Goal: Task Accomplishment & Management: Use online tool/utility

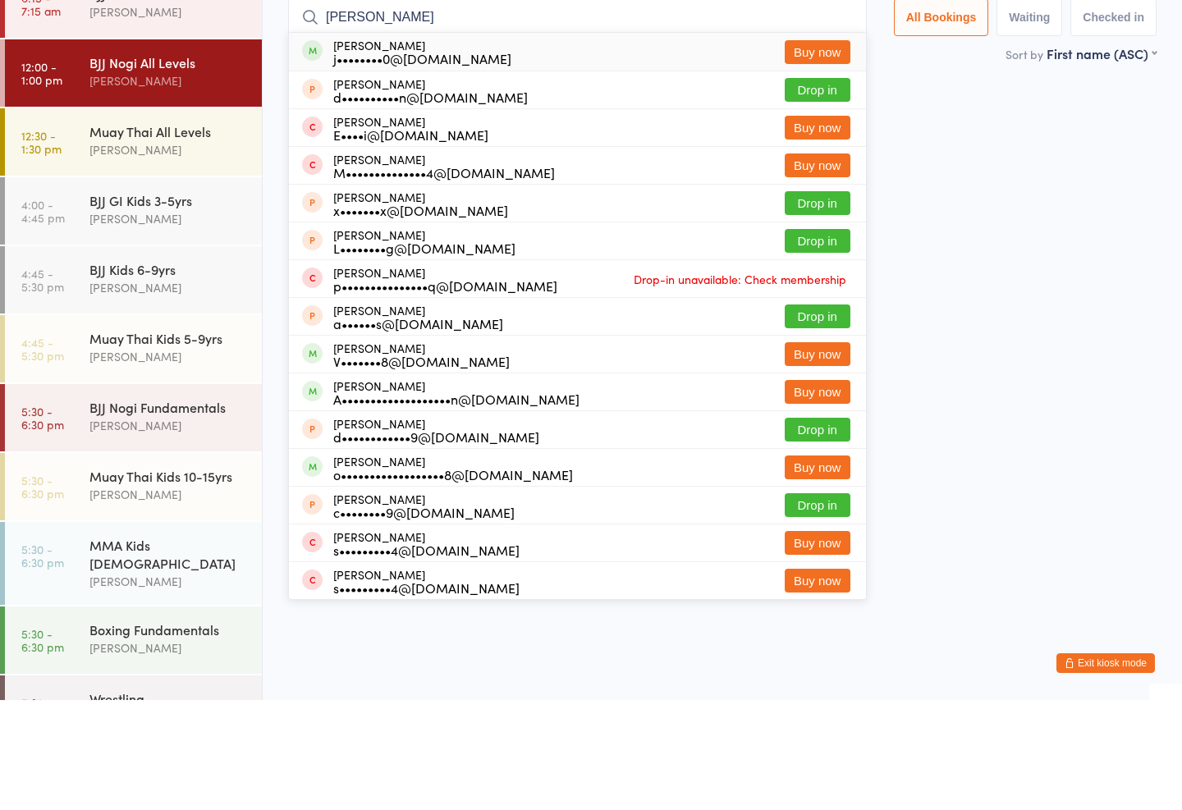
type input "[PERSON_NAME]"
click at [512, 143] on div "[PERSON_NAME] j••••••••0@[DOMAIN_NAME] Buy now" at bounding box center [577, 162] width 577 height 38
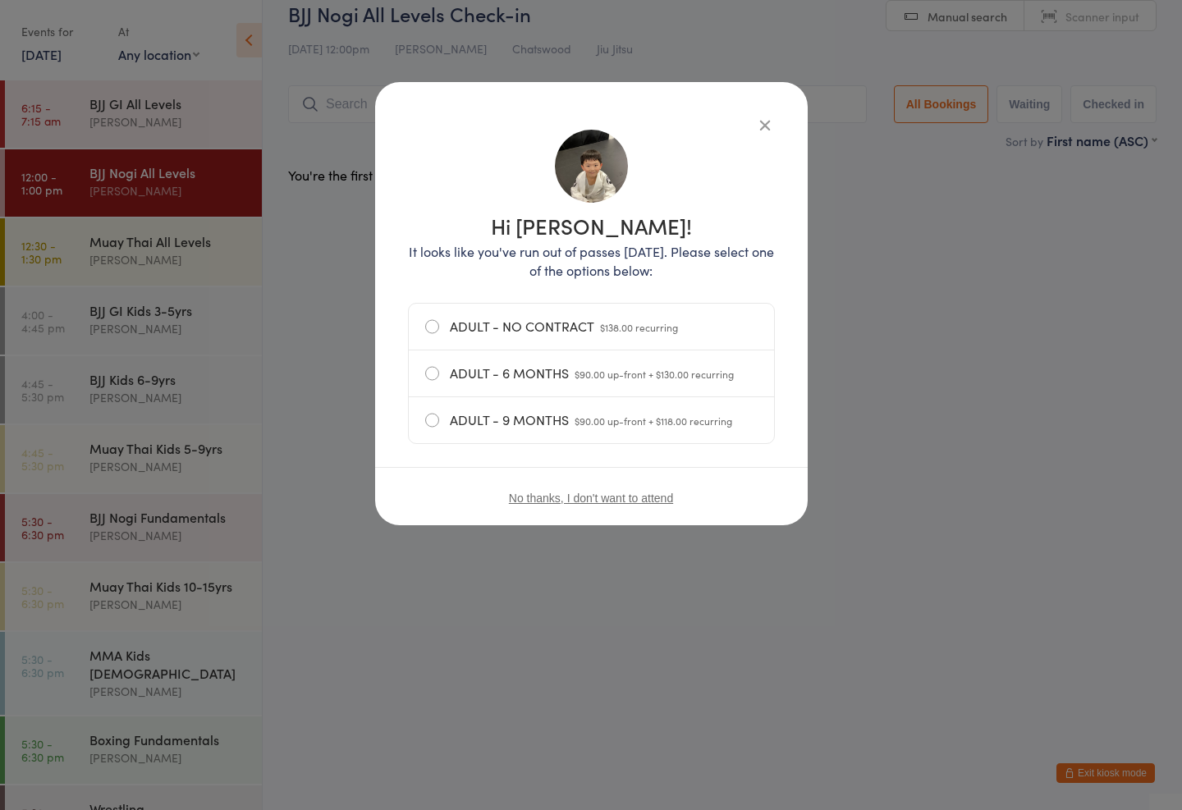
click at [766, 131] on button "button" at bounding box center [765, 125] width 20 height 20
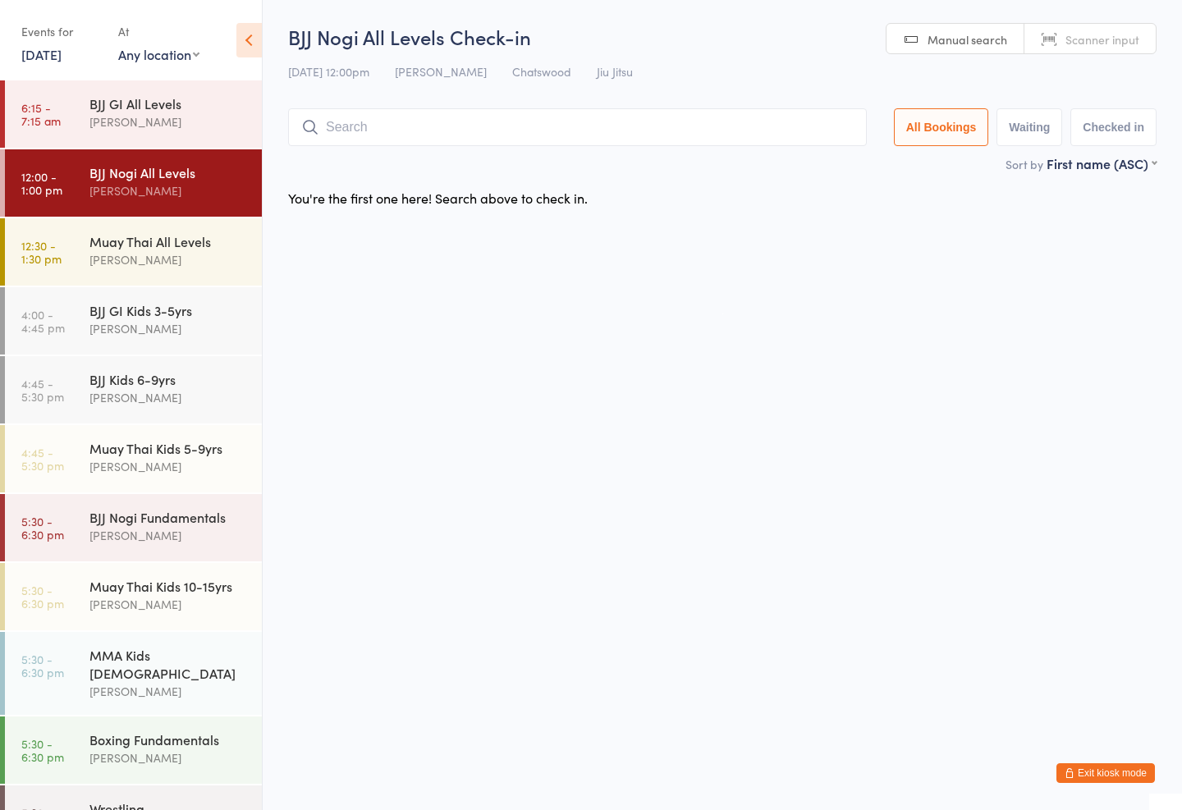
click at [781, 135] on input "search" at bounding box center [577, 127] width 579 height 38
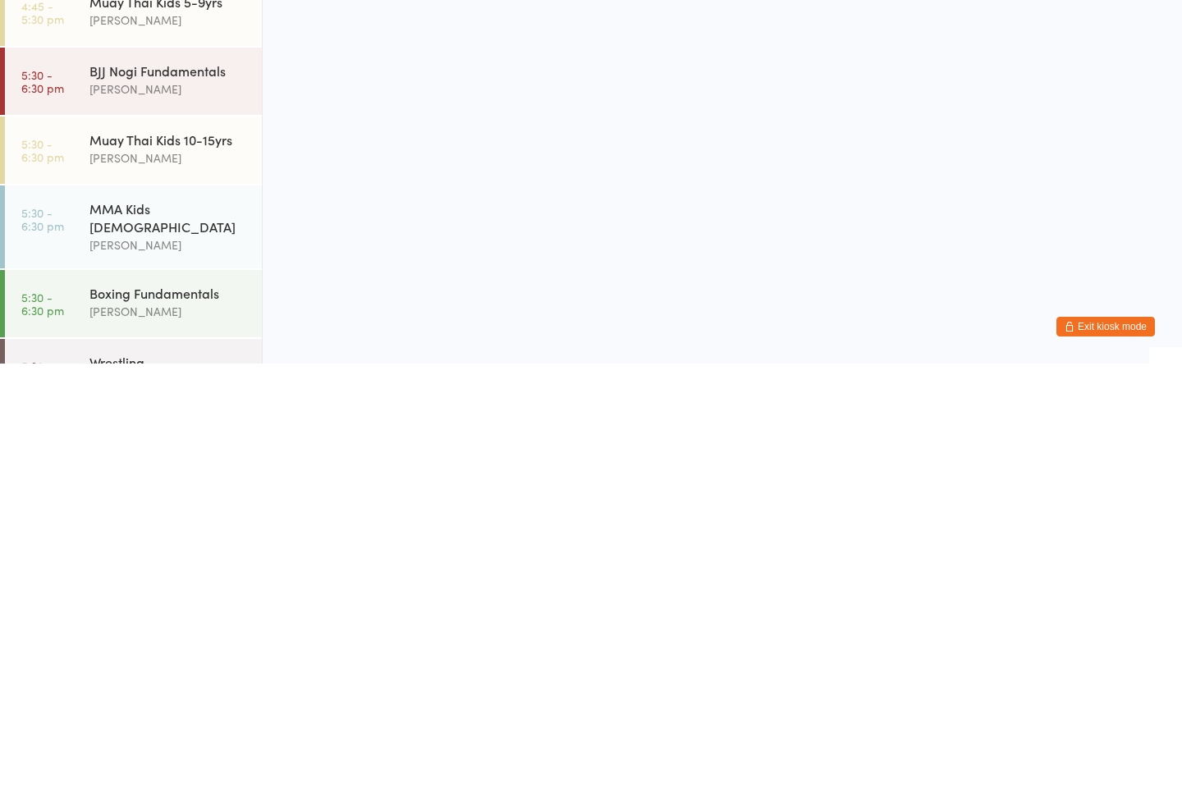
click at [173, 595] on div "[PERSON_NAME]" at bounding box center [168, 604] width 158 height 19
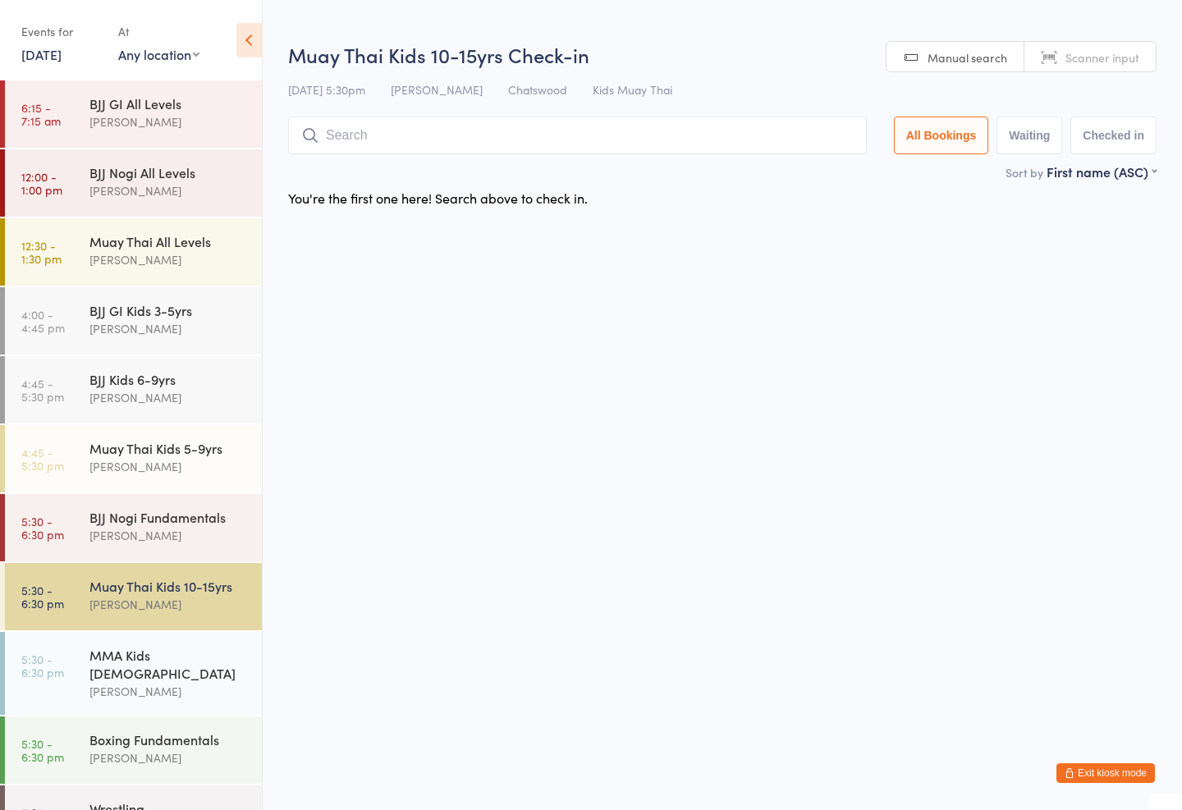
click at [209, 457] on div "Muay Thai Kids 5-9yrs" at bounding box center [168, 448] width 158 height 18
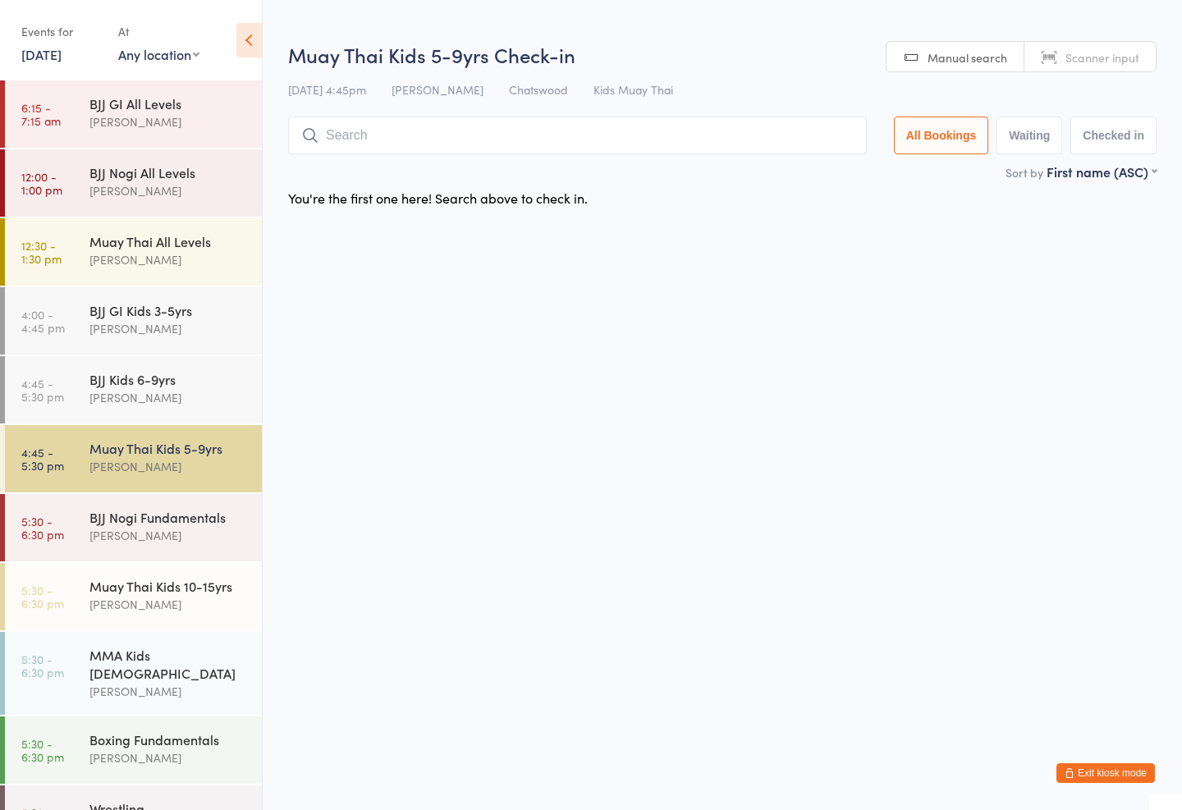
click at [675, 133] on input "search" at bounding box center [577, 136] width 579 height 38
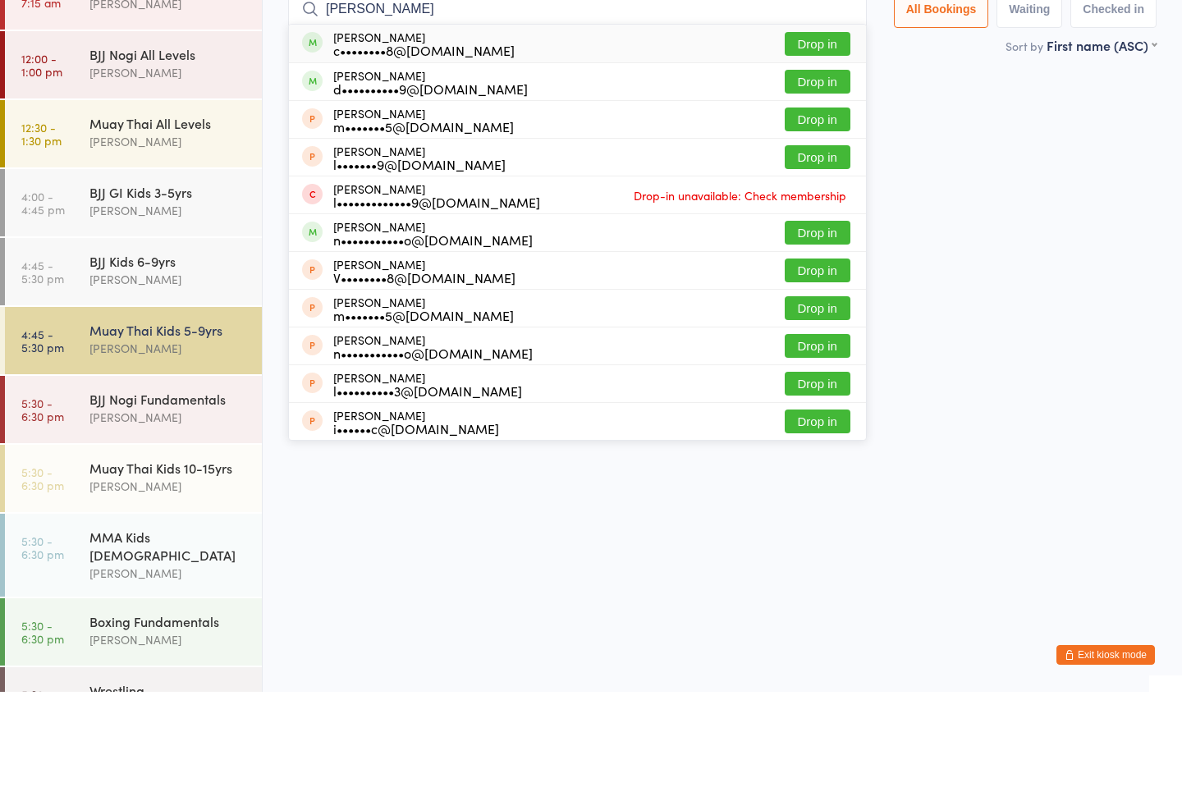
type input "[PERSON_NAME]"
click at [813, 150] on button "Drop in" at bounding box center [818, 162] width 66 height 24
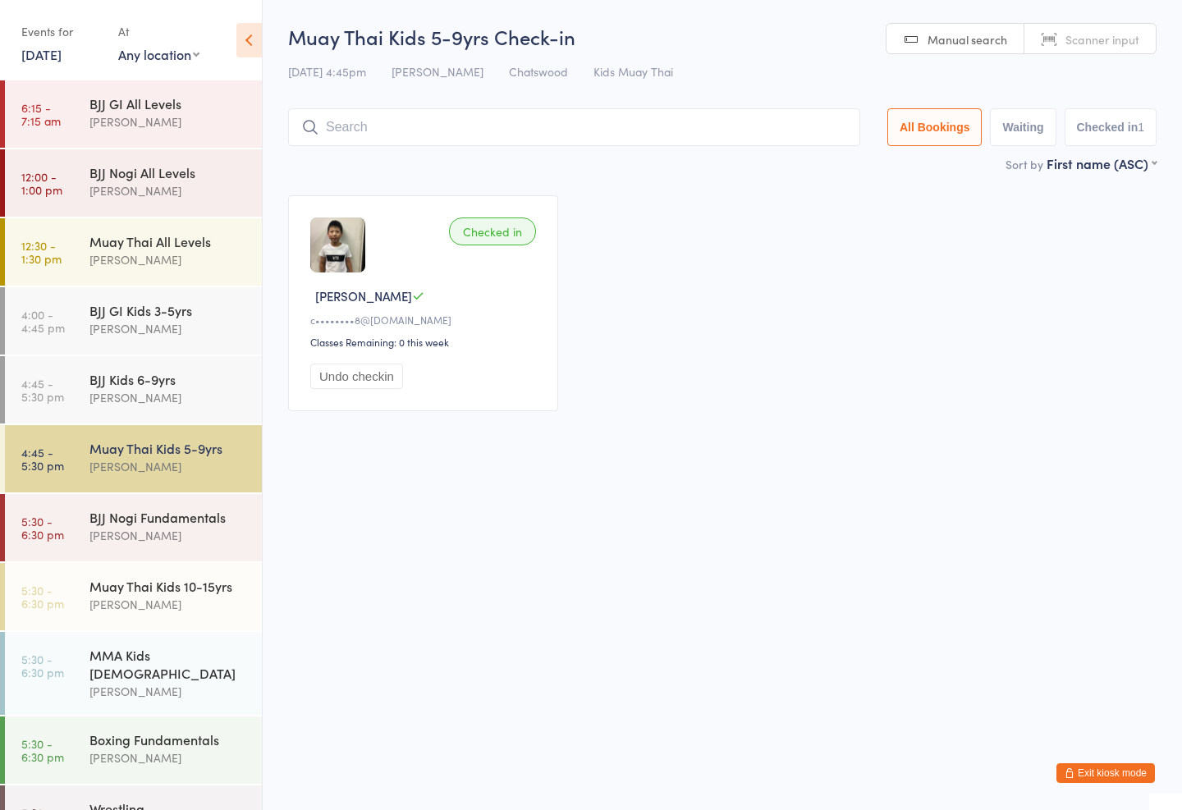
click at [343, 140] on input "search" at bounding box center [574, 127] width 572 height 38
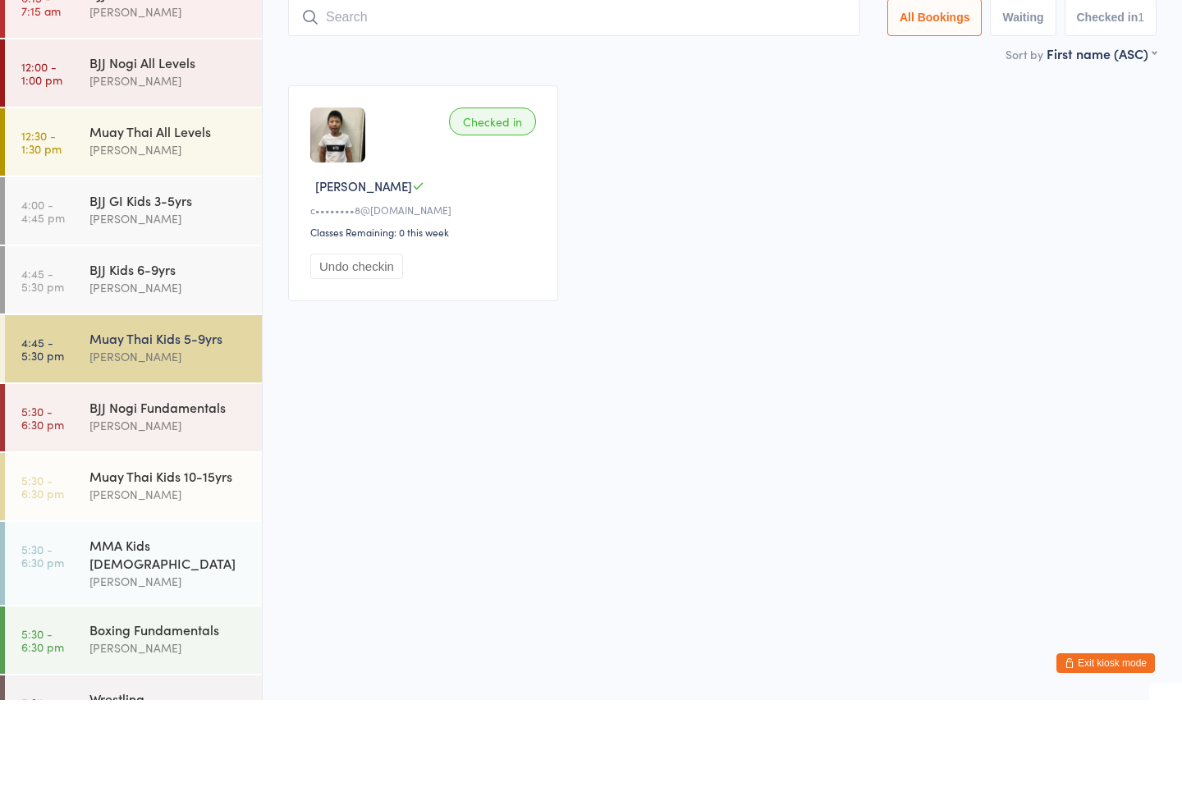
type input "J"
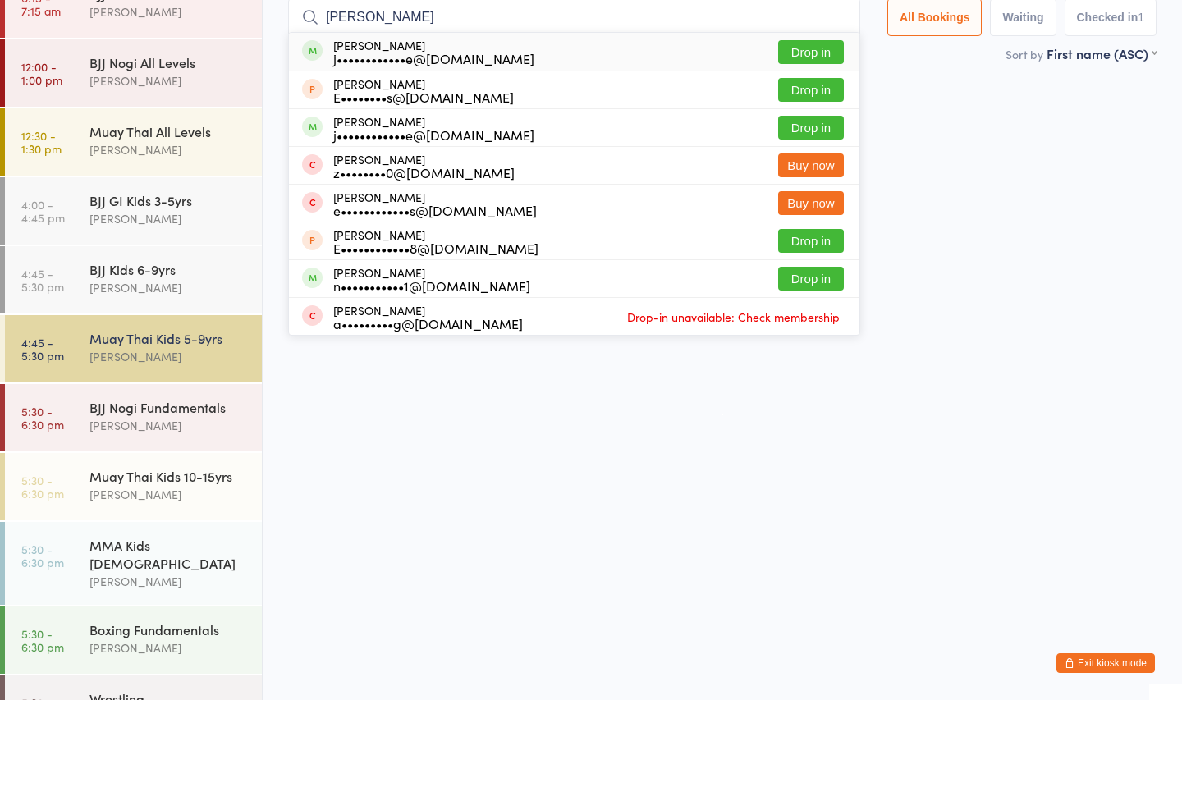
type input "[PERSON_NAME]"
click at [799, 150] on button "Drop in" at bounding box center [811, 162] width 66 height 24
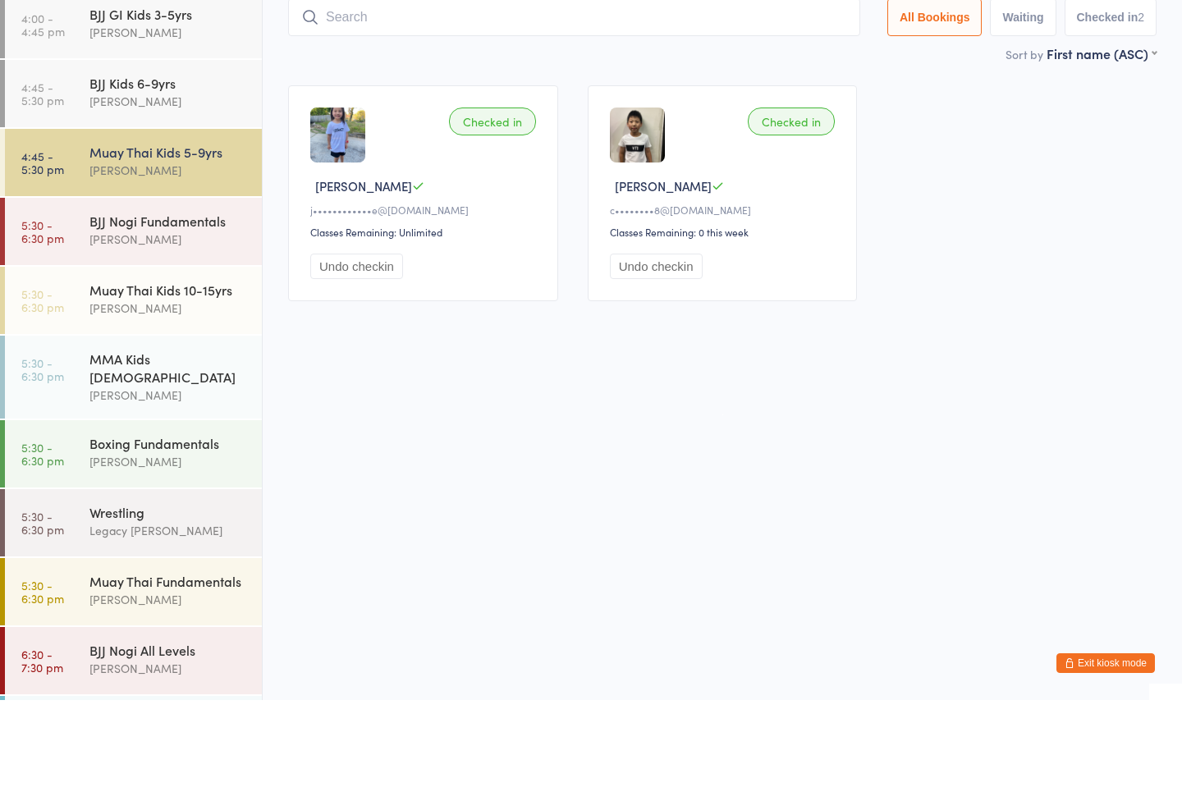
scroll to position [186, 0]
click at [191, 392] on div "Muay Thai Kids 10-15yrs" at bounding box center [168, 401] width 158 height 18
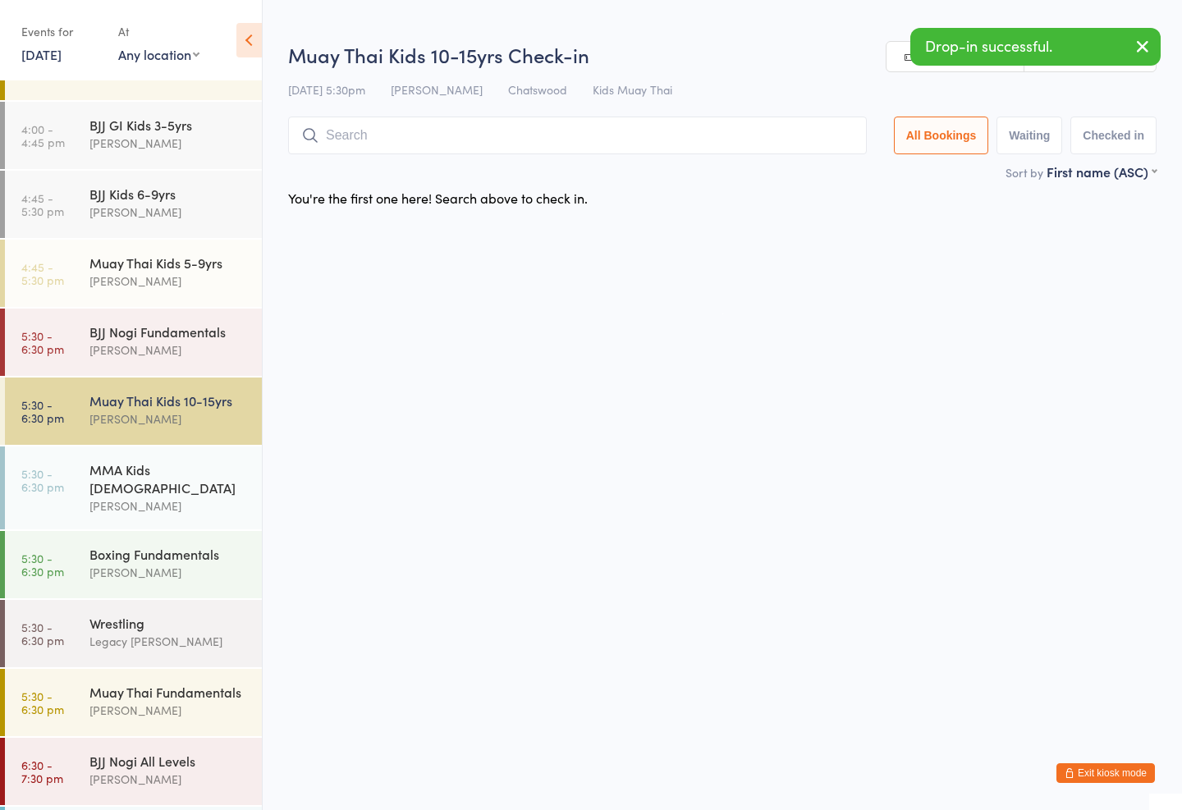
click at [332, 130] on input "search" at bounding box center [577, 136] width 579 height 38
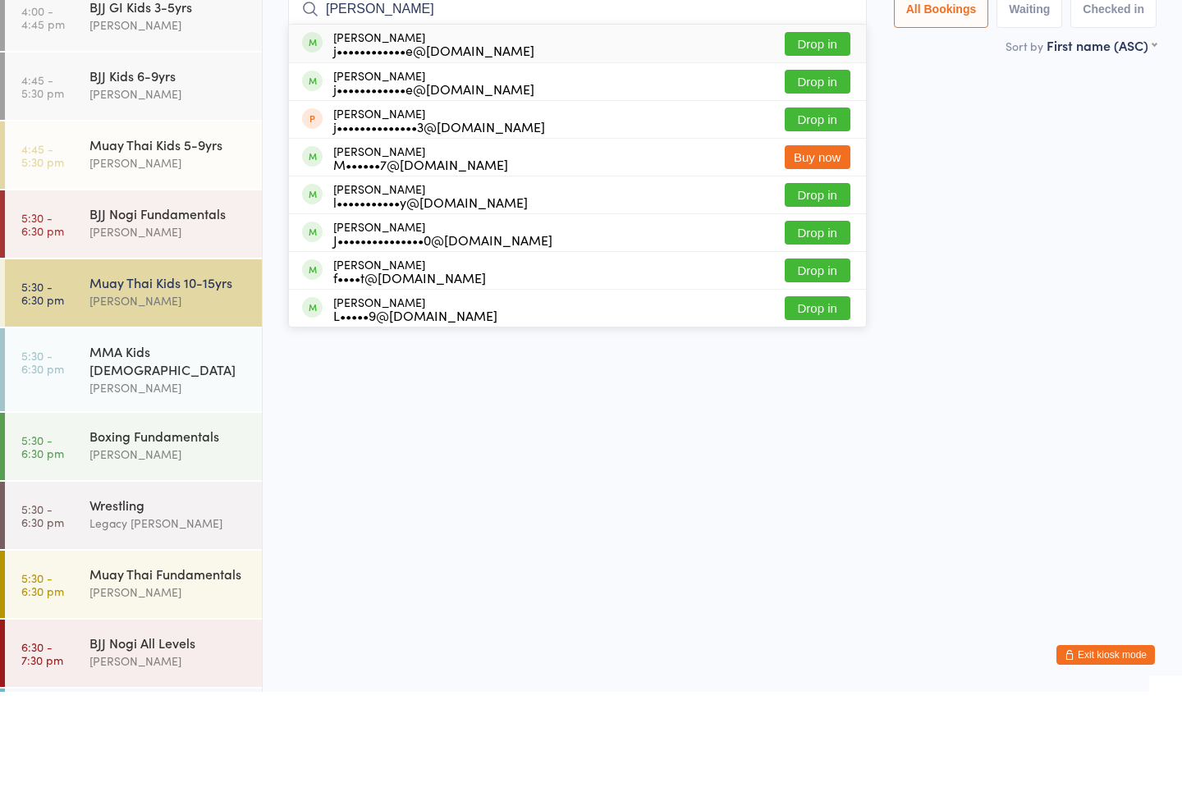
type input "[PERSON_NAME]"
click at [807, 150] on button "Drop in" at bounding box center [818, 162] width 66 height 24
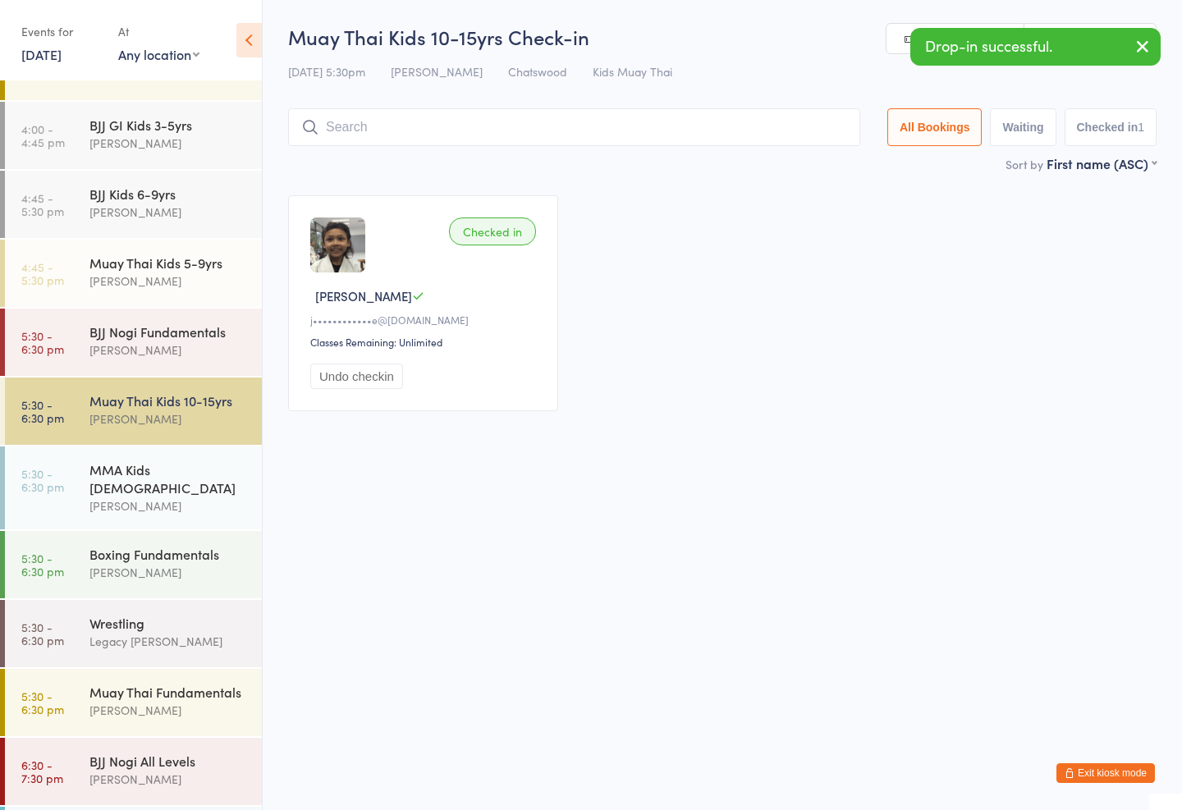
click at [185, 207] on div "[PERSON_NAME]" at bounding box center [168, 212] width 158 height 19
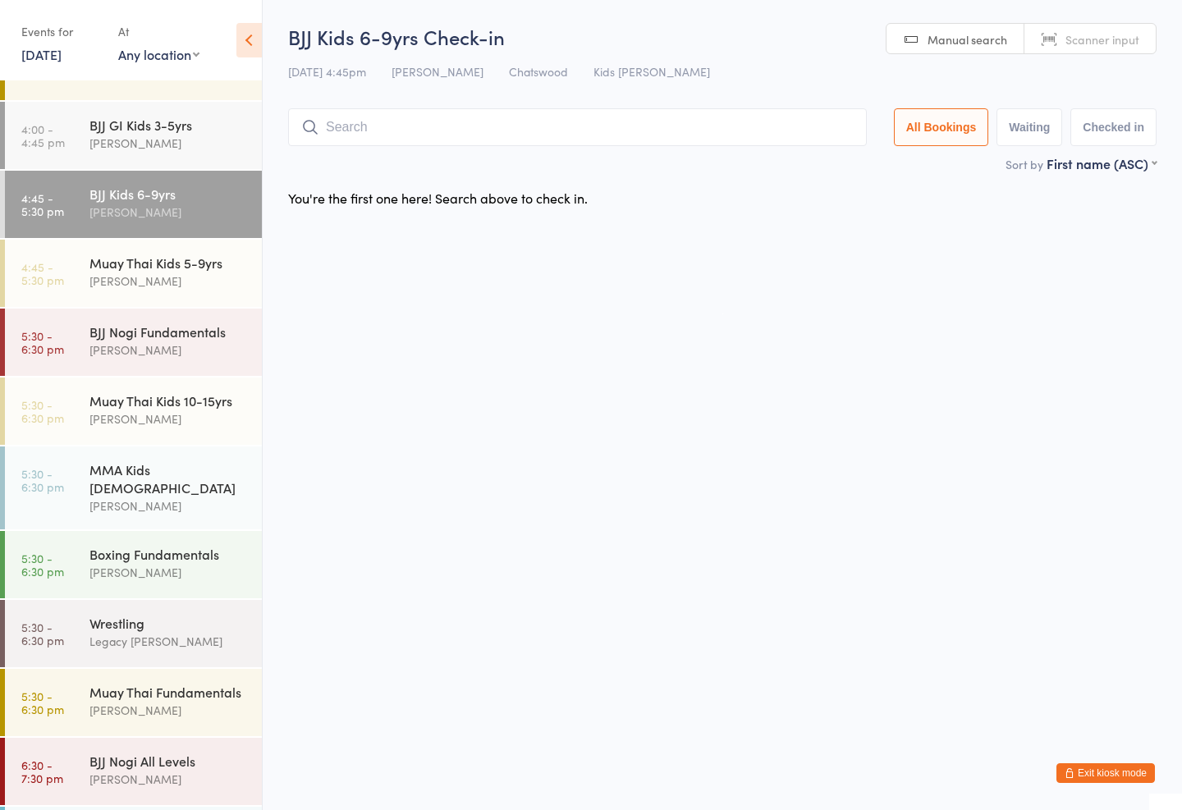
scroll to position [182, 0]
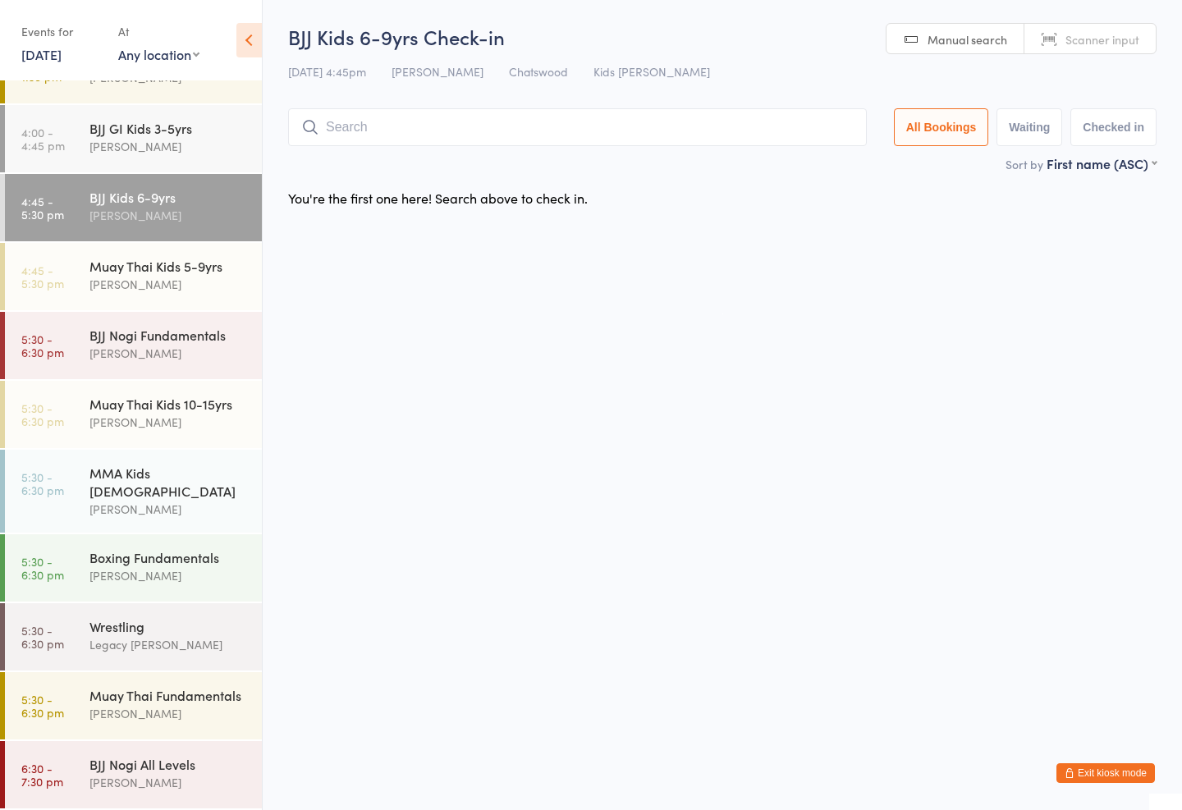
click at [190, 267] on div "Muay Thai Kids 5-9yrs" at bounding box center [168, 266] width 158 height 18
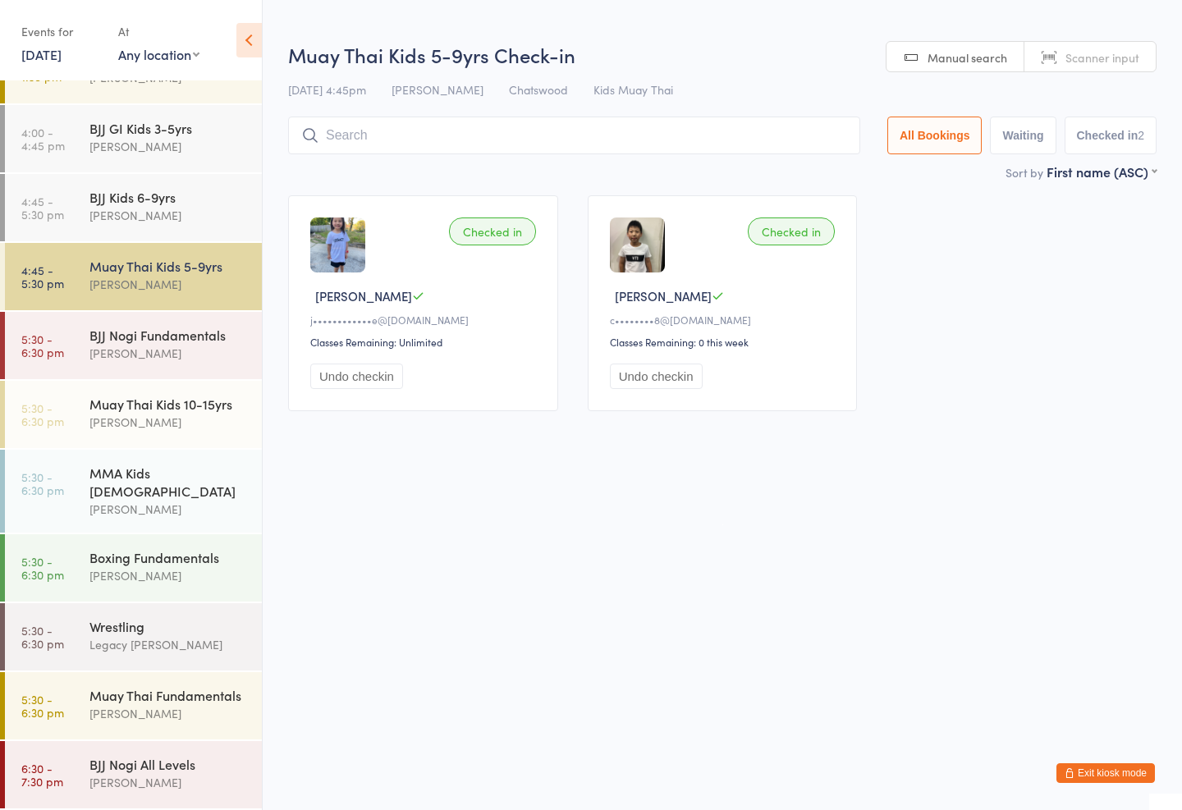
click at [510, 135] on input "search" at bounding box center [574, 136] width 572 height 38
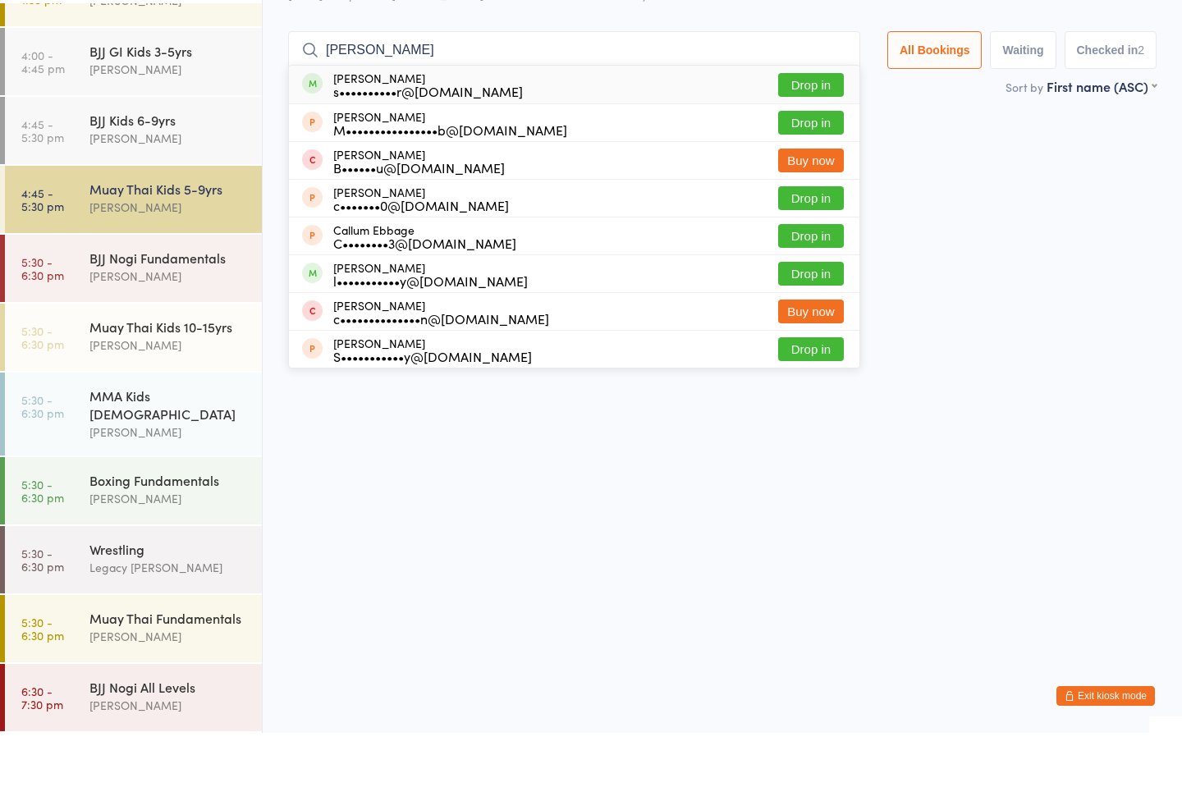
type input "[PERSON_NAME]"
click at [815, 150] on button "Drop in" at bounding box center [811, 162] width 66 height 24
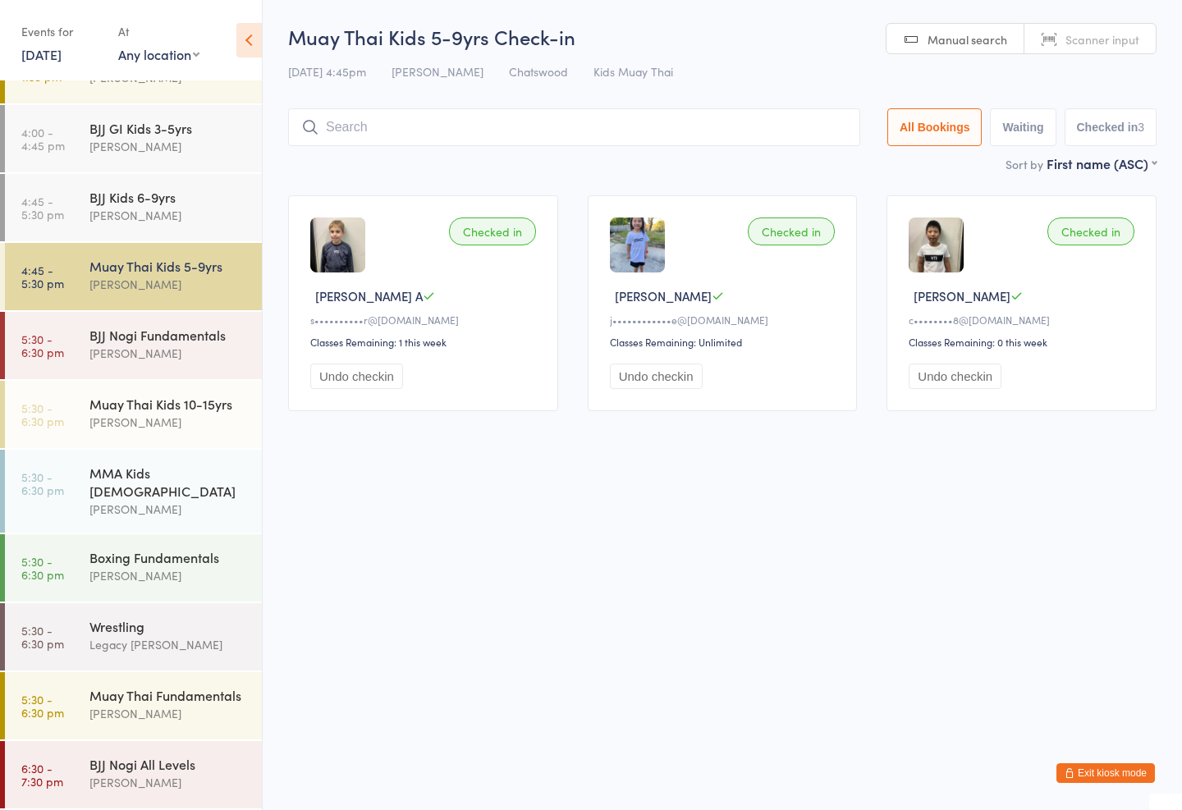
click at [607, 94] on div "Muay Thai Kids 5-9yrs Check-in [DATE] 4:45pm [PERSON_NAME] Kids Muay Thai Manua…" at bounding box center [722, 88] width 868 height 131
click at [610, 139] on input "search" at bounding box center [574, 127] width 572 height 38
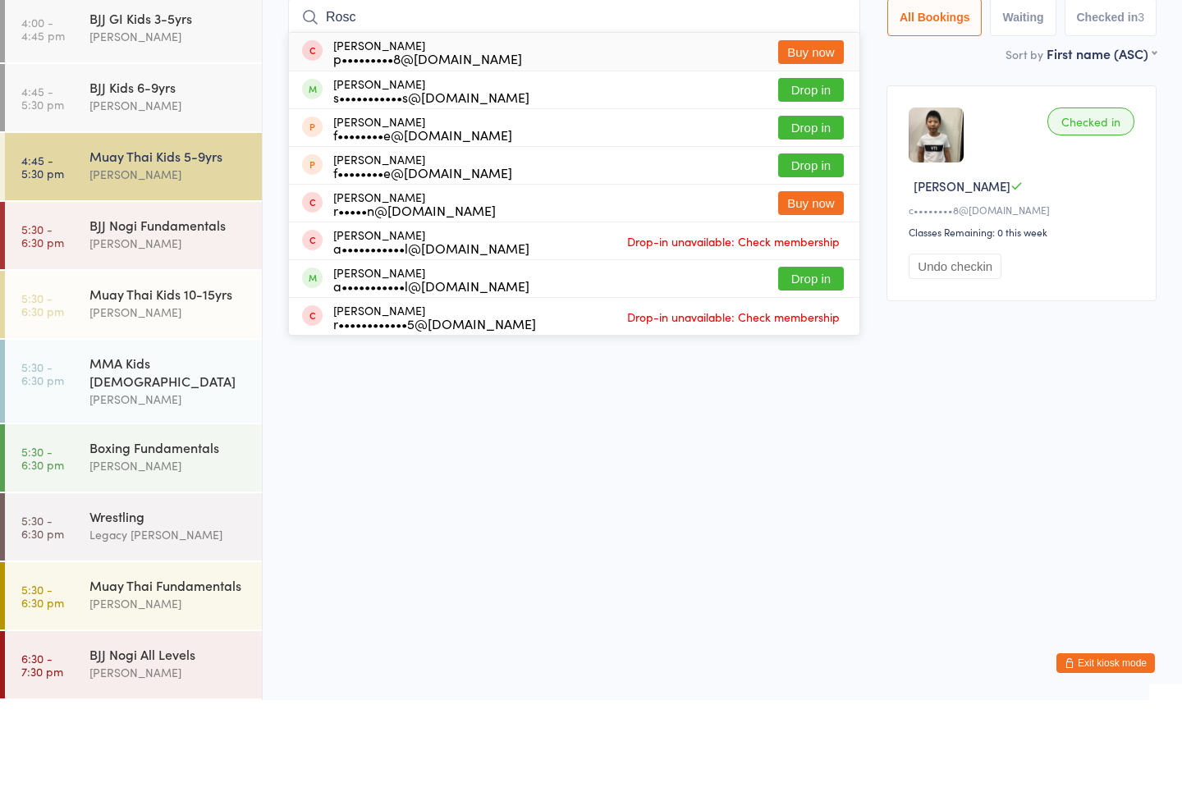
type input "Rosc"
click at [419, 187] on div "[PERSON_NAME] s•••••••••••s@[DOMAIN_NAME]" at bounding box center [431, 200] width 196 height 26
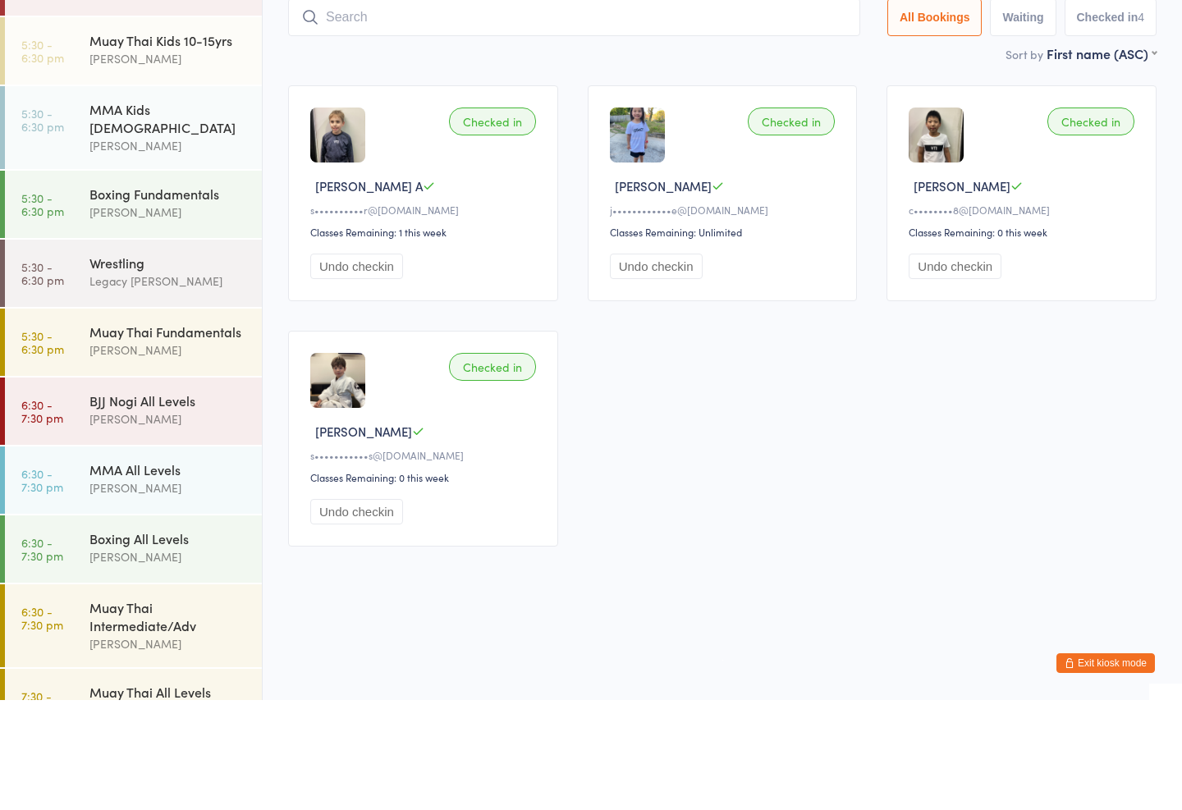
scroll to position [447, 0]
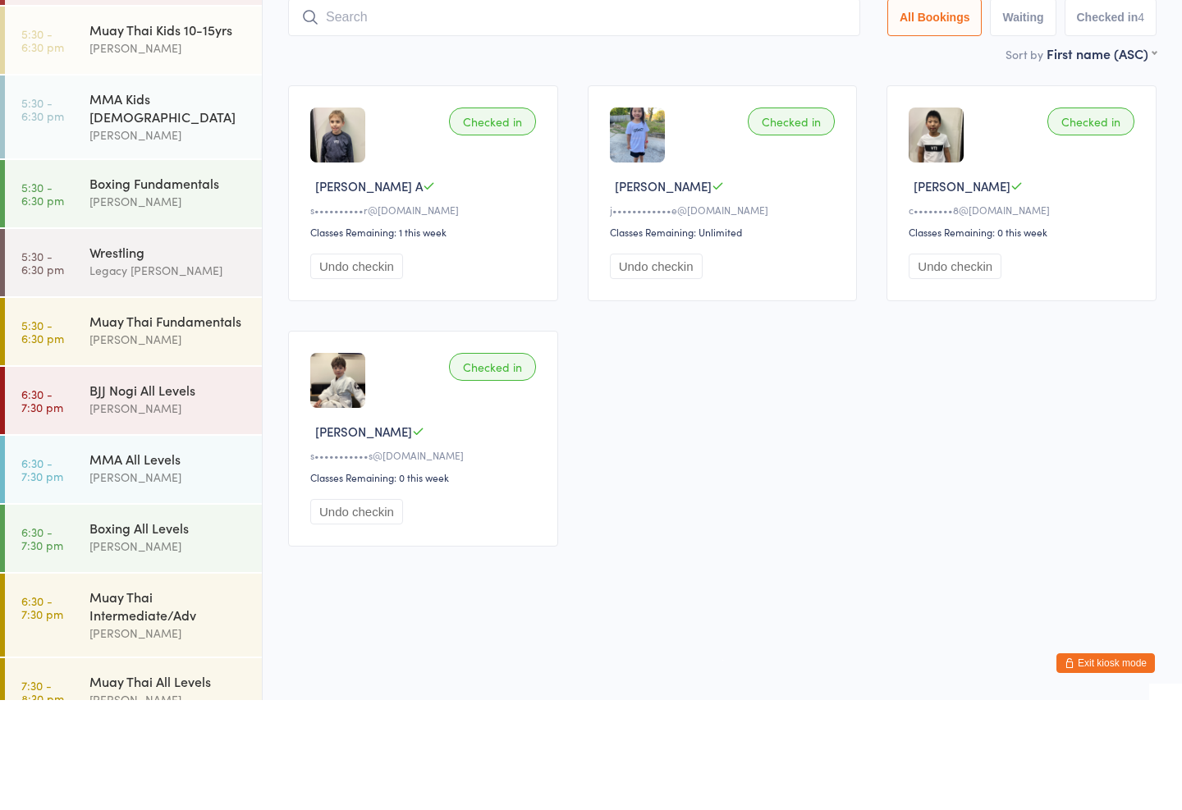
click at [86, 186] on link "5:30 - 6:30 pm MMA Kids [DEMOGRAPHIC_DATA] [PERSON_NAME]" at bounding box center [133, 227] width 257 height 83
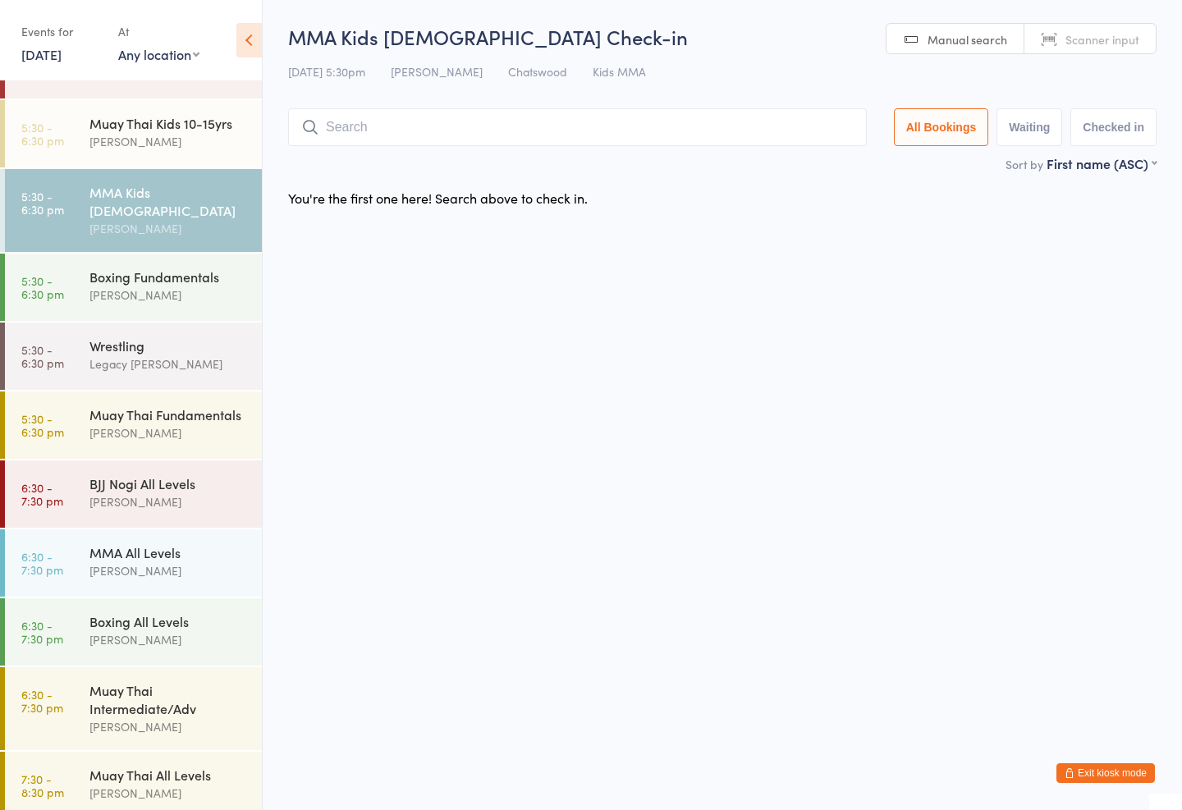
scroll to position [461, 0]
click at [93, 476] on div "BJJ Nogi All Levels" at bounding box center [168, 485] width 158 height 18
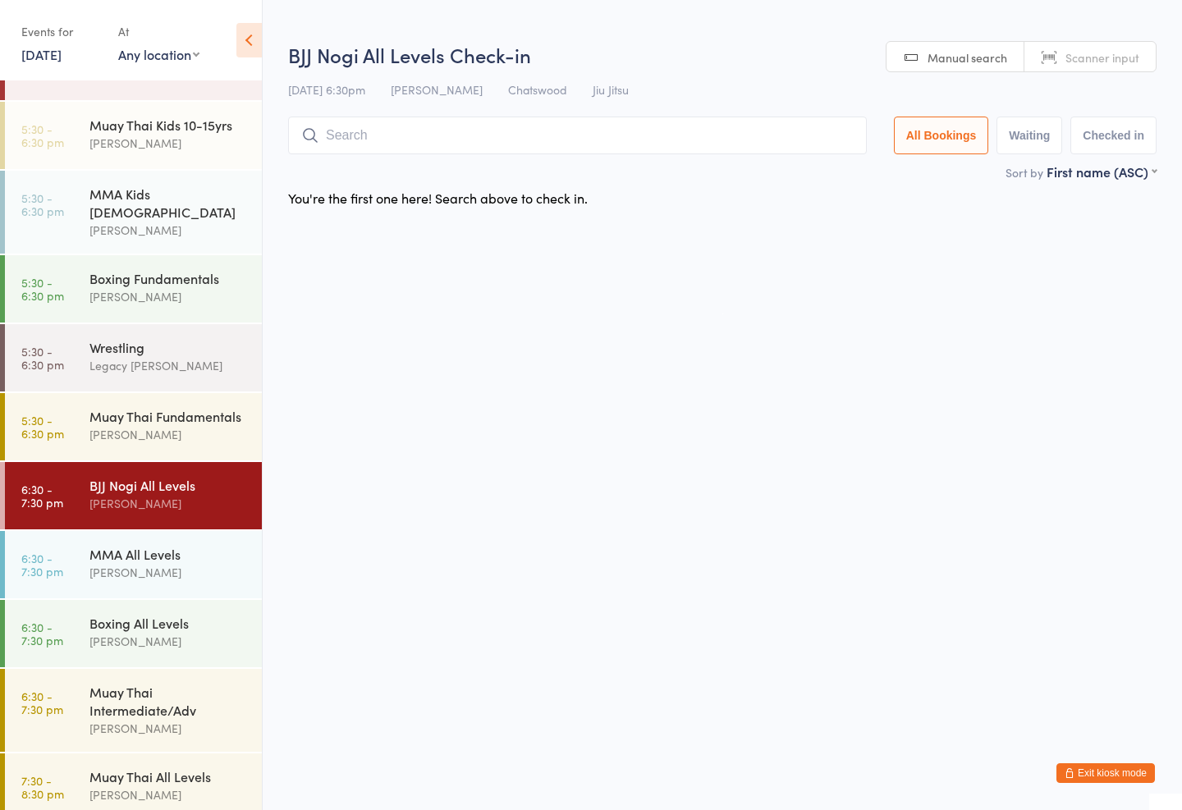
click at [331, 144] on input "search" at bounding box center [577, 136] width 579 height 38
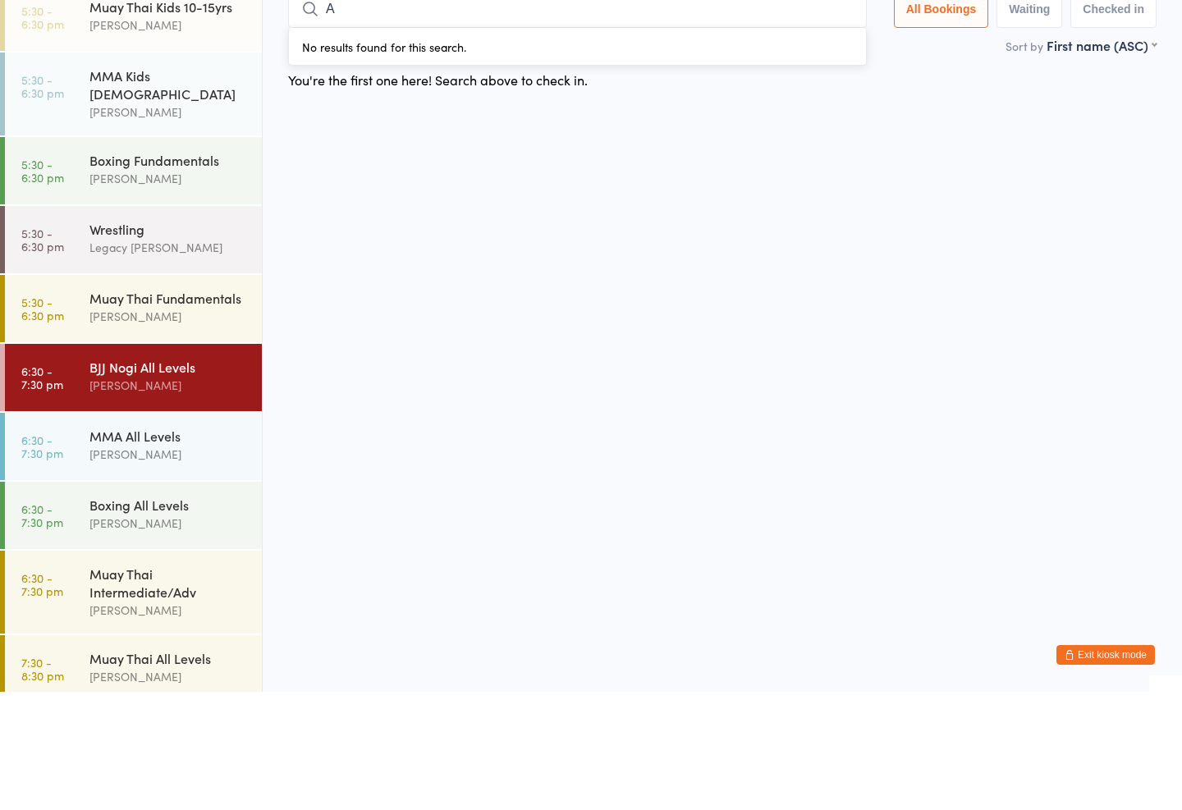
type input "Ai"
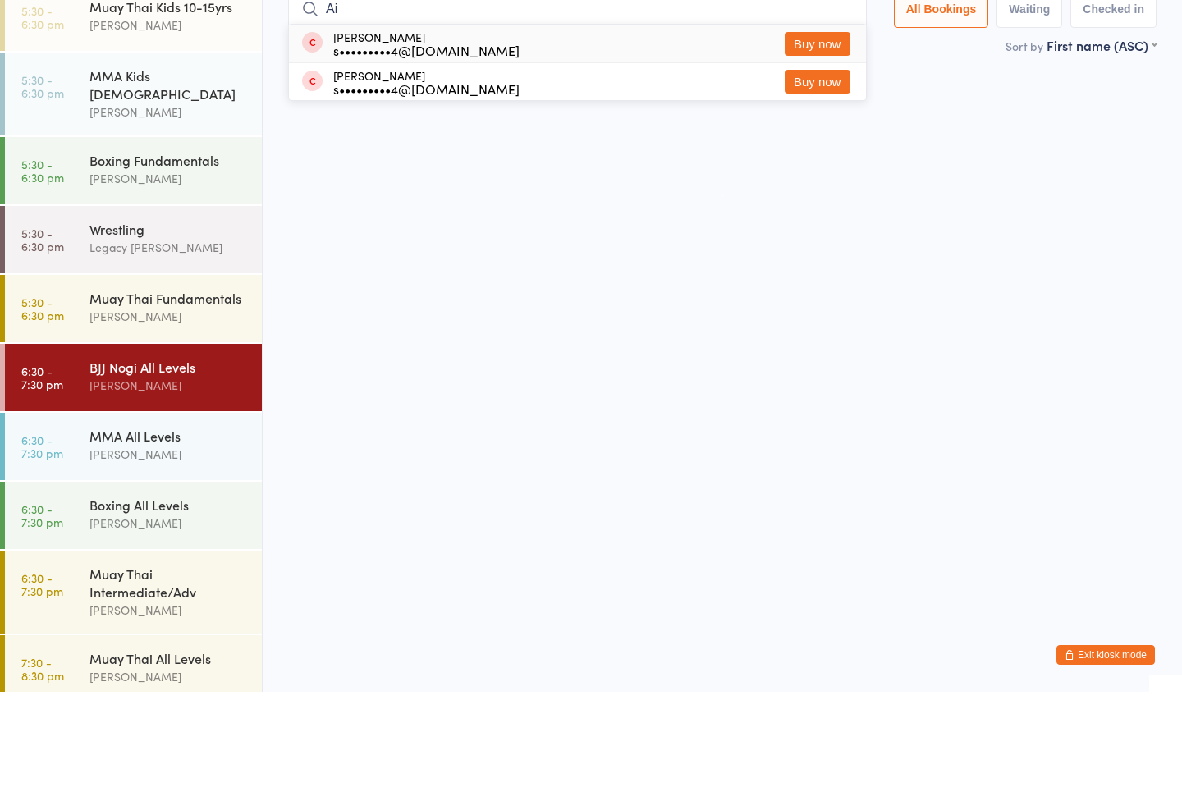
click at [122, 407] on div "Muay Thai Fundamentals" at bounding box center [168, 416] width 158 height 18
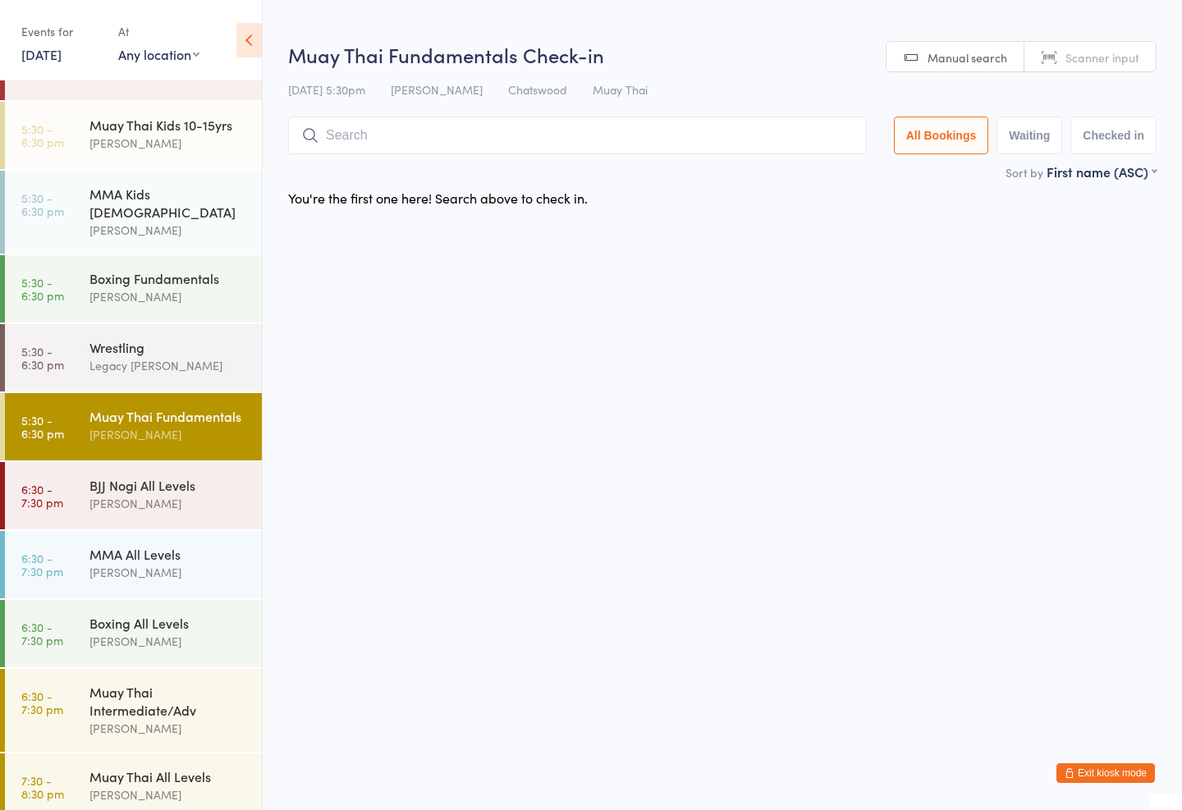
click at [91, 338] on div "Wrestling" at bounding box center [168, 347] width 158 height 18
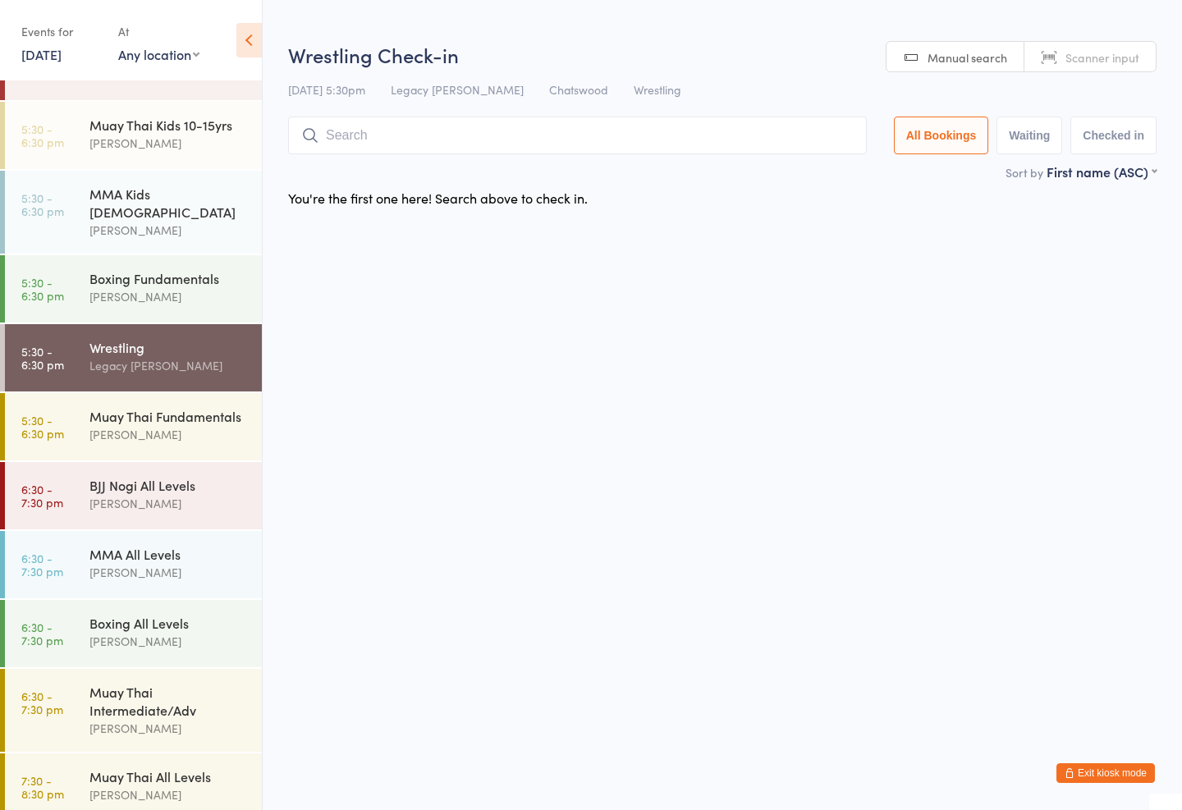
click at [134, 255] on div "Boxing Fundamentals [PERSON_NAME]" at bounding box center [175, 287] width 172 height 65
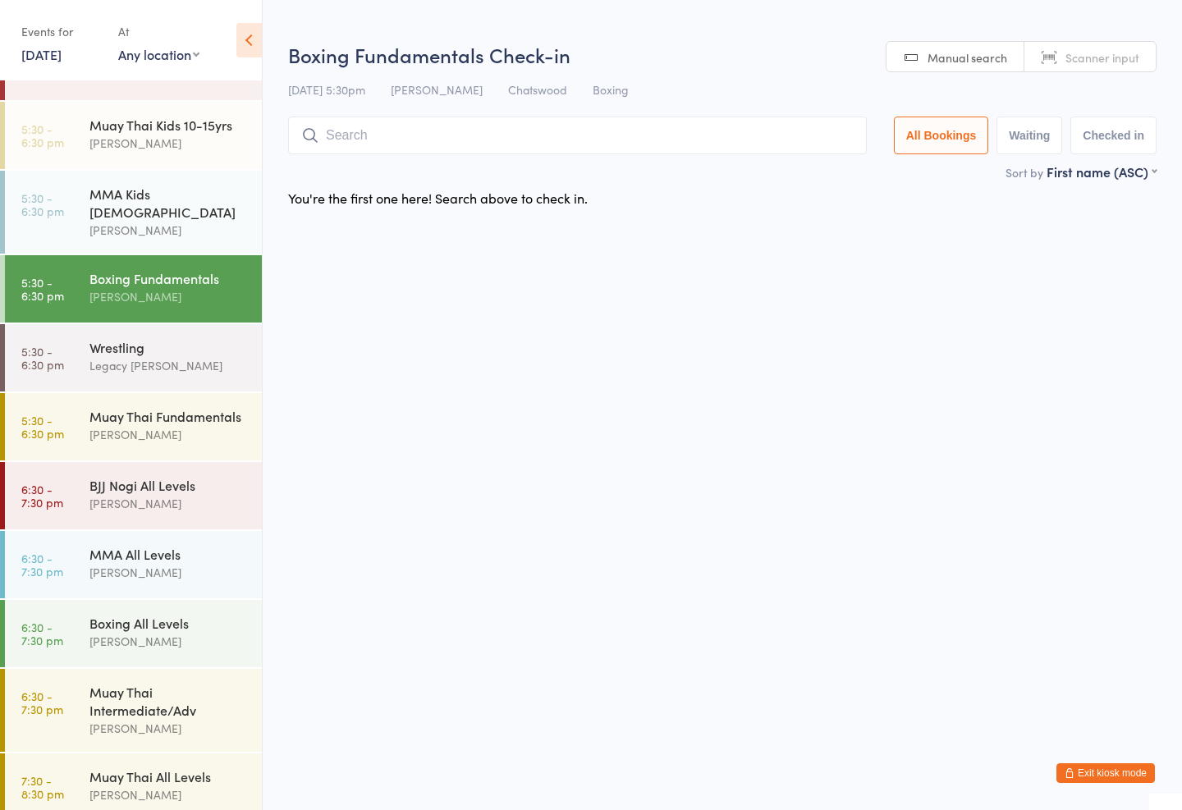
click at [114, 221] on div "[PERSON_NAME]" at bounding box center [168, 230] width 158 height 19
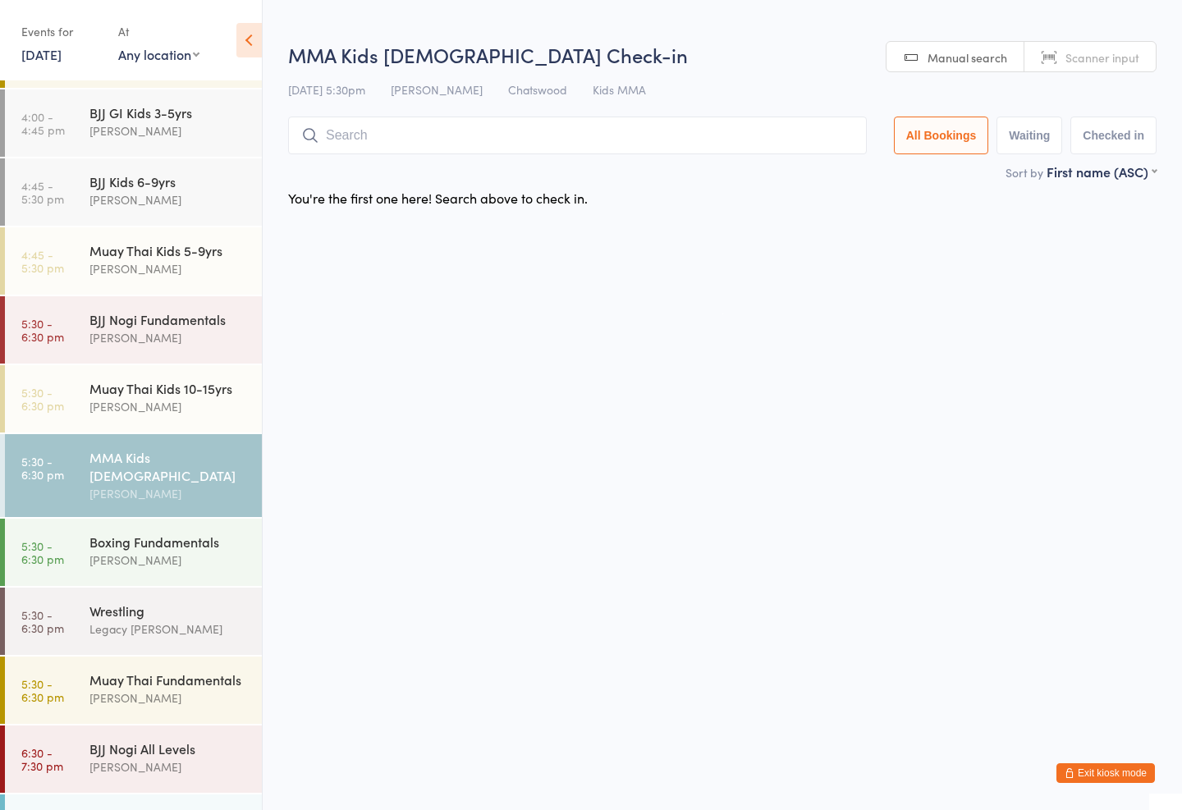
scroll to position [199, 0]
click at [120, 370] on div "Muay Thai Kids 10-15yrs [PERSON_NAME]" at bounding box center [175, 396] width 172 height 65
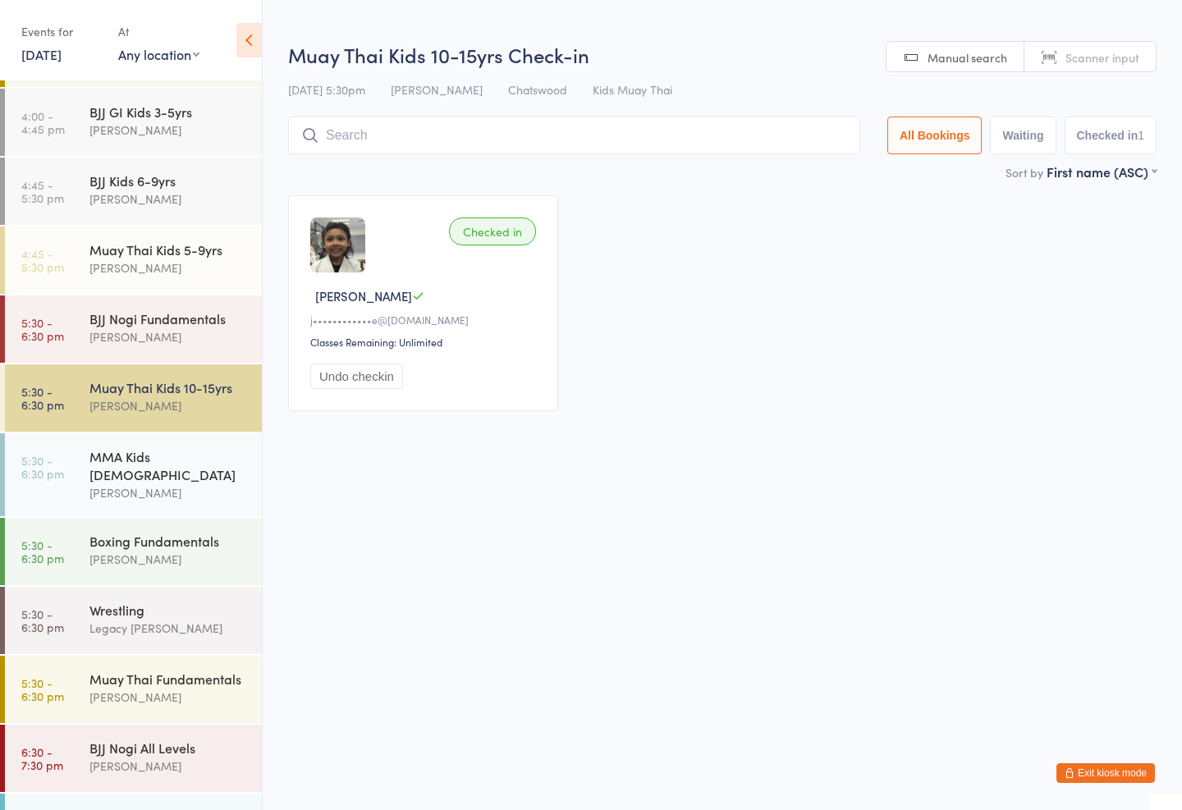
click at [114, 311] on div "BJJ Nogi Fundamentals" at bounding box center [168, 318] width 158 height 18
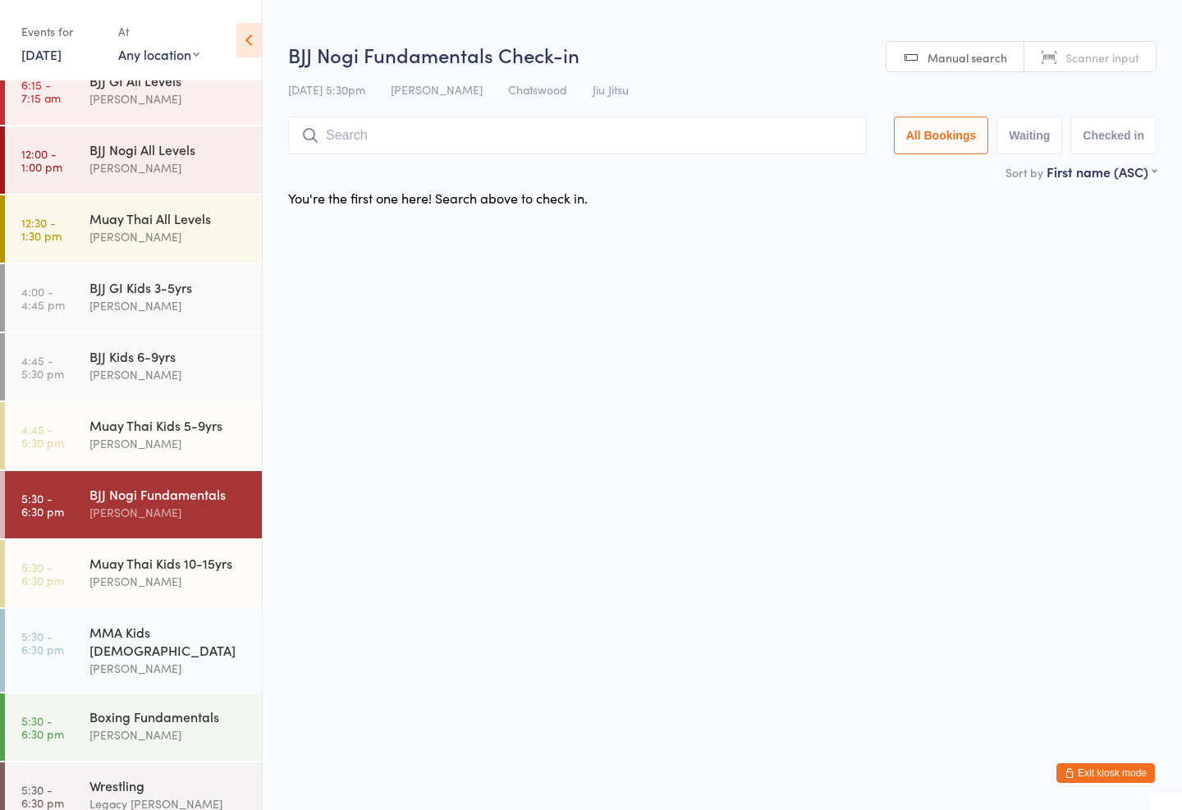
scroll to position [25, 0]
click at [140, 428] on div "Muay Thai Kids 5-9yrs" at bounding box center [168, 424] width 158 height 18
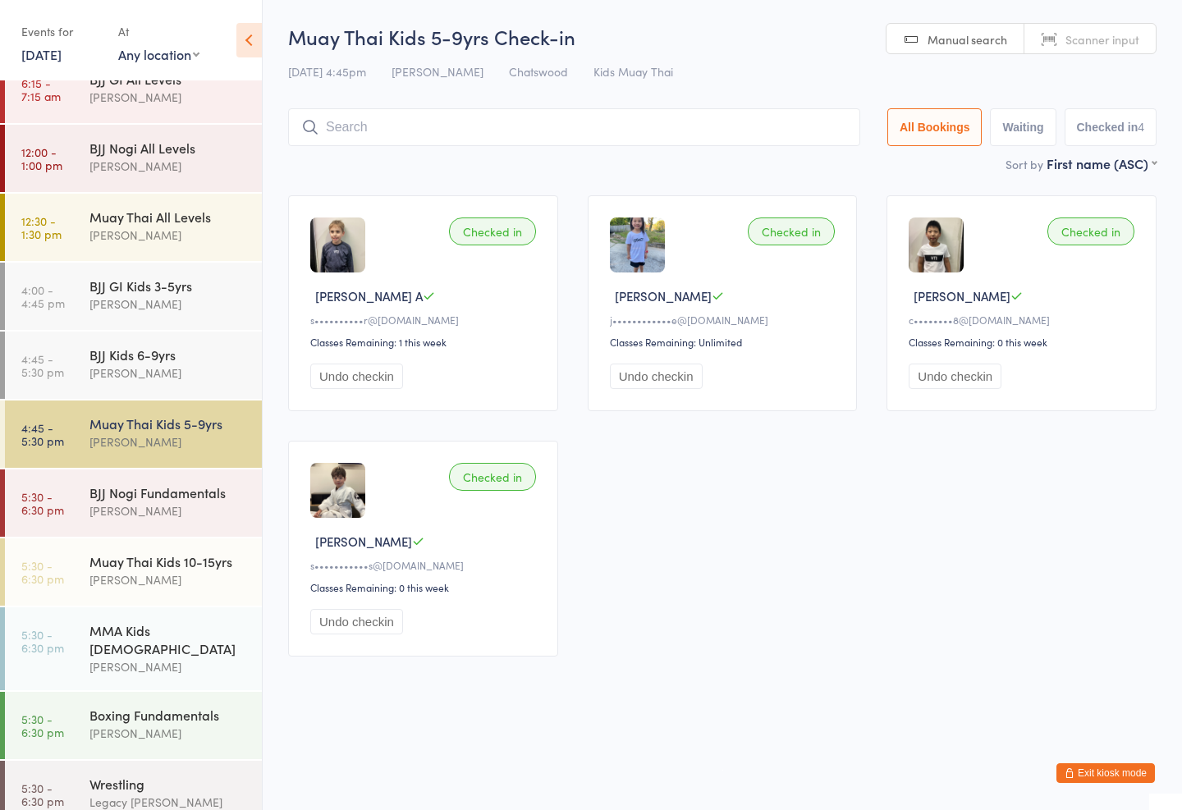
click at [687, 138] on input "search" at bounding box center [574, 127] width 572 height 38
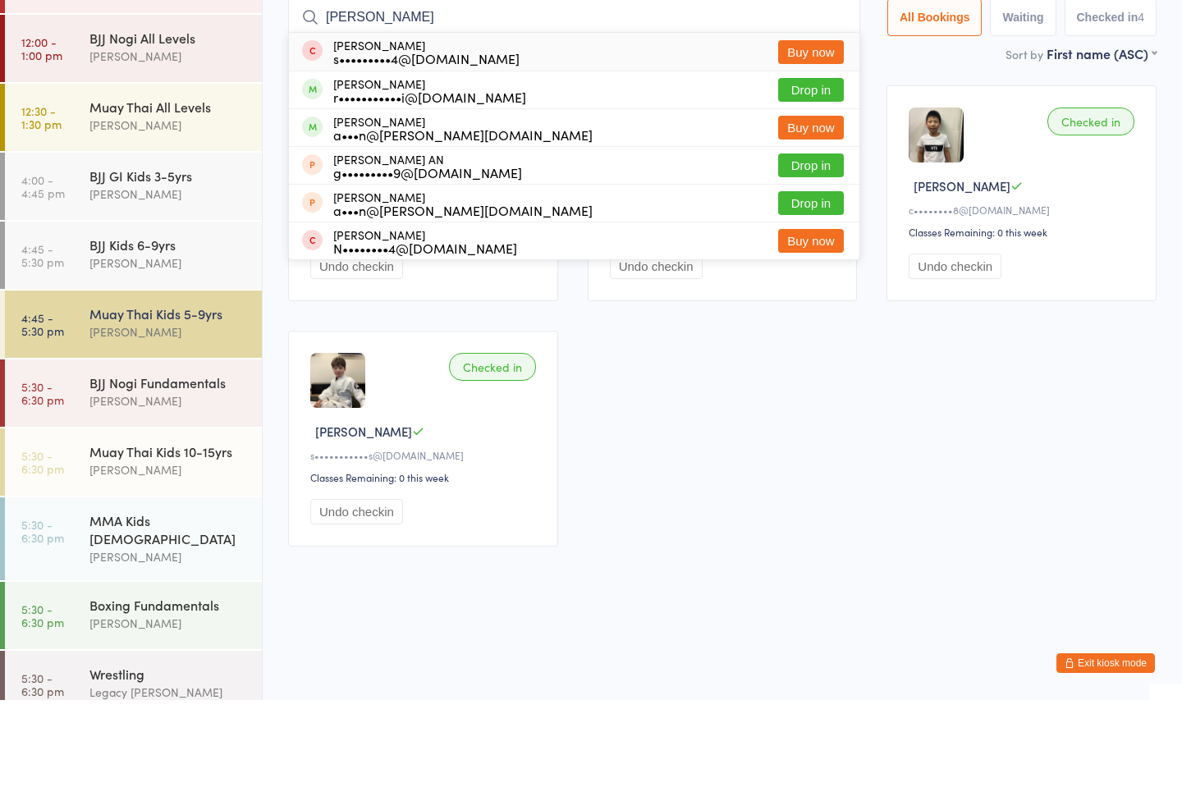
type input "[PERSON_NAME]"
click at [499, 181] on div "[PERSON_NAME] r•••••••••••i@[DOMAIN_NAME] Drop in" at bounding box center [574, 199] width 570 height 37
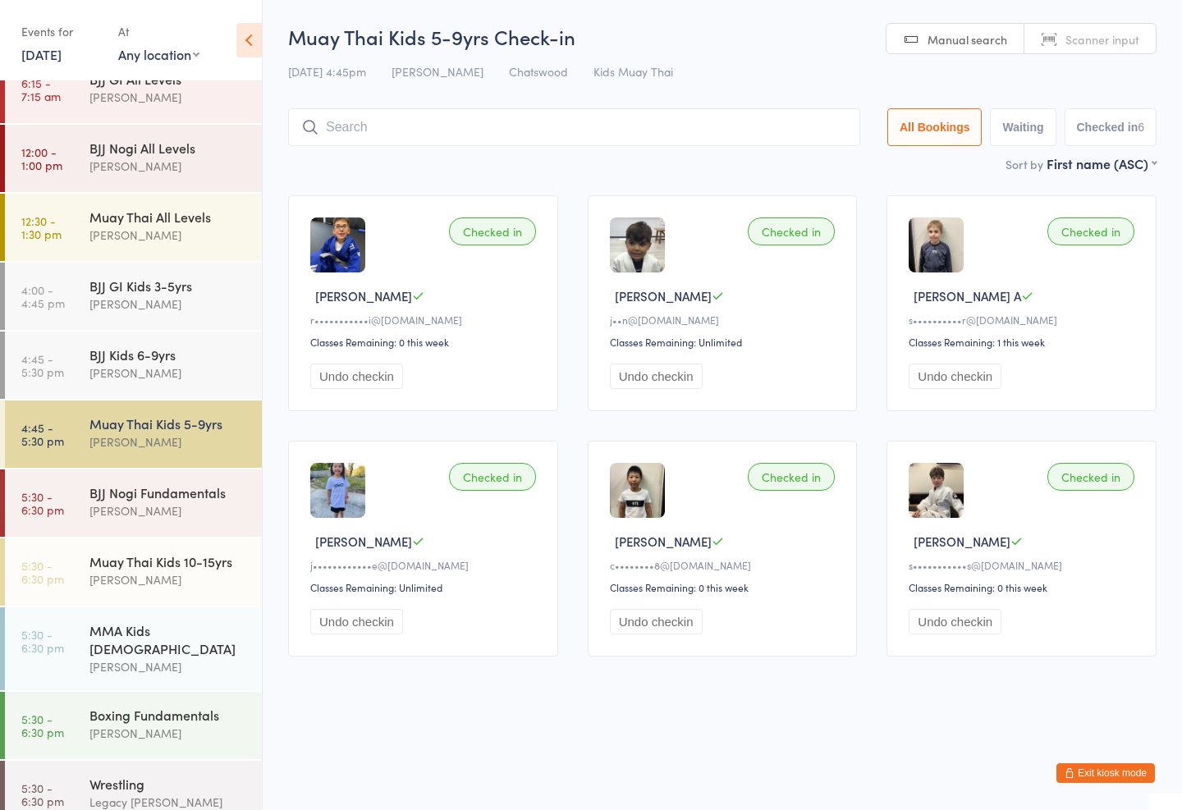
click at [571, 98] on div "Muay Thai Kids 5-9yrs Check-in [DATE] 4:45pm [PERSON_NAME] Kids Muay Thai Manua…" at bounding box center [722, 88] width 868 height 131
click at [184, 380] on div "[PERSON_NAME]" at bounding box center [168, 373] width 158 height 19
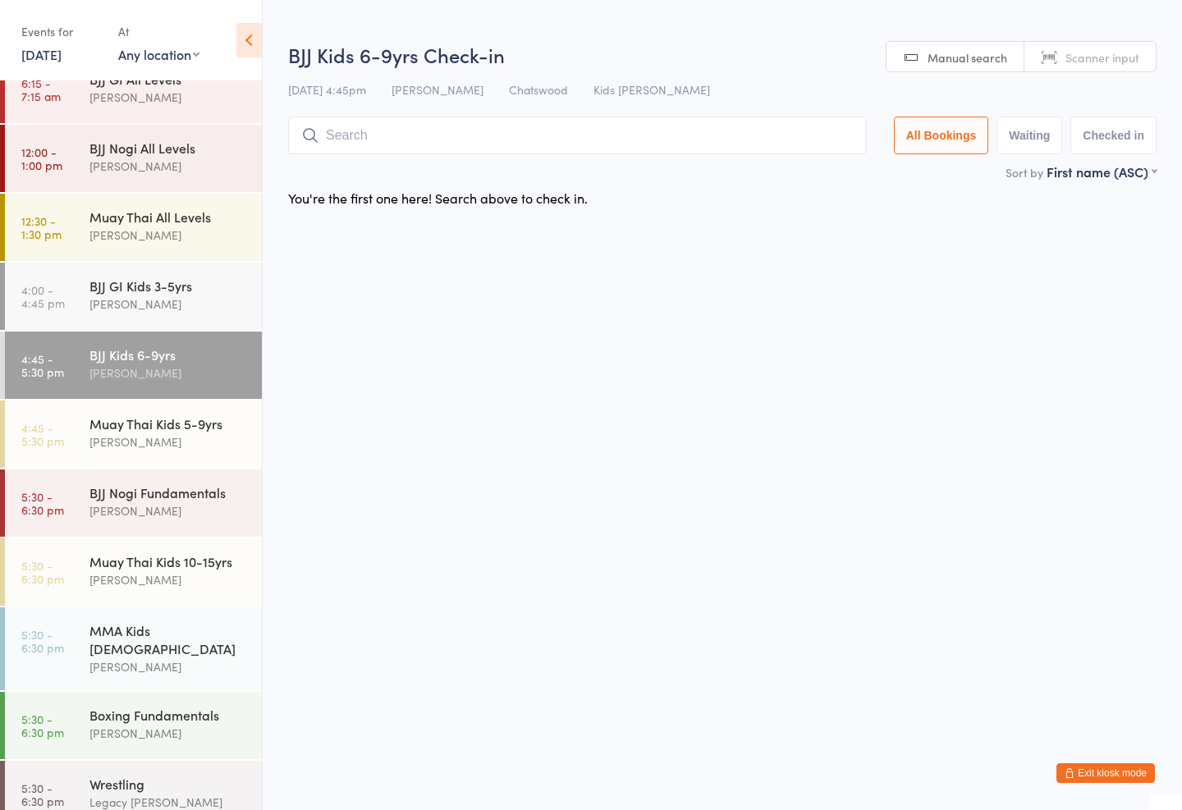
click at [507, 131] on input "search" at bounding box center [577, 136] width 579 height 38
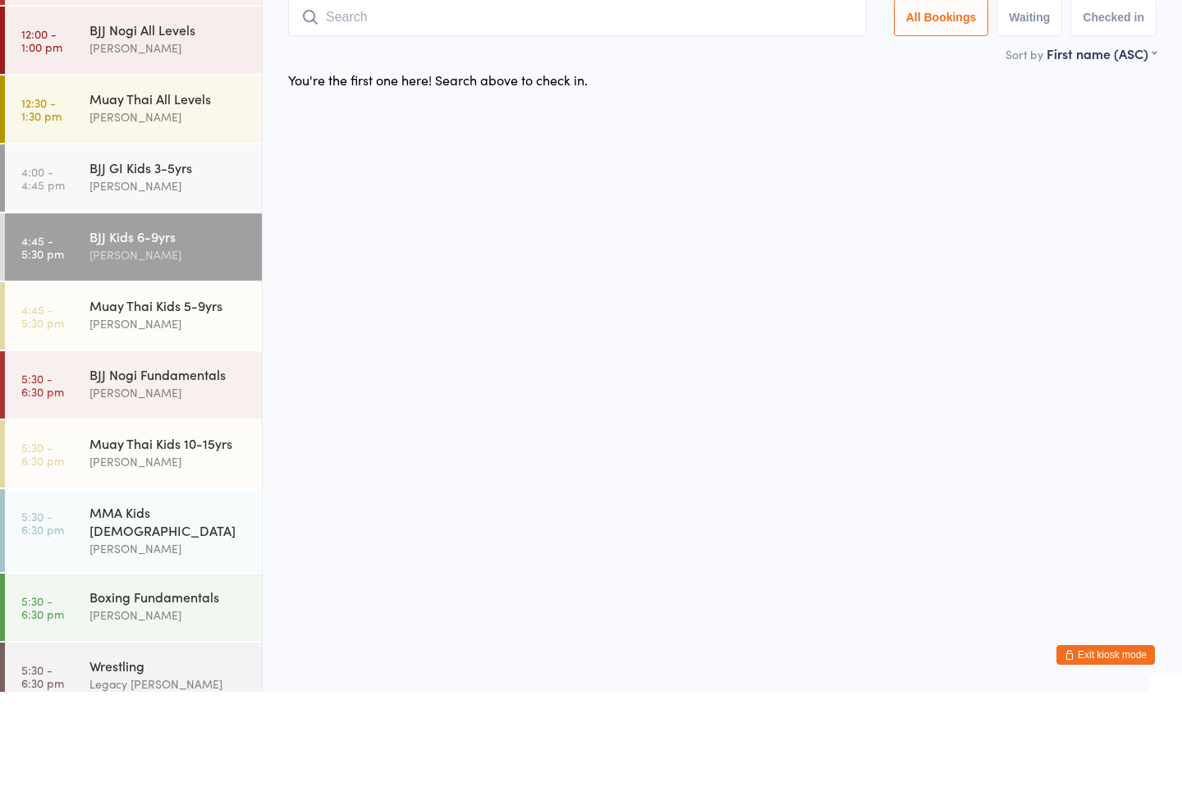
type input "K"
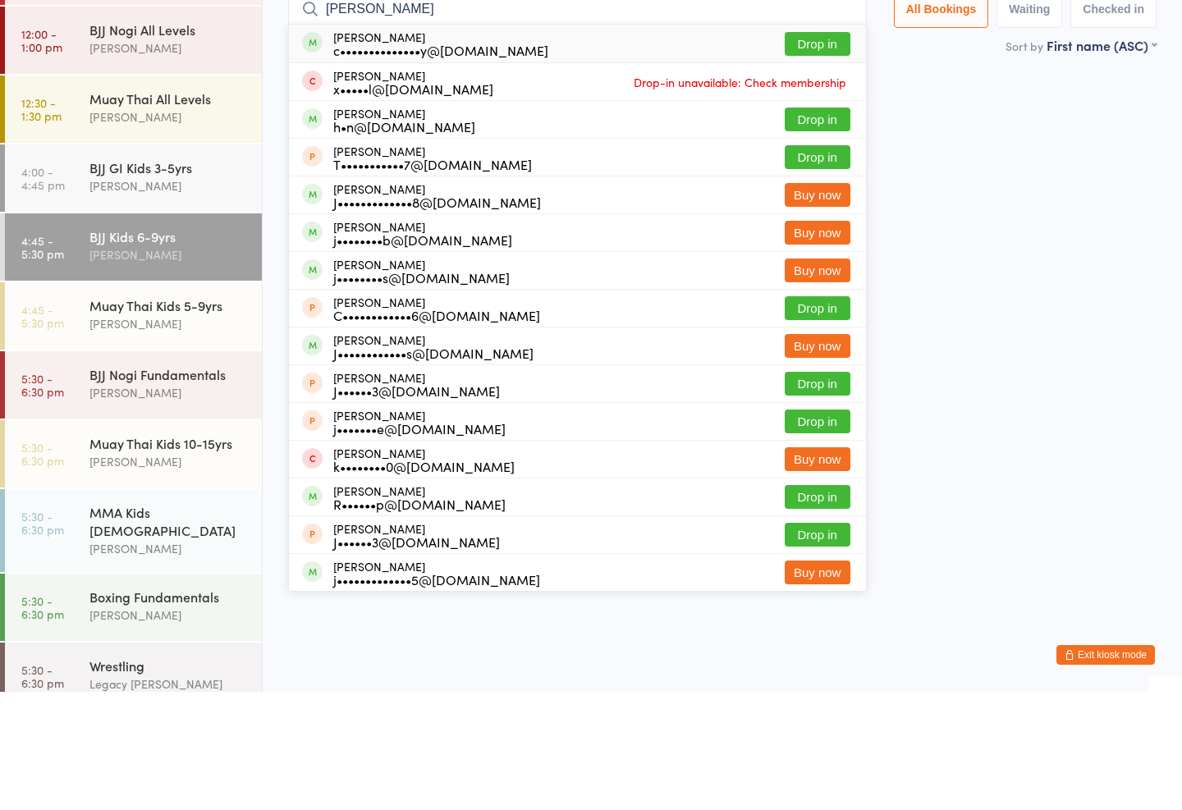
type input "[PERSON_NAME]"
click at [812, 150] on button "Drop in" at bounding box center [818, 162] width 66 height 24
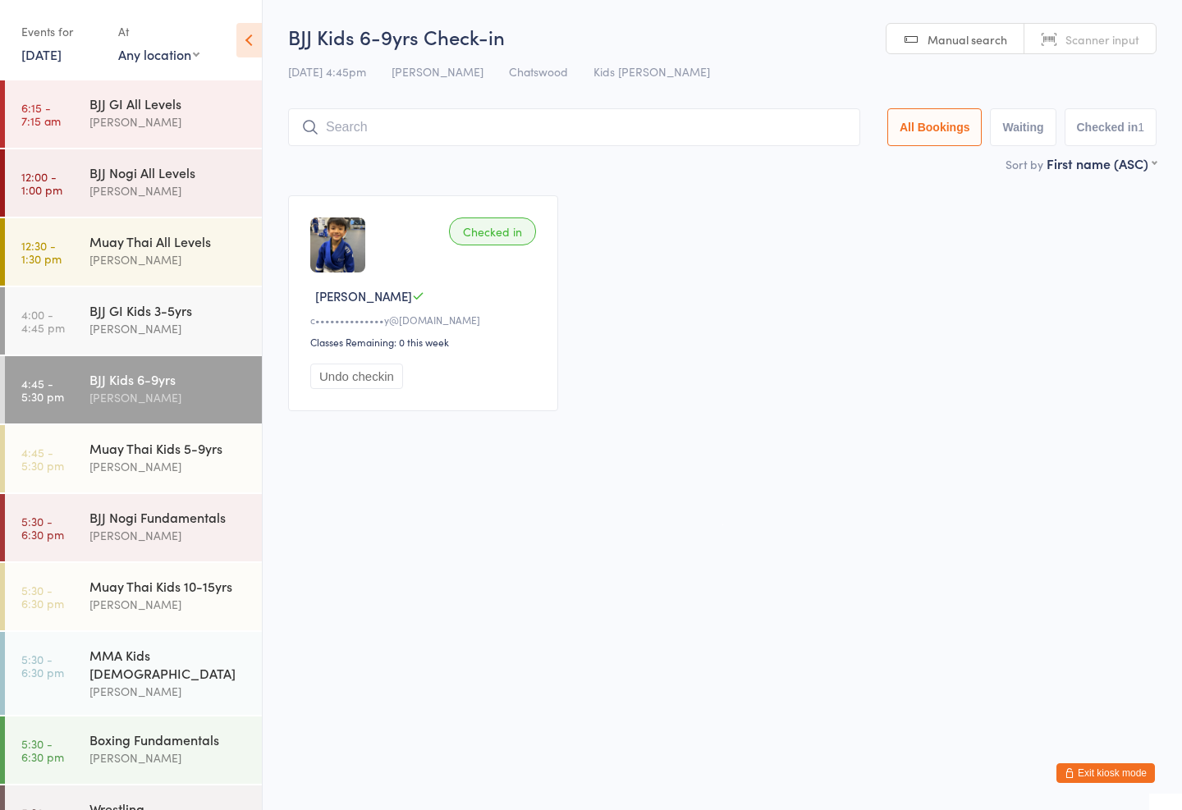
click at [183, 475] on div "[PERSON_NAME]" at bounding box center [168, 466] width 158 height 19
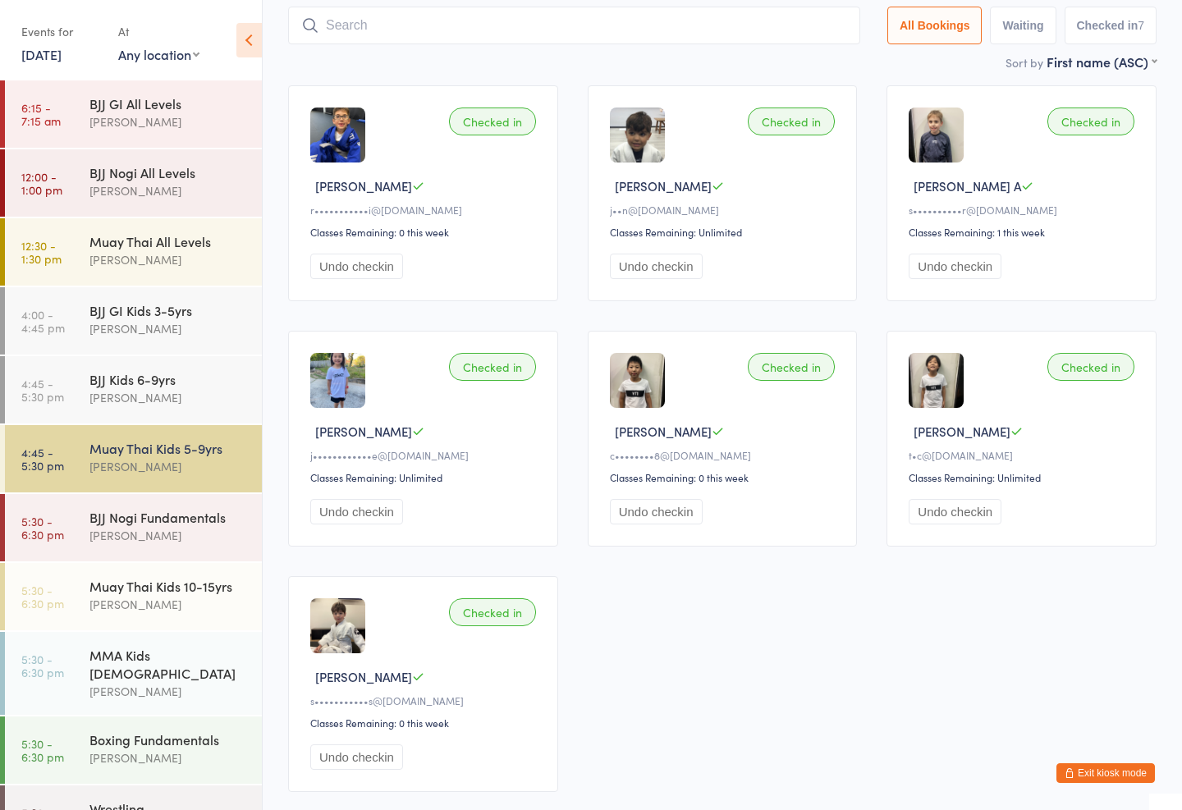
click at [299, 44] on input "search" at bounding box center [574, 26] width 572 height 38
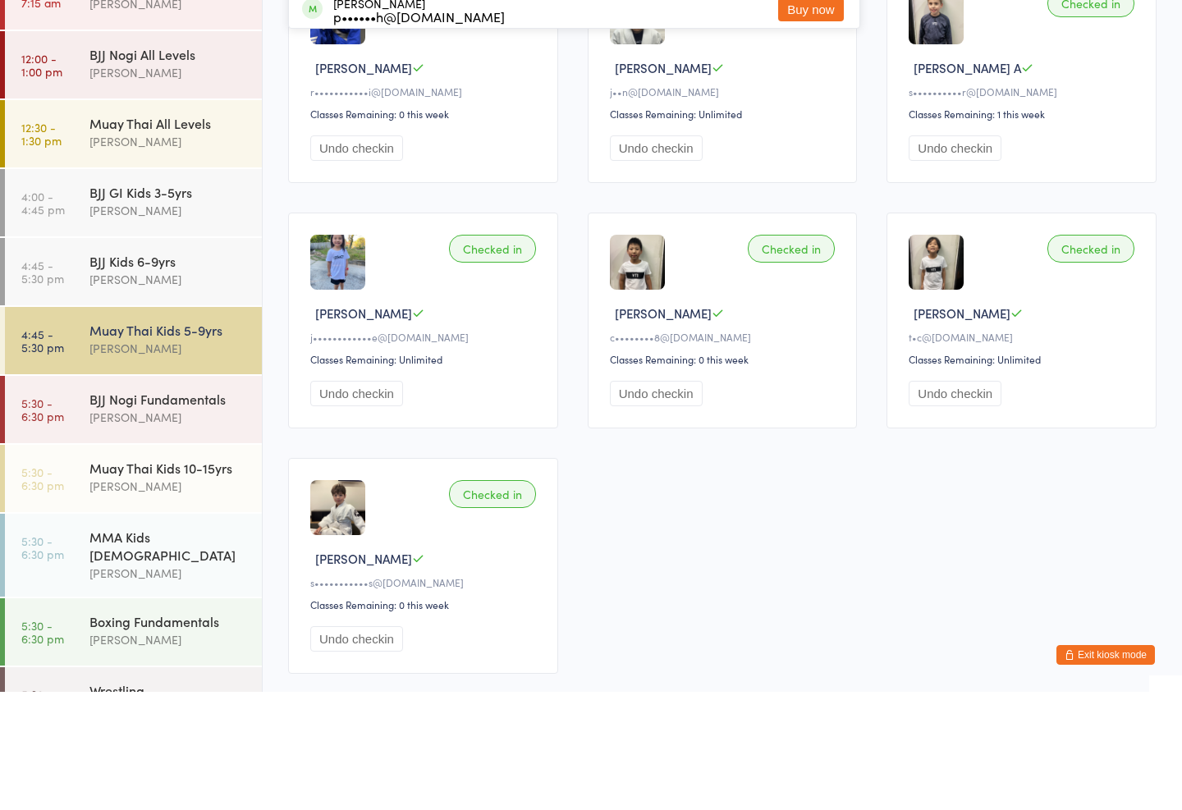
type input "[PERSON_NAME]"
click at [804, 41] on button "Drop in" at bounding box center [811, 52] width 66 height 24
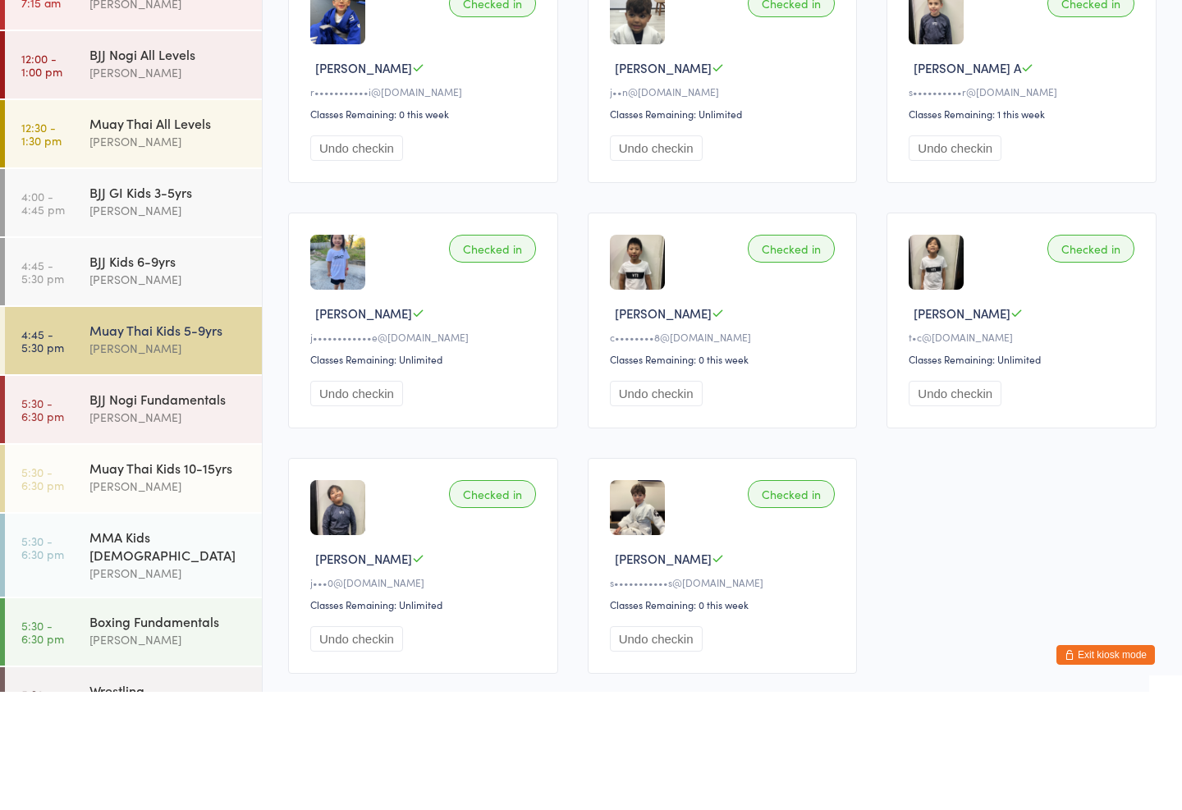
scroll to position [118, 0]
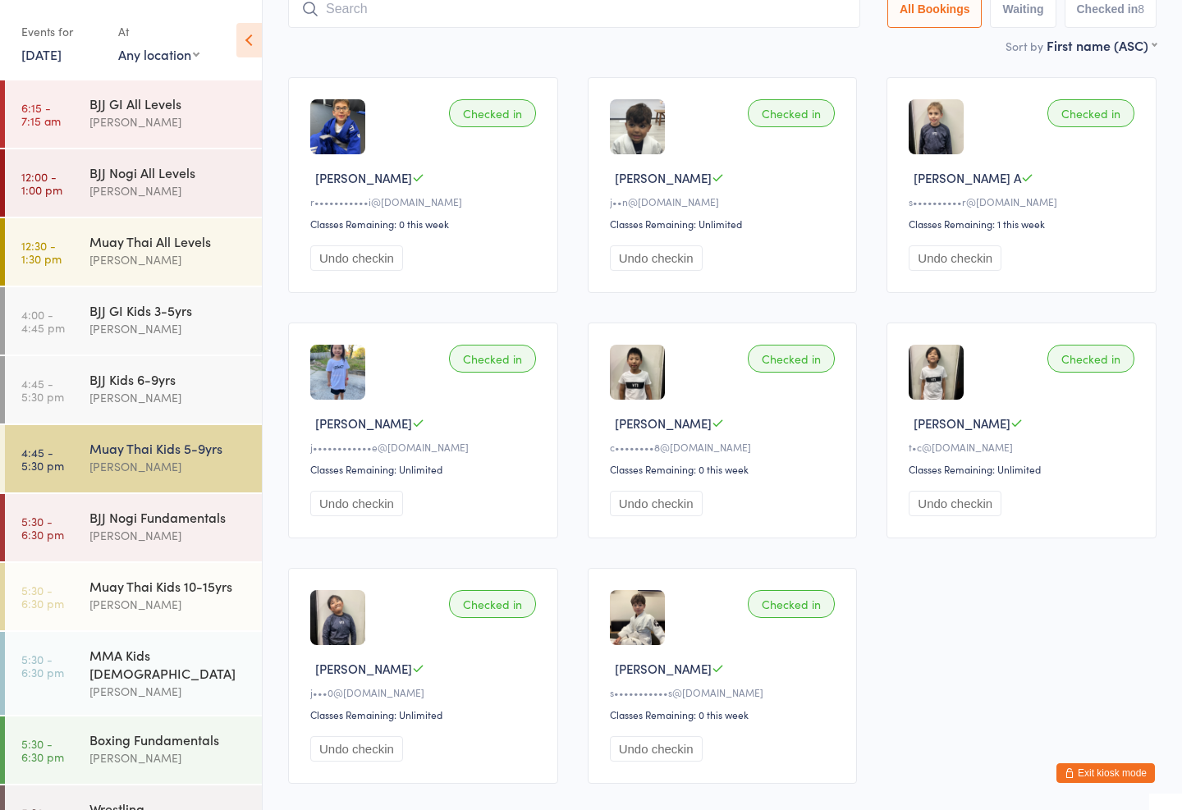
click at [185, 382] on div "BJJ Kids 6-9yrs" at bounding box center [168, 379] width 158 height 18
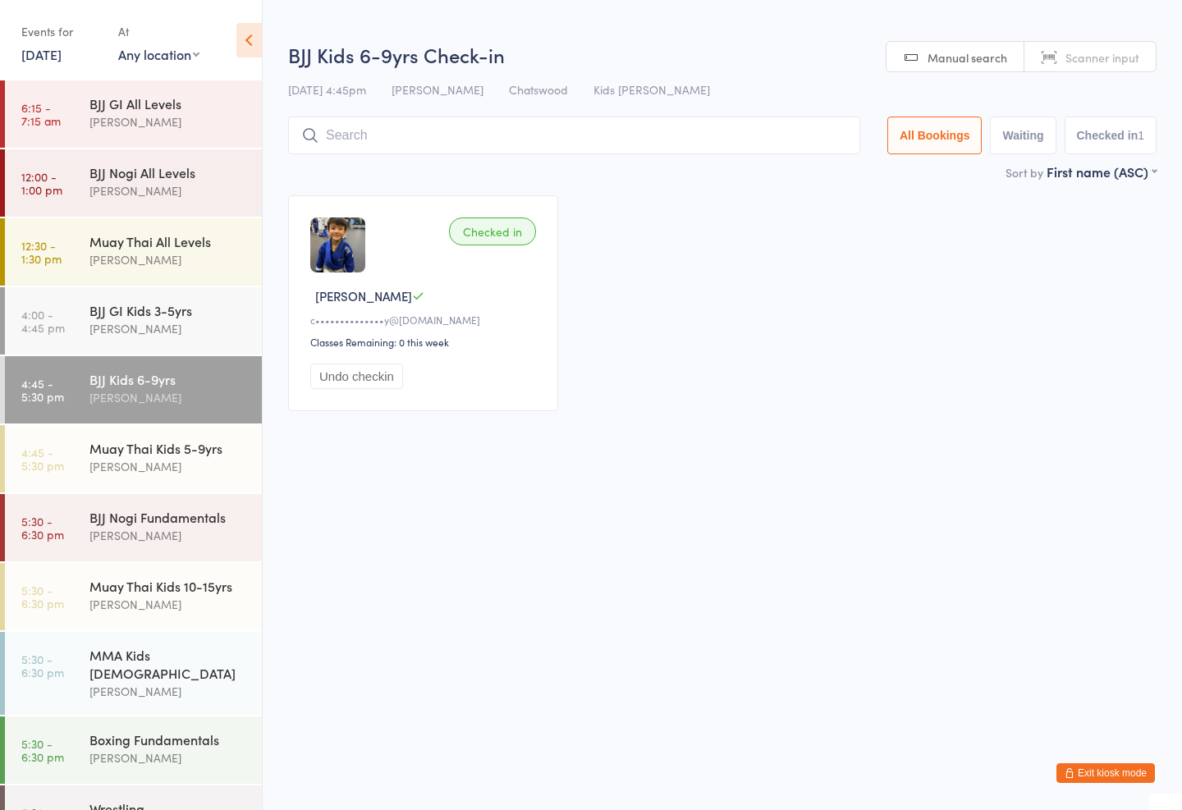
click at [644, 119] on input "search" at bounding box center [574, 136] width 572 height 38
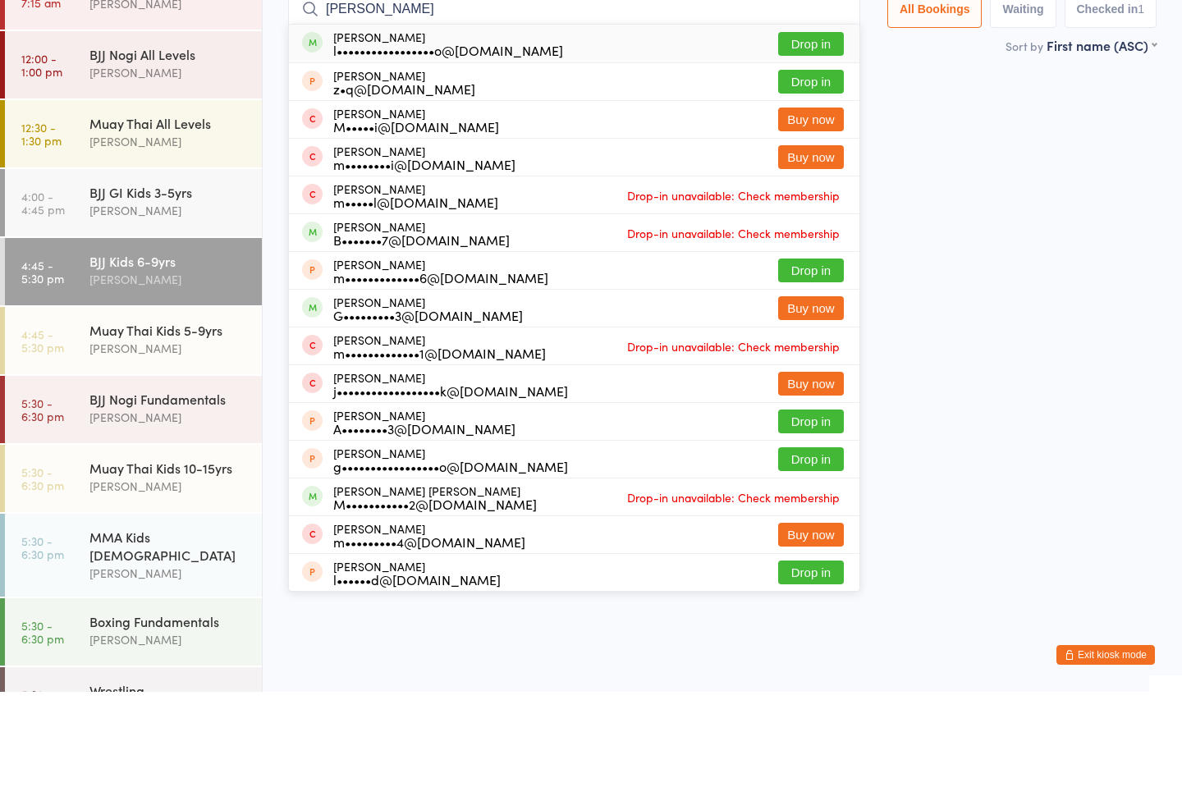
type input "[PERSON_NAME]"
click at [815, 150] on button "Drop in" at bounding box center [811, 162] width 66 height 24
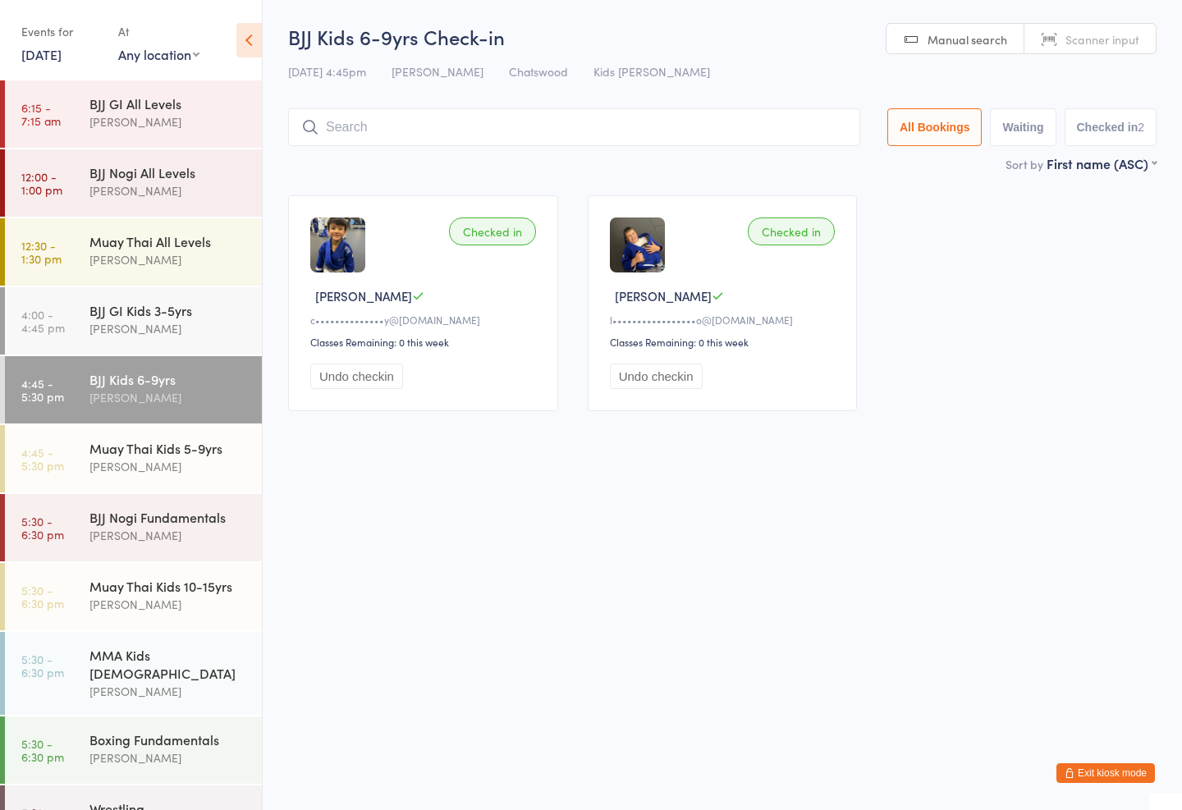
click at [393, 118] on input "search" at bounding box center [574, 127] width 572 height 38
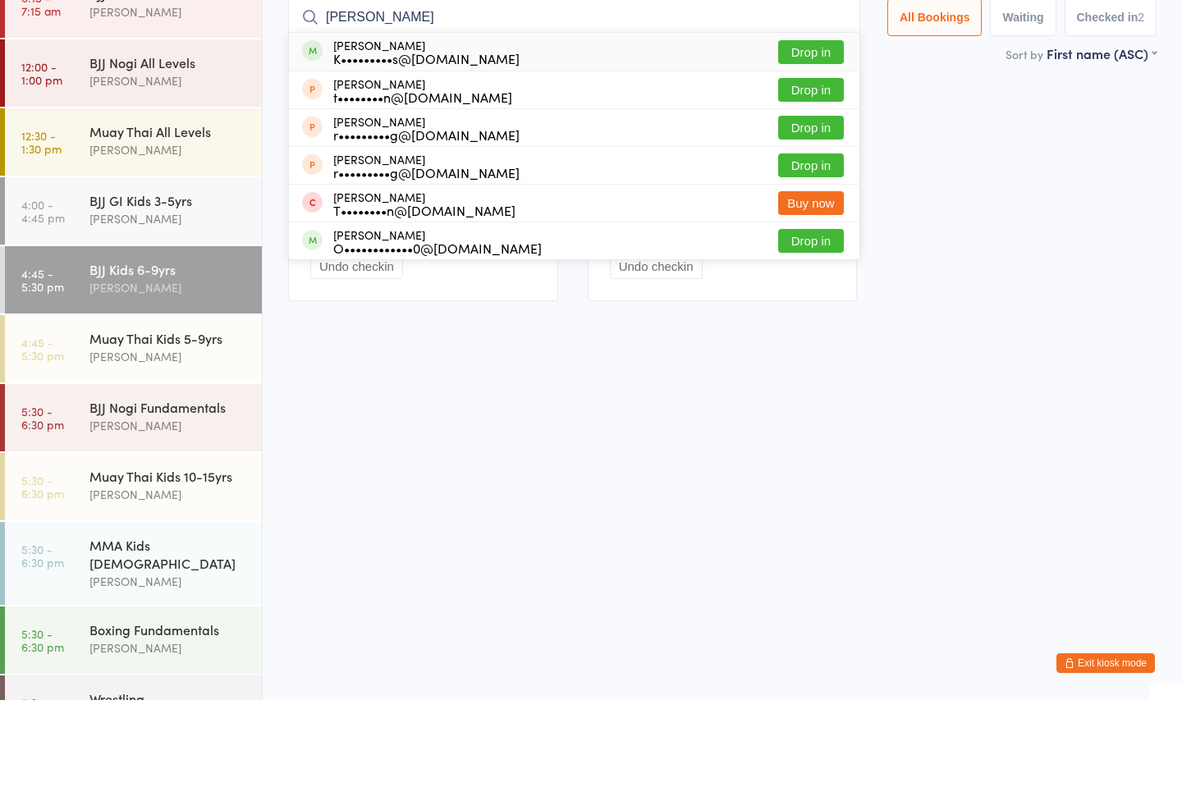
type input "[PERSON_NAME]"
click at [392, 149] on div "[PERSON_NAME] K•••••••••s@[DOMAIN_NAME]" at bounding box center [426, 162] width 186 height 26
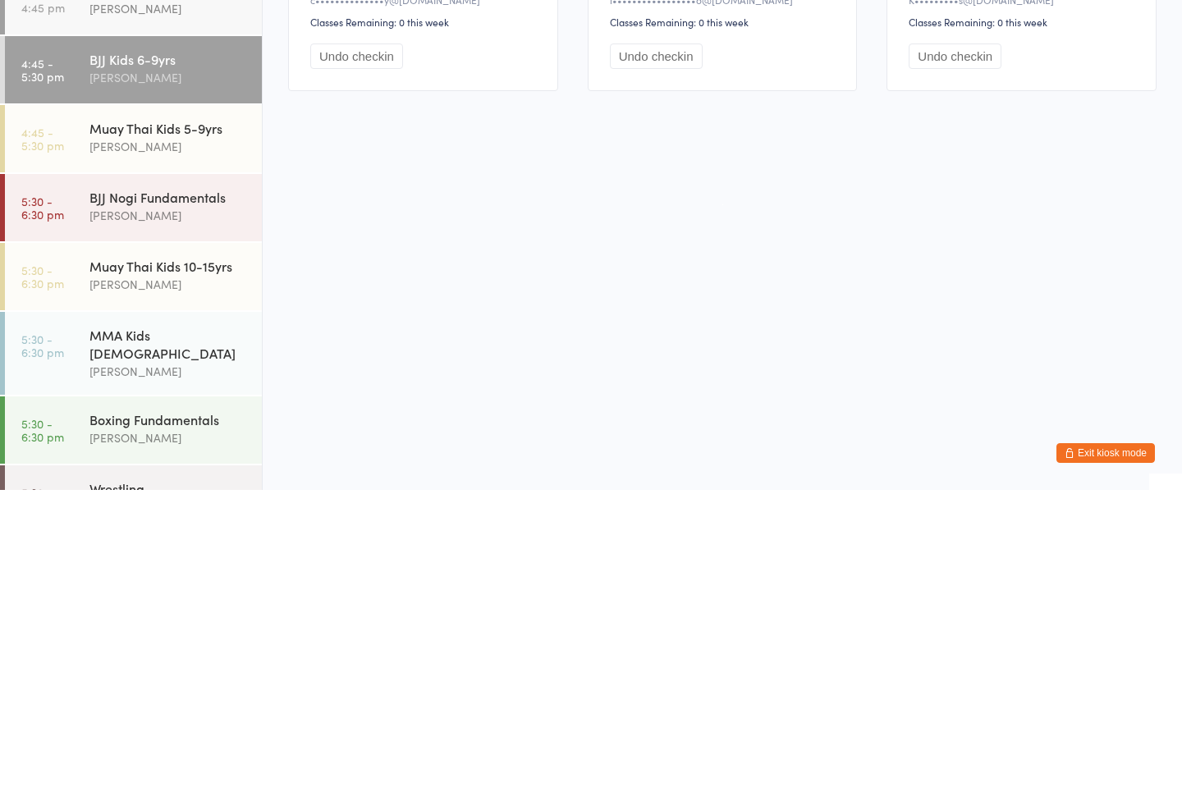
click at [193, 439] on div "Muay Thai Kids 5-9yrs" at bounding box center [168, 448] width 158 height 18
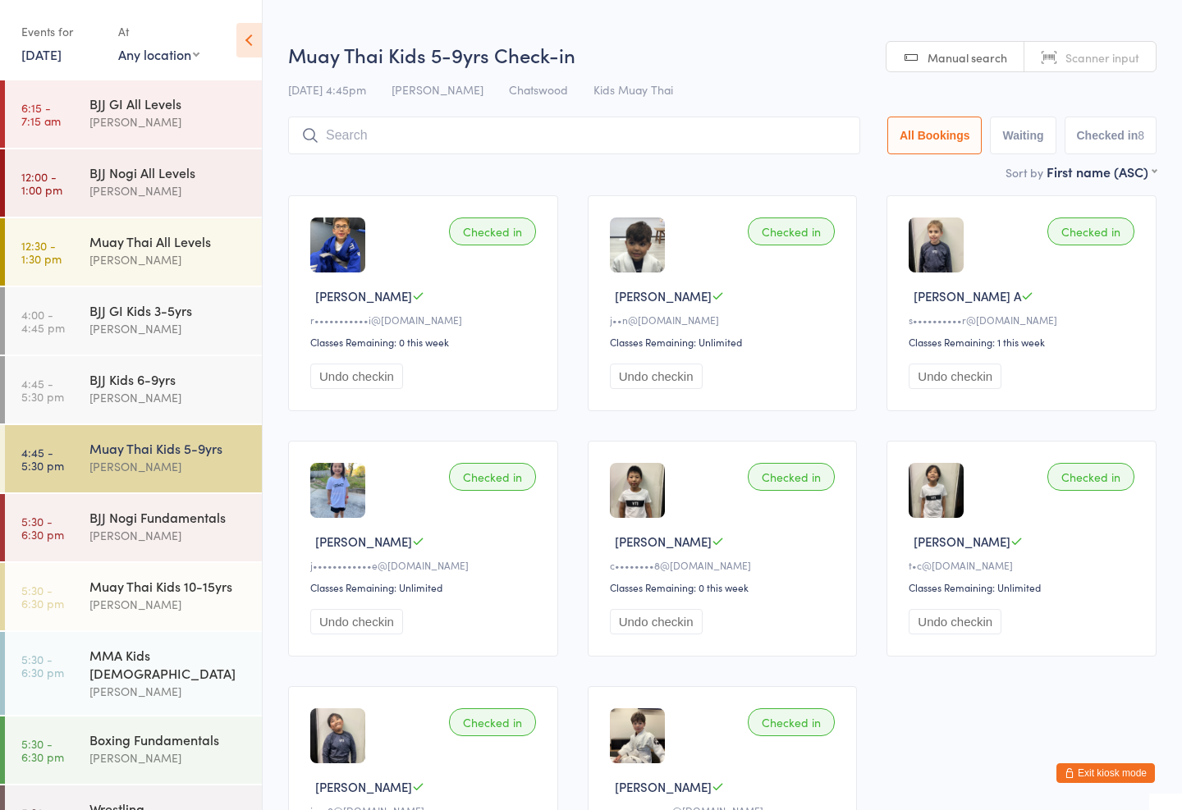
click at [490, 134] on input "search" at bounding box center [574, 136] width 572 height 38
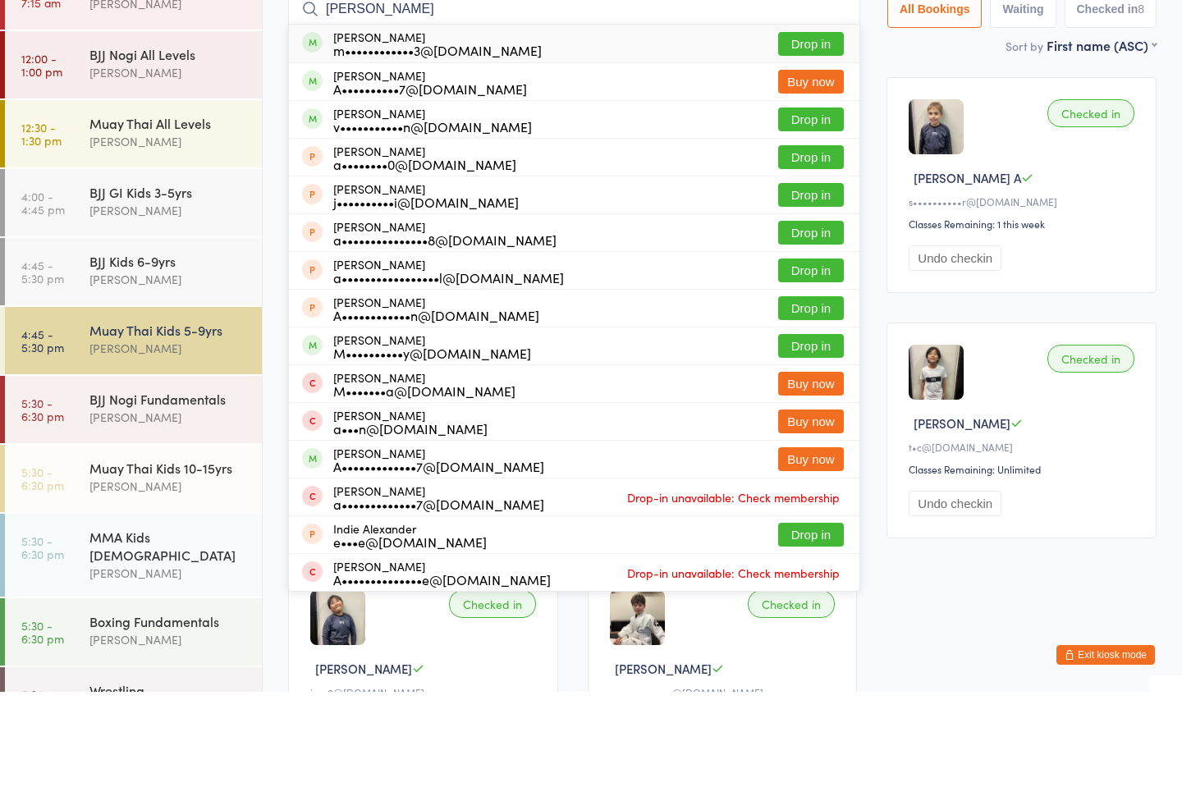
type input "[PERSON_NAME]"
click at [418, 219] on div "[PERSON_NAME] Atlygin v•••••••••••n@[DOMAIN_NAME] Drop in" at bounding box center [574, 237] width 570 height 37
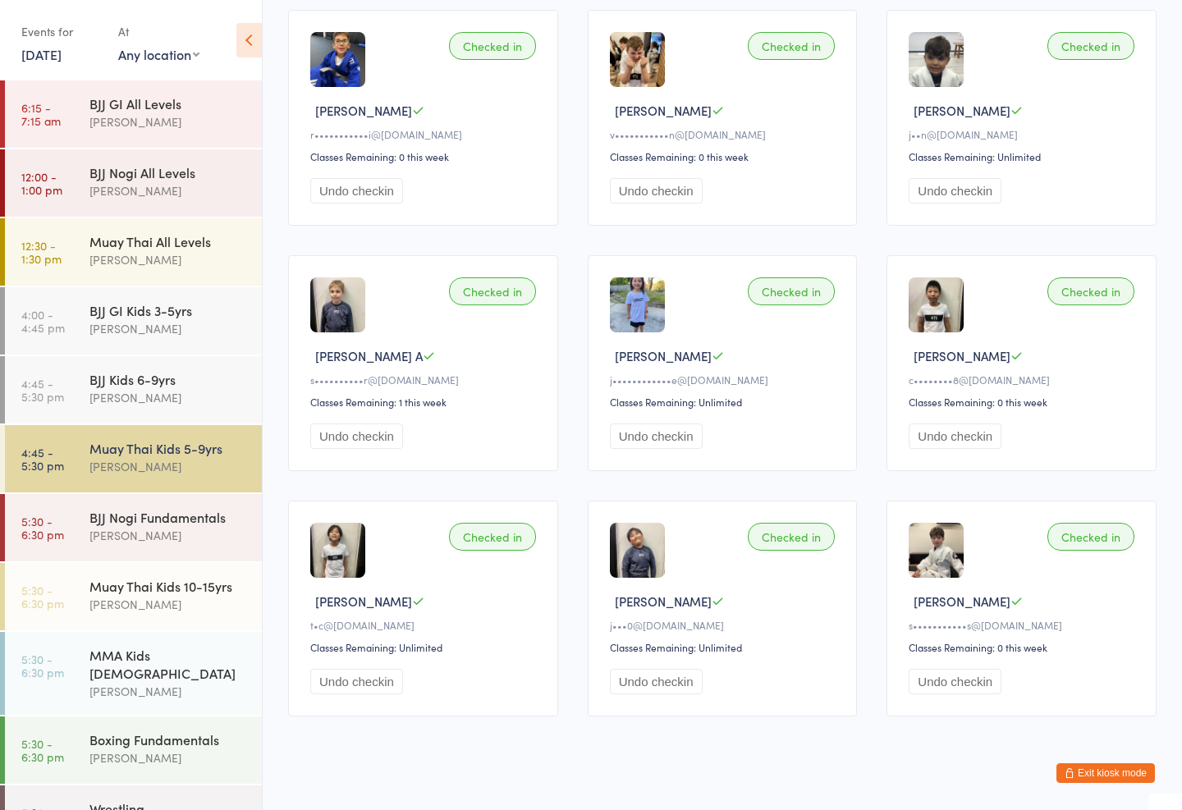
scroll to position [205, 0]
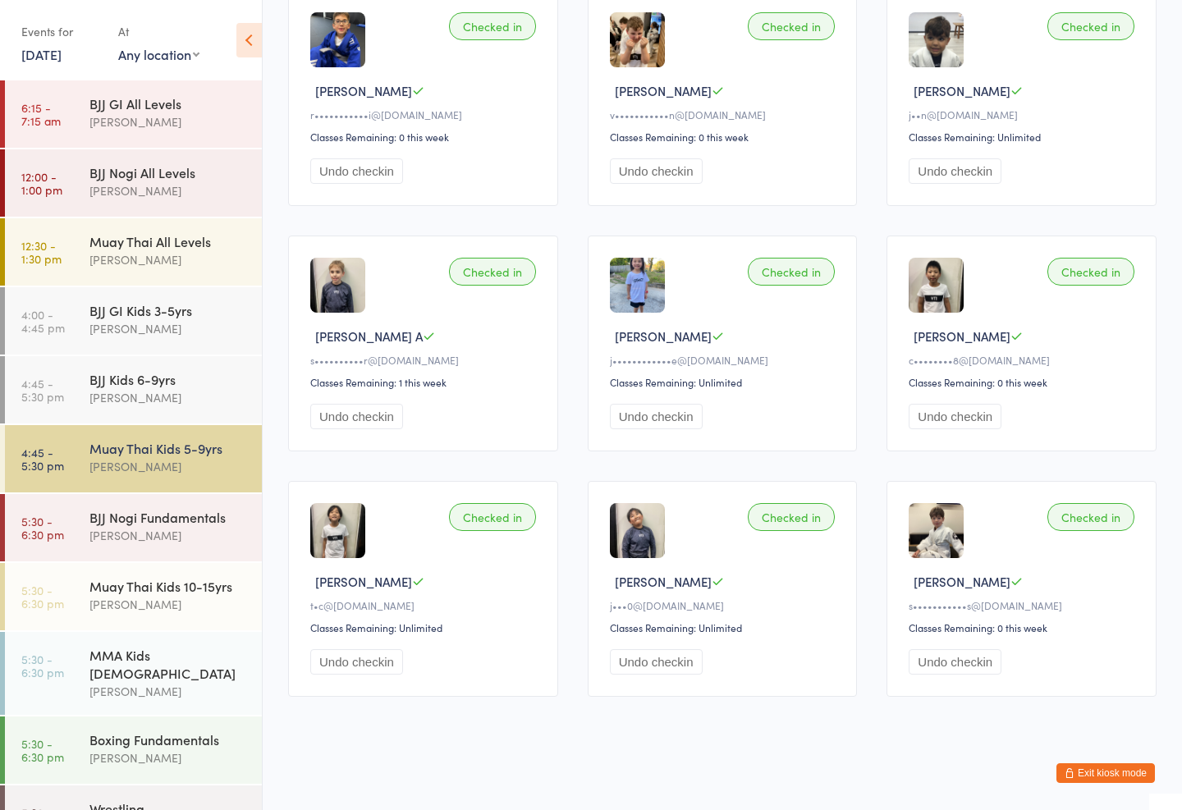
click at [93, 521] on div "BJJ Nogi Fundamentals" at bounding box center [168, 517] width 158 height 18
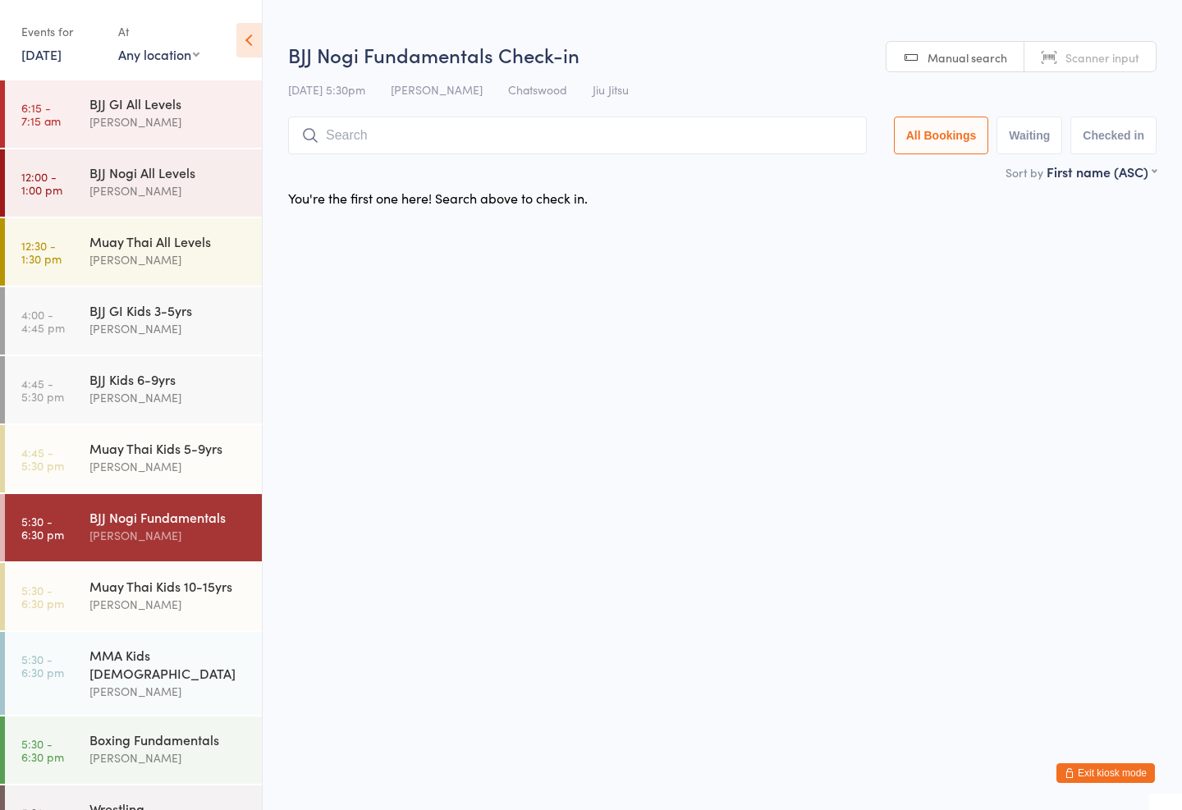
click at [145, 599] on div "[PERSON_NAME]" at bounding box center [168, 604] width 158 height 19
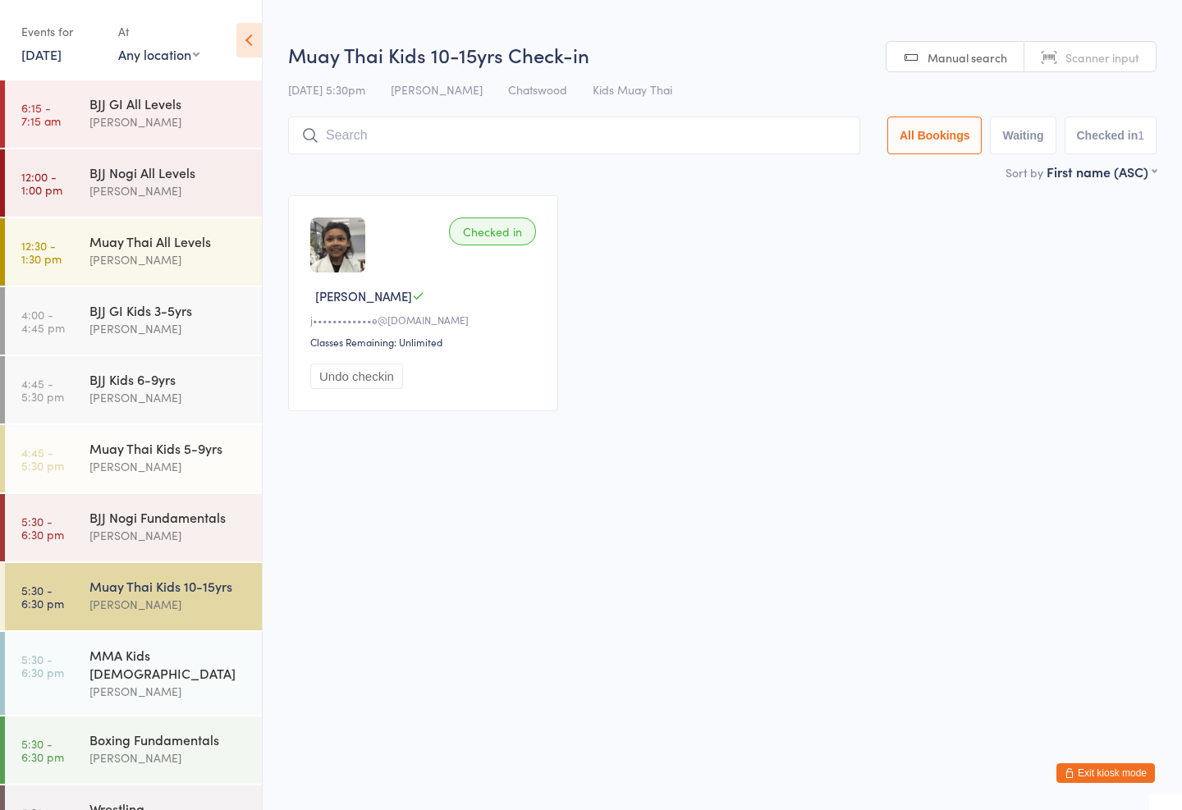
click at [91, 456] on div "Muay Thai Kids 5-9yrs" at bounding box center [168, 448] width 158 height 18
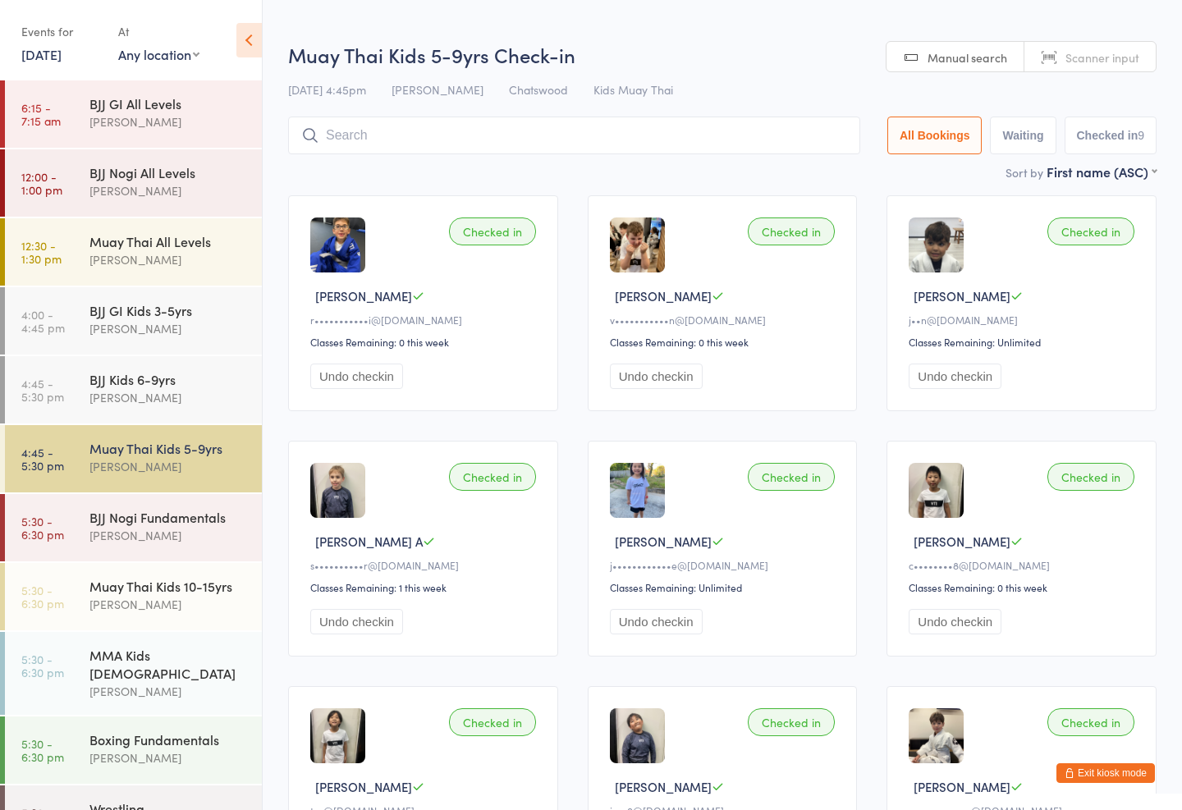
click at [114, 395] on div "[PERSON_NAME]" at bounding box center [168, 397] width 158 height 19
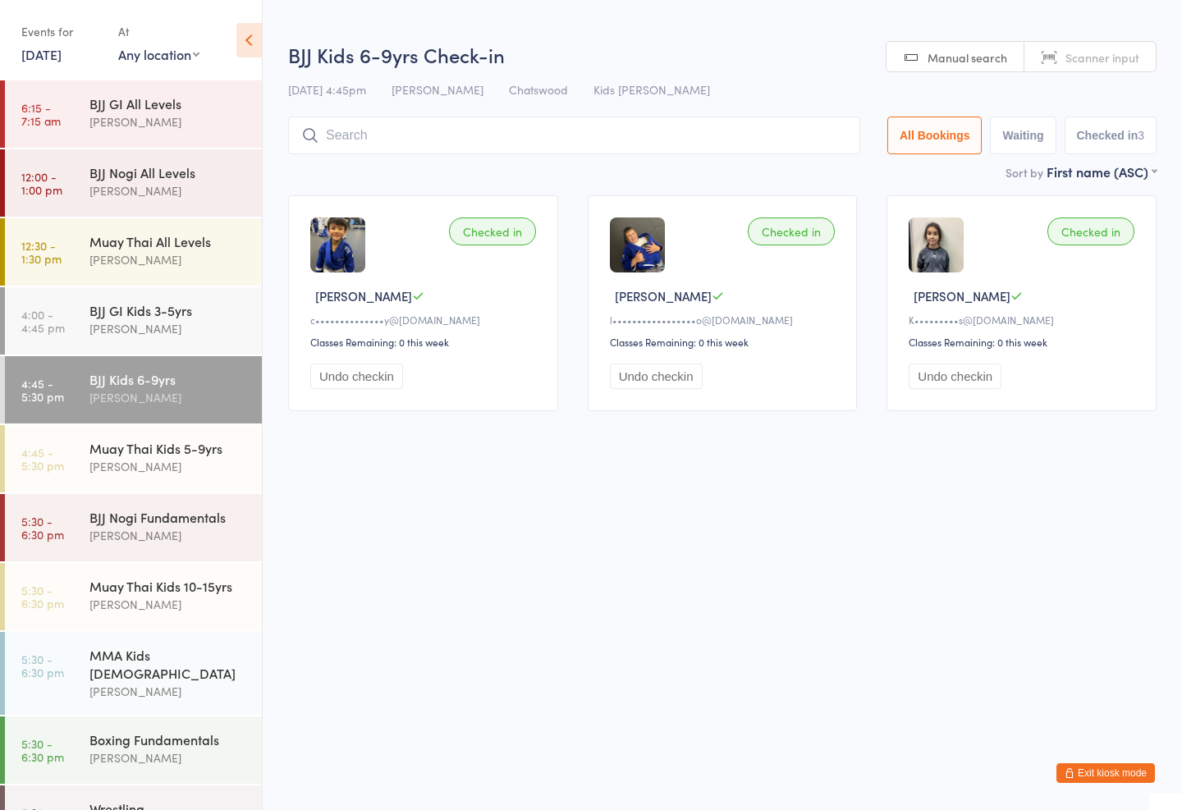
click at [91, 309] on div "BJJ GI Kids 3-5yrs" at bounding box center [168, 310] width 158 height 18
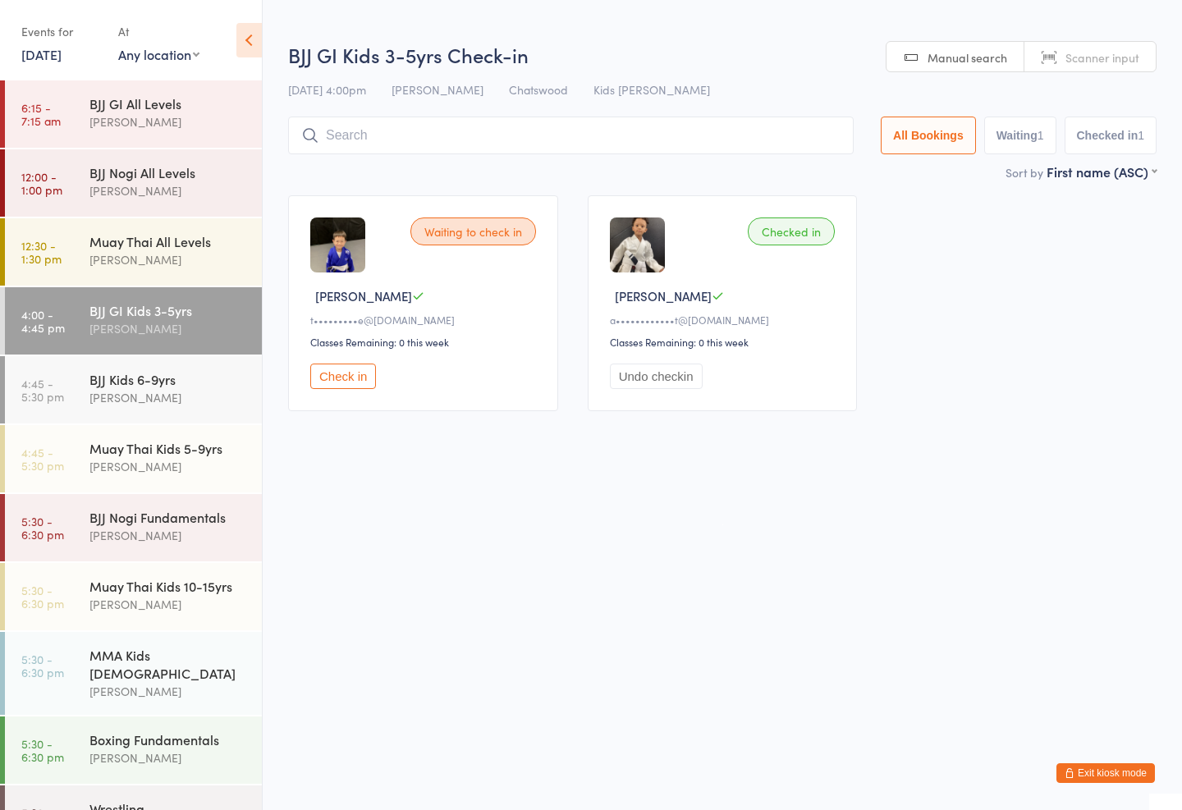
click at [96, 249] on div "Muay Thai All Levels" at bounding box center [168, 241] width 158 height 18
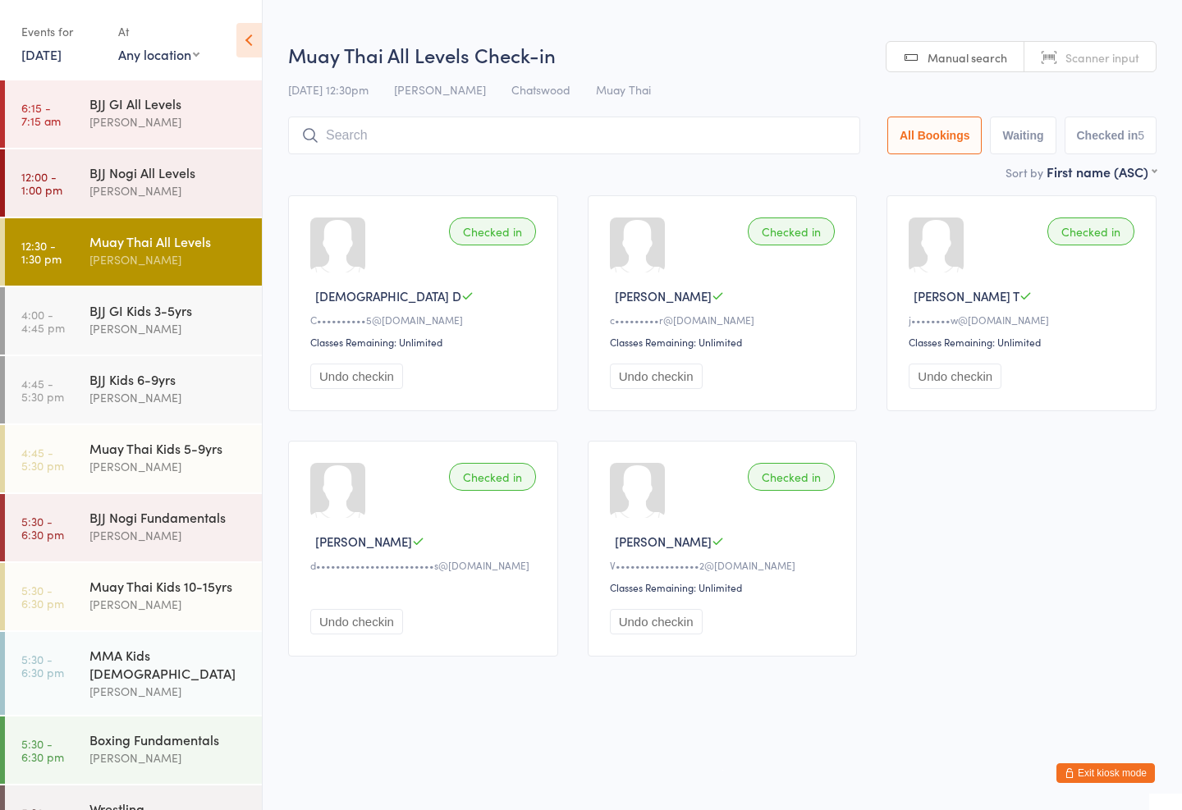
click at [95, 193] on div "[PERSON_NAME]" at bounding box center [168, 190] width 158 height 19
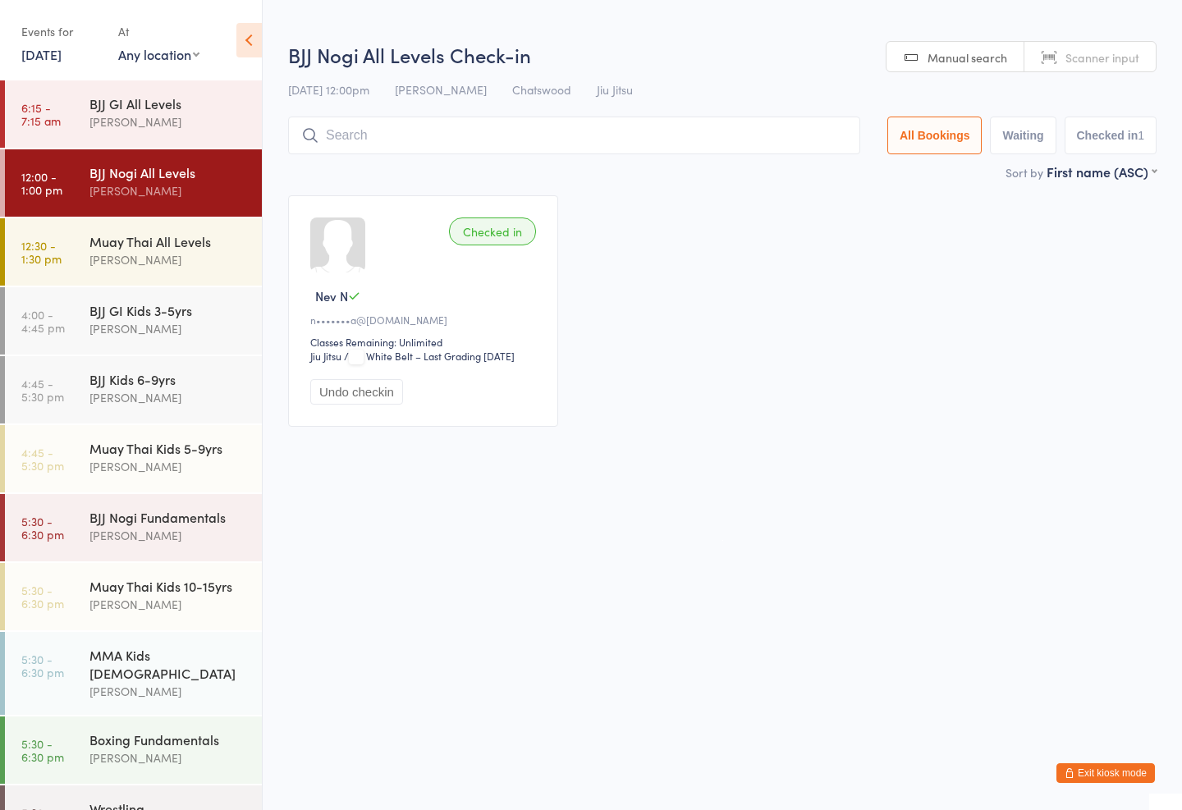
click at [88, 114] on link "6:15 - 7:15 am BJJ GI All Levels [PERSON_NAME]" at bounding box center [133, 113] width 257 height 67
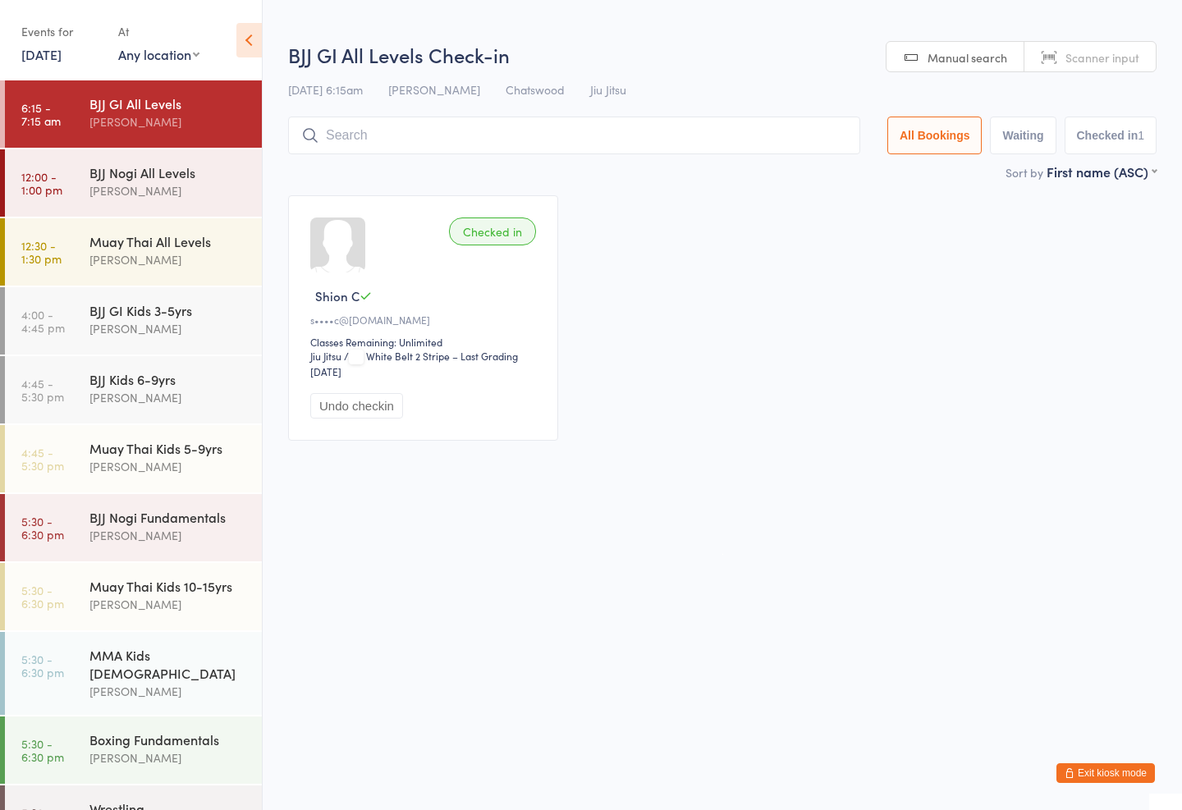
click at [89, 34] on div "Events for" at bounding box center [61, 31] width 80 height 27
click at [96, 733] on div "Boxing Fundamentals" at bounding box center [168, 740] width 158 height 18
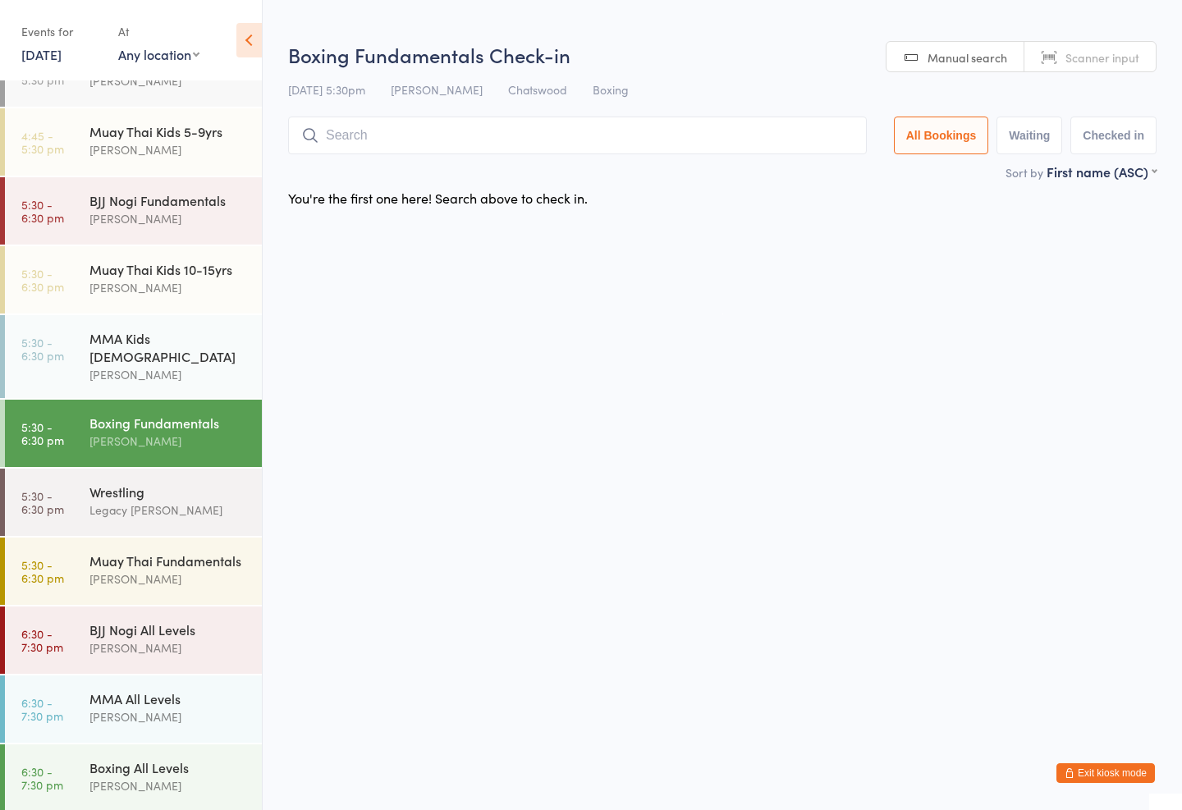
scroll to position [341, 0]
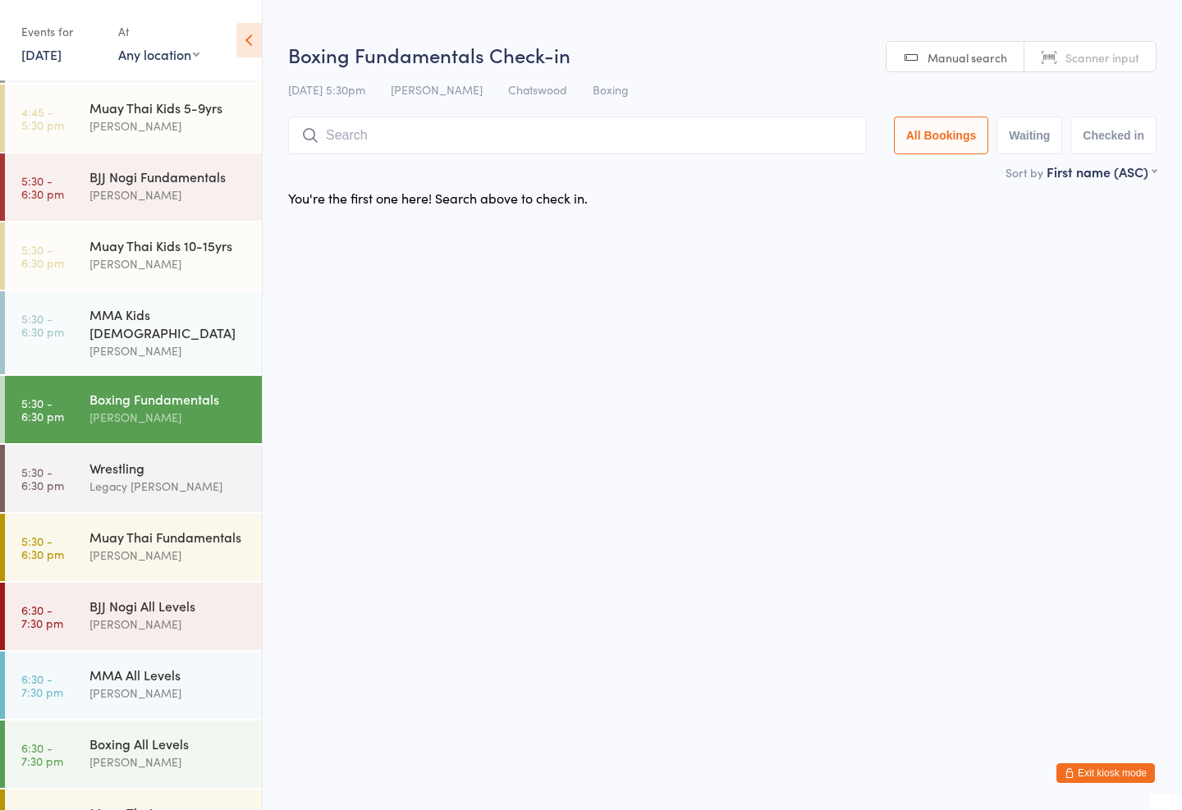
click at [117, 477] on div "Legacy [PERSON_NAME]" at bounding box center [168, 486] width 158 height 19
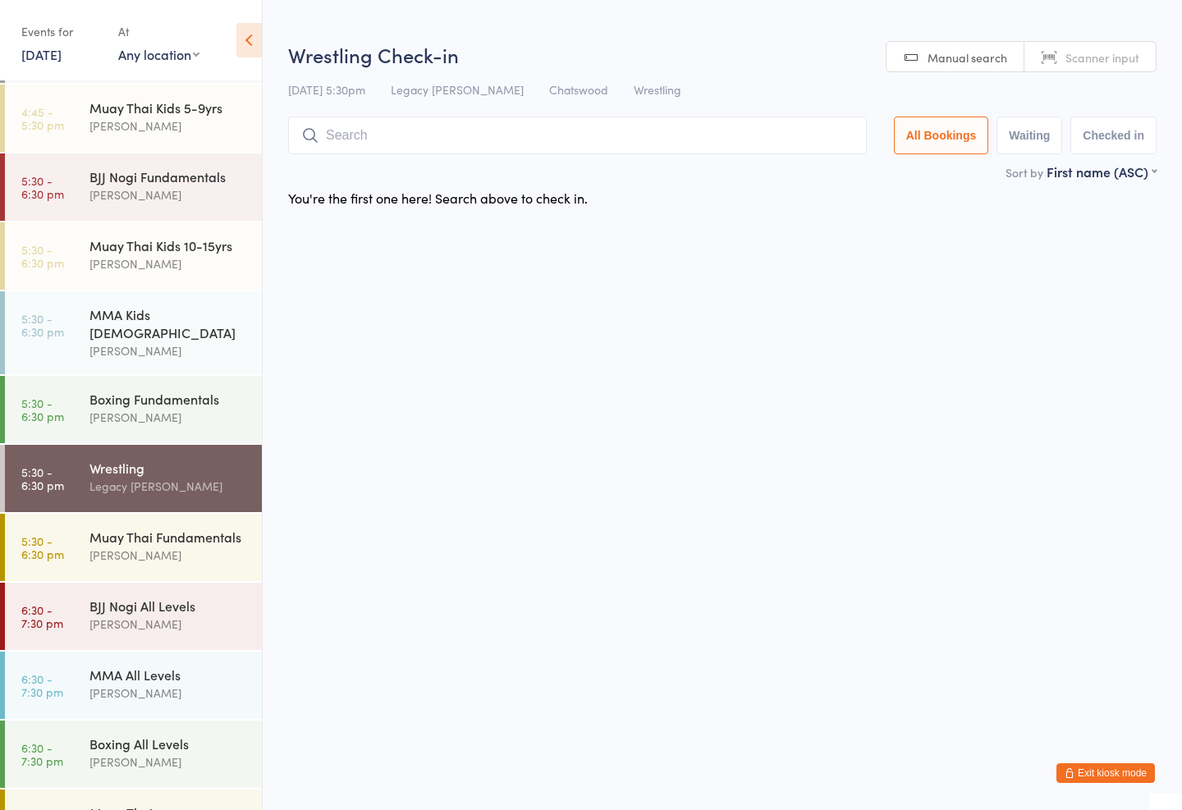
click at [104, 546] on div "[PERSON_NAME]" at bounding box center [168, 555] width 158 height 19
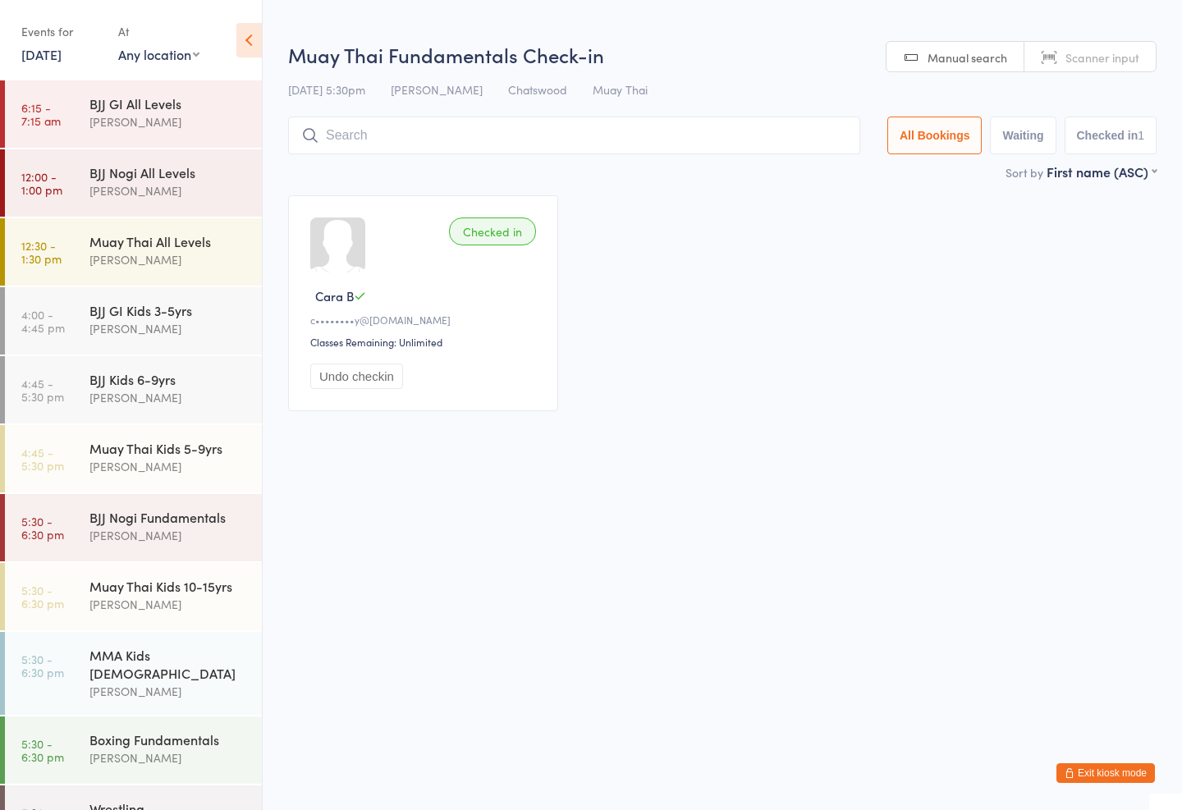
click at [126, 104] on div "BJJ GI All Levels" at bounding box center [168, 103] width 158 height 18
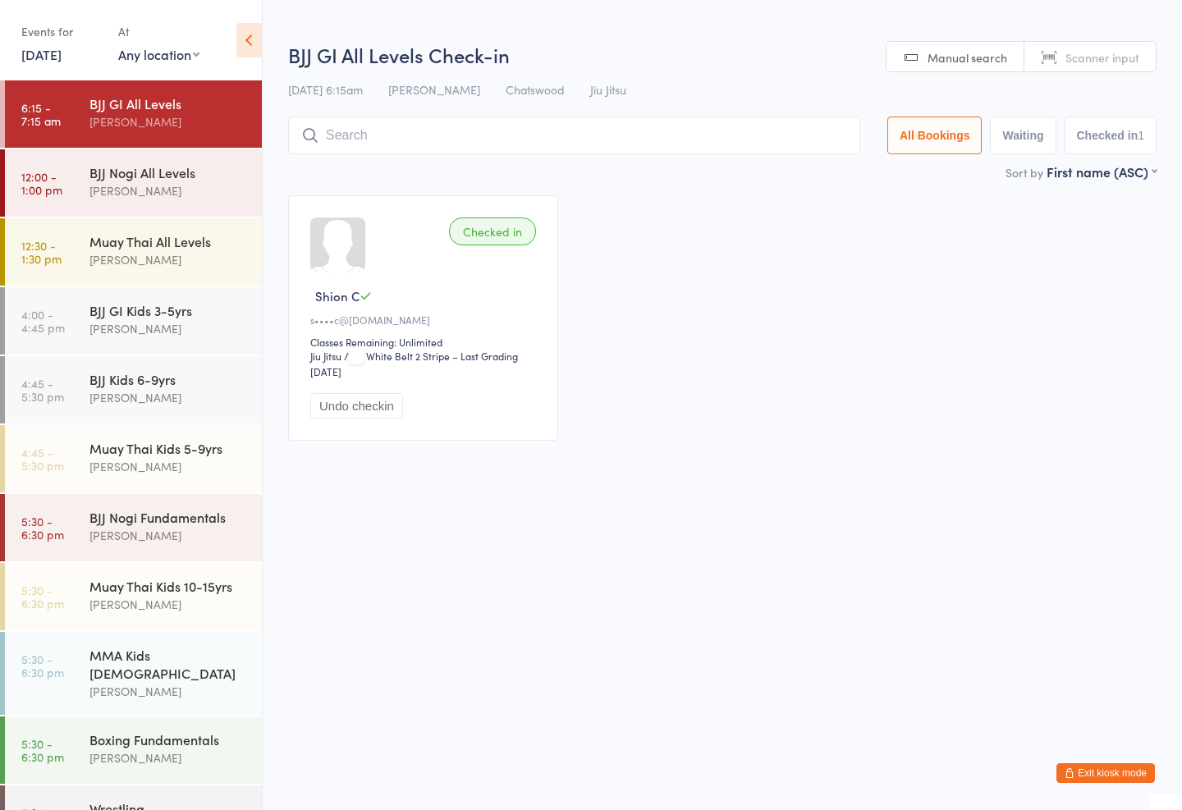
click at [130, 206] on div "BJJ Nogi All Levels [PERSON_NAME]" at bounding box center [175, 181] width 172 height 65
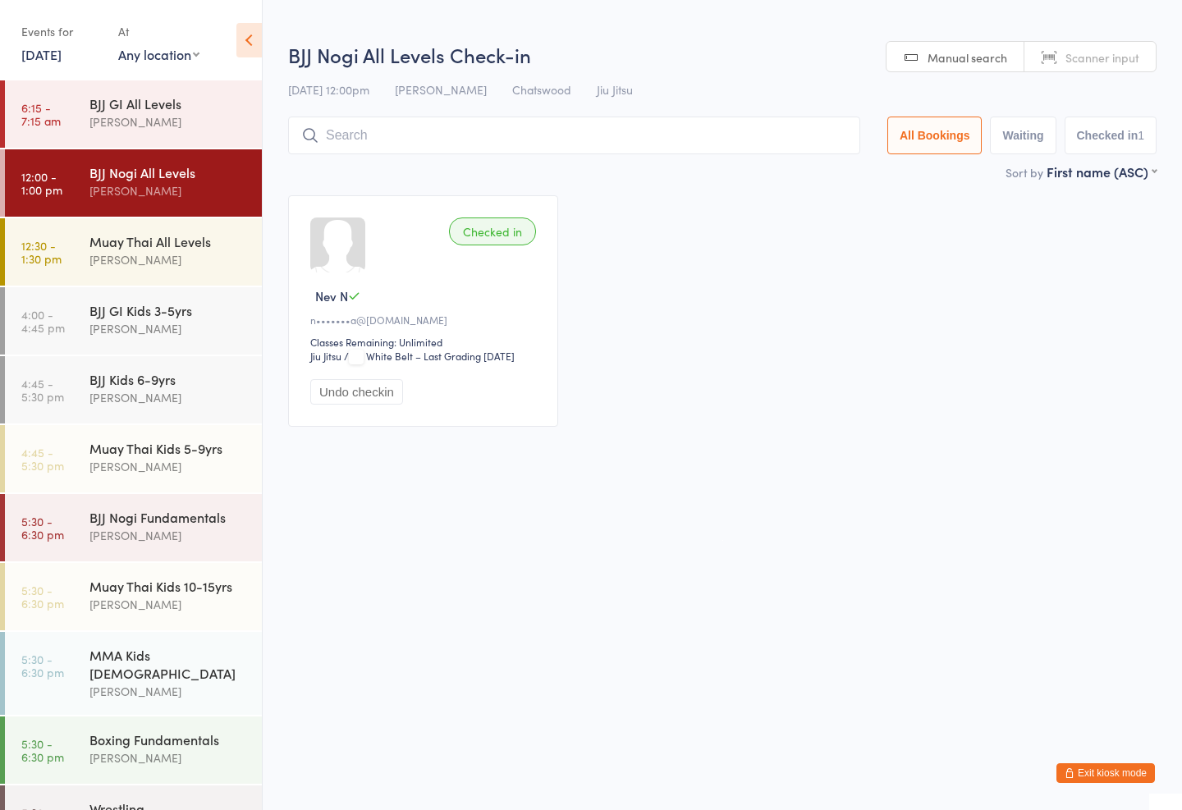
click at [144, 266] on div "[PERSON_NAME]" at bounding box center [168, 259] width 158 height 19
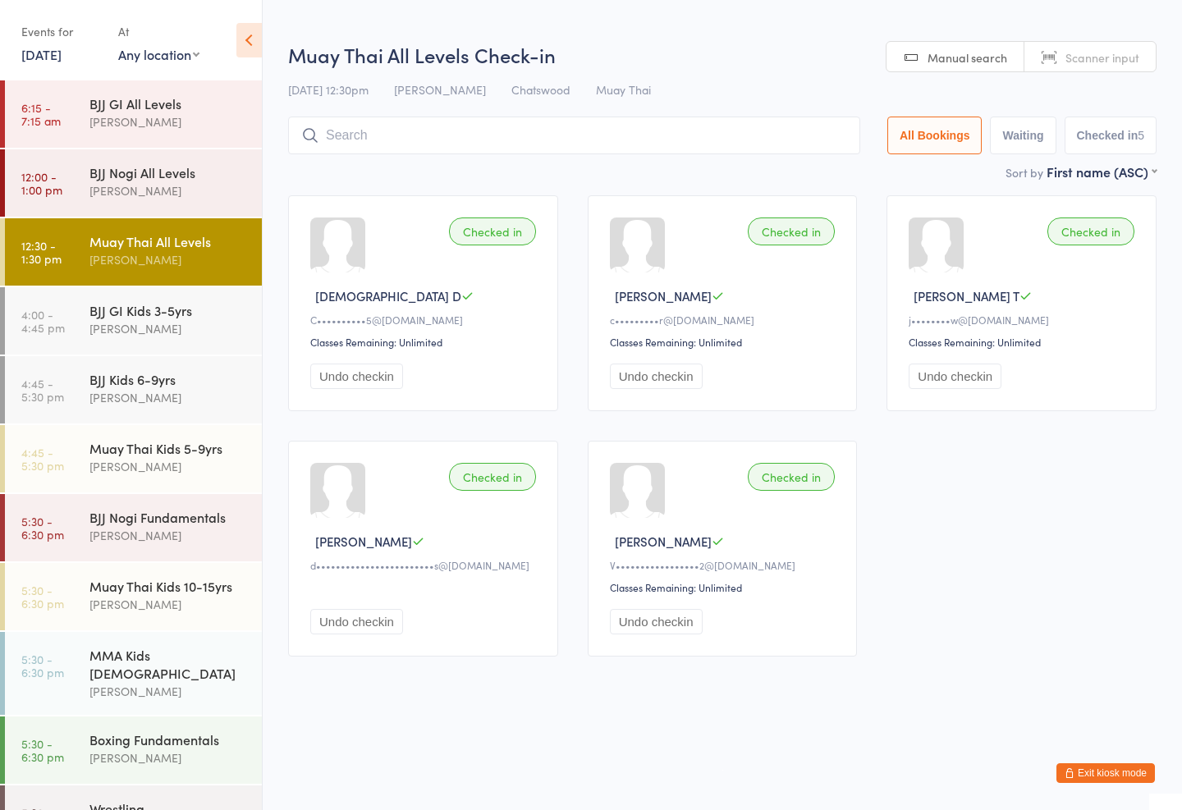
click at [99, 314] on div "BJJ GI Kids 3-5yrs" at bounding box center [168, 310] width 158 height 18
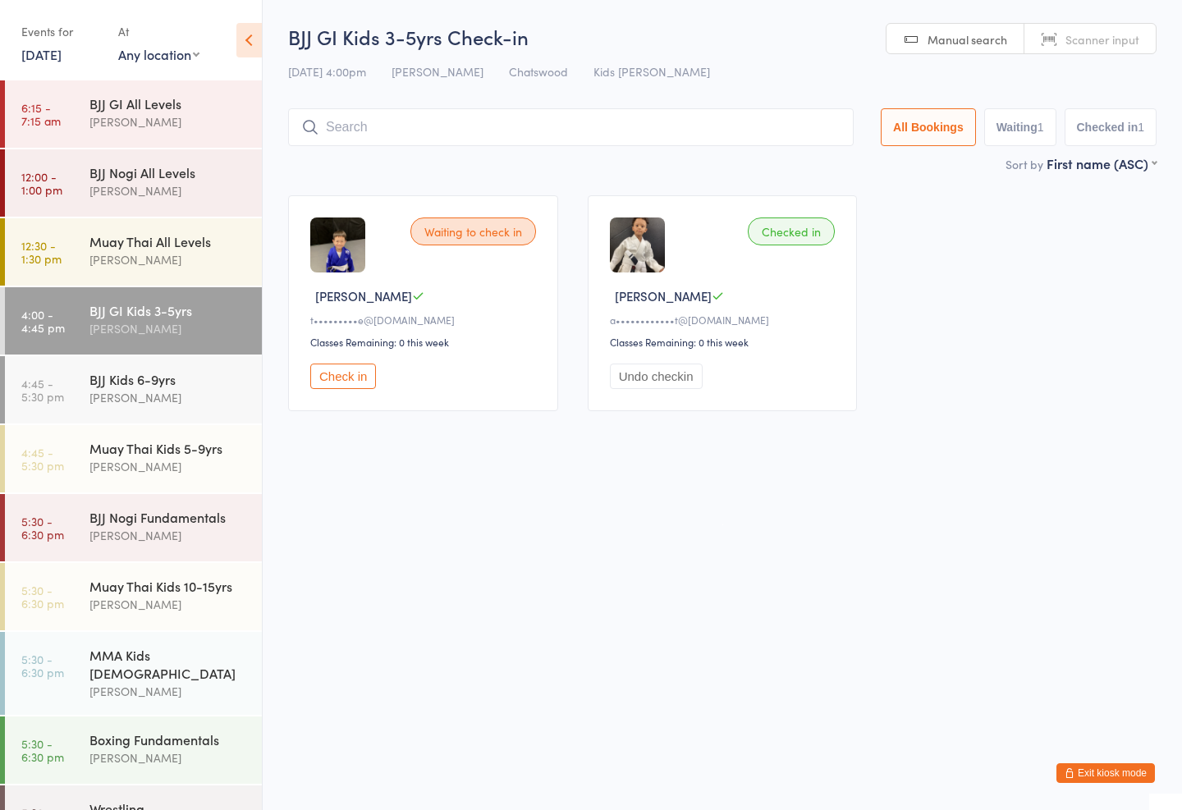
click at [134, 393] on div "[PERSON_NAME]" at bounding box center [168, 397] width 158 height 19
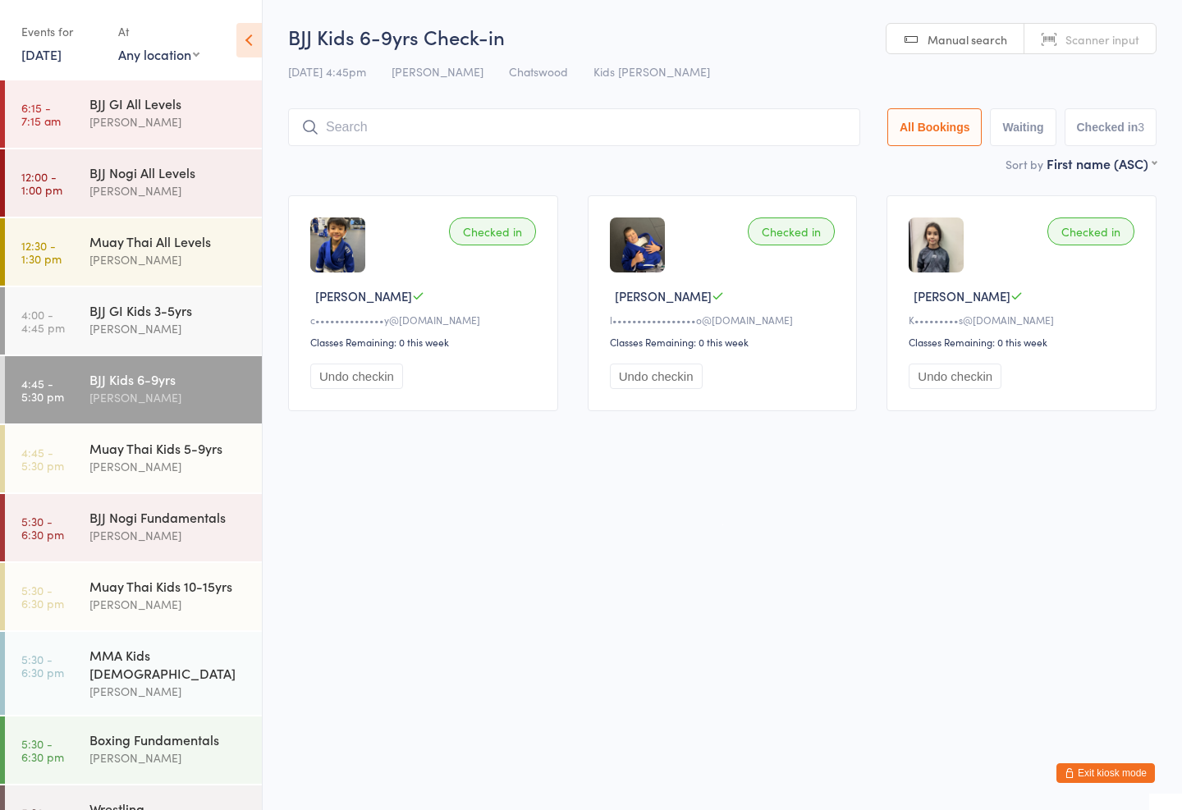
click at [155, 469] on div "[PERSON_NAME]" at bounding box center [168, 466] width 158 height 19
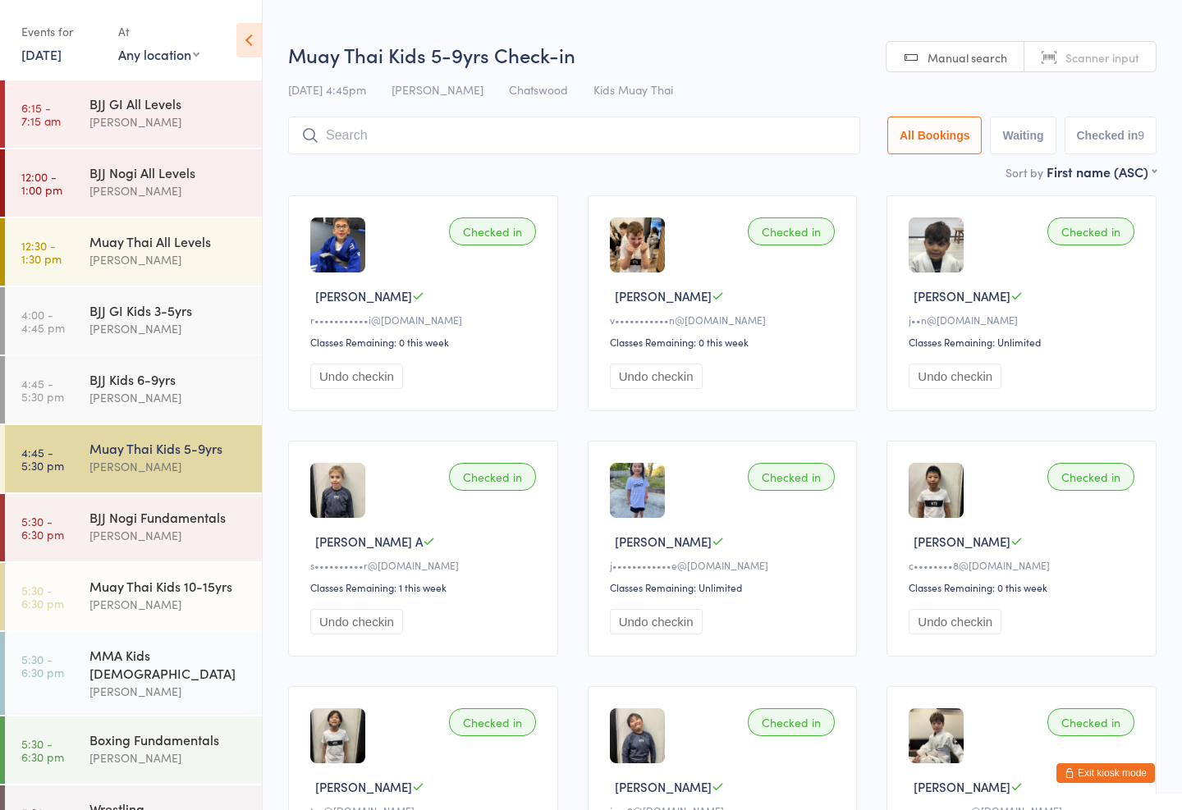
click at [149, 598] on div "[PERSON_NAME]" at bounding box center [168, 604] width 158 height 19
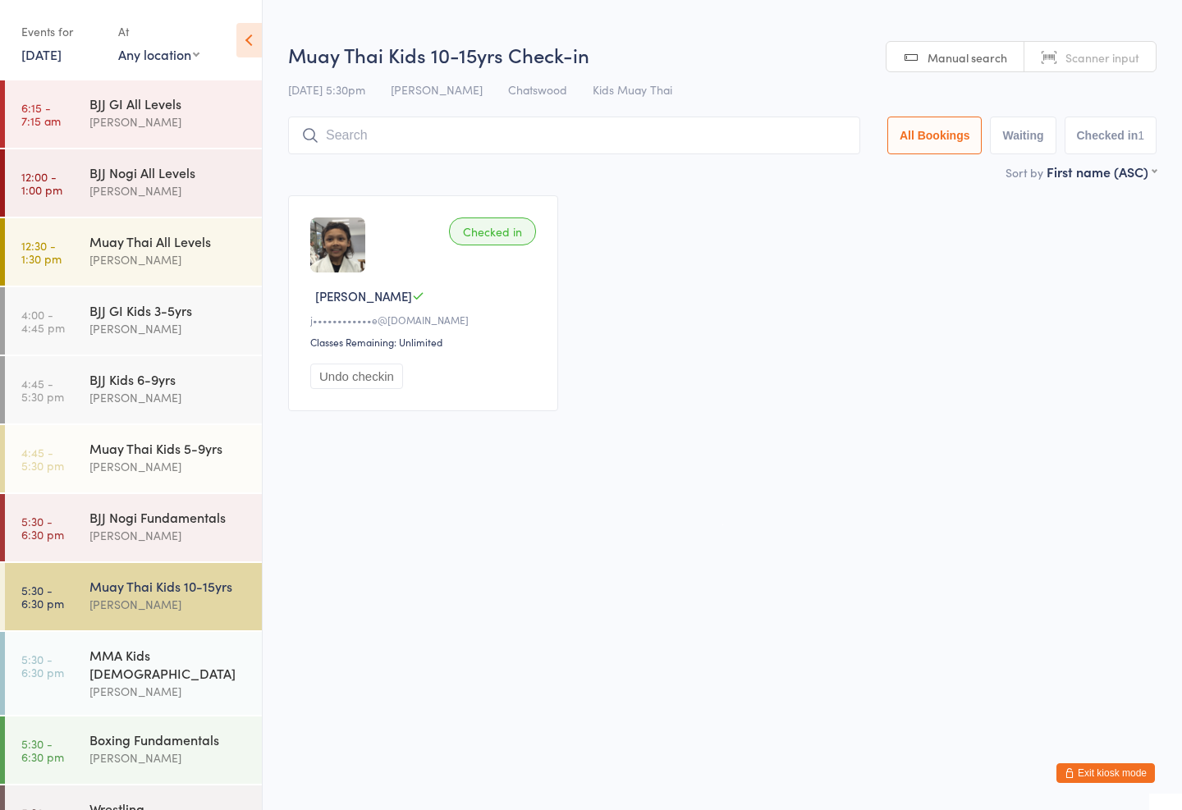
click at [505, 121] on input "search" at bounding box center [574, 136] width 572 height 38
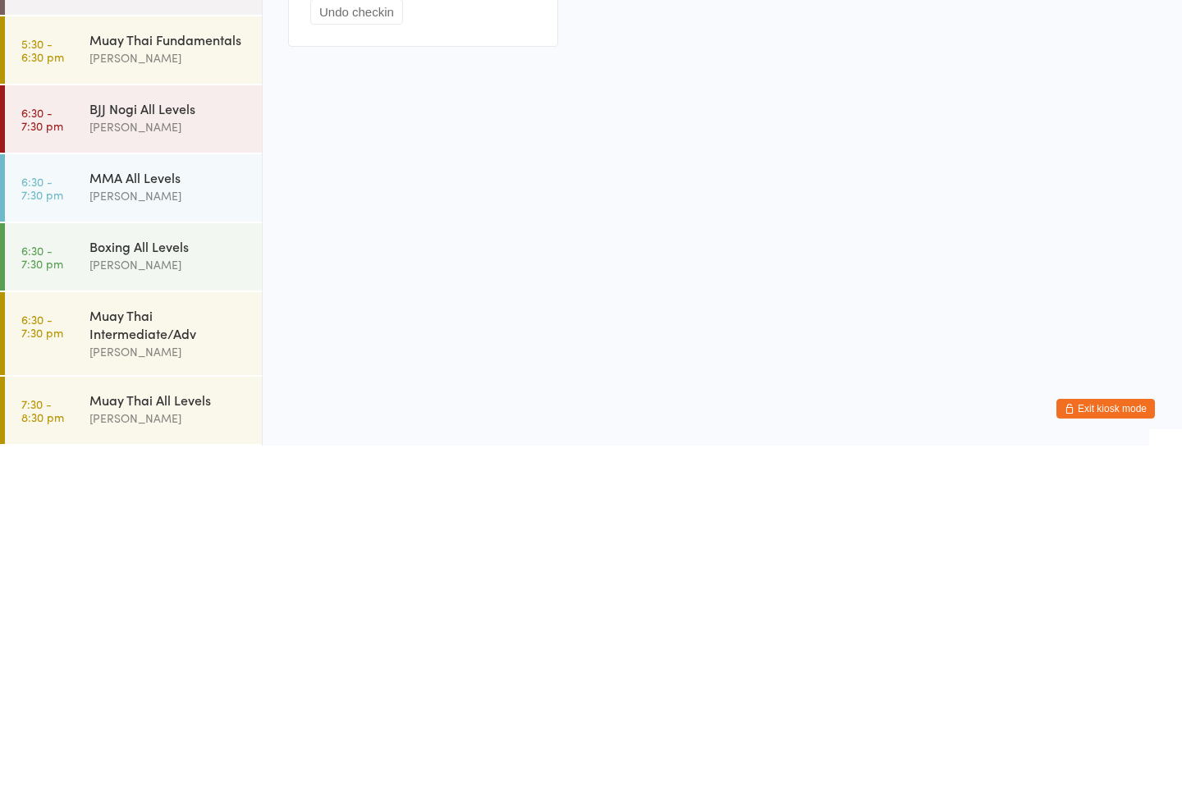
click at [373, 181] on div "Checked in [PERSON_NAME] j••••••••••••e@[DOMAIN_NAME] Classes Remaining: Unlimi…" at bounding box center [722, 303] width 898 height 245
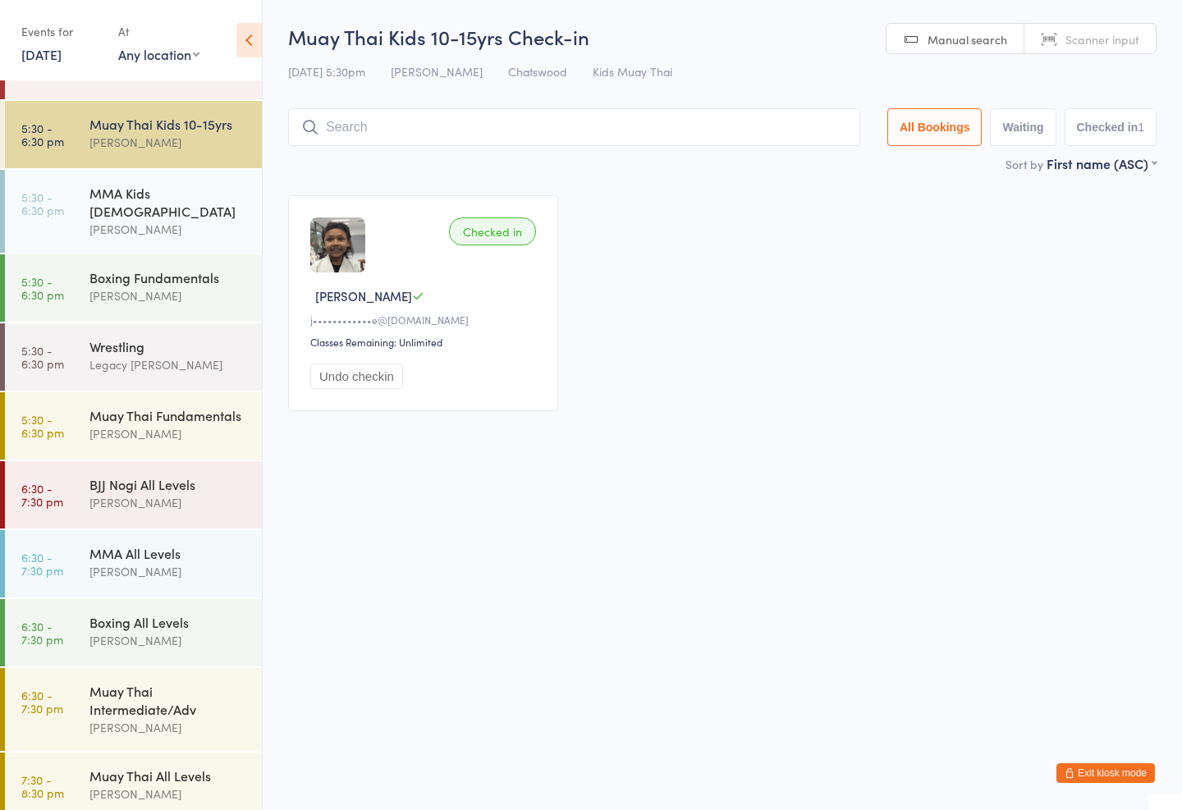
scroll to position [461, 0]
click at [170, 669] on div "Muay Thai Intermediate/Adv [PERSON_NAME]" at bounding box center [175, 710] width 172 height 83
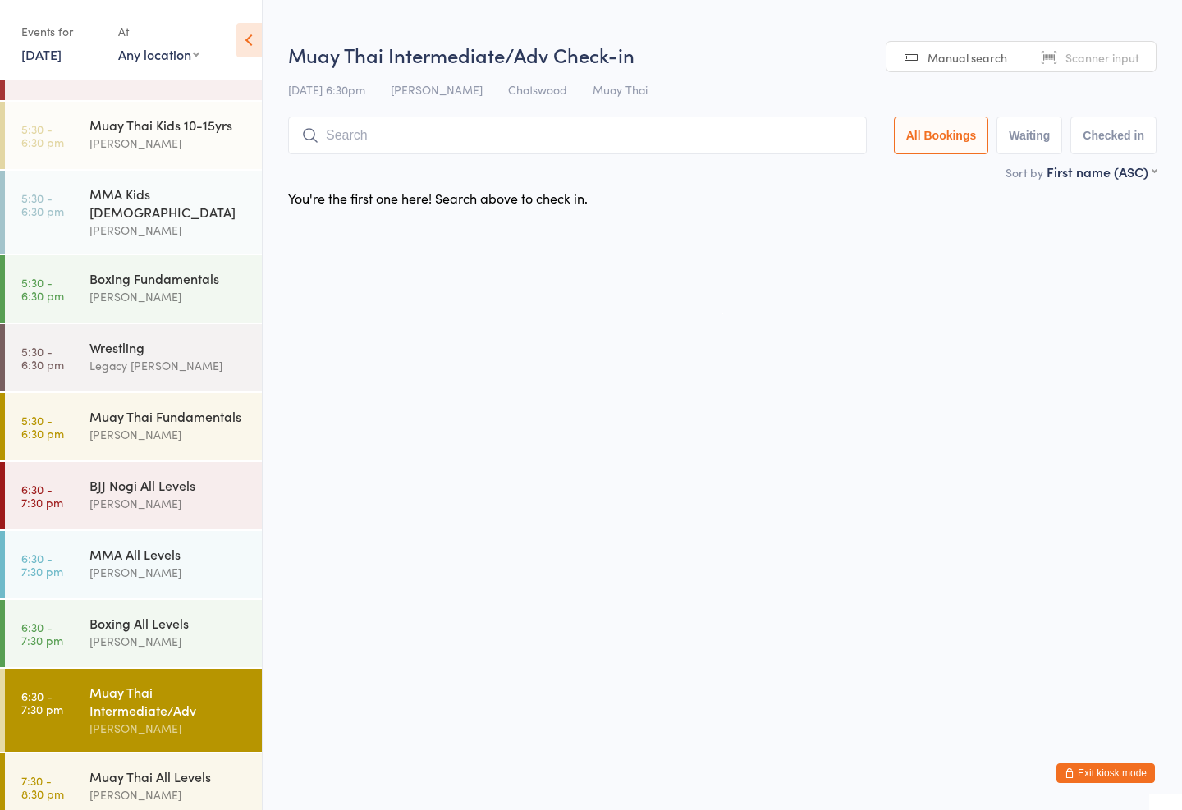
click at [566, 147] on input "search" at bounding box center [577, 136] width 579 height 38
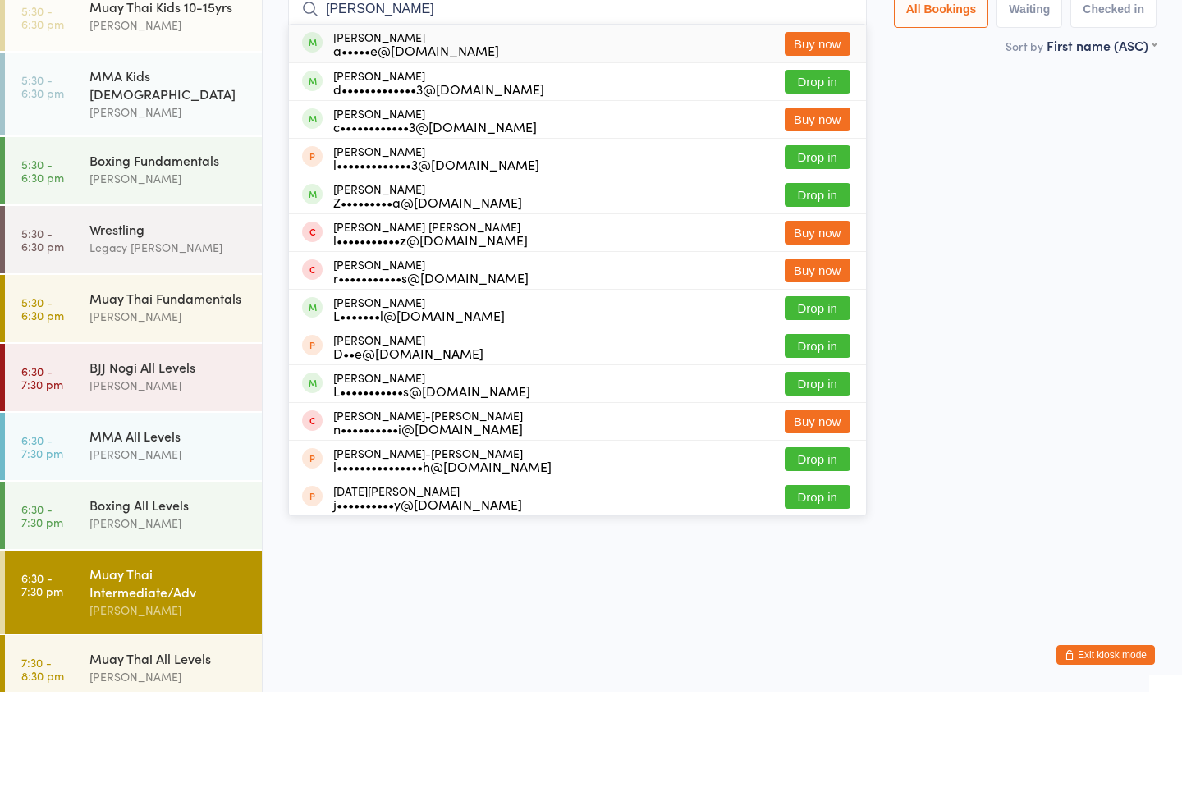
type input "[PERSON_NAME]"
click at [815, 188] on button "Drop in" at bounding box center [818, 200] width 66 height 24
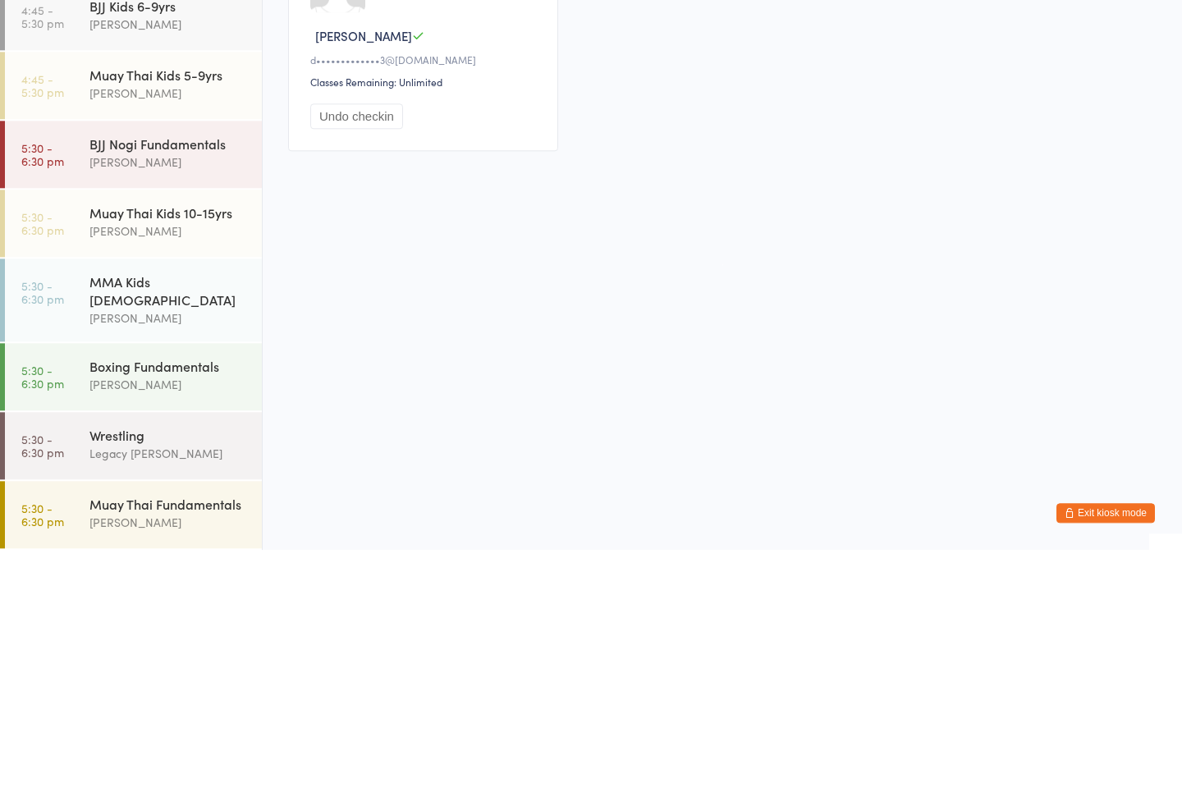
scroll to position [104, 0]
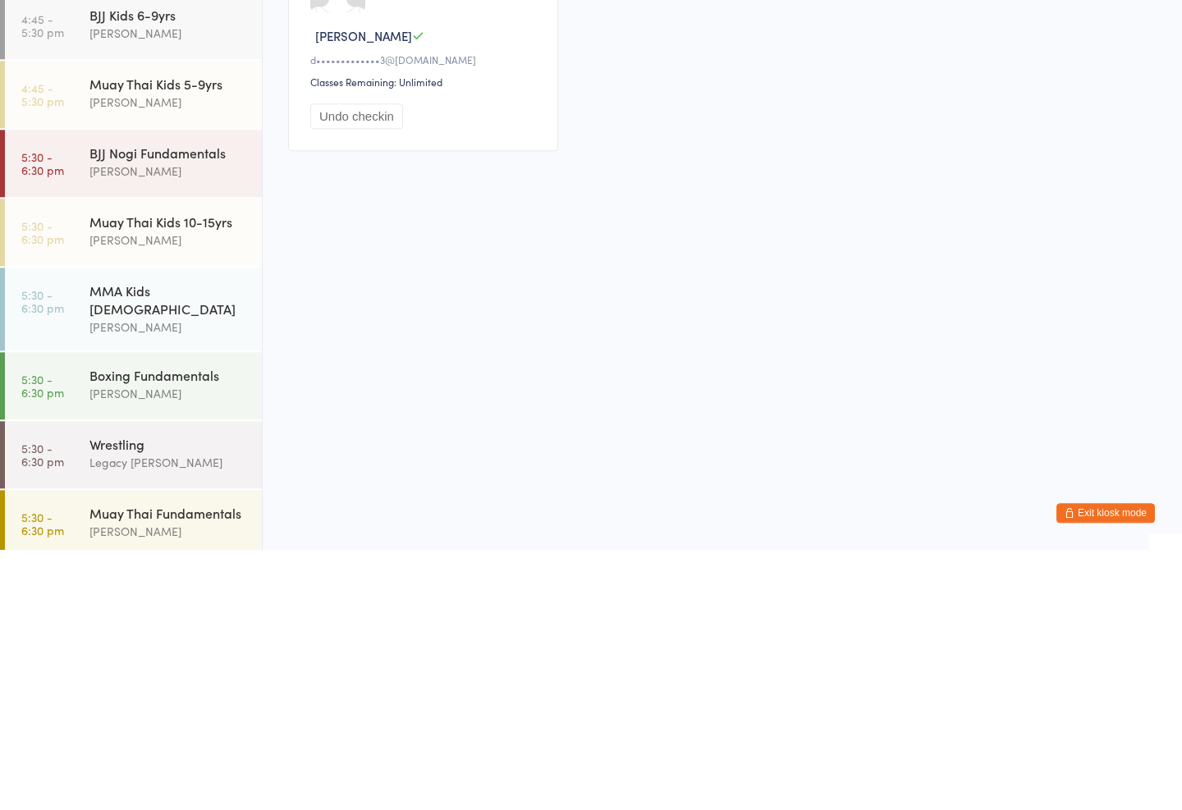
click at [118, 422] on div "[PERSON_NAME]" at bounding box center [168, 431] width 158 height 19
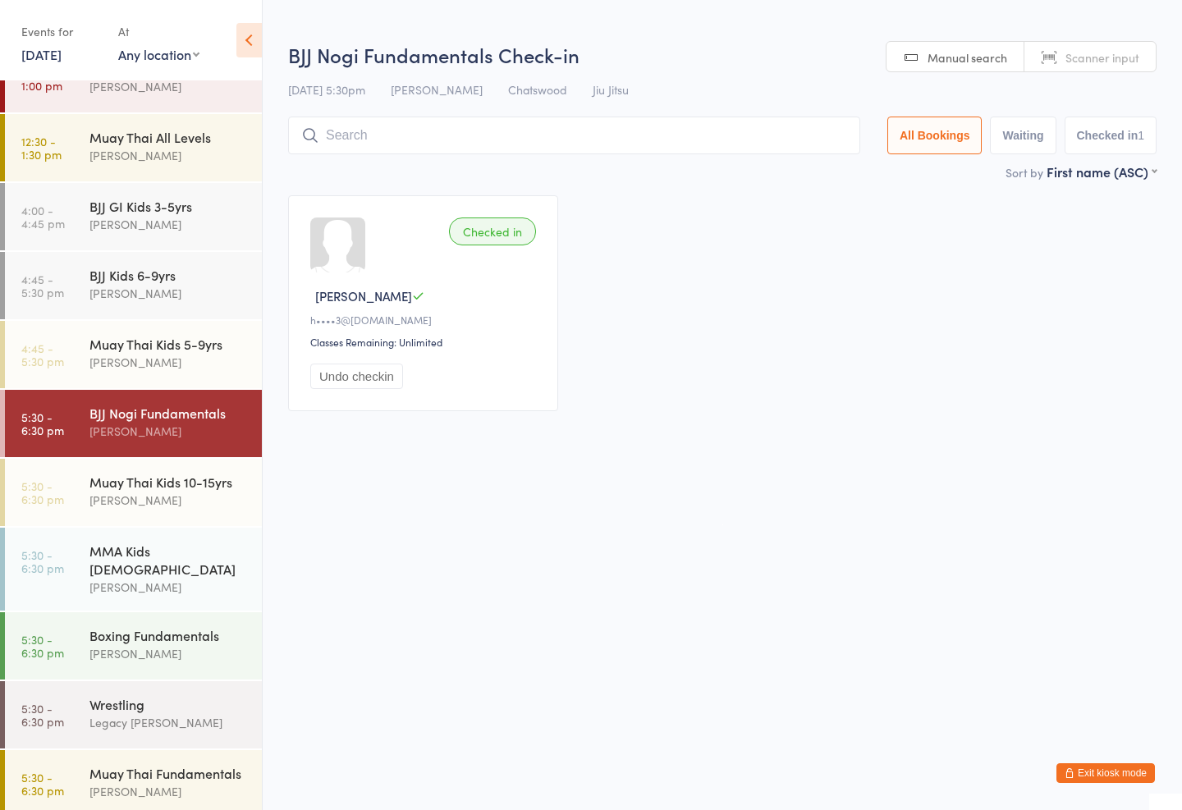
click at [389, 133] on input "search" at bounding box center [574, 136] width 572 height 38
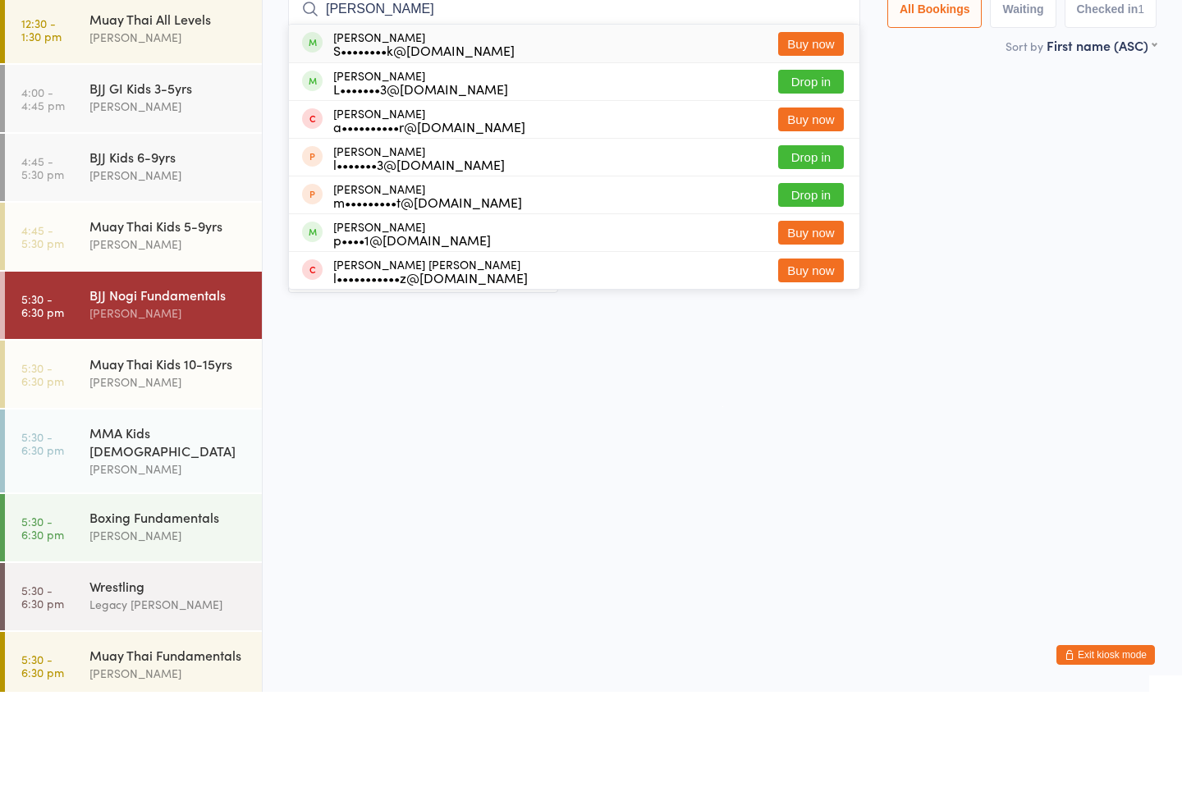
type input "[PERSON_NAME]"
click at [799, 188] on button "Drop in" at bounding box center [811, 200] width 66 height 24
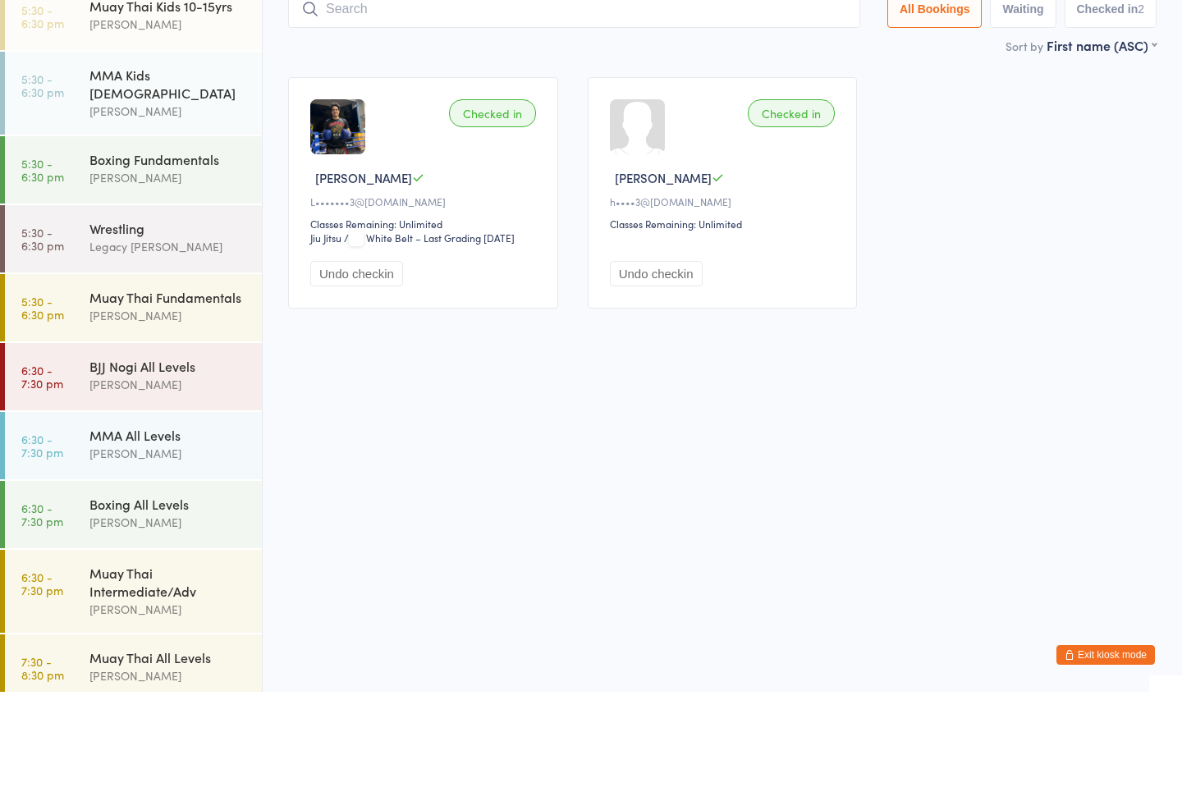
scroll to position [461, 0]
click at [111, 393] on div "Muay Thai Fundamentals [PERSON_NAME]" at bounding box center [175, 425] width 172 height 65
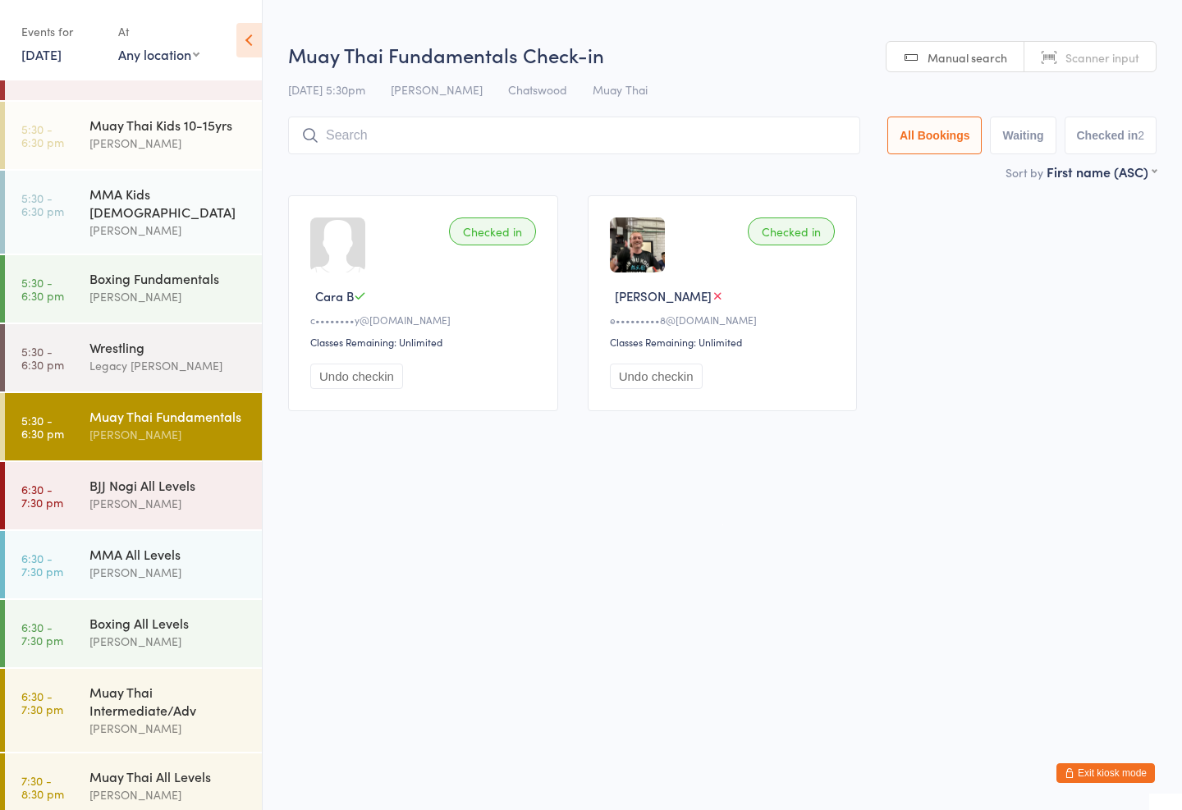
click at [100, 476] on div "BJJ Nogi All Levels" at bounding box center [168, 485] width 158 height 18
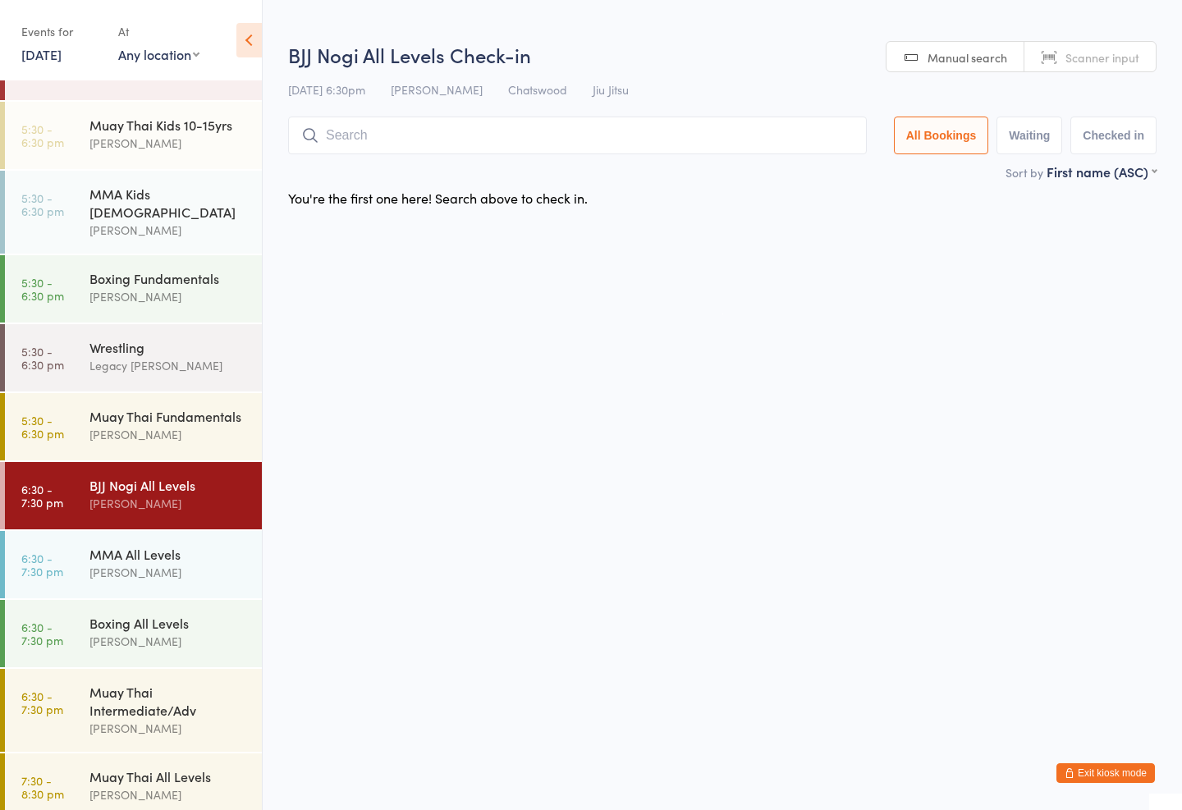
click at [362, 124] on input "search" at bounding box center [577, 136] width 579 height 38
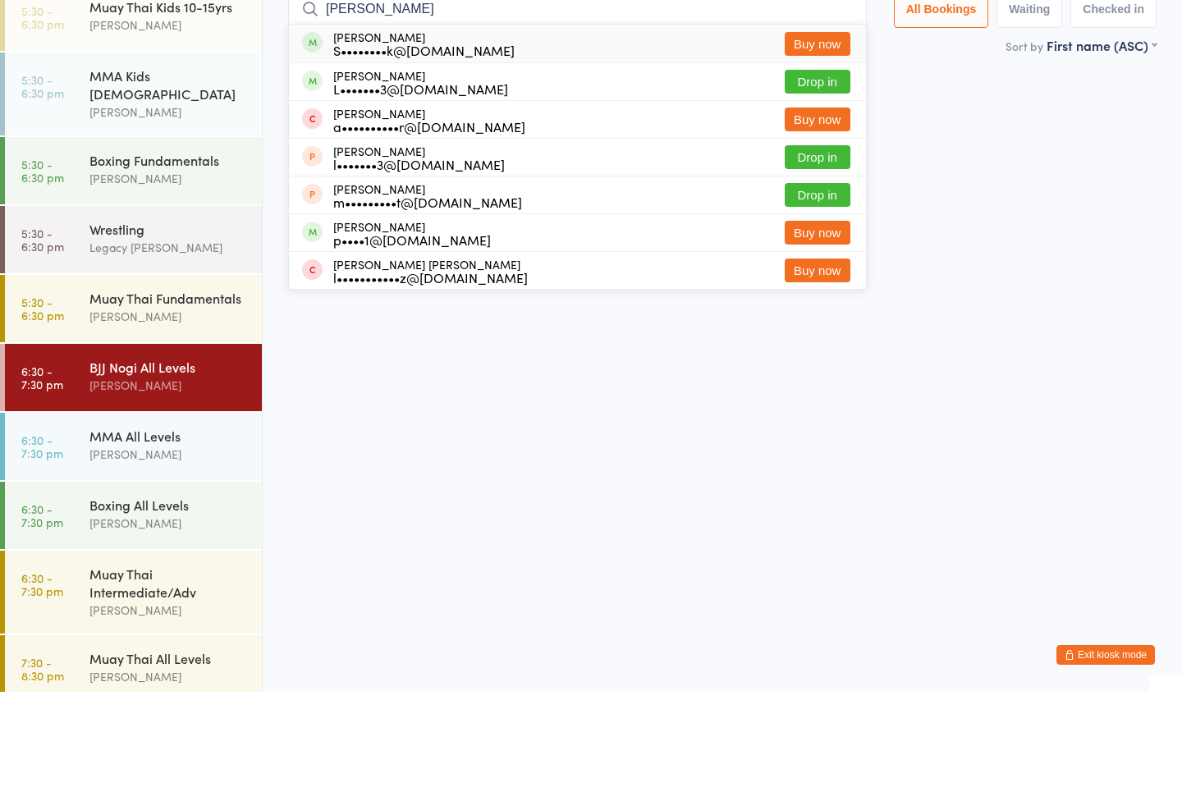
type input "[PERSON_NAME]"
click at [825, 188] on button "Drop in" at bounding box center [818, 200] width 66 height 24
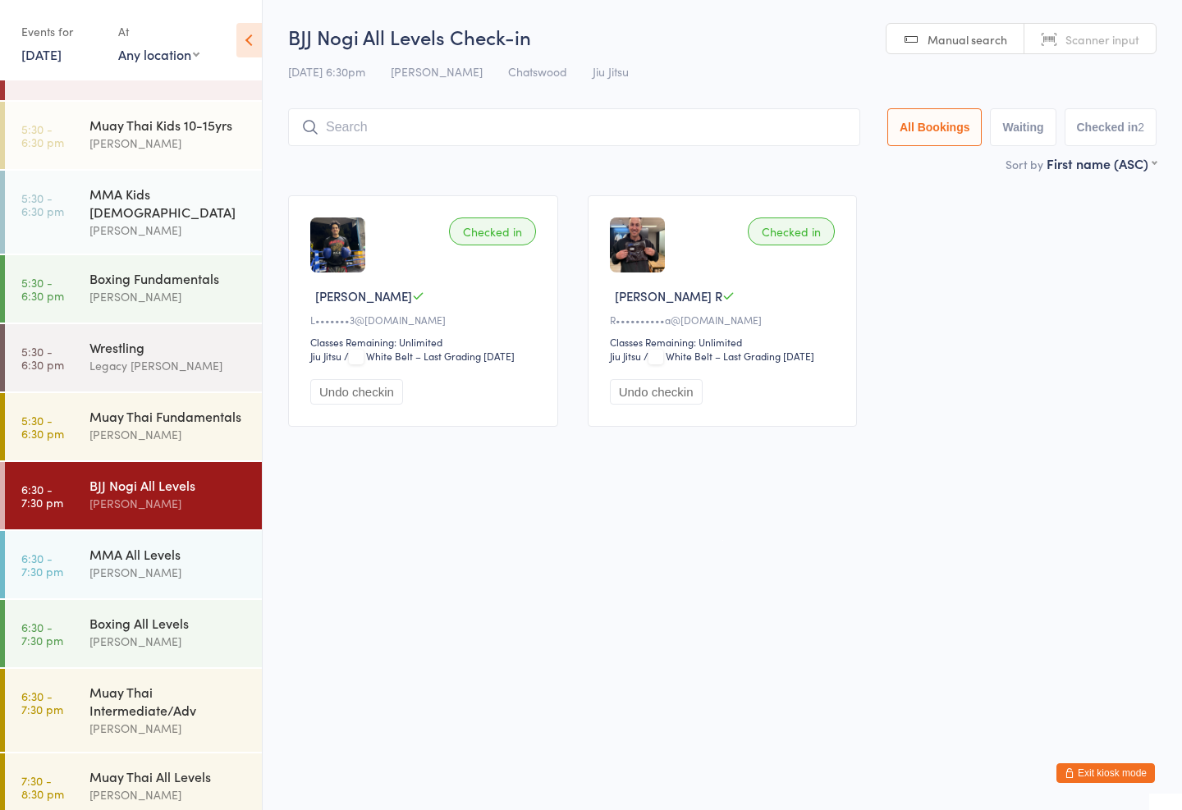
click at [181, 425] on div "[PERSON_NAME]" at bounding box center [168, 434] width 158 height 19
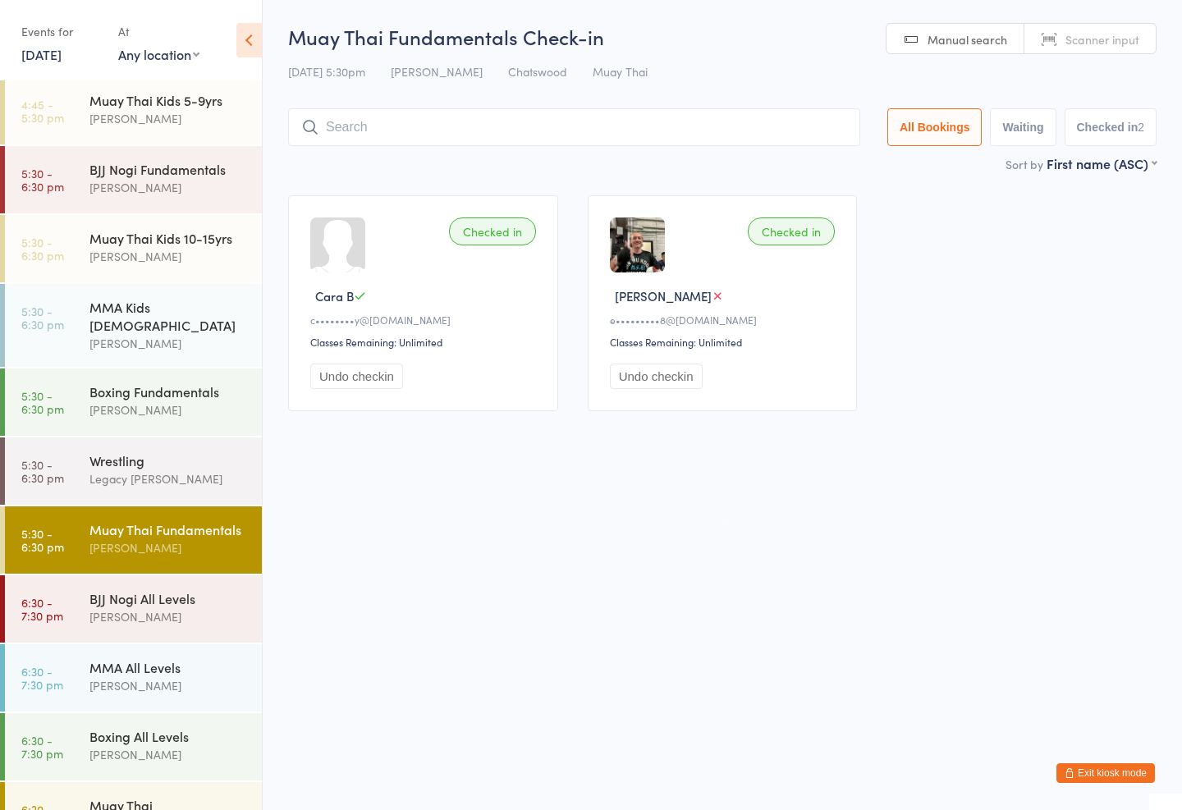
scroll to position [338, 0]
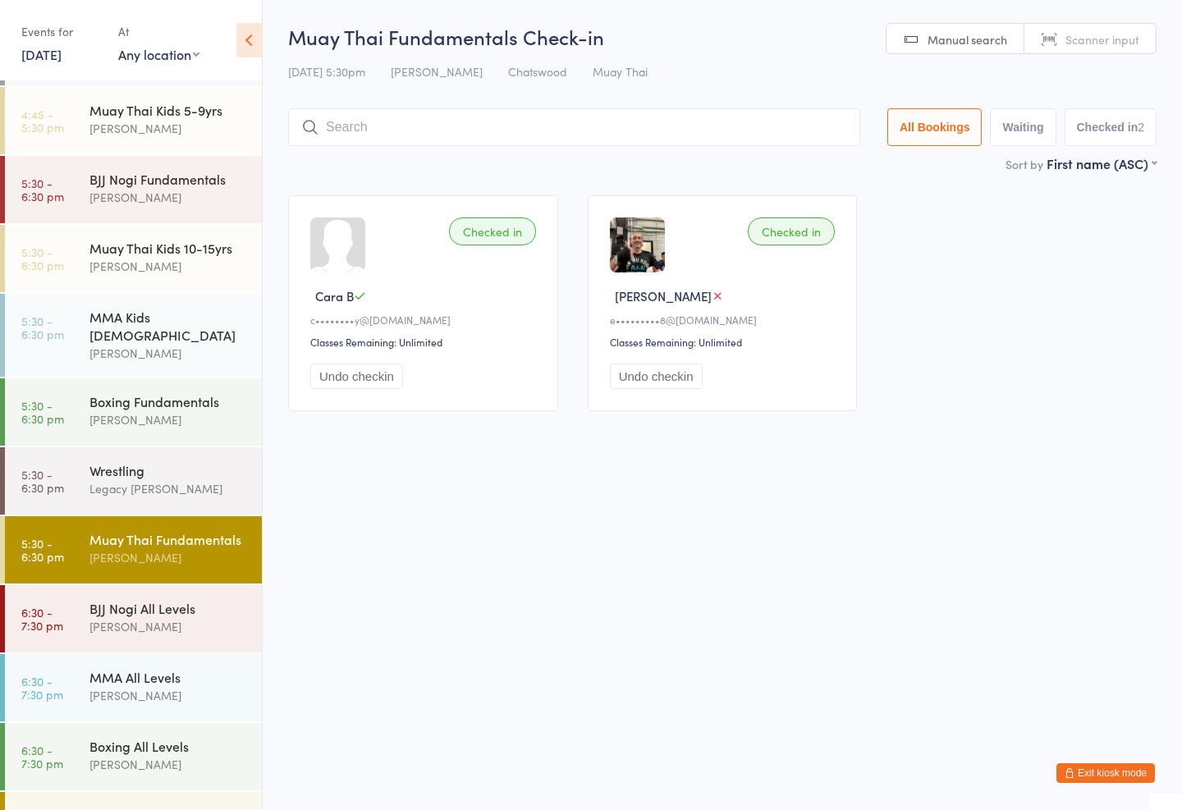
click at [424, 122] on input "search" at bounding box center [574, 127] width 572 height 38
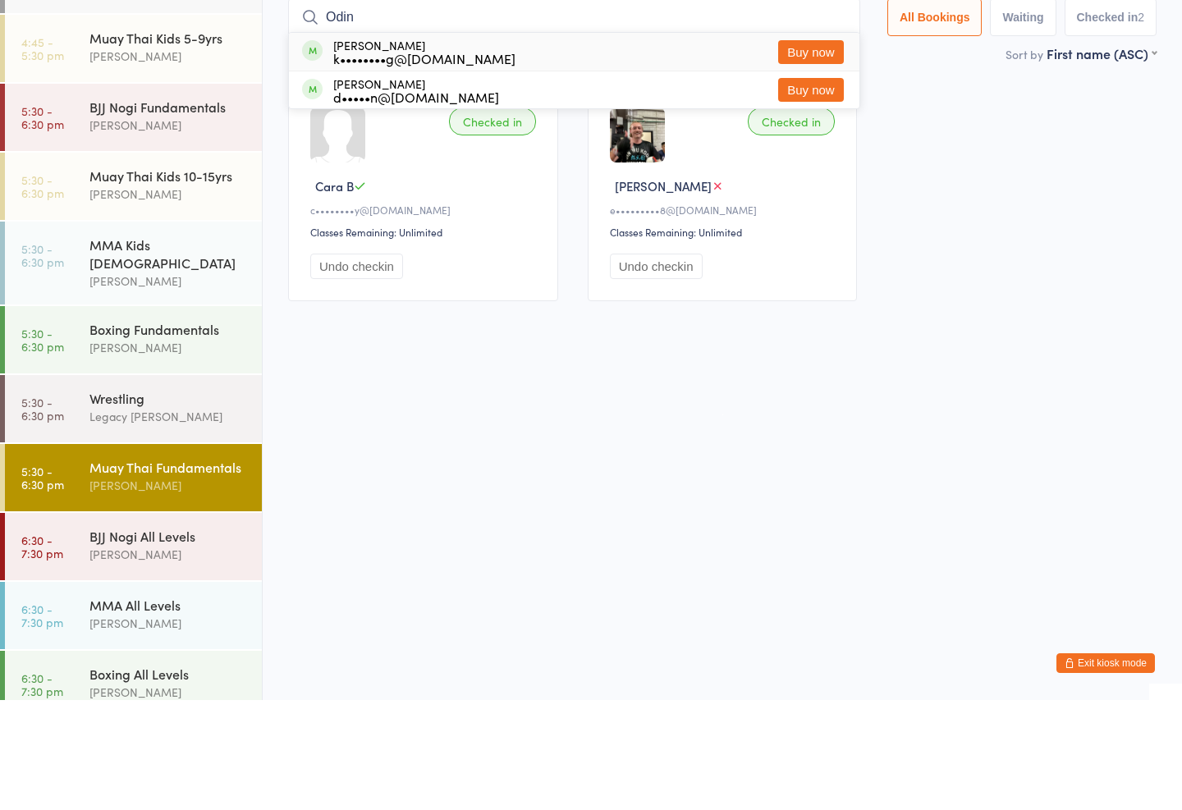
type input "Odinb"
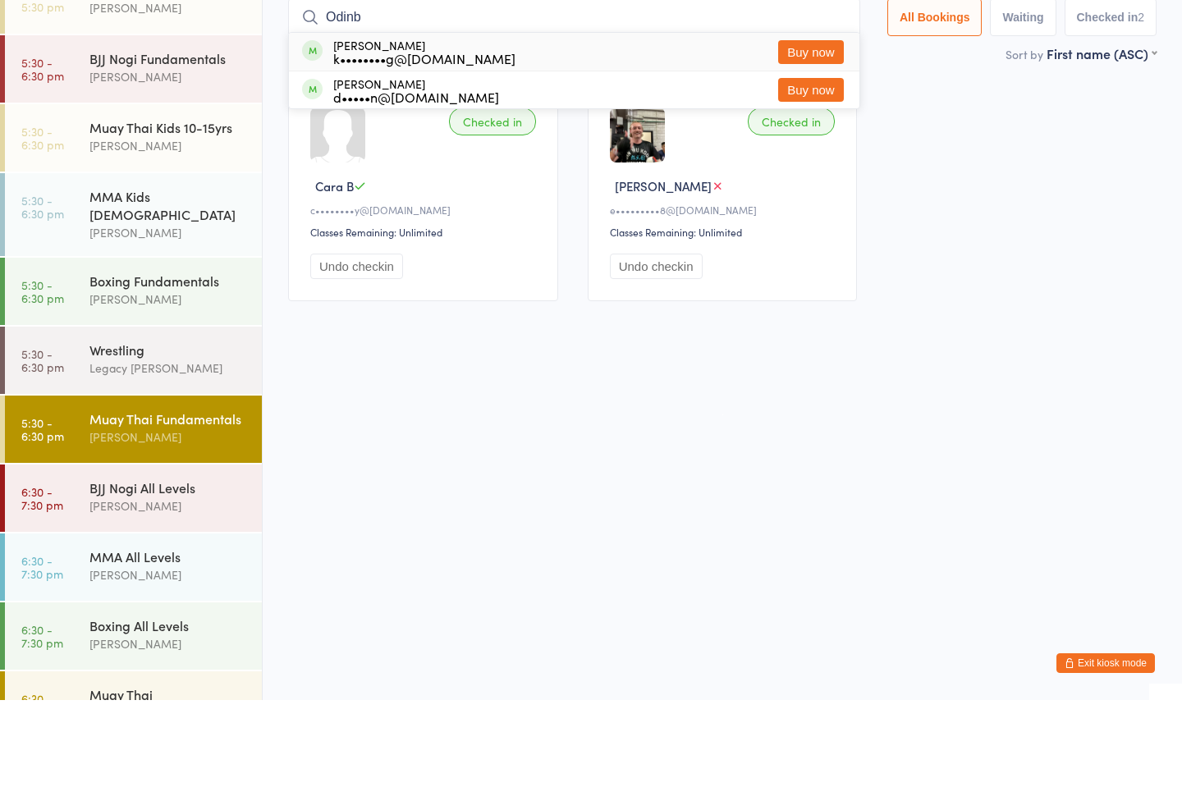
scroll to position [360, 0]
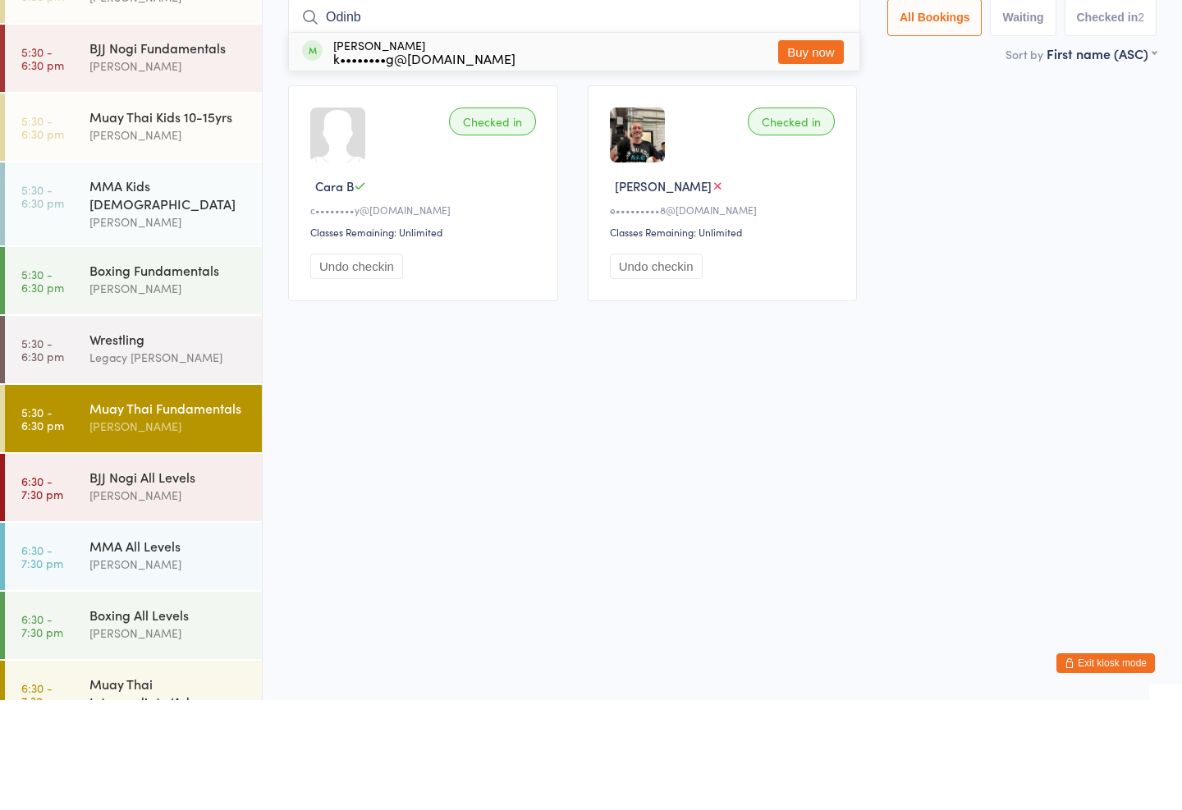
click at [167, 236] on div "[PERSON_NAME]" at bounding box center [168, 245] width 158 height 19
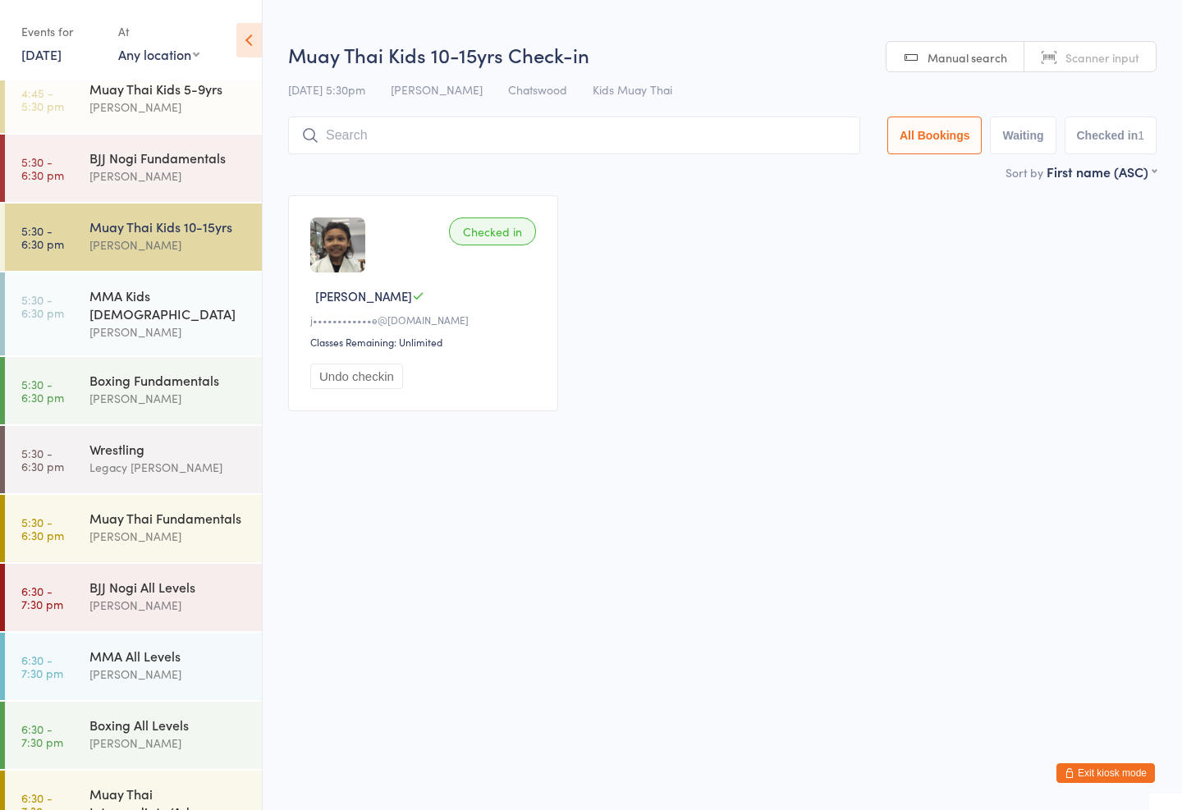
click at [534, 128] on input "search" at bounding box center [574, 136] width 572 height 38
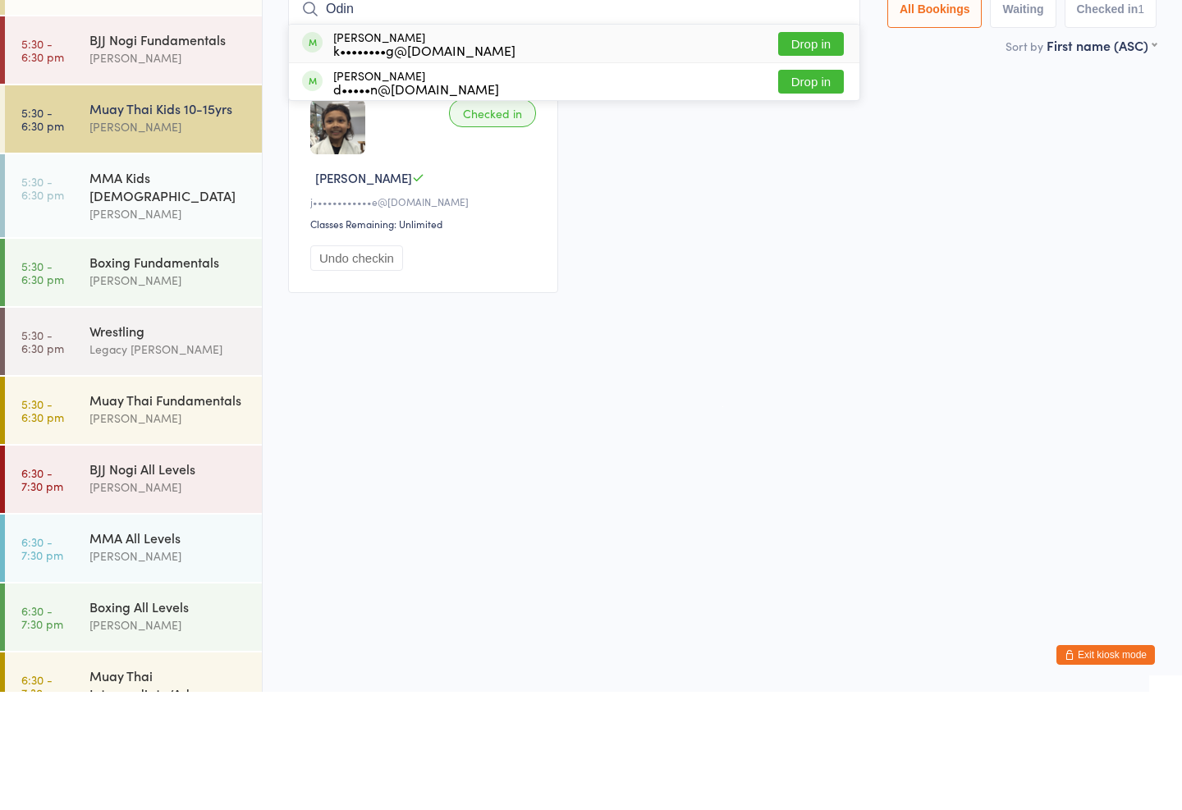
type input "Odin"
click at [807, 150] on button "Drop in" at bounding box center [811, 162] width 66 height 24
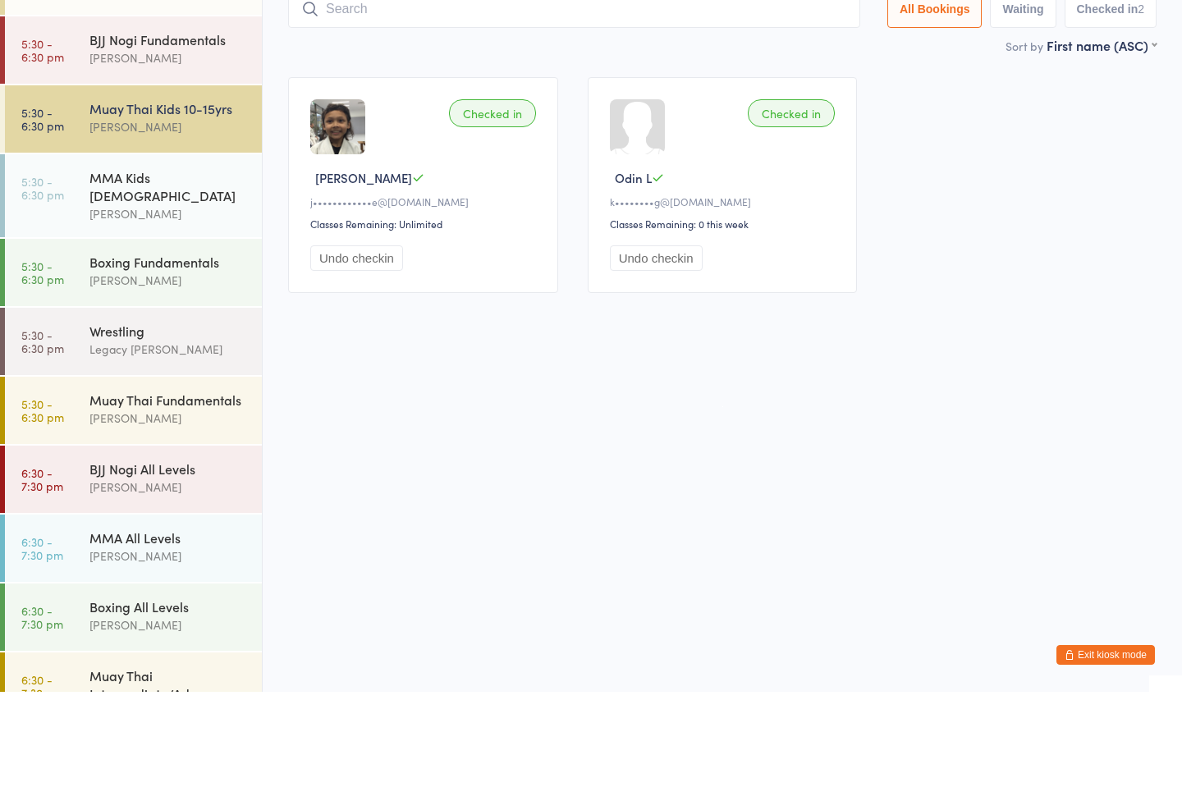
click at [199, 389] on div "[PERSON_NAME]" at bounding box center [168, 398] width 158 height 19
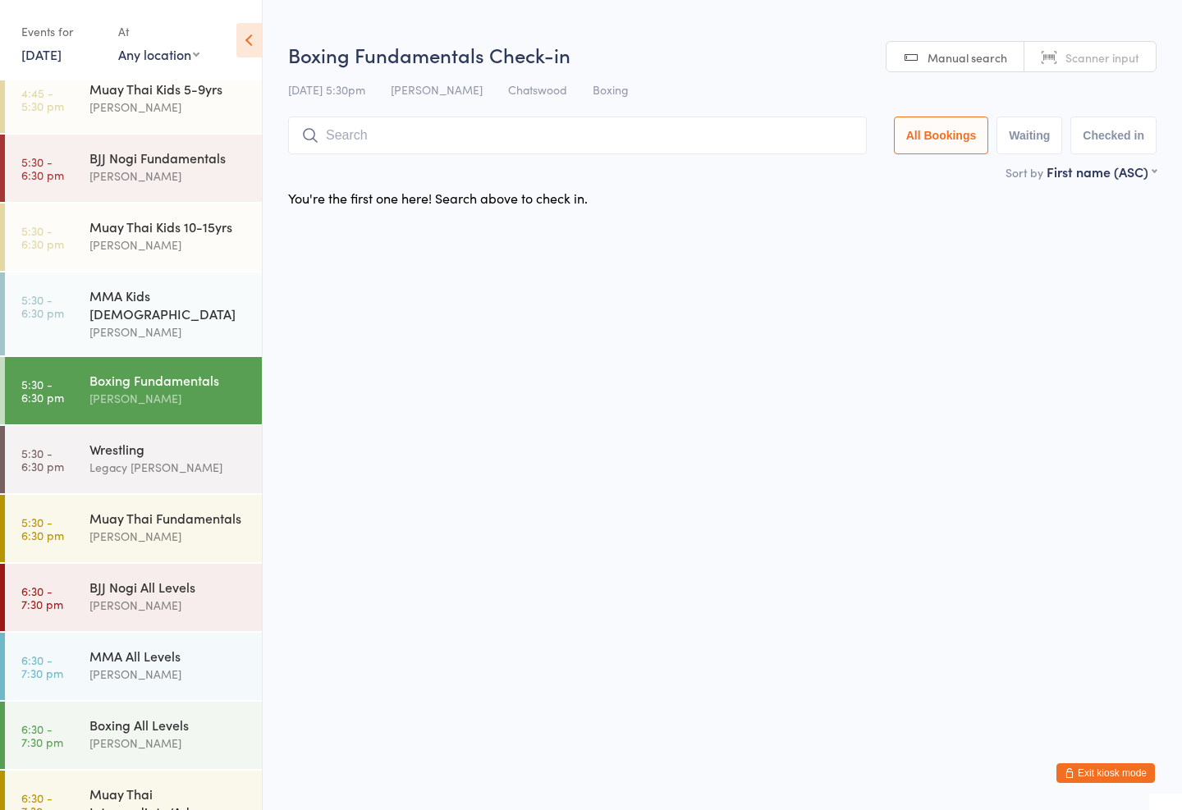
click at [498, 141] on input "search" at bounding box center [577, 136] width 579 height 38
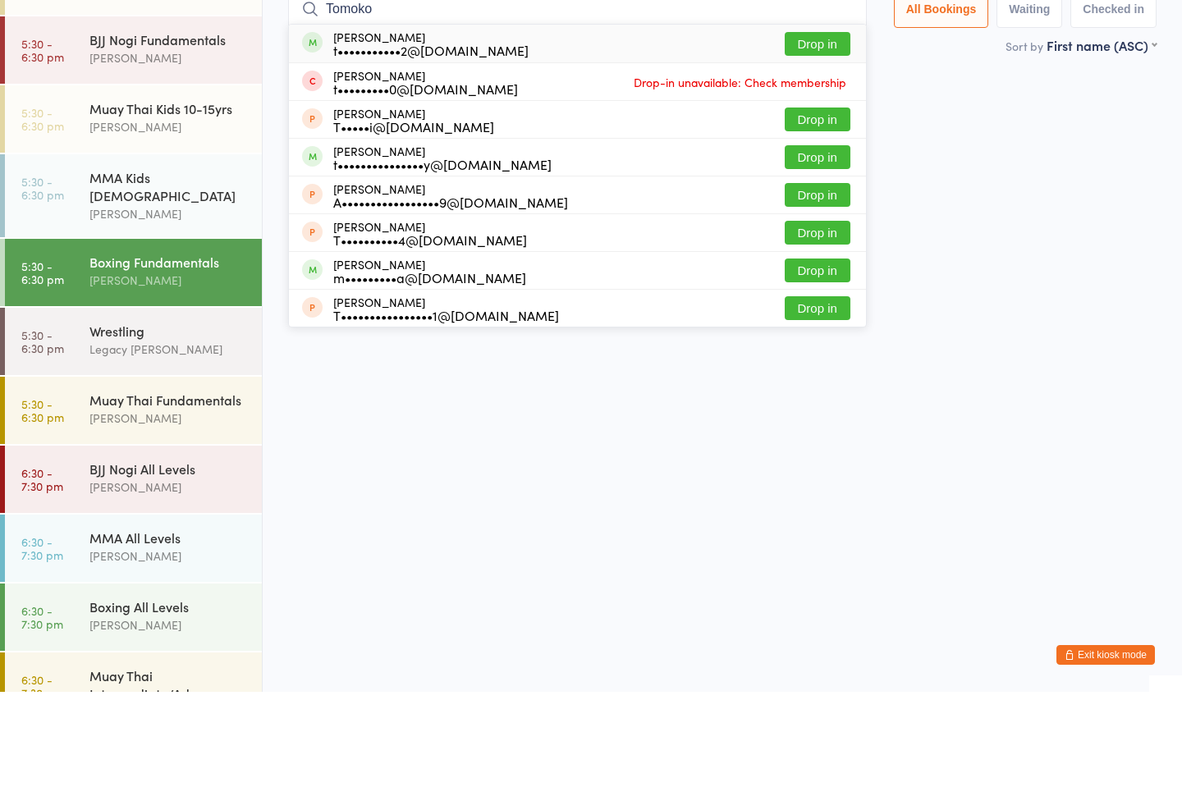
type input "Tomoko"
click at [483, 149] on div "[PERSON_NAME] t•••••••••••2@[DOMAIN_NAME]" at bounding box center [430, 162] width 195 height 26
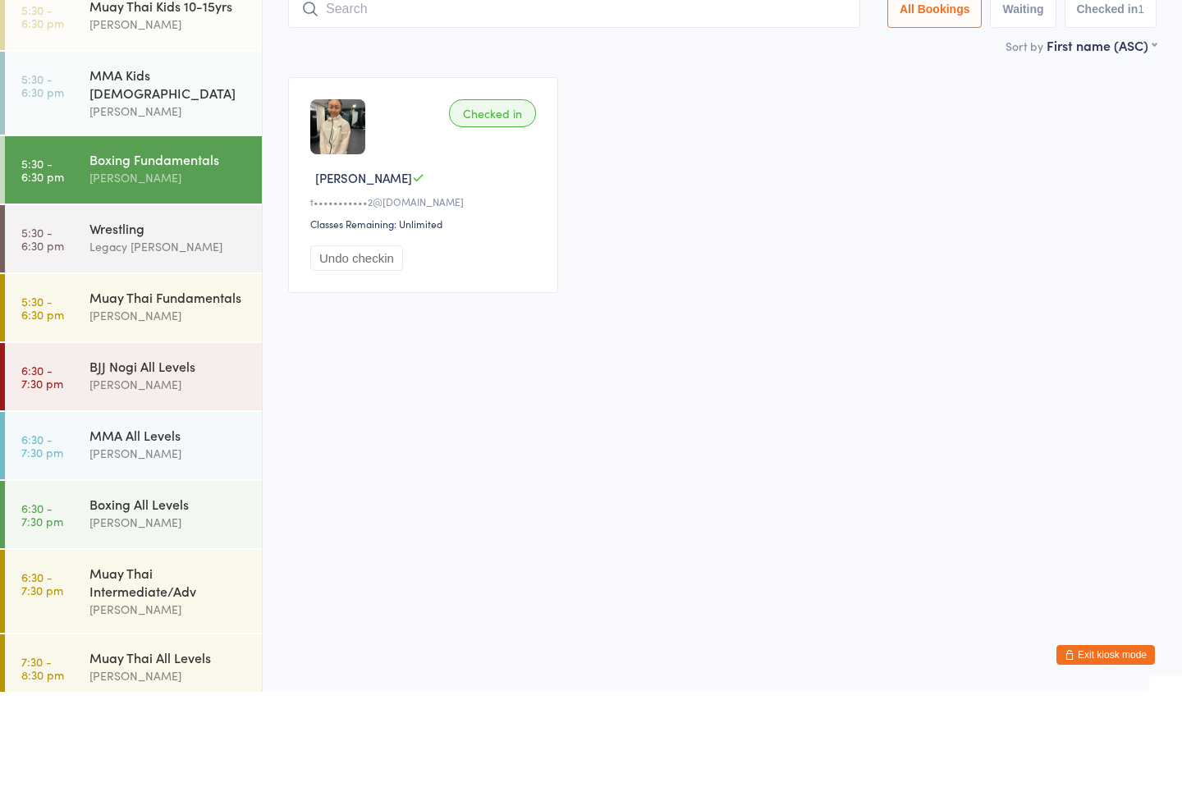
scroll to position [461, 0]
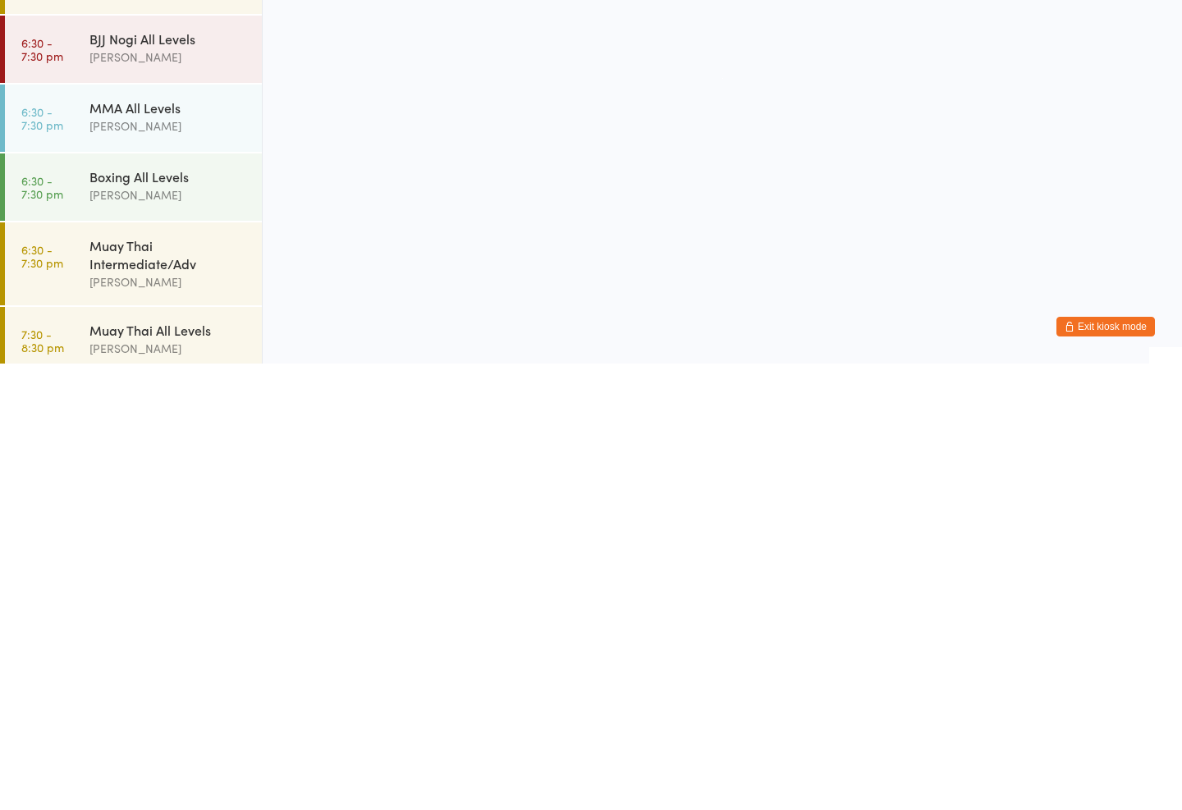
click at [191, 614] on div "Boxing All Levels" at bounding box center [168, 623] width 158 height 18
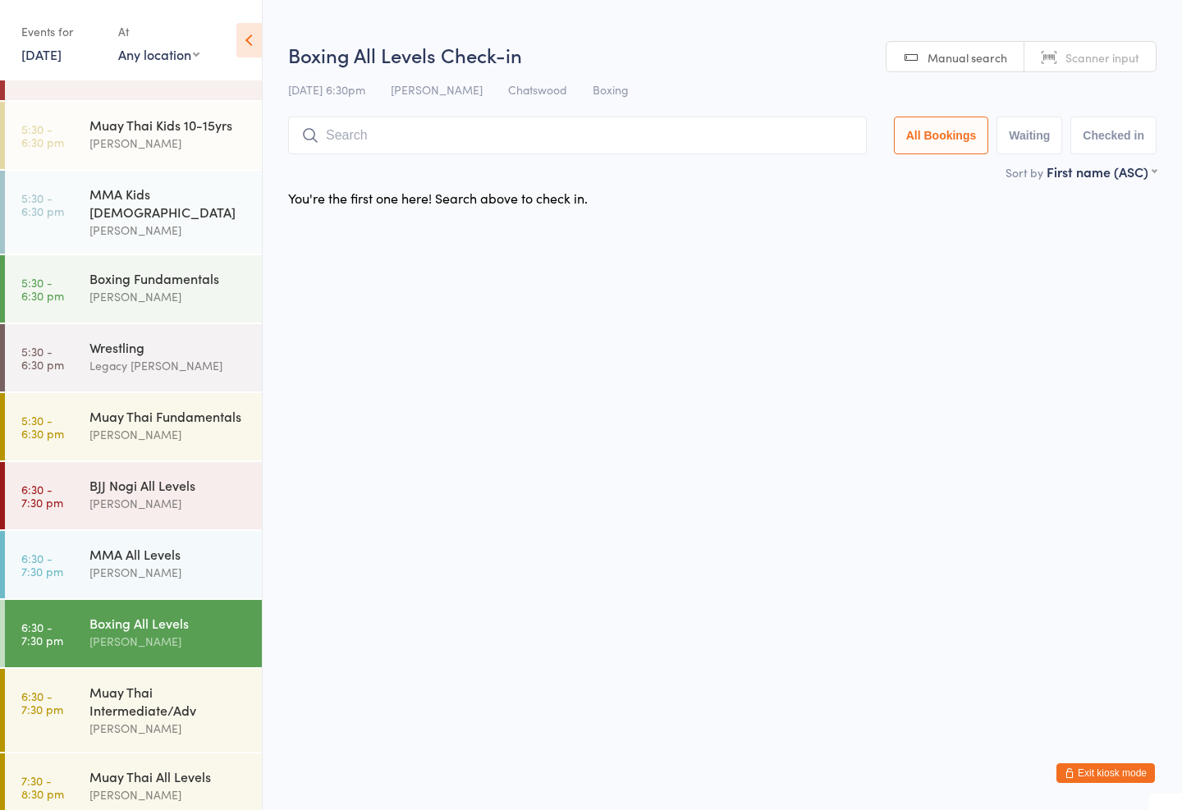
click at [459, 139] on input "search" at bounding box center [577, 136] width 579 height 38
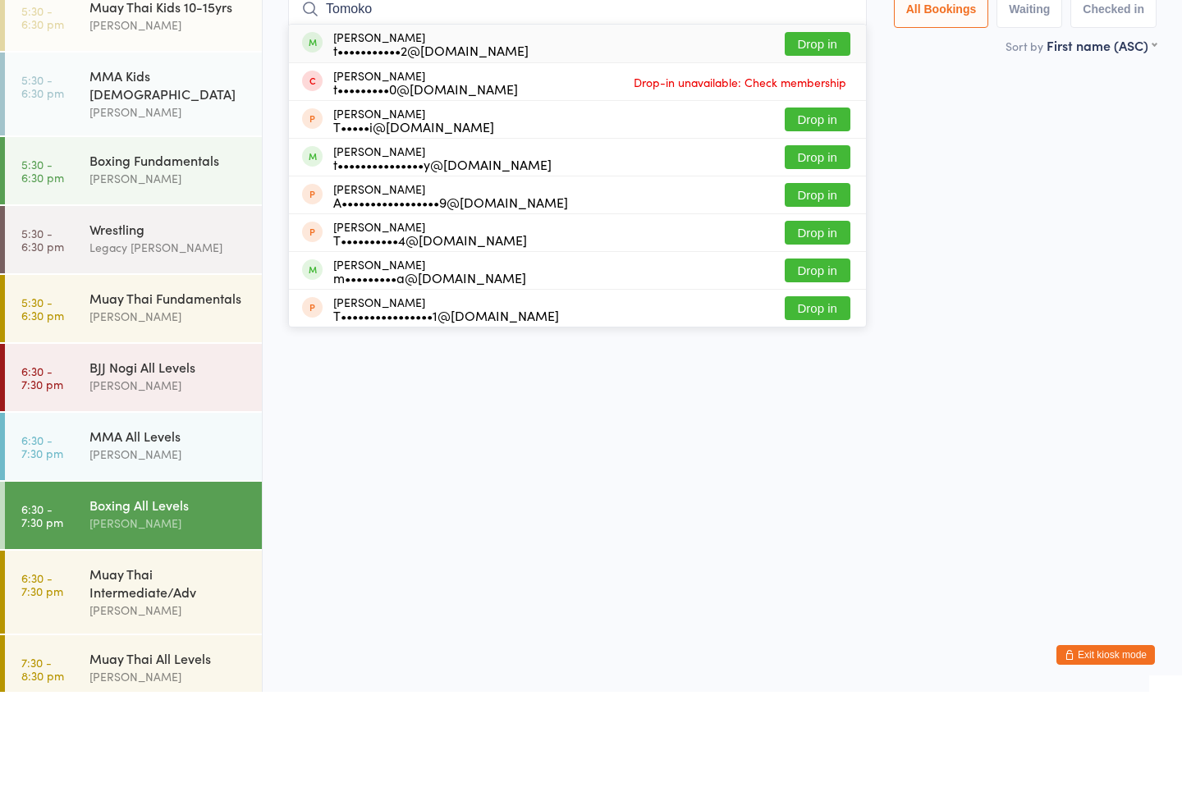
type input "Tomoko"
click at [493, 143] on div "[PERSON_NAME] t•••••••••••2@[DOMAIN_NAME] Drop in" at bounding box center [577, 162] width 577 height 38
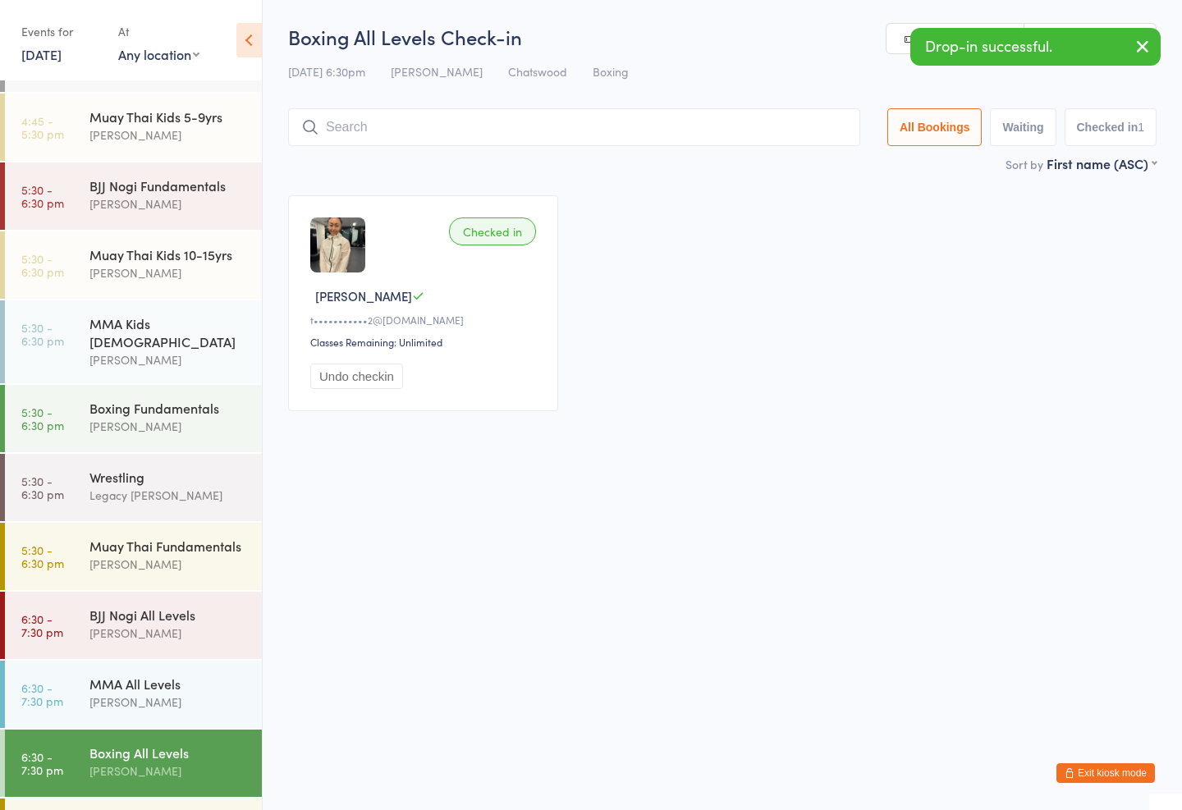
scroll to position [327, 0]
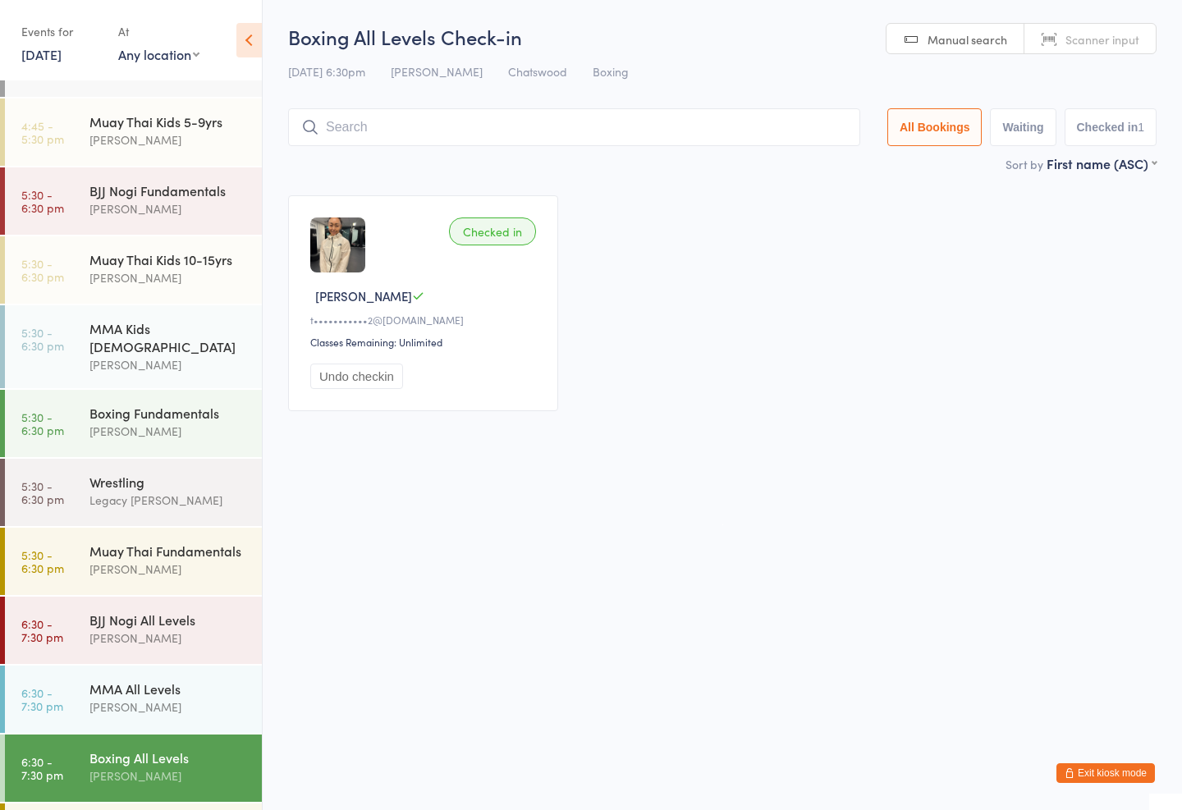
click at [165, 270] on div "[PERSON_NAME]" at bounding box center [168, 277] width 158 height 19
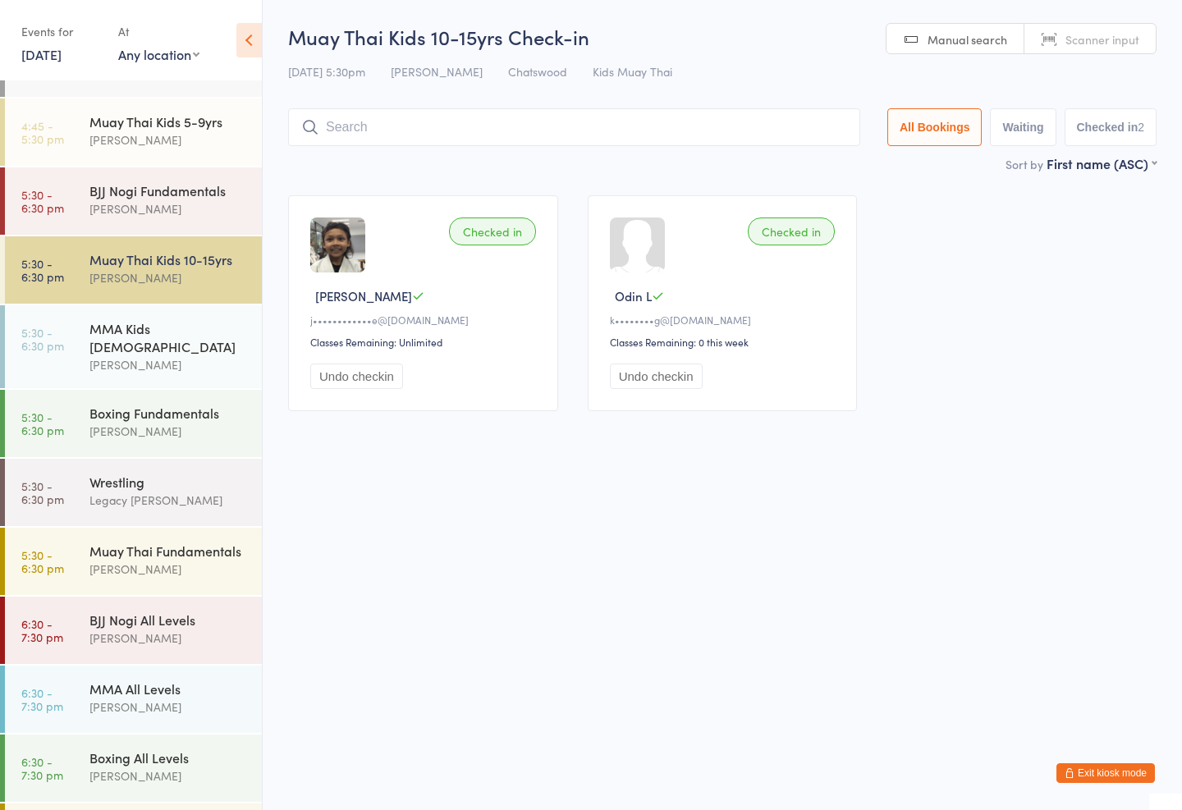
click at [426, 117] on input "search" at bounding box center [574, 127] width 572 height 38
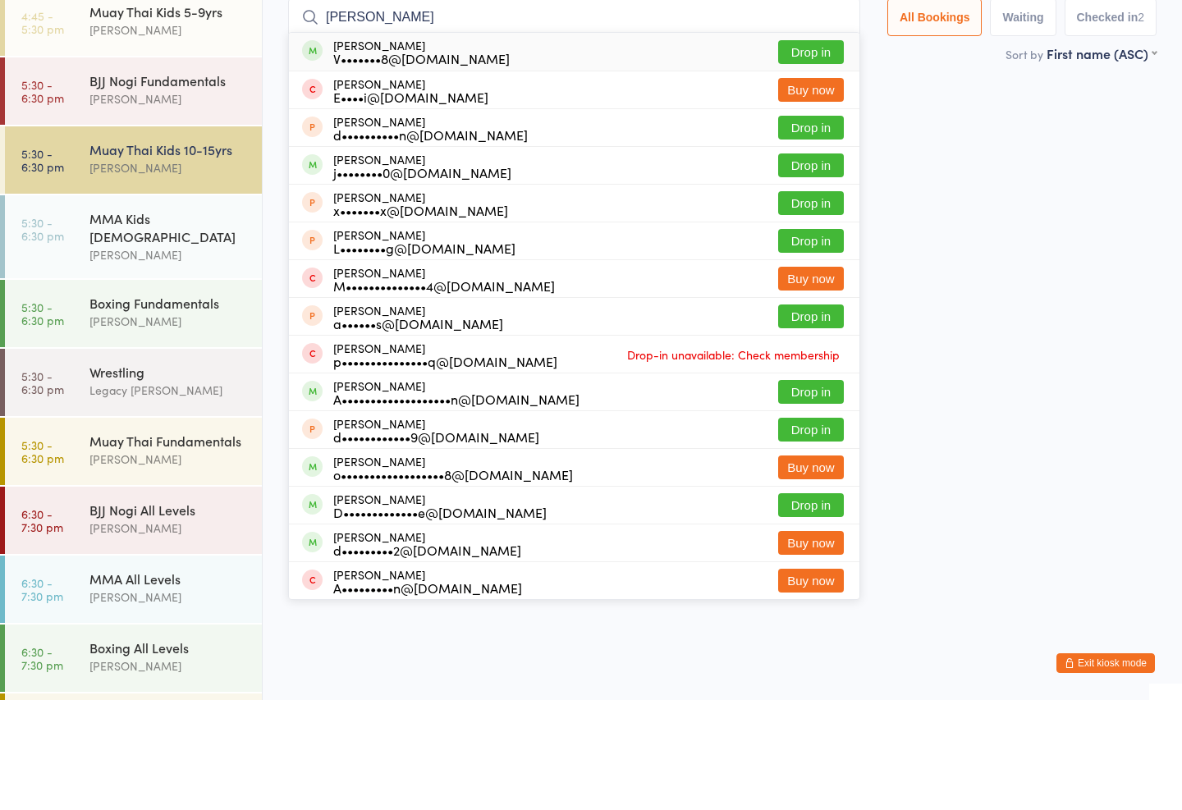
type input "[PERSON_NAME]"
click at [817, 150] on button "Drop in" at bounding box center [811, 162] width 66 height 24
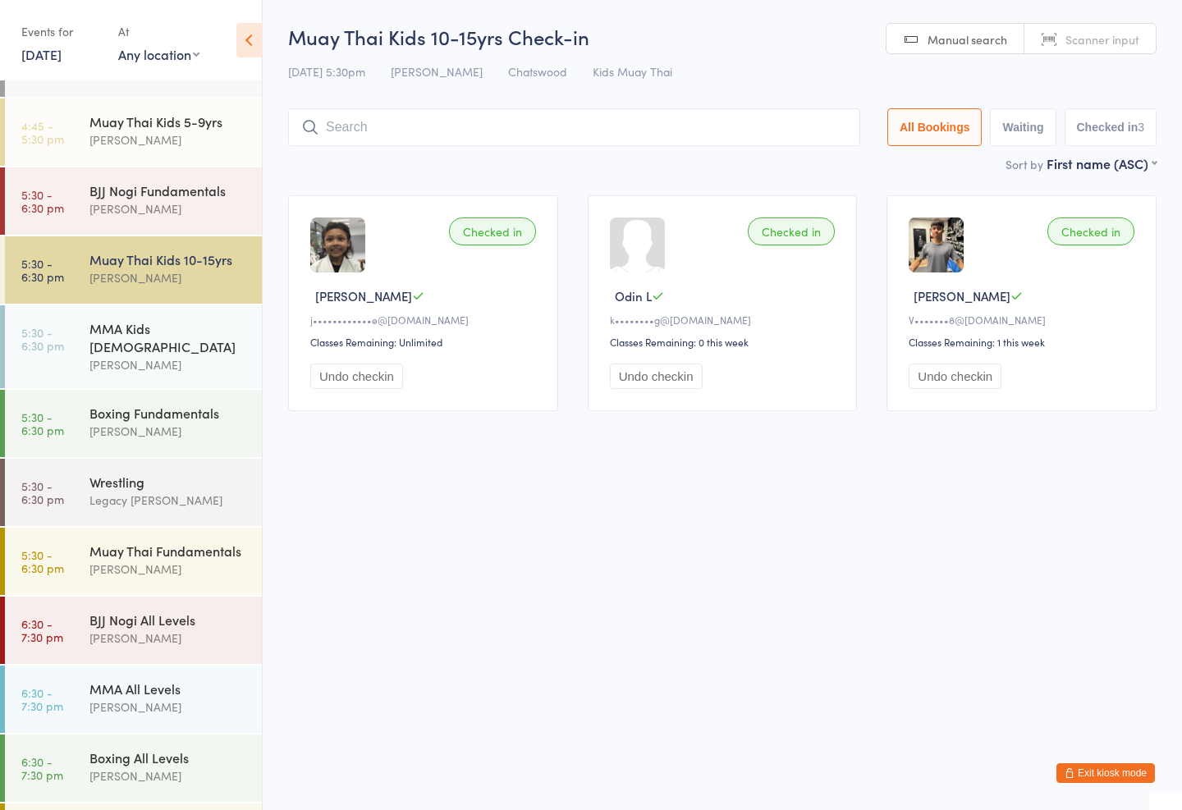
click at [616, 126] on input "search" at bounding box center [574, 127] width 572 height 38
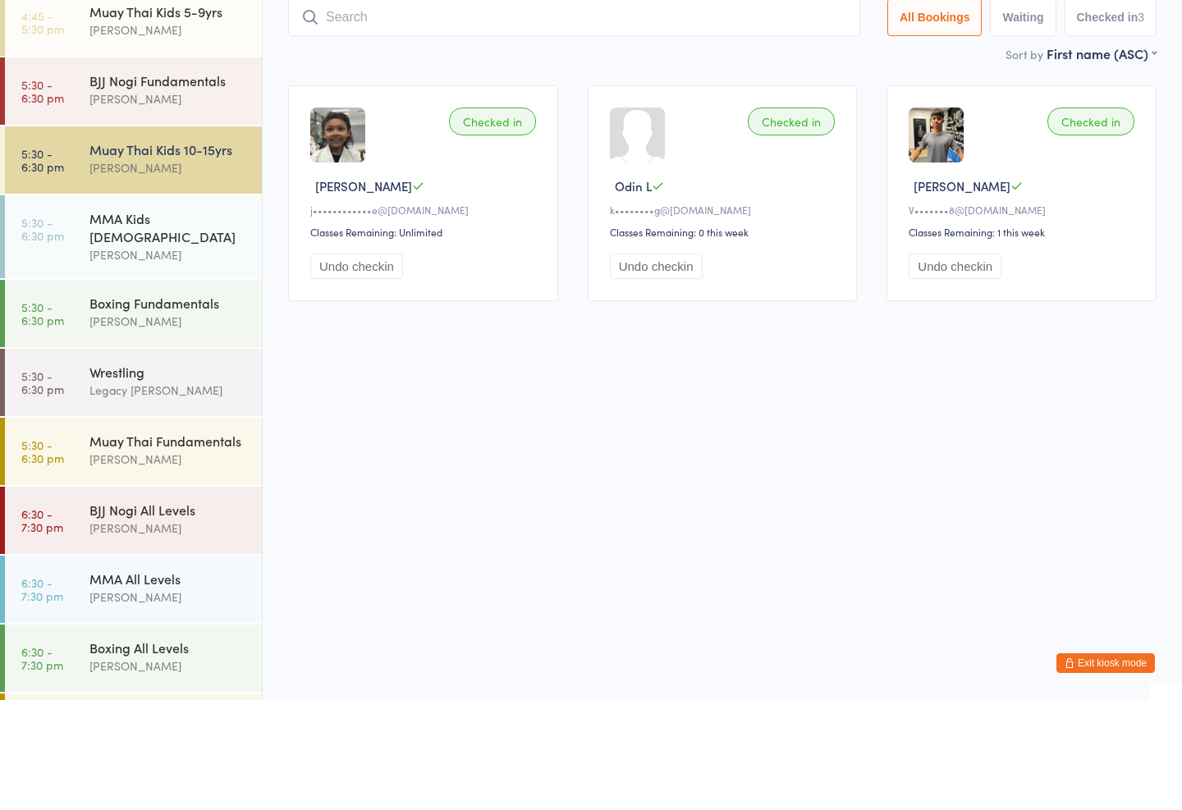
click at [179, 268] on div "[PERSON_NAME]" at bounding box center [168, 277] width 158 height 19
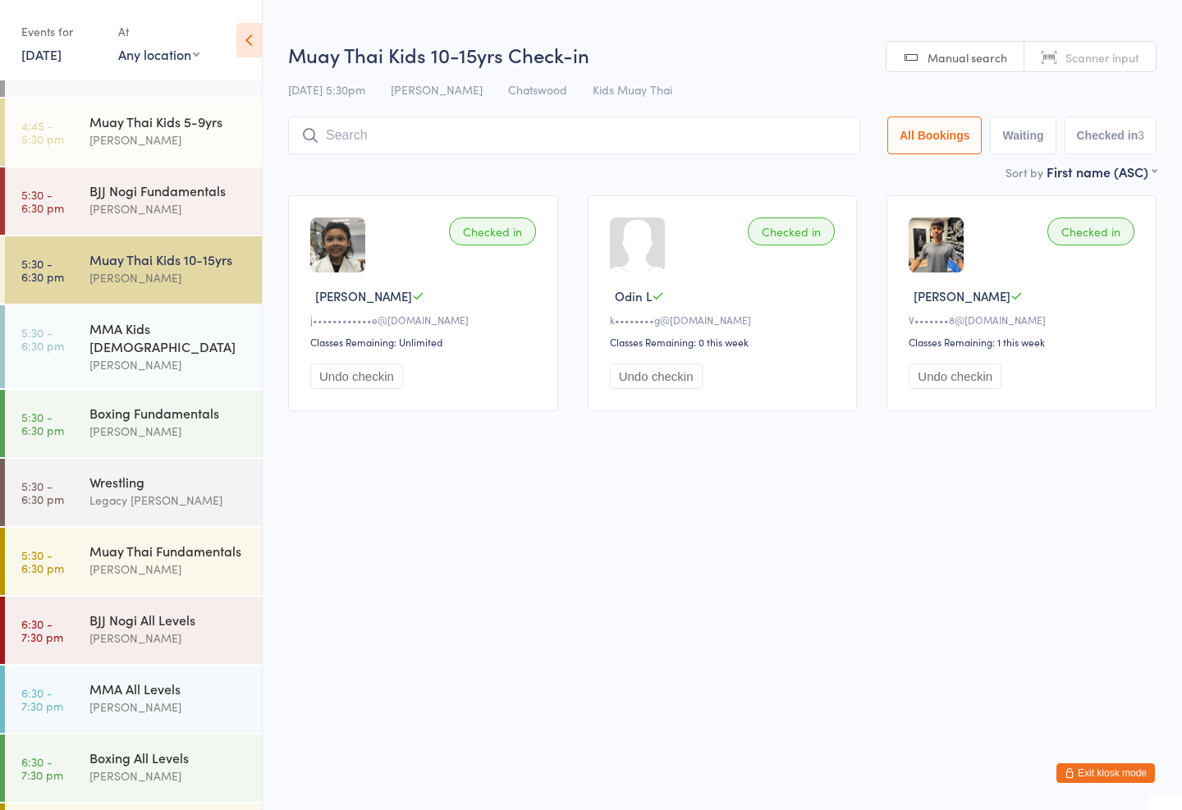
click at [545, 135] on input "search" at bounding box center [574, 136] width 572 height 38
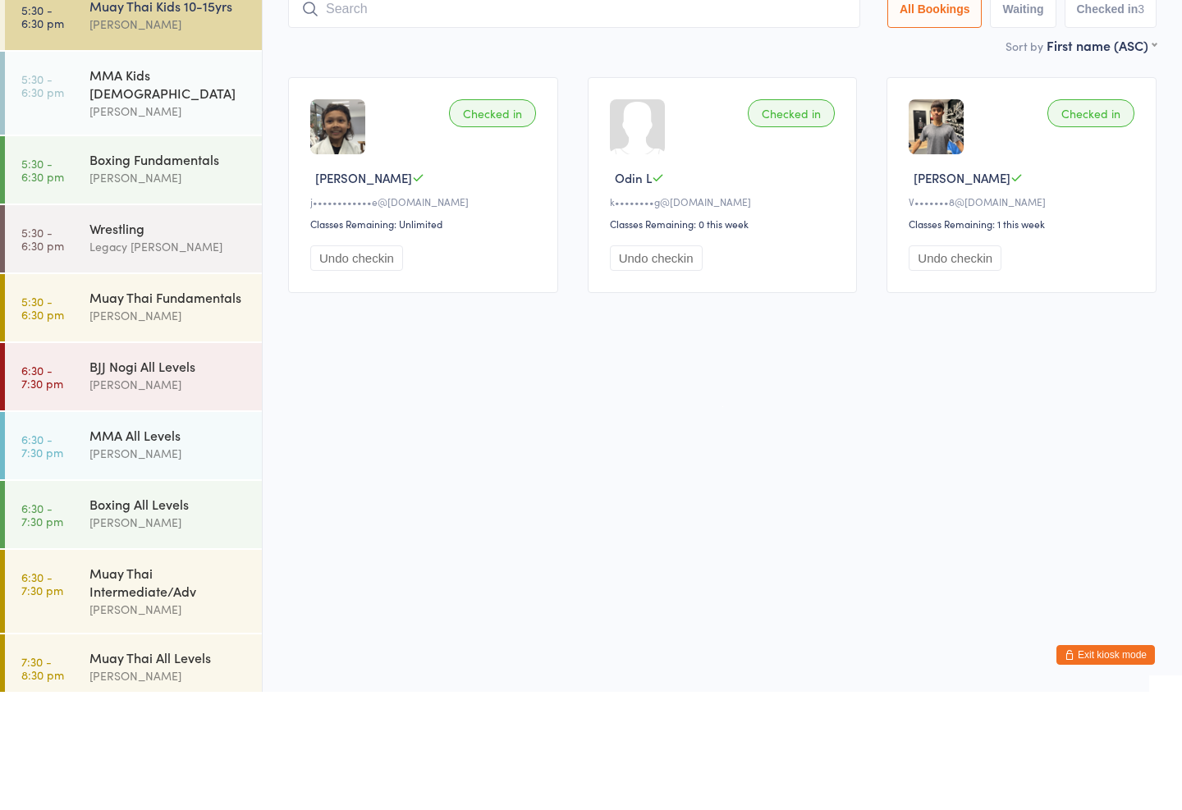
scroll to position [461, 0]
click at [184, 407] on div "Muay Thai Fundamentals" at bounding box center [168, 416] width 158 height 18
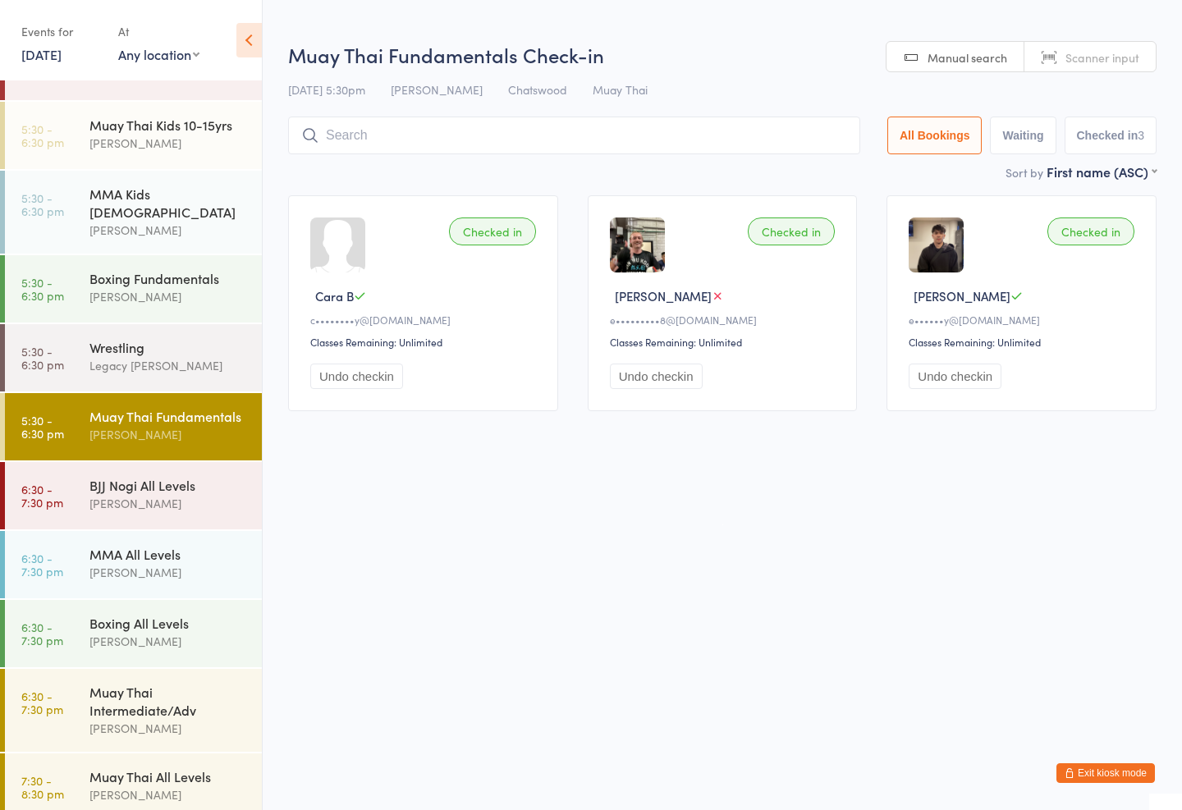
click at [641, 154] on input "search" at bounding box center [574, 136] width 572 height 38
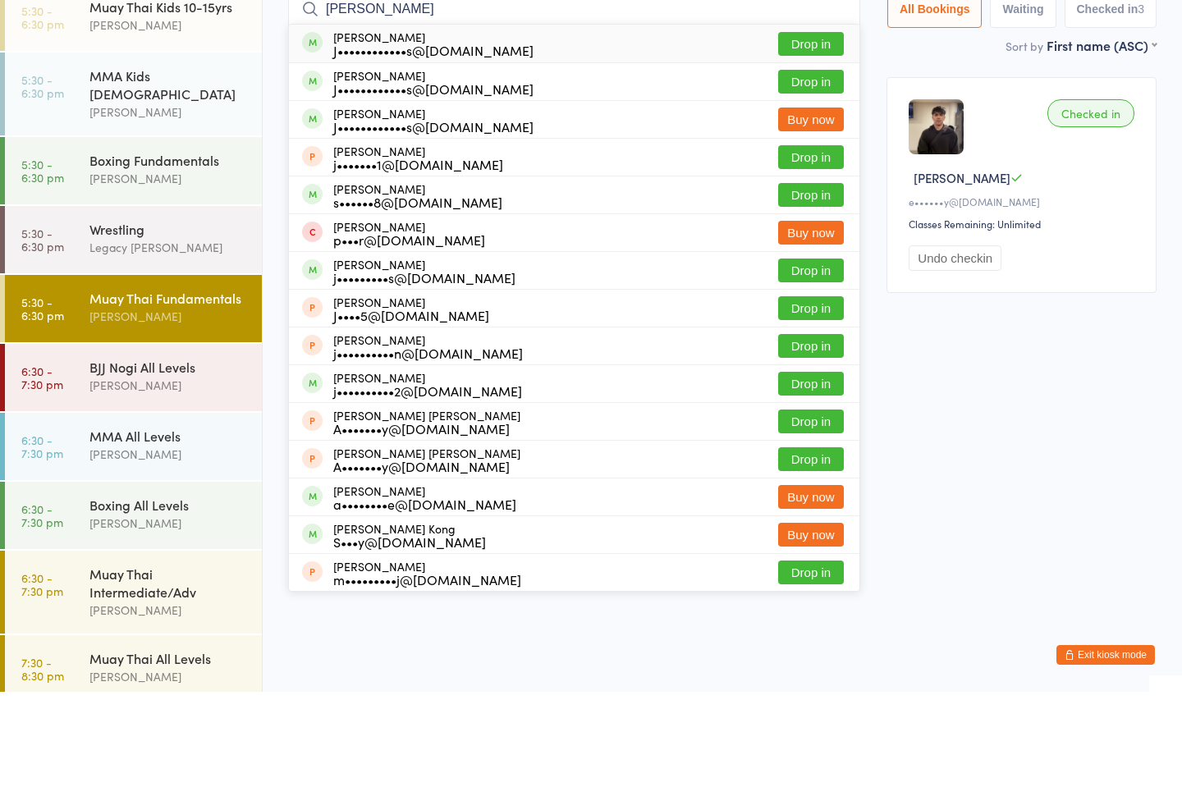
type input "[PERSON_NAME]"
click at [801, 150] on button "Drop in" at bounding box center [811, 162] width 66 height 24
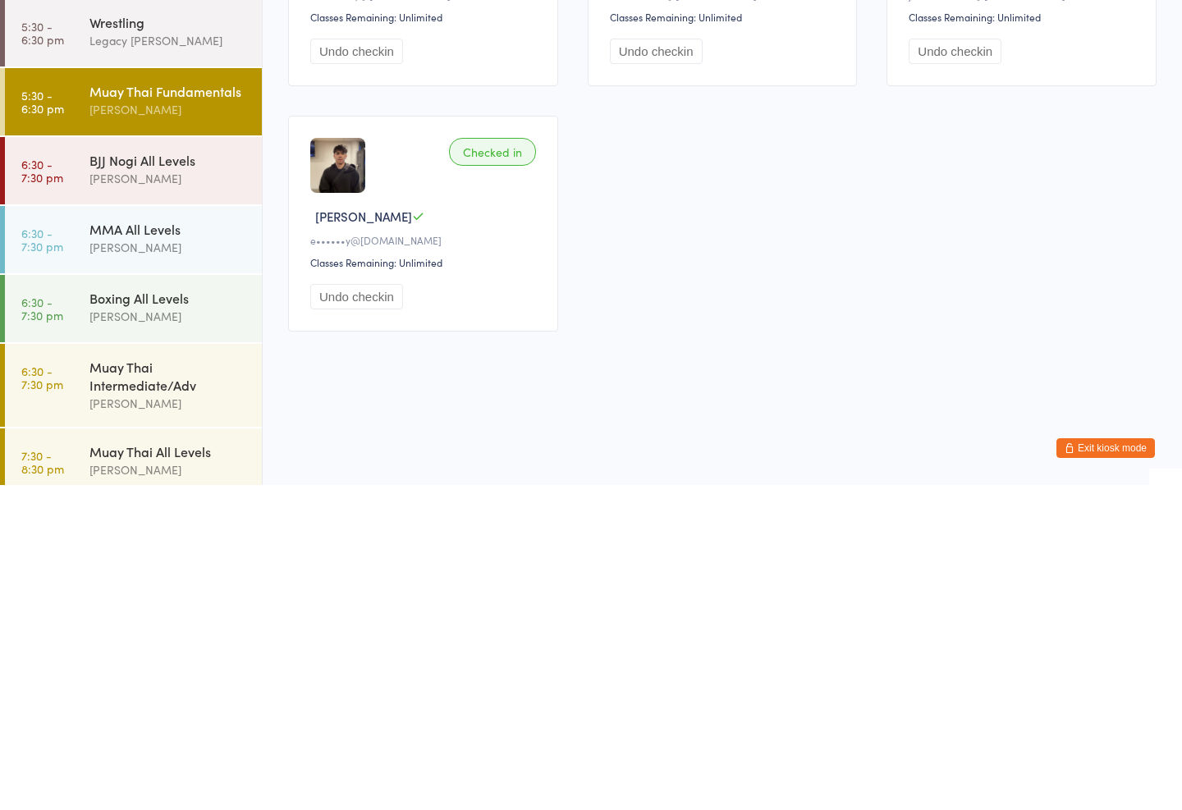
click at [190, 563] on div "[PERSON_NAME]" at bounding box center [168, 572] width 158 height 19
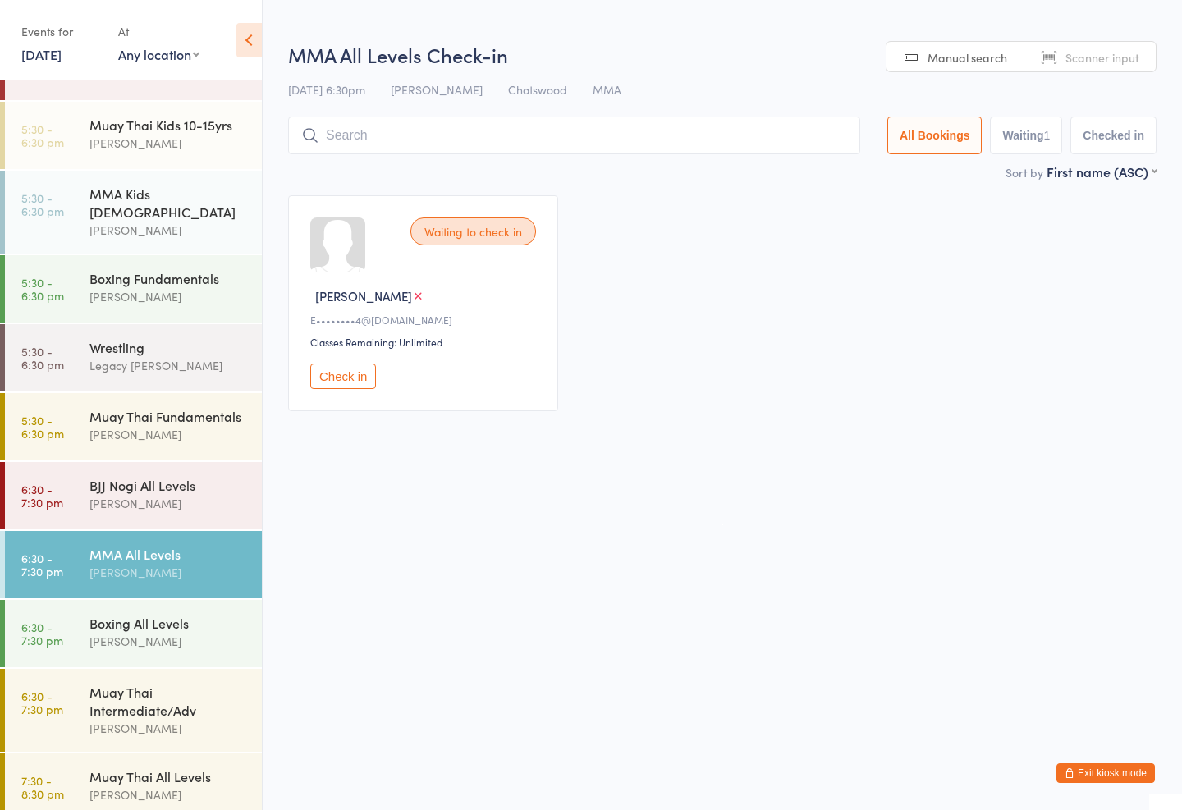
click at [648, 135] on input "search" at bounding box center [574, 136] width 572 height 38
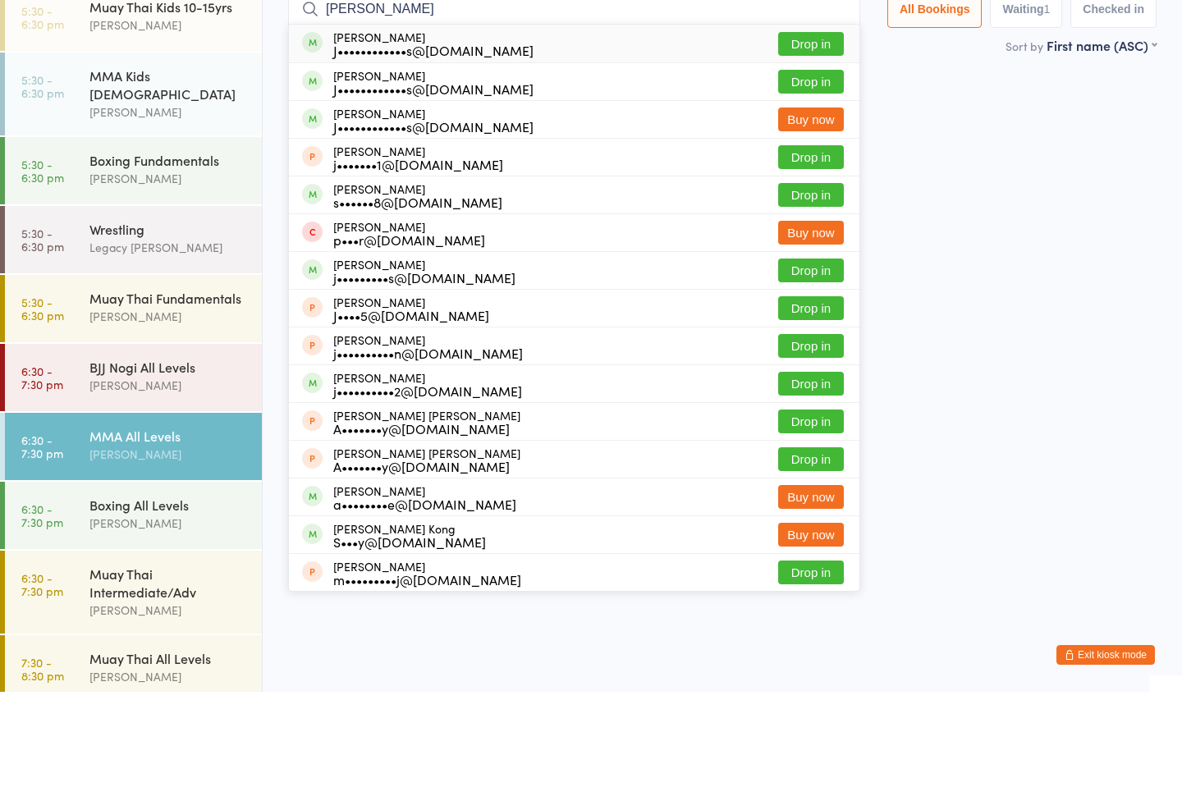
type input "[PERSON_NAME]"
click at [817, 150] on button "Drop in" at bounding box center [811, 162] width 66 height 24
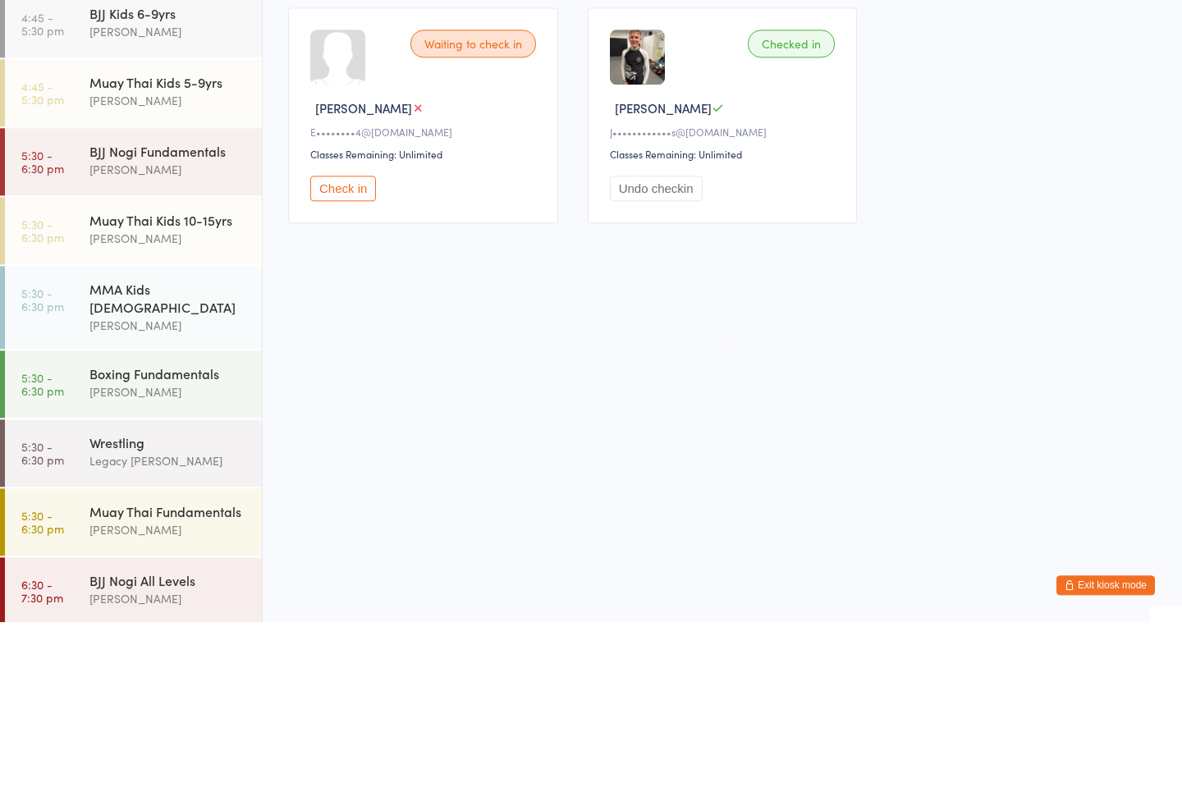
scroll to position [174, 0]
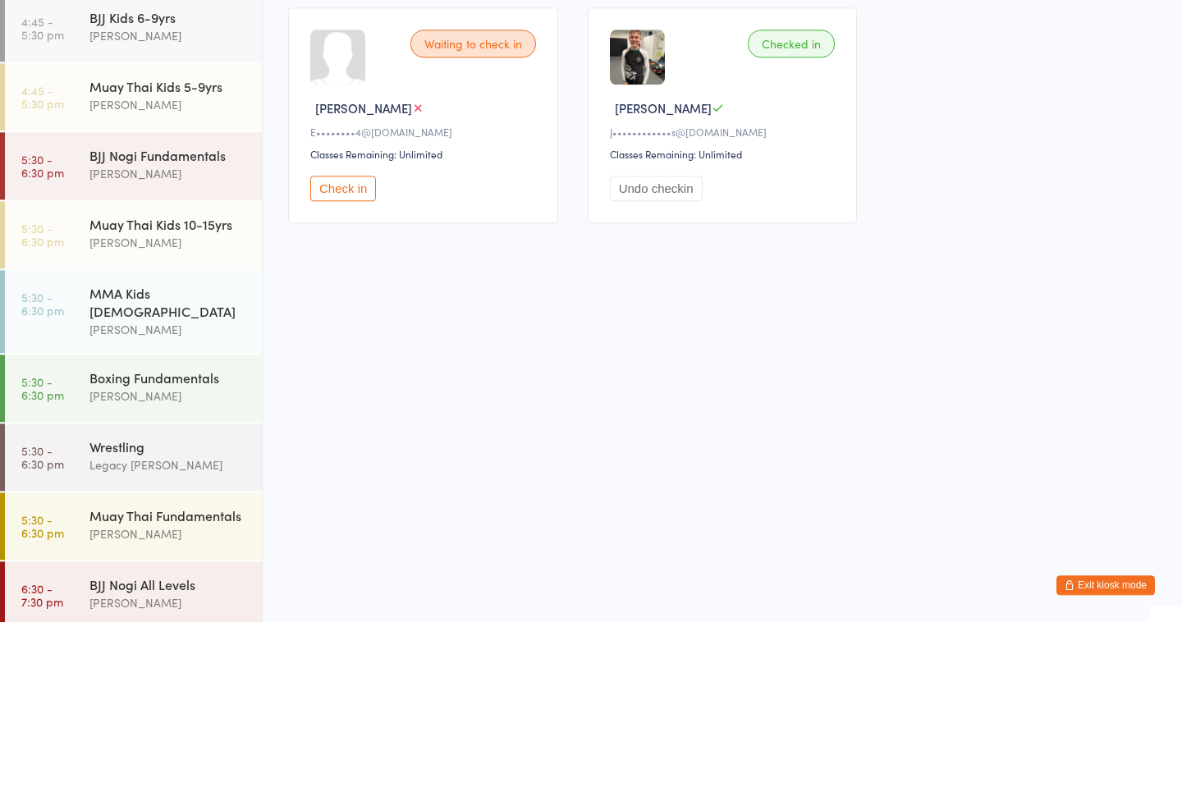
click at [197, 421] on div "[PERSON_NAME]" at bounding box center [168, 430] width 158 height 19
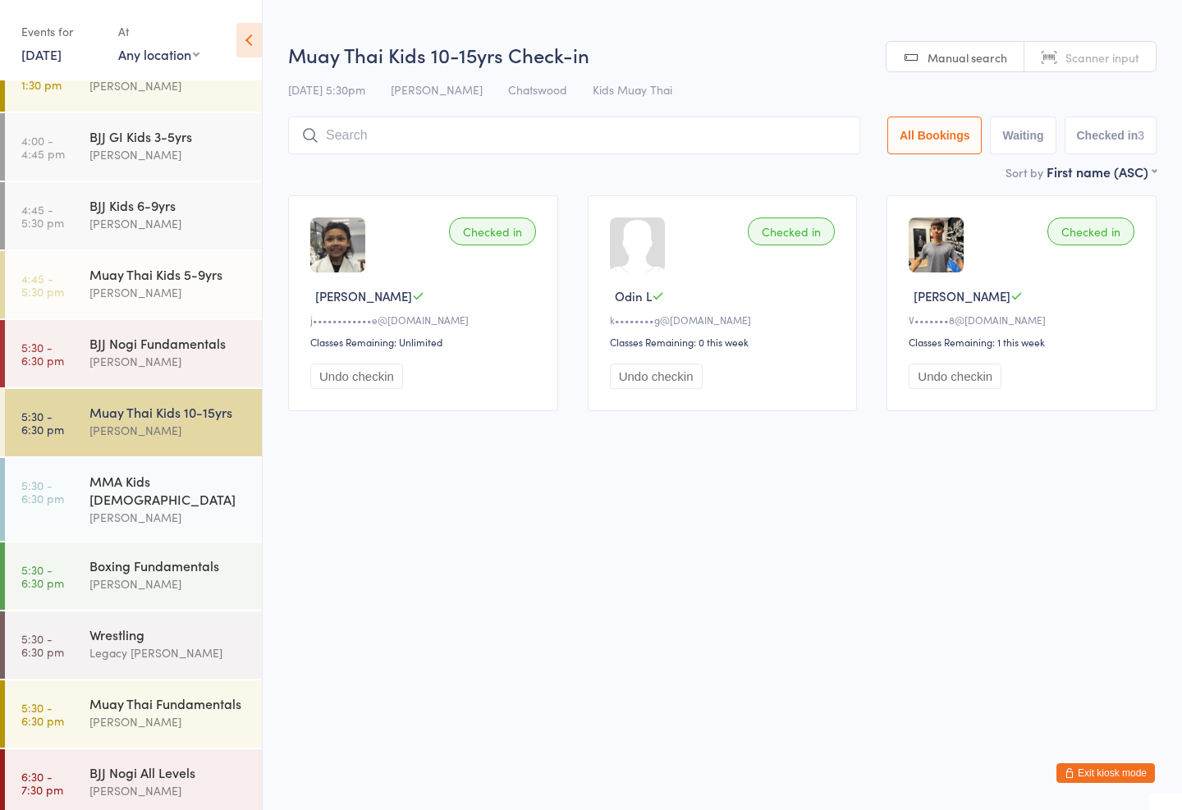
click at [578, 107] on div "Muay Thai Kids 10-15yrs Check-in [DATE] 5:30pm [PERSON_NAME] Kids Muay Thai Man…" at bounding box center [722, 101] width 868 height 121
click at [571, 130] on input "search" at bounding box center [574, 136] width 572 height 38
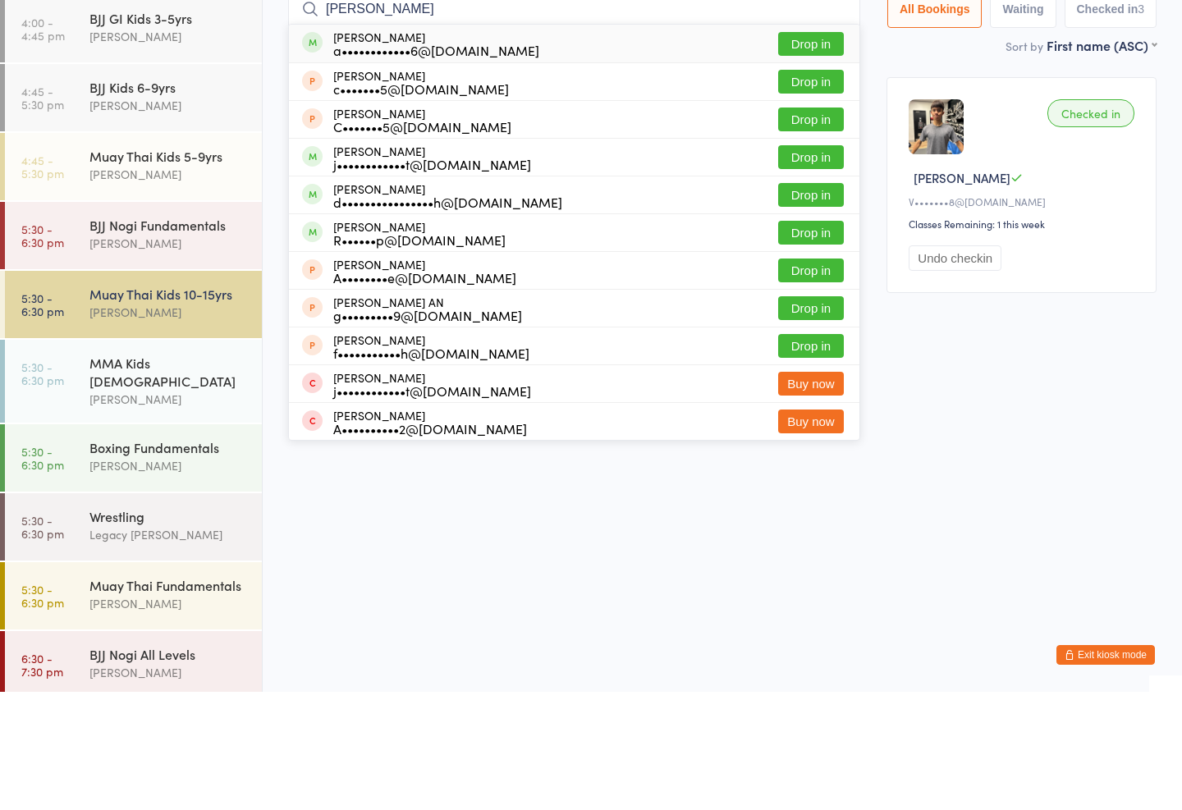
type input "[PERSON_NAME]"
click at [452, 276] on div "j••••••••••••t@[DOMAIN_NAME]" at bounding box center [432, 282] width 198 height 13
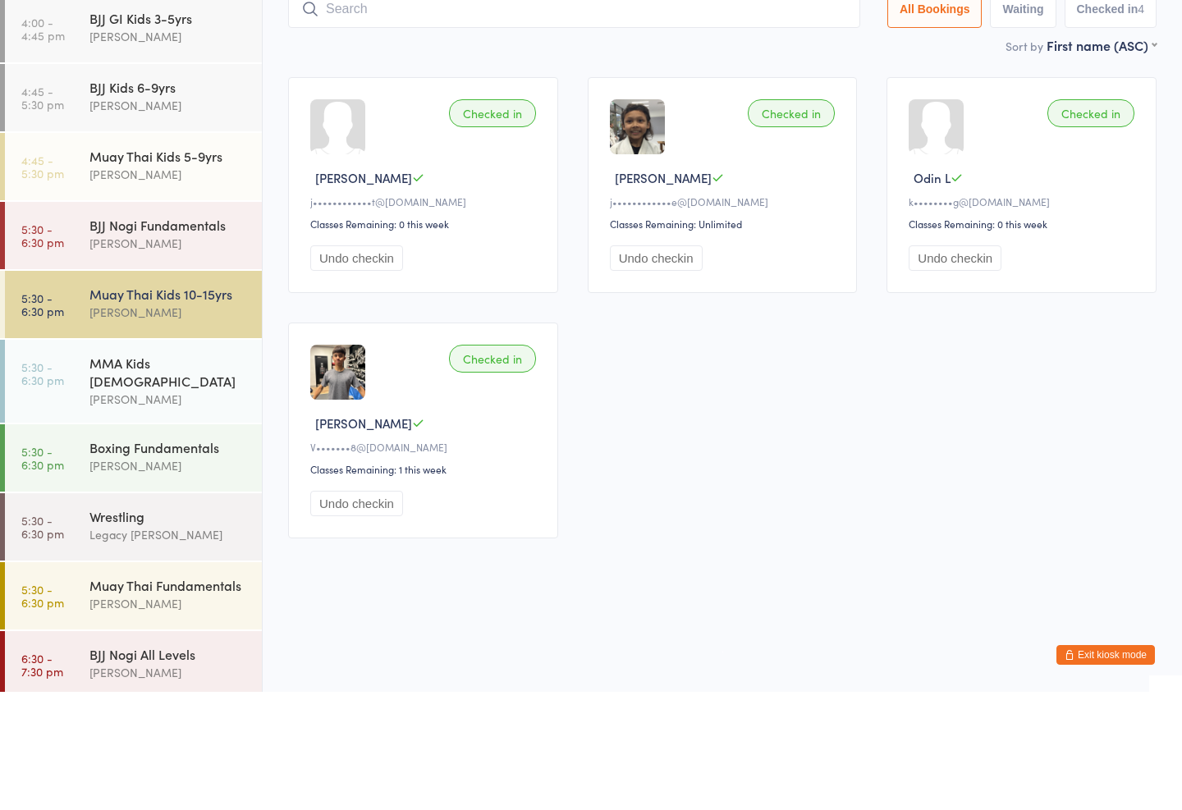
type input "d"
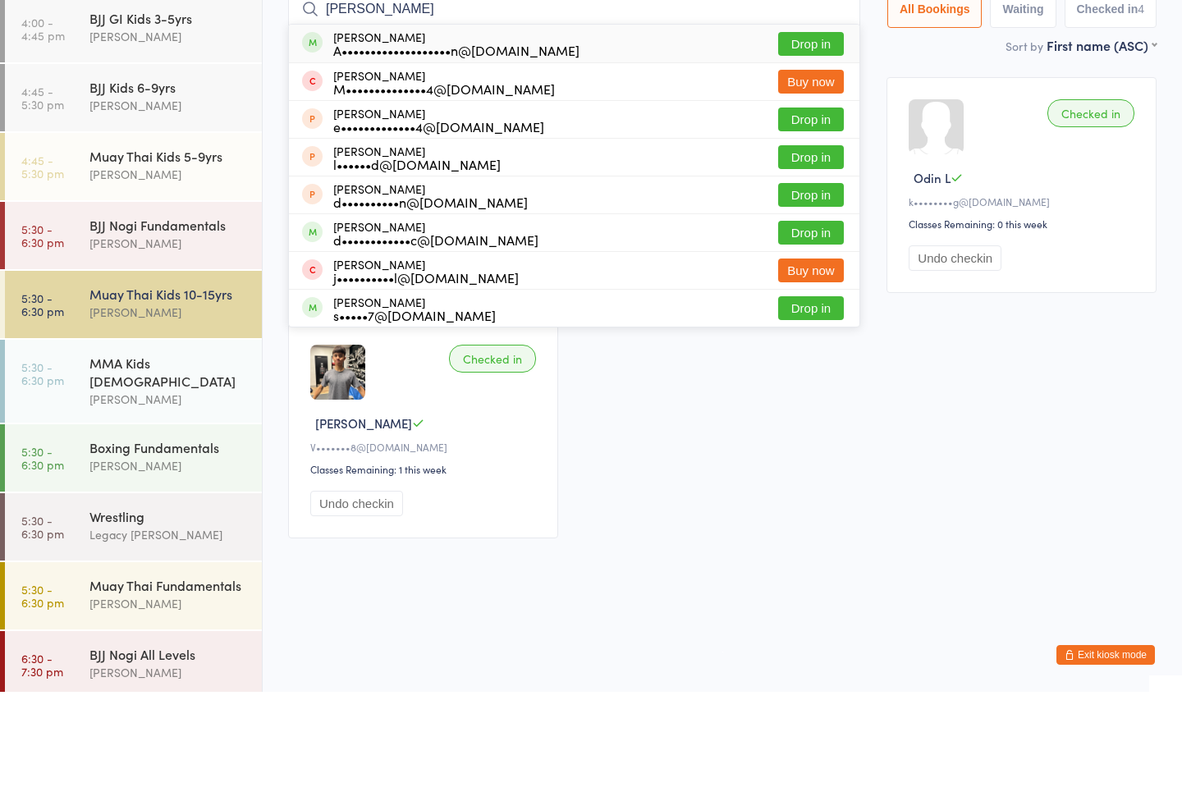
type input "[PERSON_NAME]"
click at [809, 150] on button "Drop in" at bounding box center [811, 162] width 66 height 24
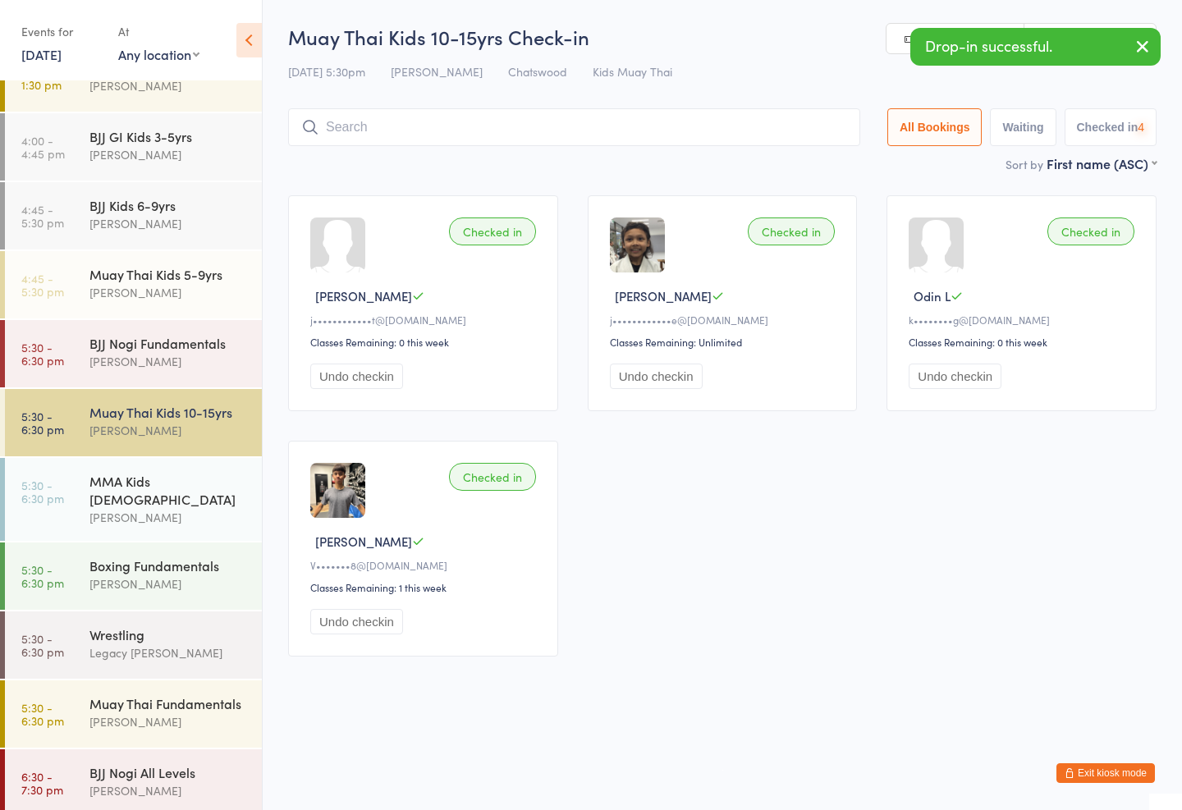
click at [754, 121] on input "search" at bounding box center [574, 127] width 572 height 38
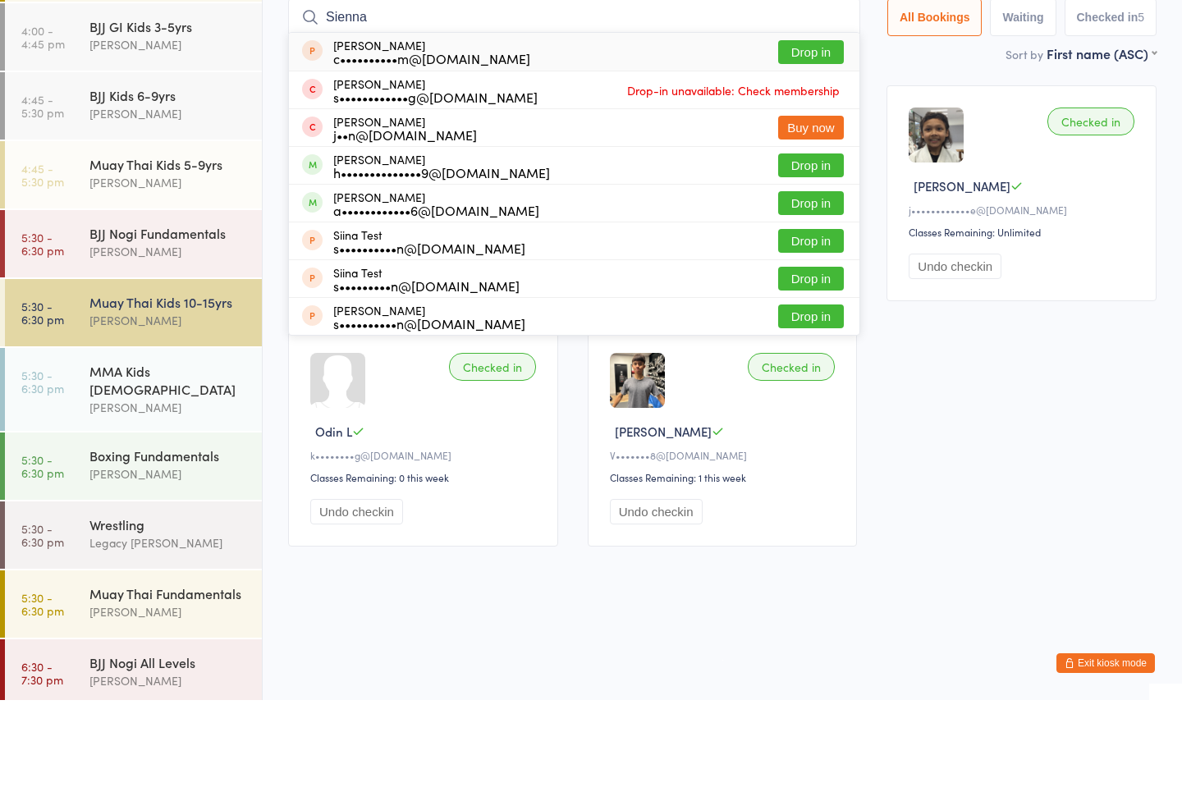
type input "Sienna"
click at [799, 263] on button "Drop in" at bounding box center [811, 275] width 66 height 24
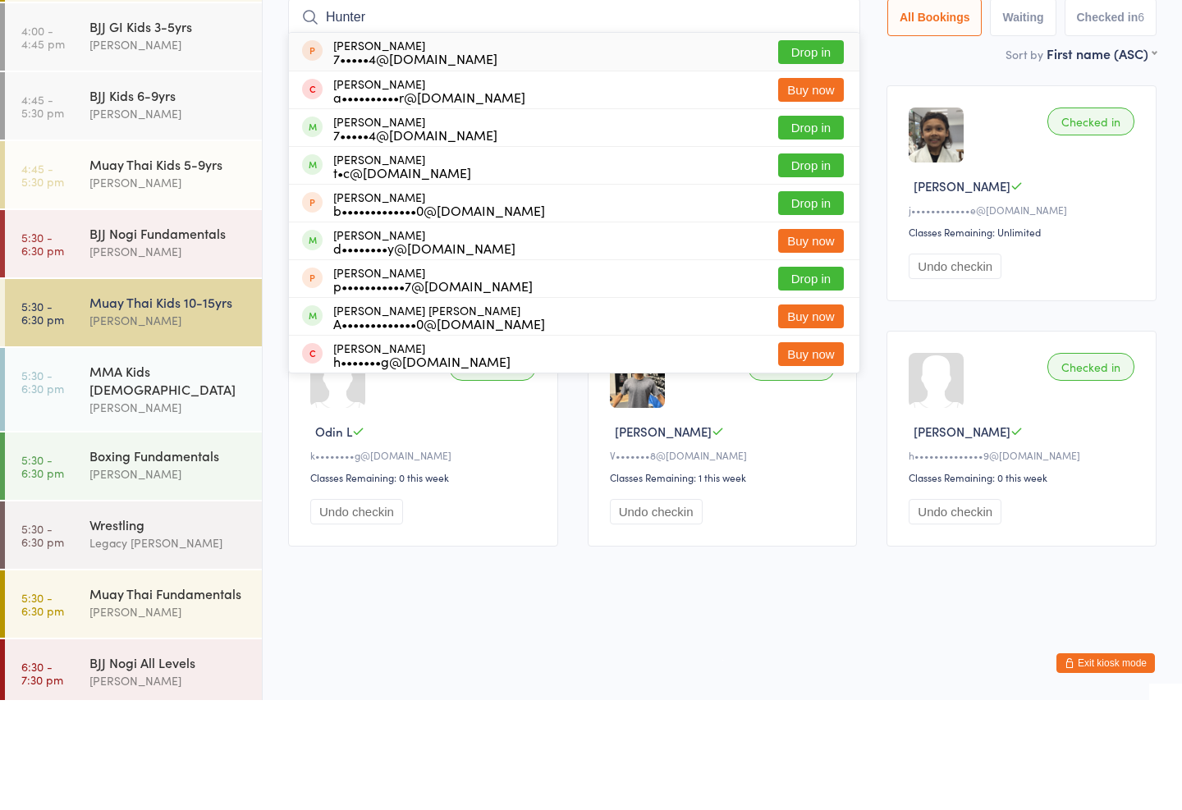
type input "Hunter"
click at [807, 263] on button "Drop in" at bounding box center [811, 275] width 66 height 24
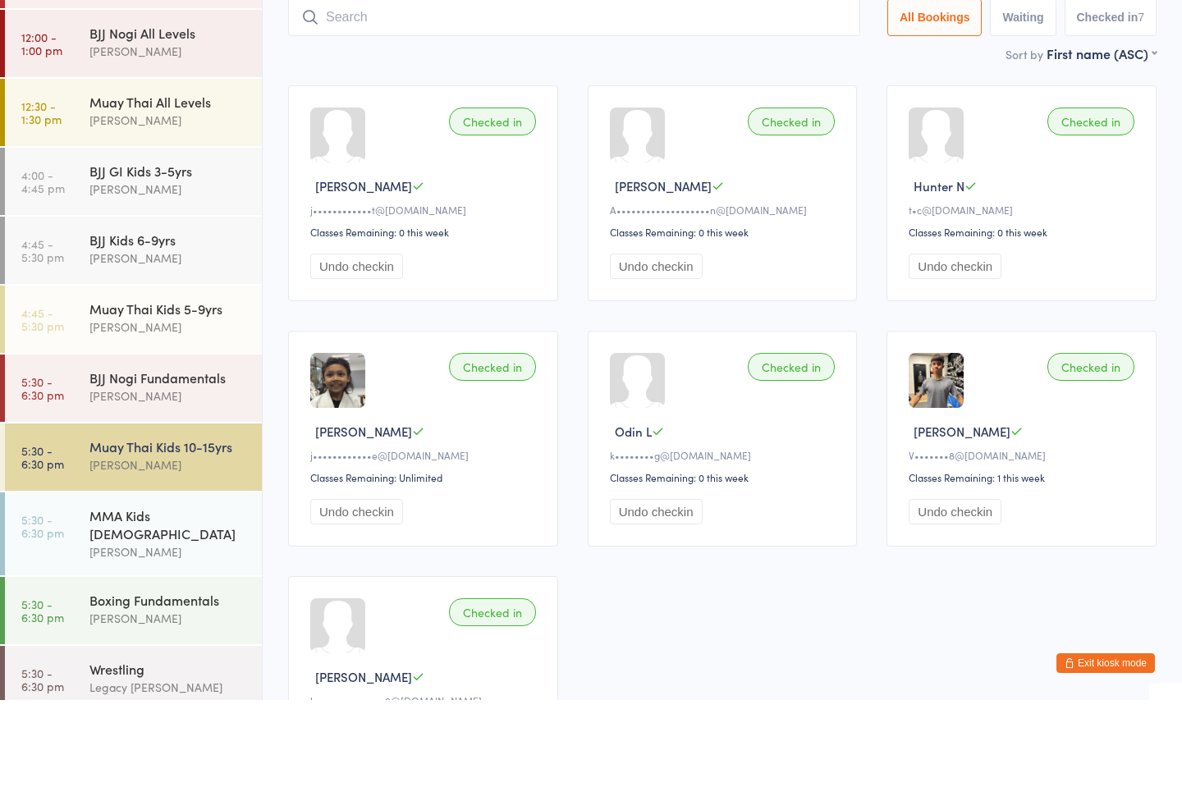
scroll to position [25, 0]
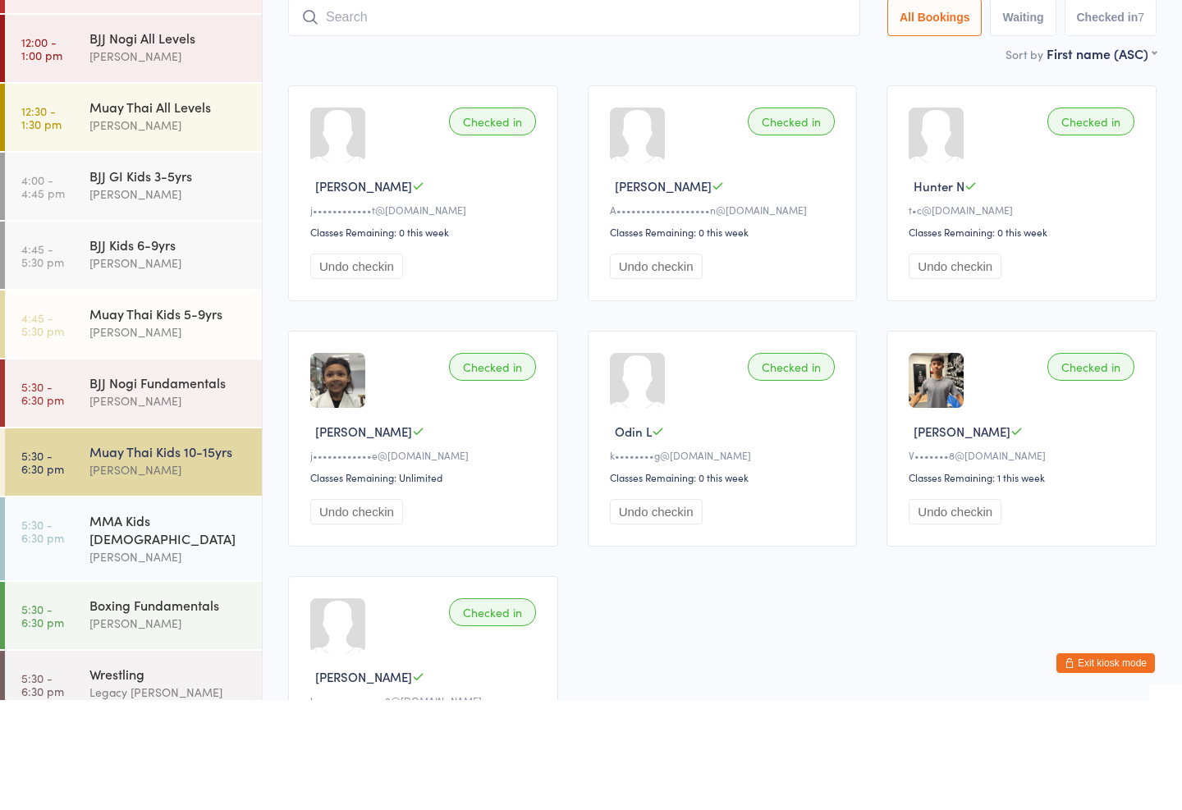
click at [352, 108] on input "search" at bounding box center [574, 127] width 572 height 38
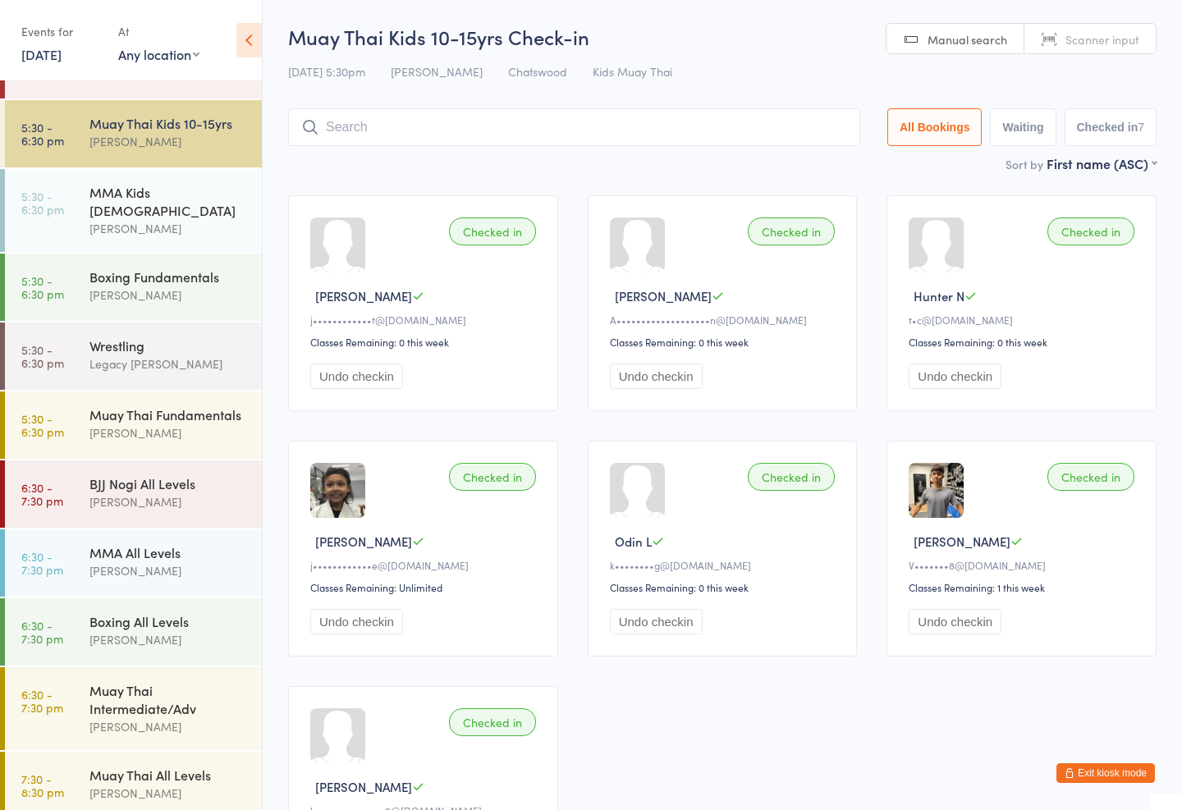
scroll to position [461, 0]
click at [162, 509] on div "BJJ Nogi All Levels [PERSON_NAME]" at bounding box center [175, 494] width 172 height 65
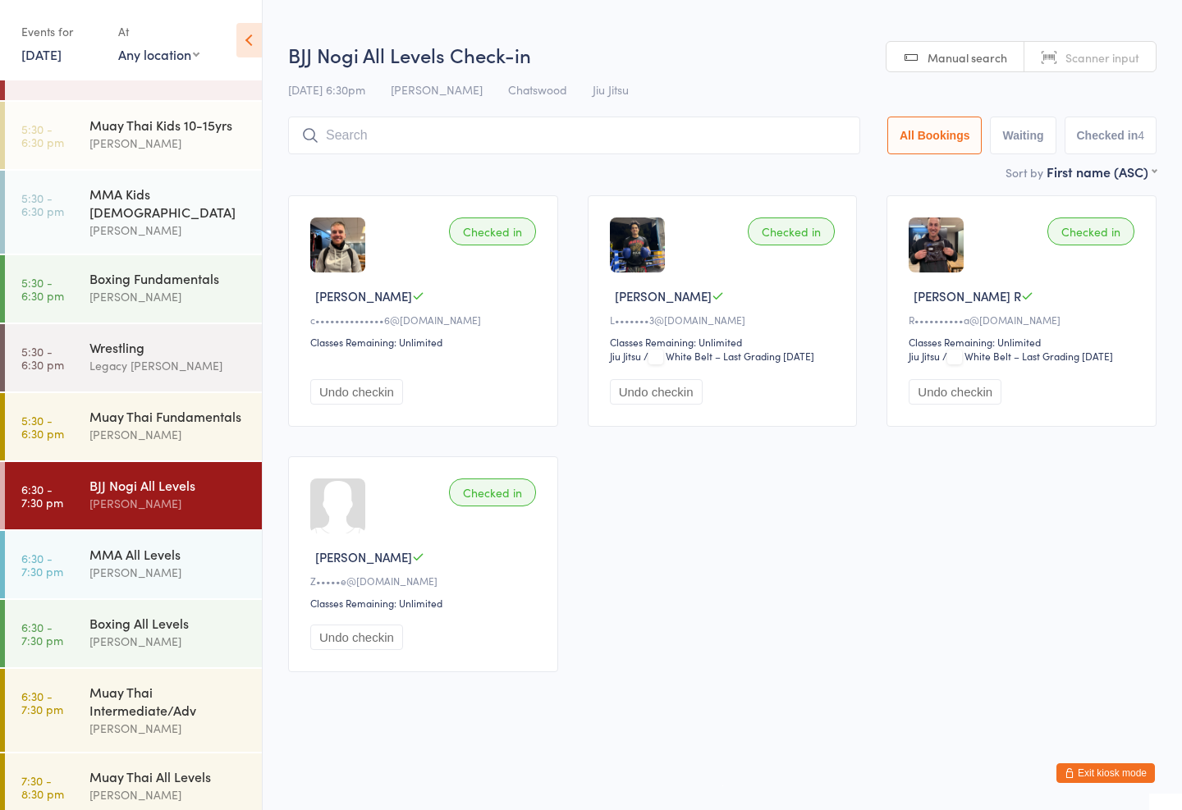
click at [175, 545] on div "MMA All Levels" at bounding box center [168, 554] width 158 height 18
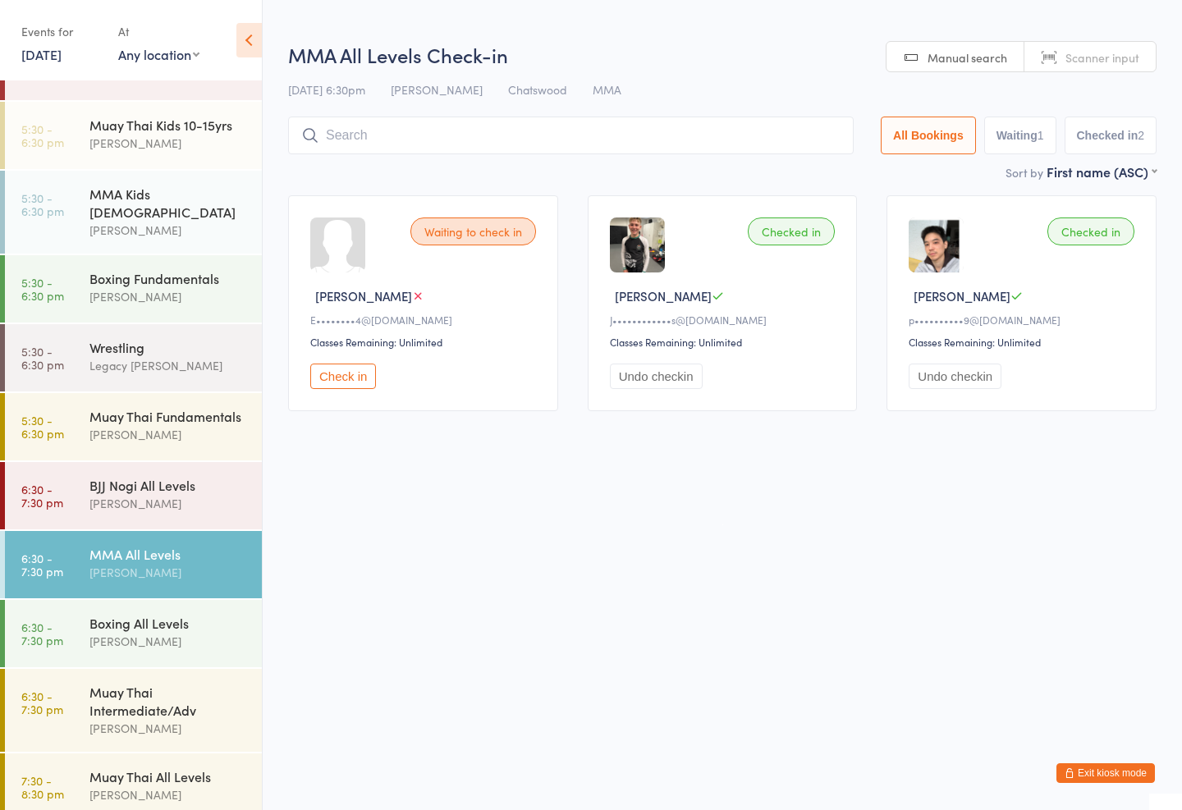
click at [614, 126] on input "search" at bounding box center [571, 136] width 566 height 38
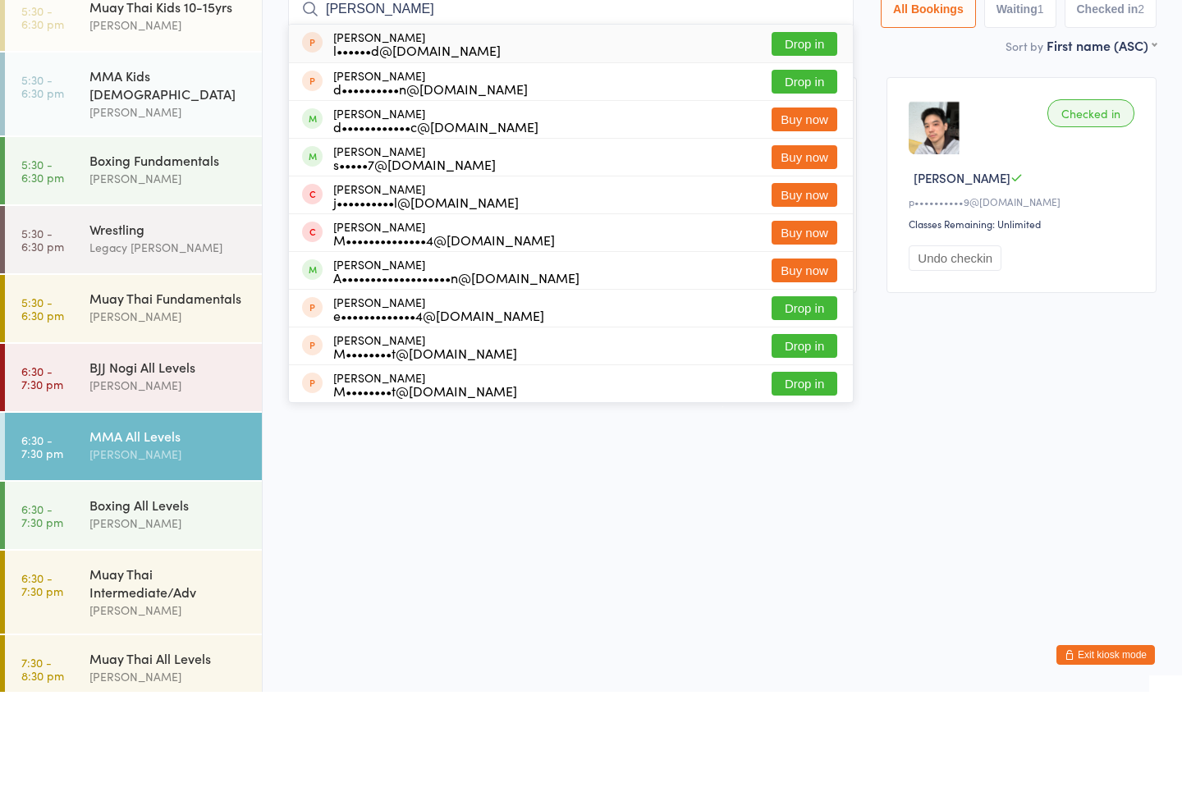
type input "[PERSON_NAME]"
click at [801, 263] on button "Buy now" at bounding box center [805, 275] width 66 height 24
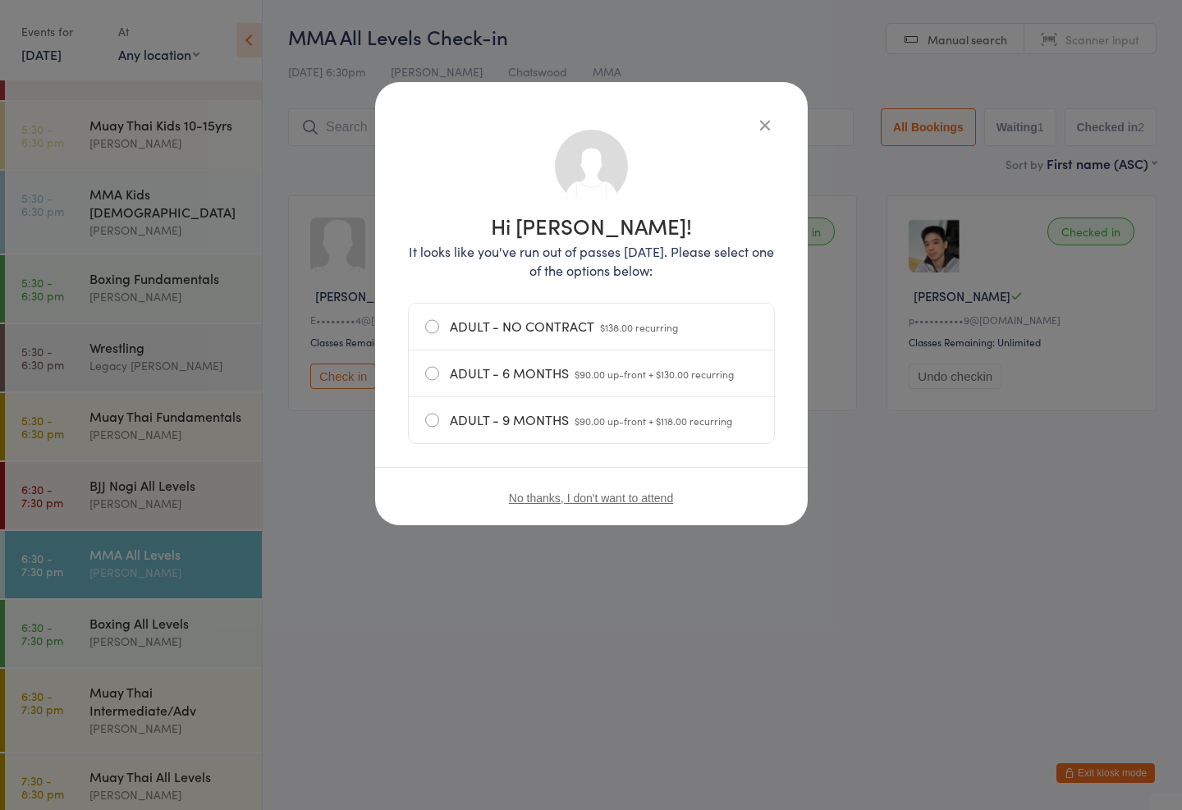
click at [756, 133] on icon "button" at bounding box center [765, 125] width 18 height 18
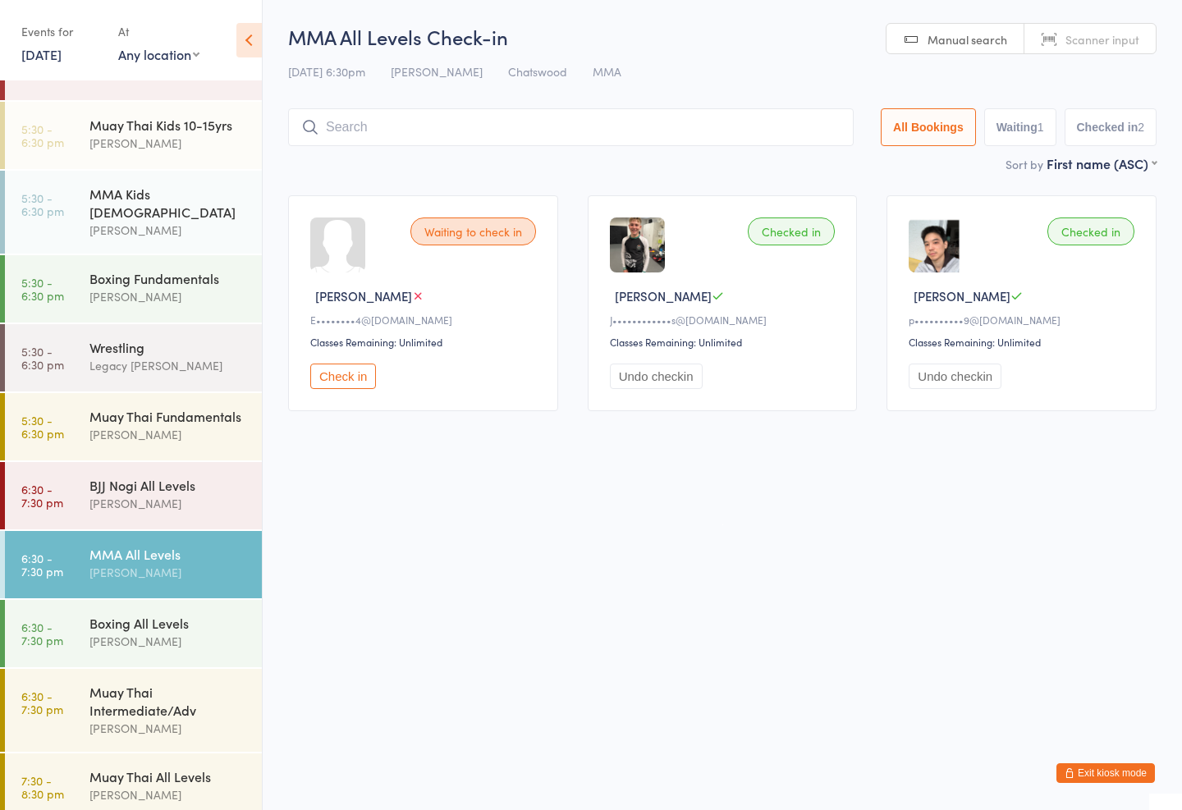
click at [1062, 753] on html "You have now entered Kiosk Mode. Members will be able to check themselves in us…" at bounding box center [591, 405] width 1182 height 810
click at [1079, 751] on html "You have now entered Kiosk Mode. Members will be able to check themselves in us…" at bounding box center [591, 405] width 1182 height 810
click at [159, 410] on div "Muay Thai Fundamentals" at bounding box center [168, 416] width 158 height 18
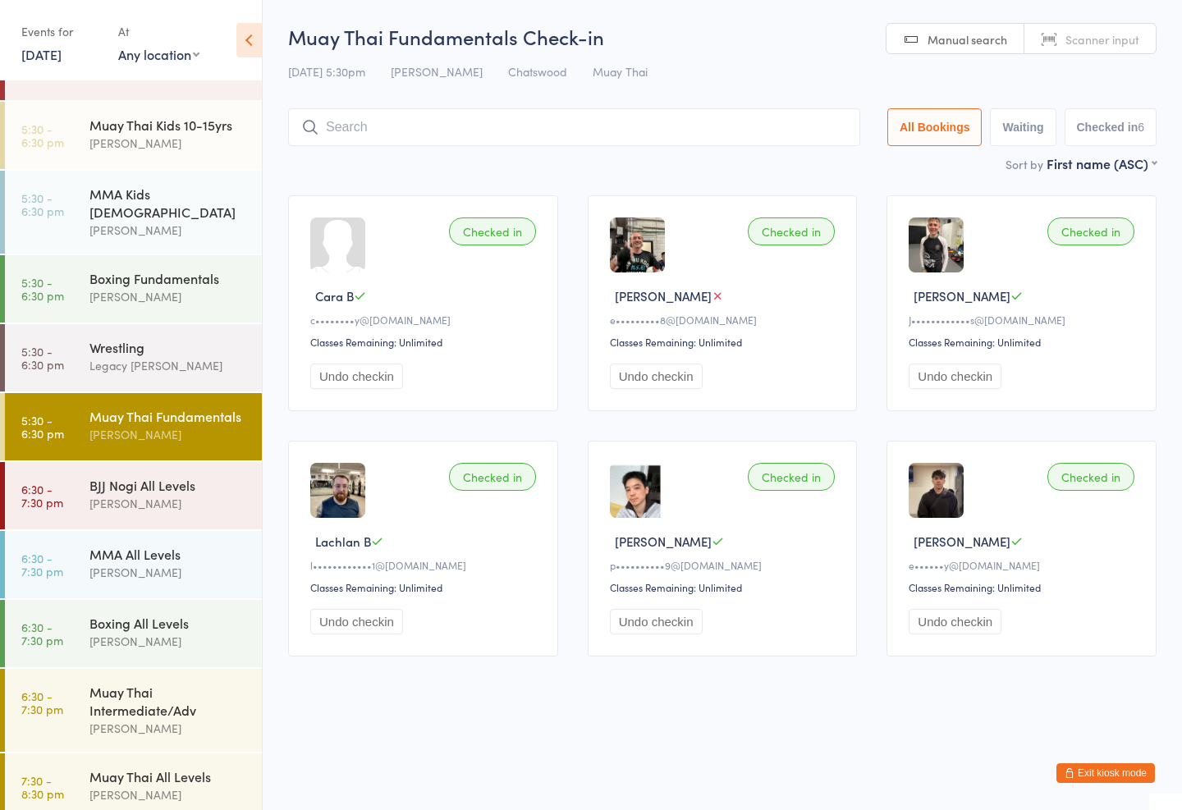
click at [401, 101] on div "Muay Thai Fundamentals Check-in [DATE] 5:30pm [PERSON_NAME] Muay Thai Manual se…" at bounding box center [722, 88] width 868 height 131
click at [649, 116] on input "search" at bounding box center [574, 127] width 572 height 38
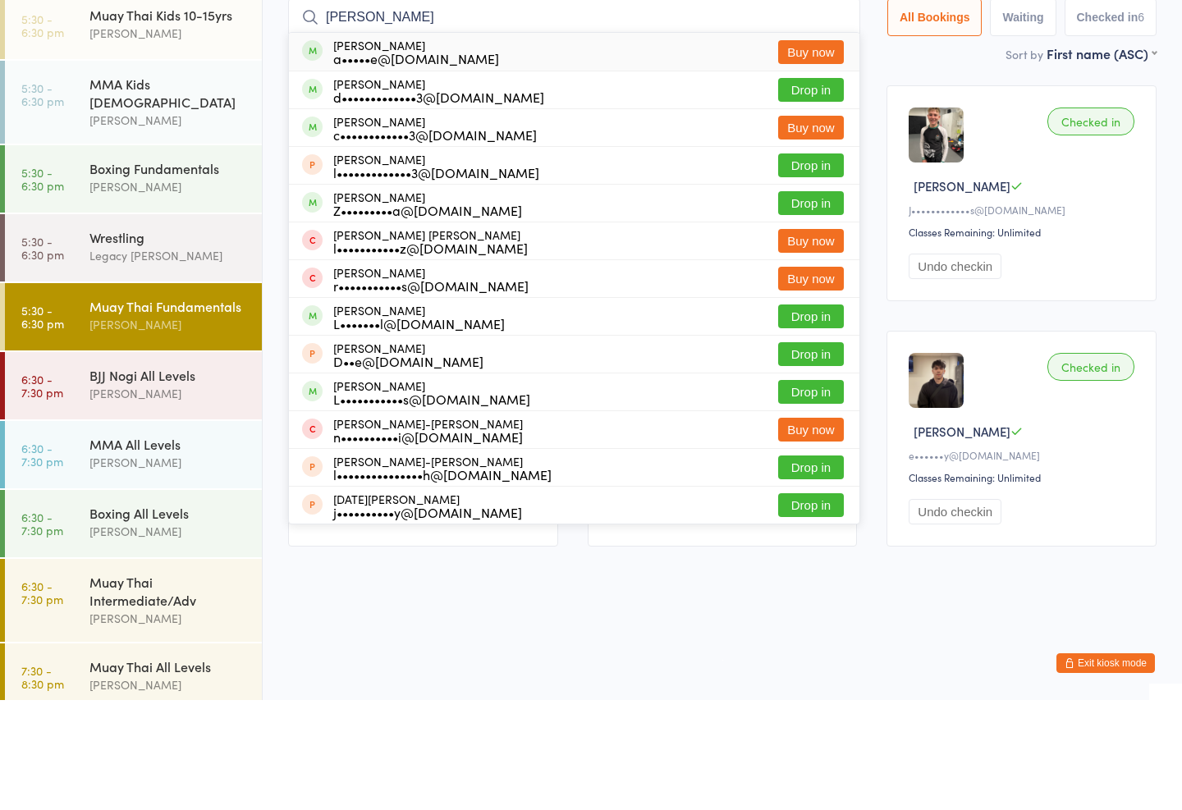
type input "[PERSON_NAME]"
click at [812, 301] on button "Drop in" at bounding box center [811, 313] width 66 height 24
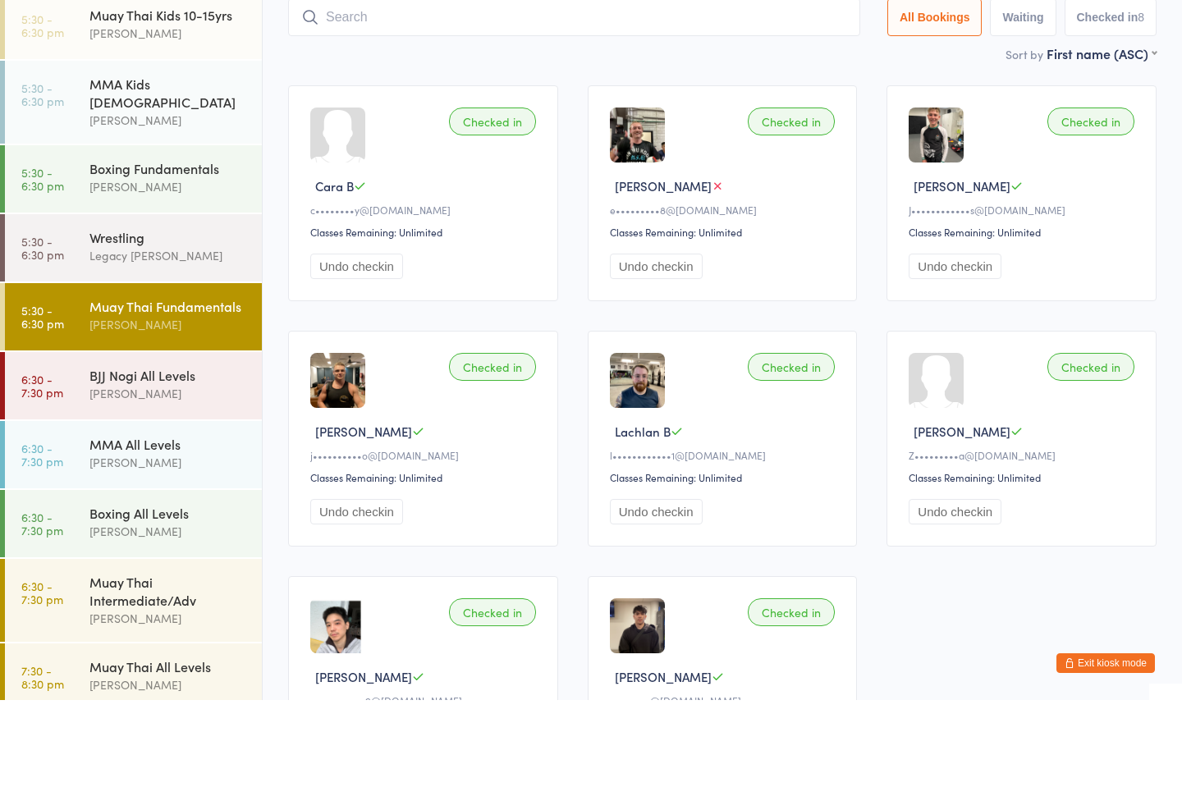
click at [301, 293] on div "Checked in Cara B c••••••••y@[DOMAIN_NAME] Classes Remaining: Unlimited Undo ch…" at bounding box center [423, 303] width 270 height 216
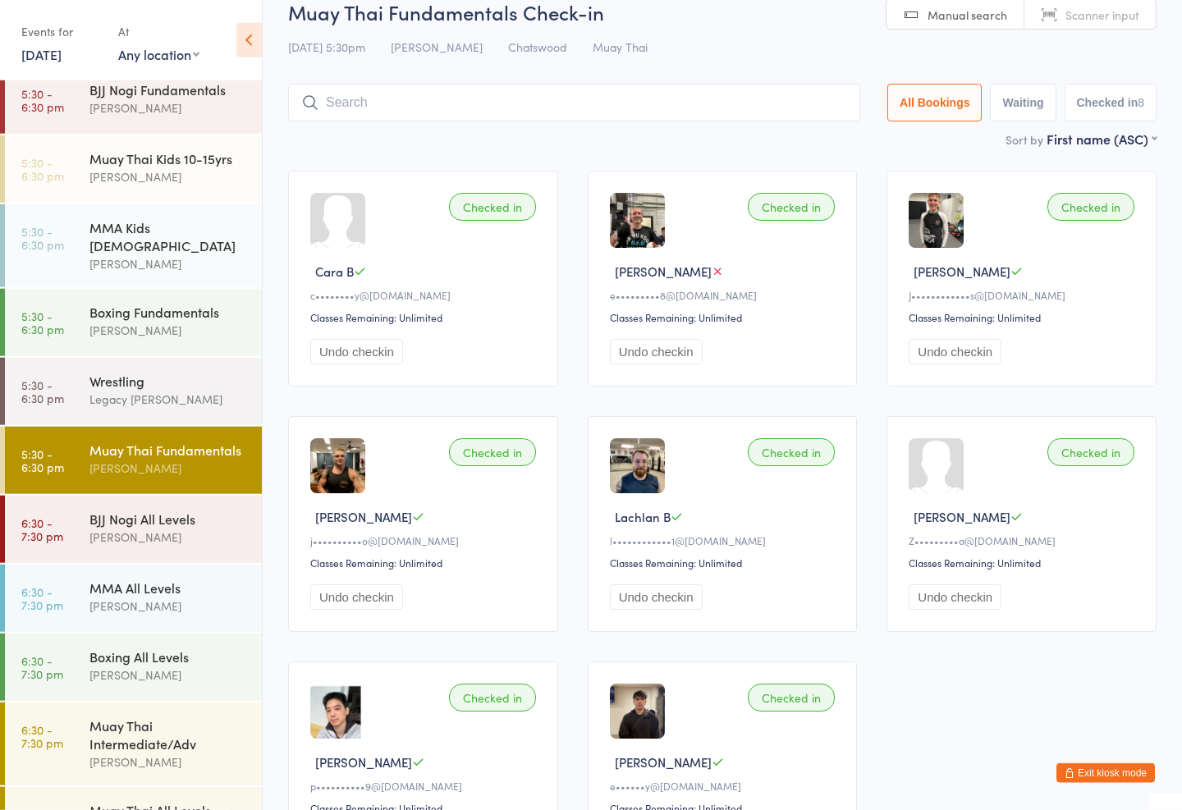
scroll to position [10, 0]
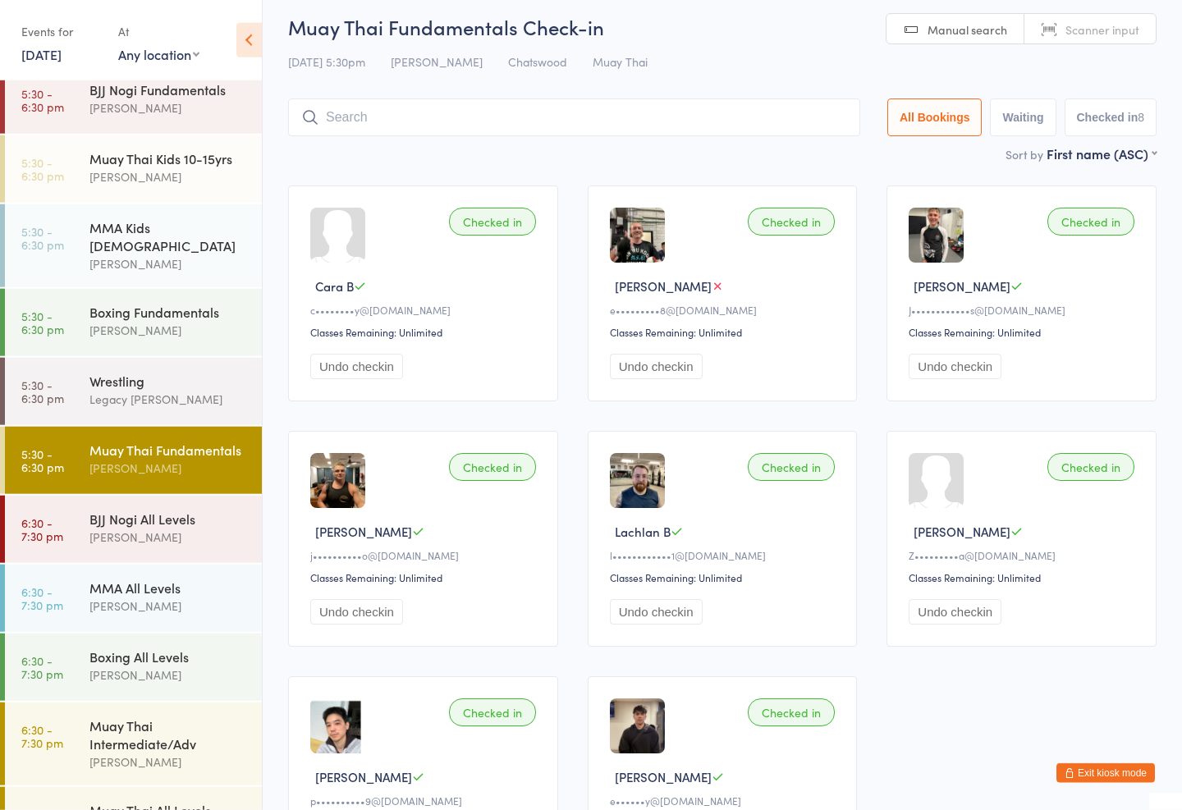
click at [191, 159] on div "Muay Thai Kids 10-15yrs" at bounding box center [168, 158] width 158 height 18
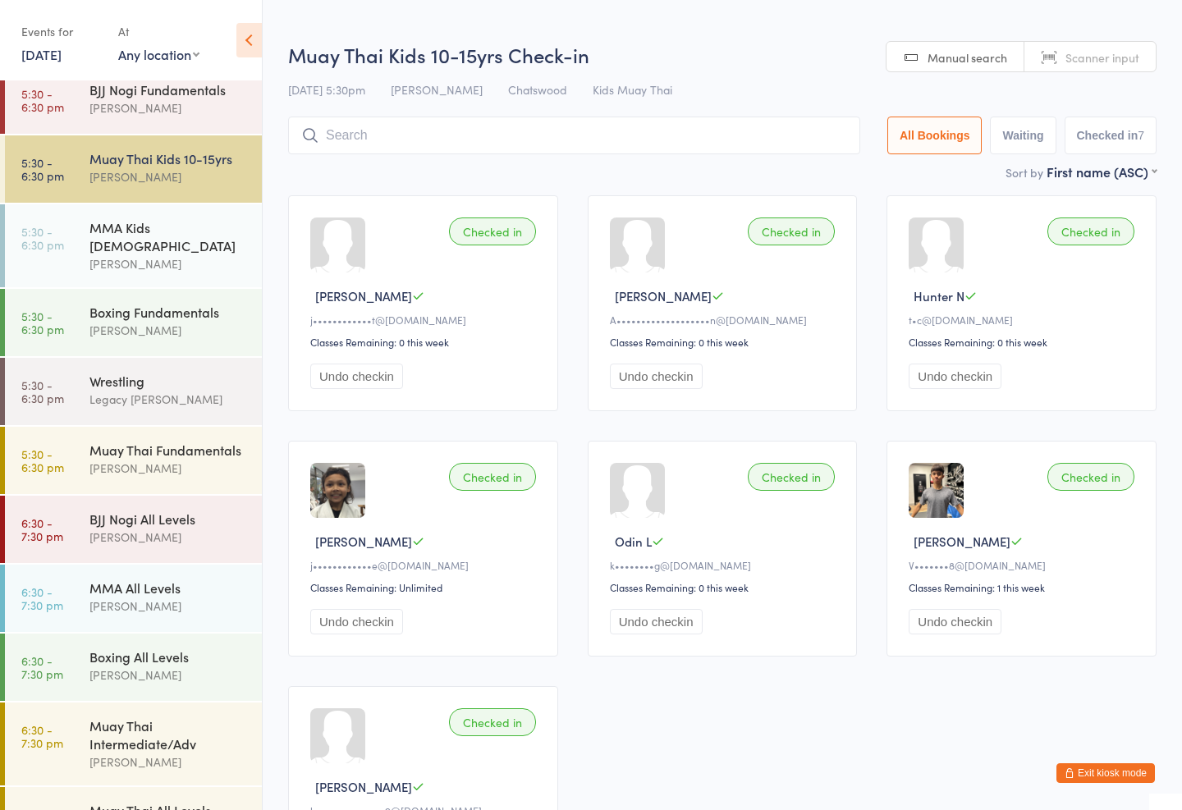
click at [479, 114] on div "Muay Thai Kids 10-15yrs Check-in [DATE] 5:30pm [PERSON_NAME] Kids Muay Thai Man…" at bounding box center [722, 101] width 868 height 121
click at [552, 121] on input "search" at bounding box center [574, 136] width 572 height 38
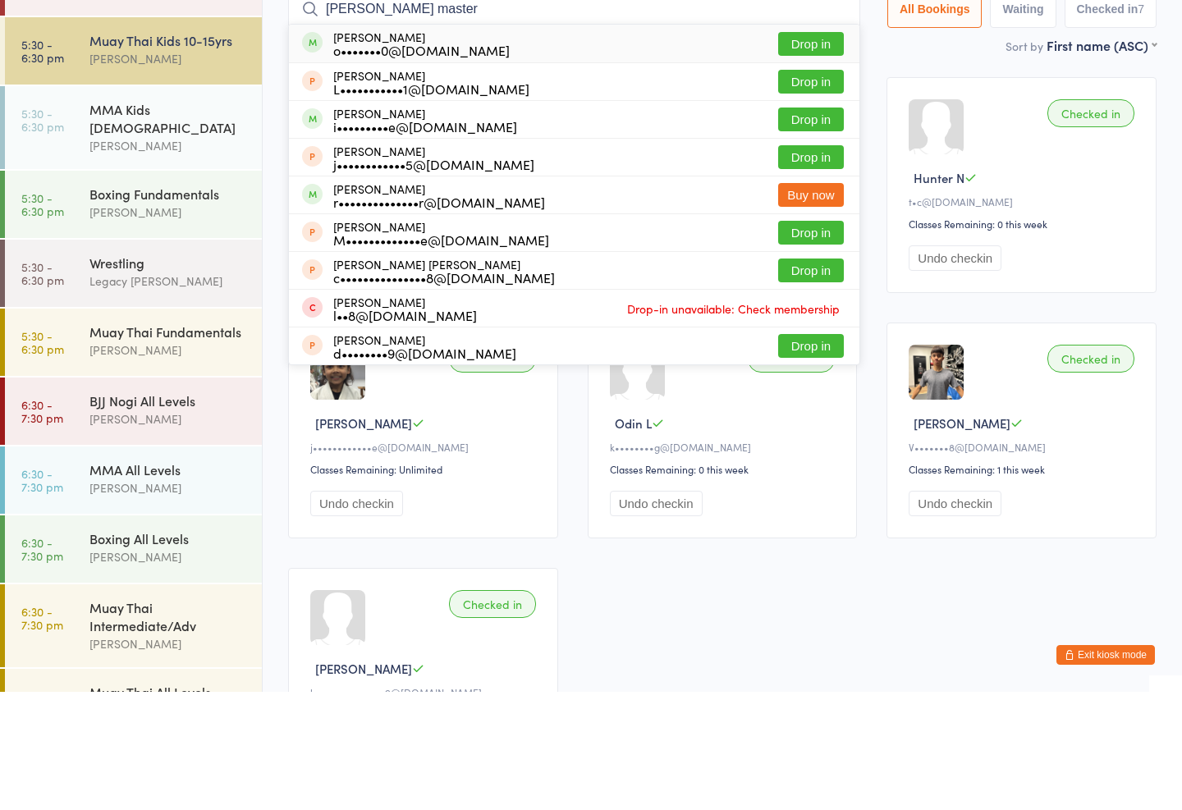
type input "[PERSON_NAME] master"
click at [818, 150] on button "Drop in" at bounding box center [811, 162] width 66 height 24
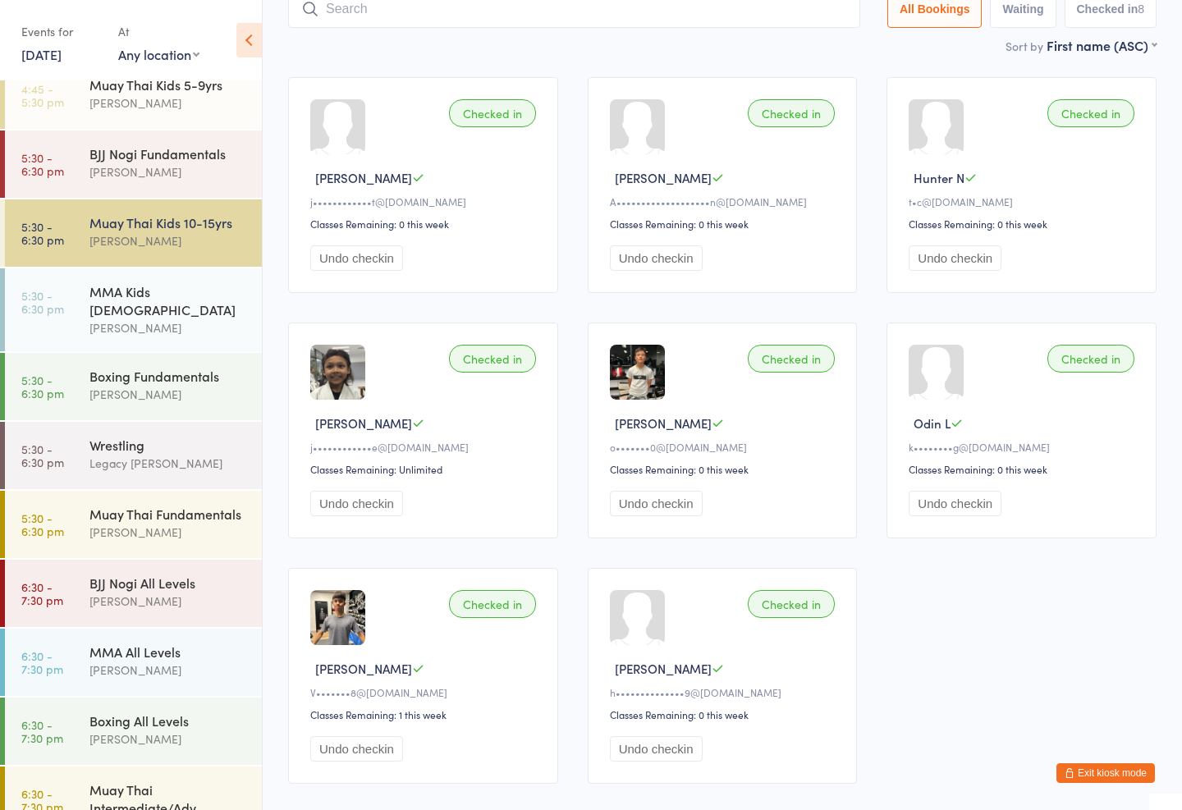
scroll to position [363, 0]
click at [218, 147] on div "BJJ Nogi Fundamentals" at bounding box center [168, 154] width 158 height 18
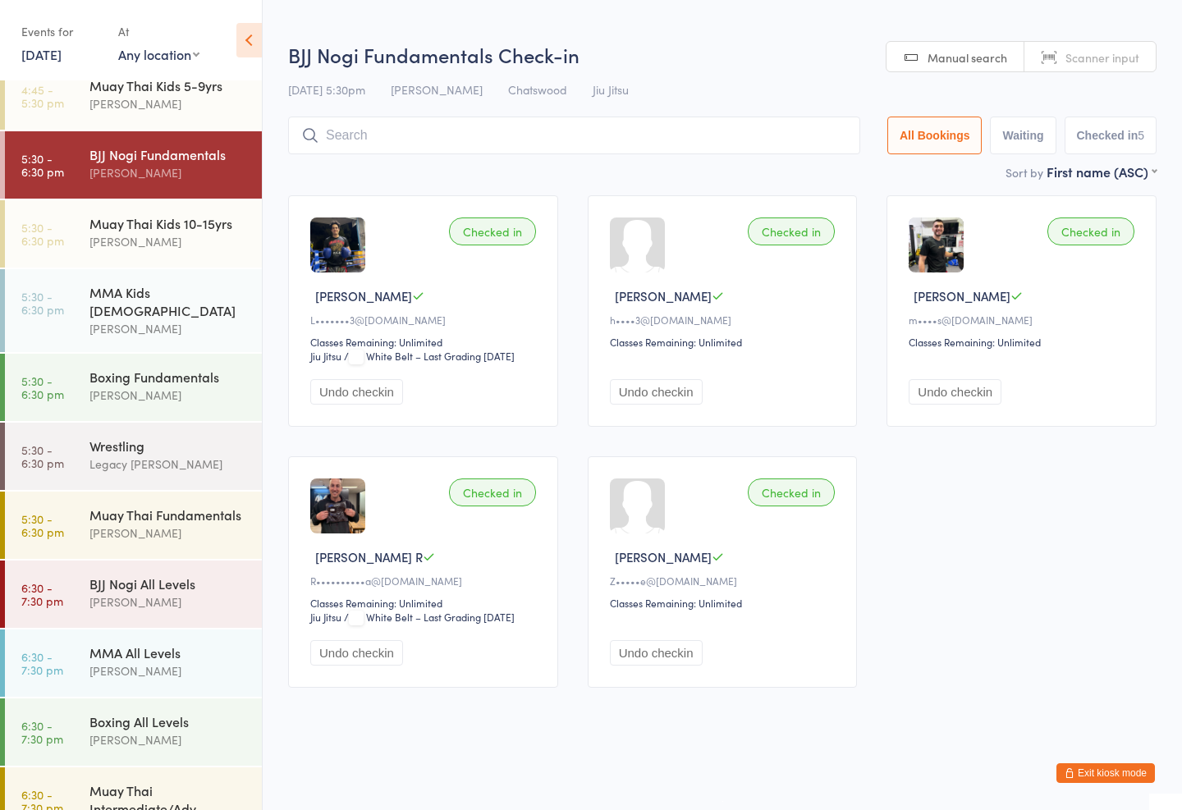
click at [401, 131] on input "search" at bounding box center [574, 136] width 572 height 38
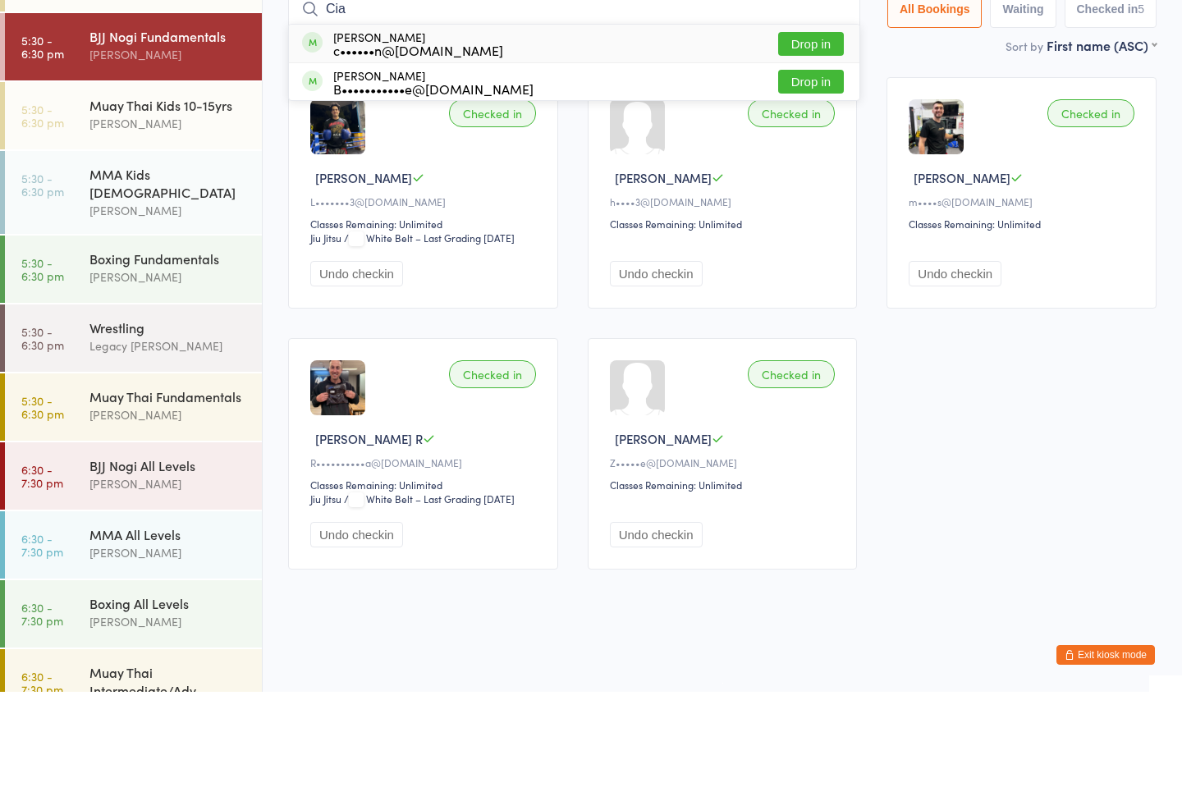
type input "Cia"
click at [807, 150] on button "Drop in" at bounding box center [811, 162] width 66 height 24
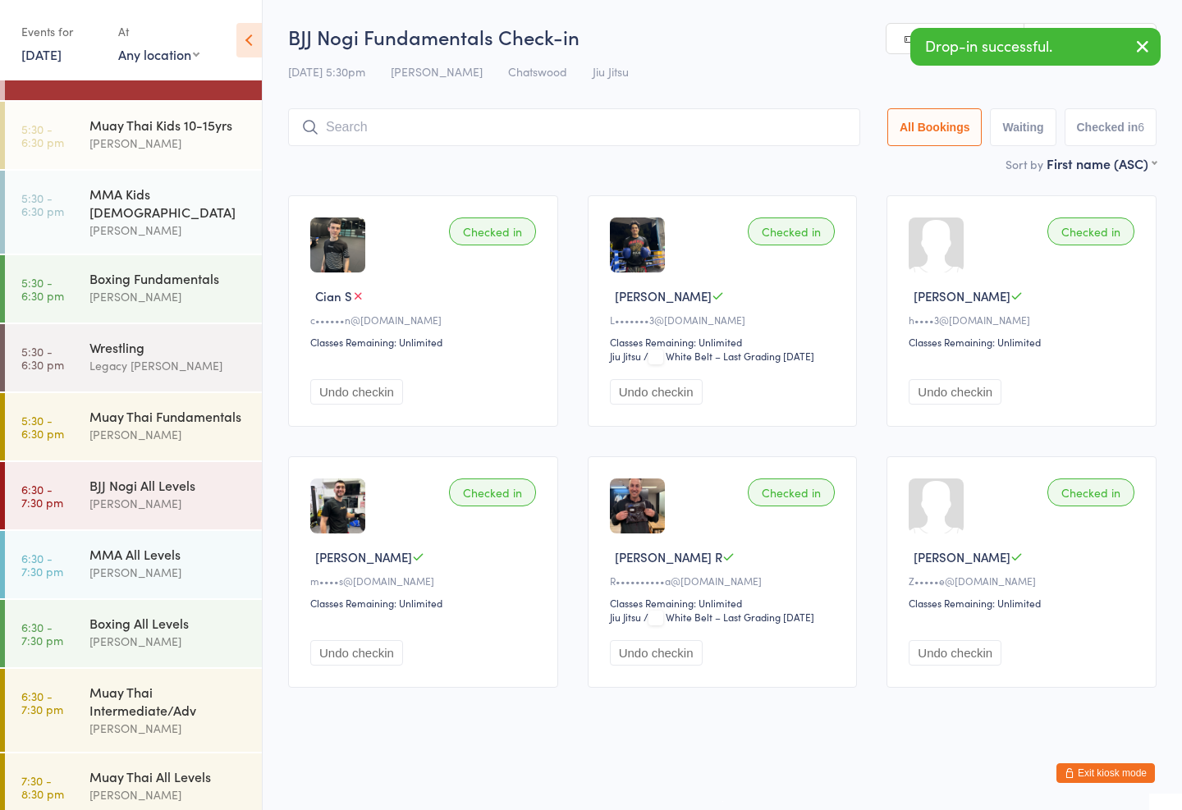
scroll to position [461, 0]
click at [186, 545] on div "MMA All Levels" at bounding box center [168, 554] width 158 height 18
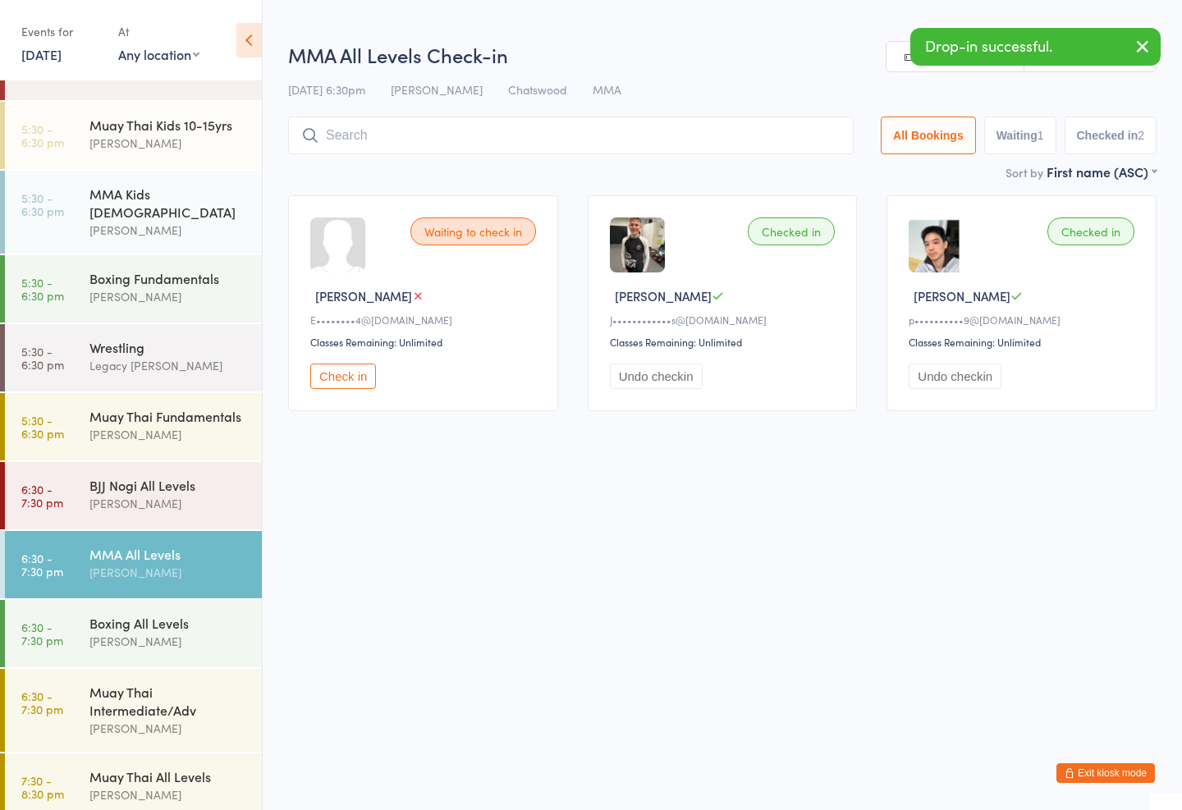
click at [387, 138] on input "search" at bounding box center [571, 136] width 566 height 38
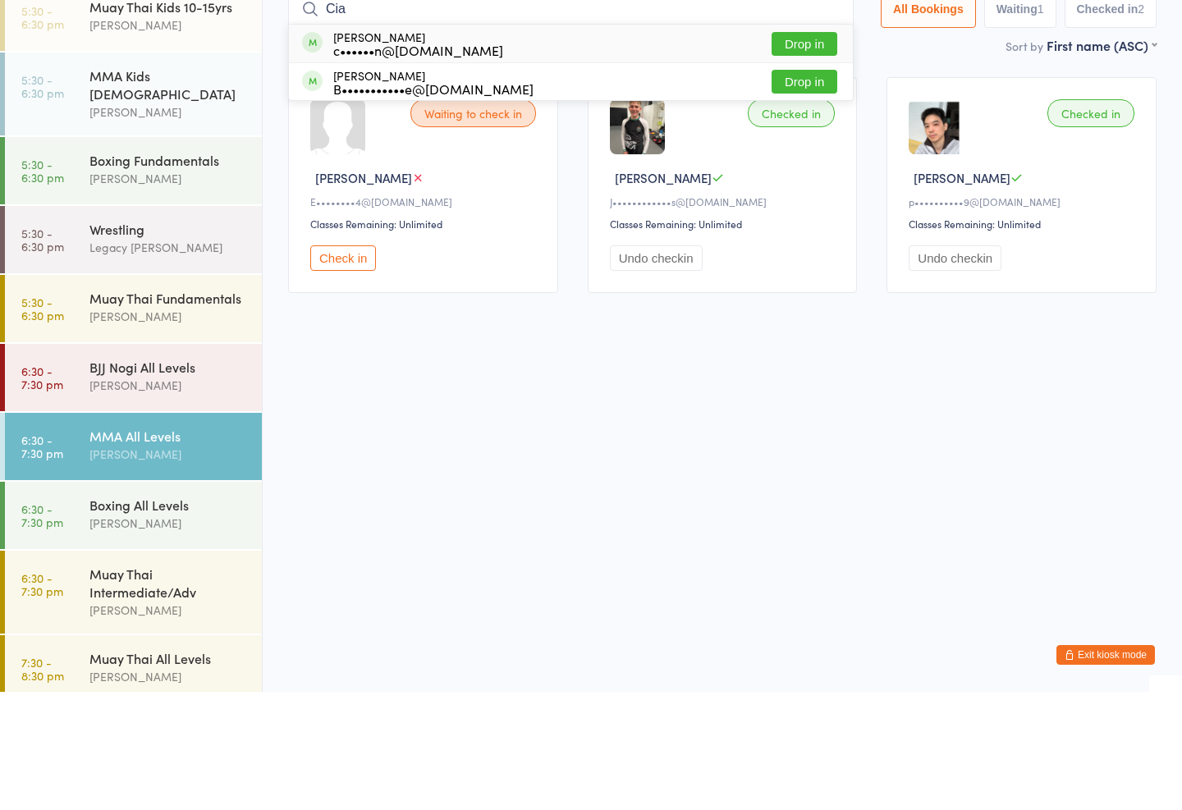
type input "Cia"
click at [816, 150] on button "Drop in" at bounding box center [805, 162] width 66 height 24
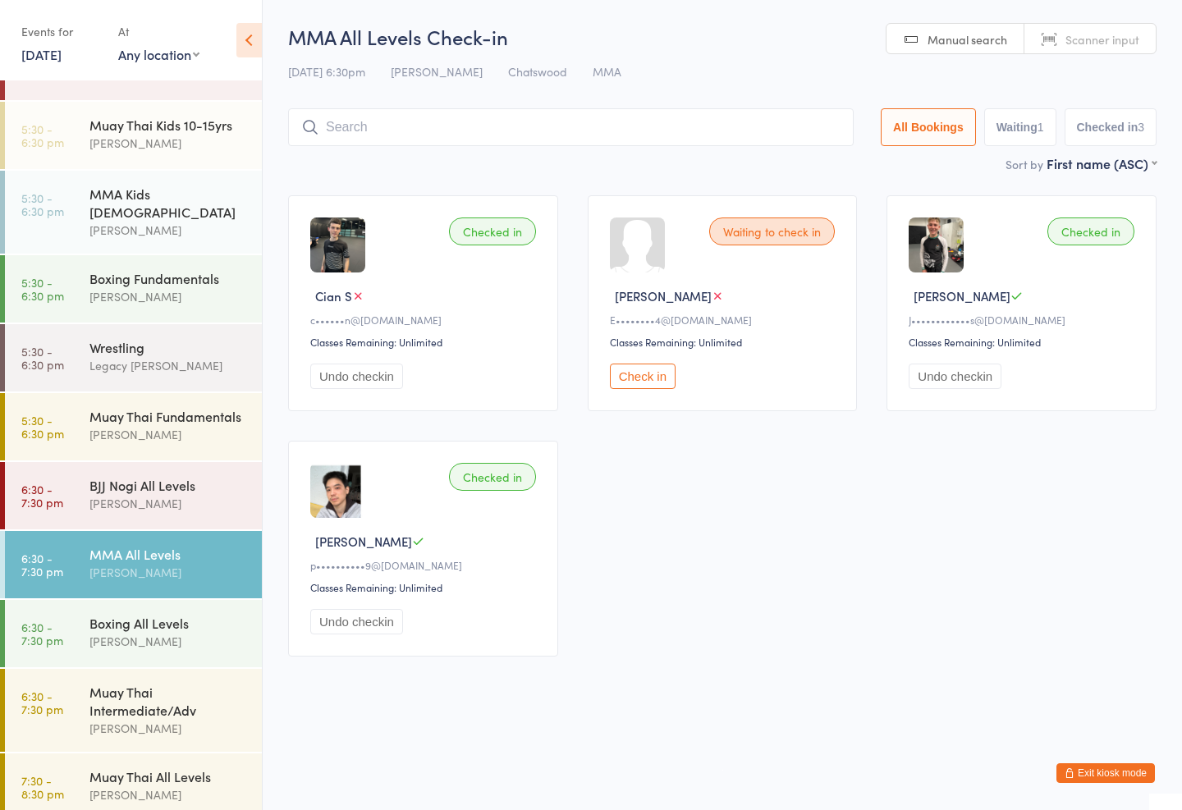
click at [135, 407] on div "Muay Thai Fundamentals" at bounding box center [168, 416] width 158 height 18
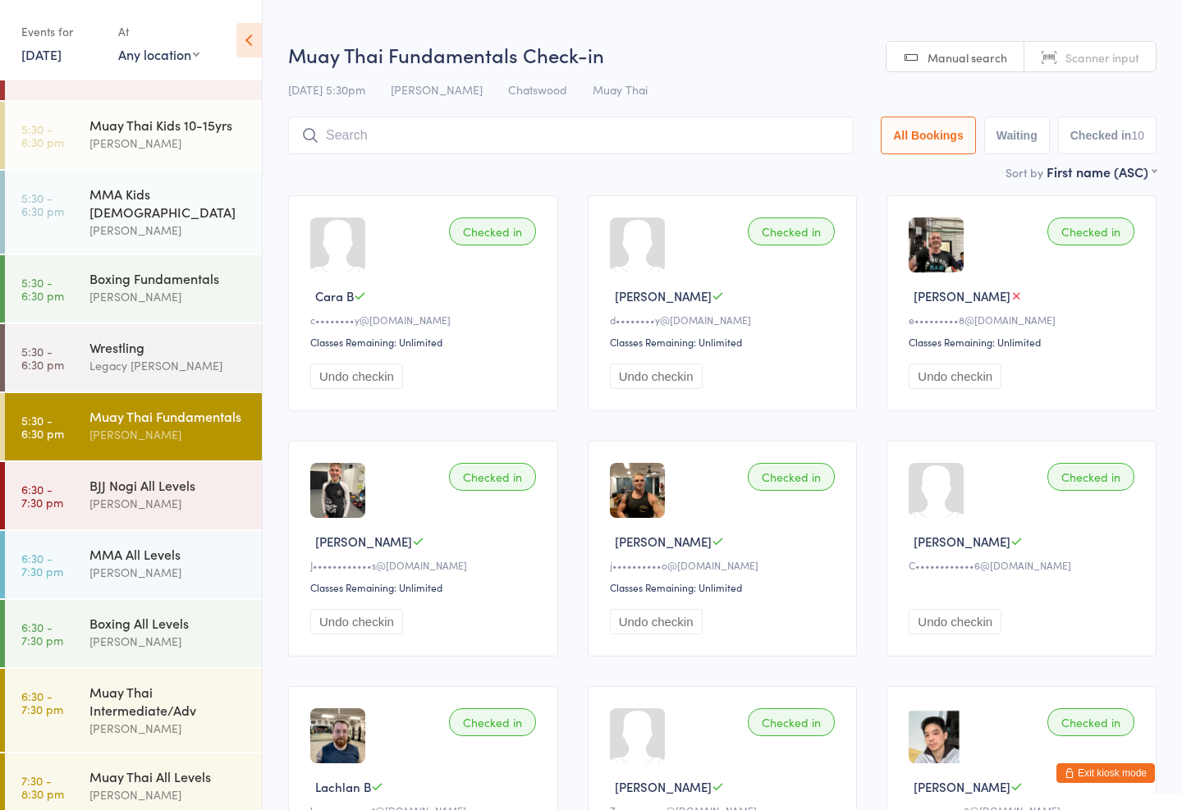
click at [494, 107] on div "Muay Thai Fundamentals Check-in [DATE] 5:30pm [PERSON_NAME] Muay Thai Manual se…" at bounding box center [722, 101] width 868 height 121
click at [538, 129] on input "search" at bounding box center [571, 136] width 566 height 38
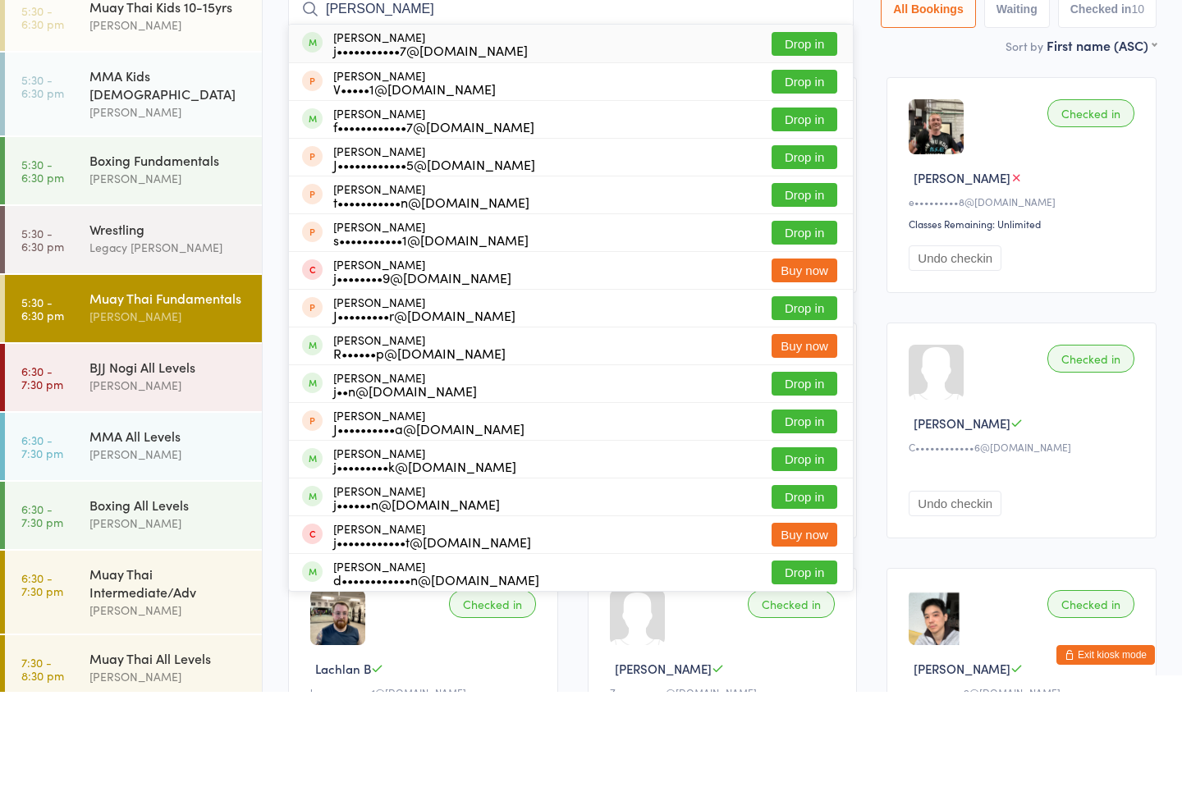
click at [805, 108] on input "[PERSON_NAME]" at bounding box center [571, 127] width 566 height 38
click at [804, 108] on input "[PERSON_NAME]" at bounding box center [571, 127] width 566 height 38
type input "[PERSON_NAME]"
click at [800, 150] on button "Drop in" at bounding box center [805, 162] width 66 height 24
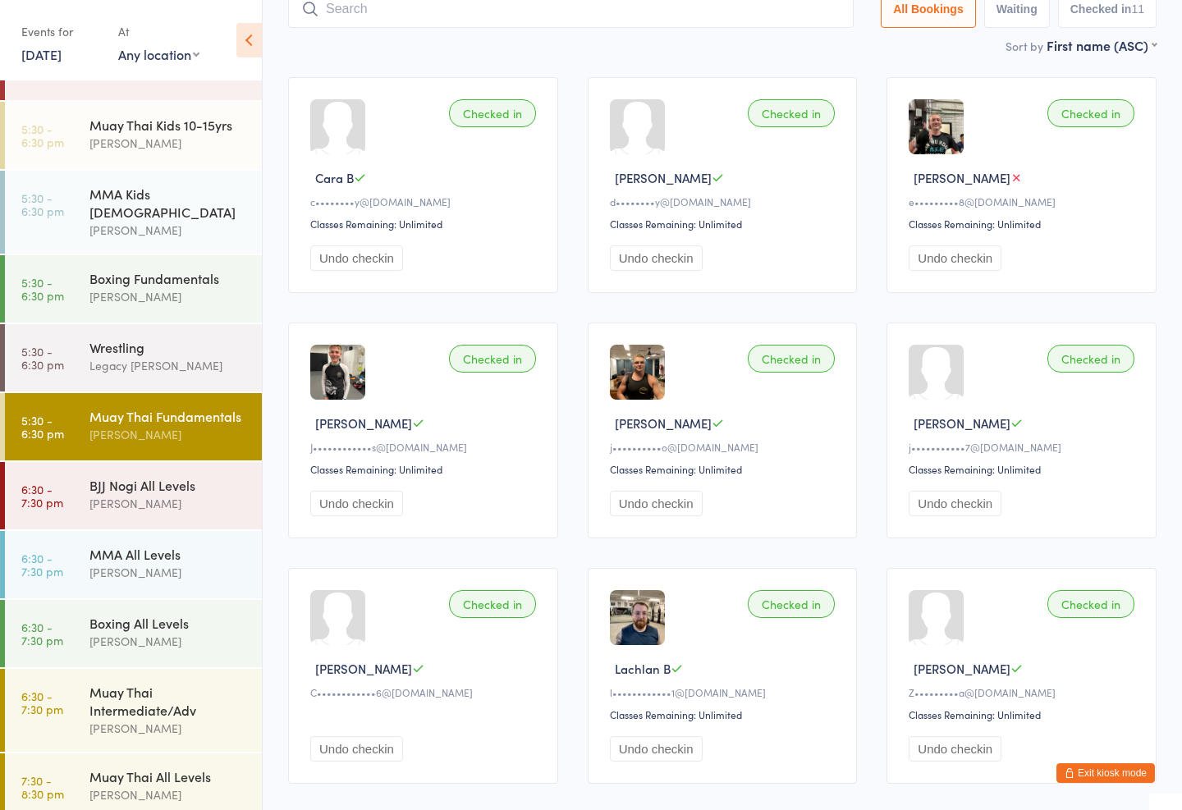
click at [115, 494] on div "[PERSON_NAME]" at bounding box center [168, 503] width 158 height 19
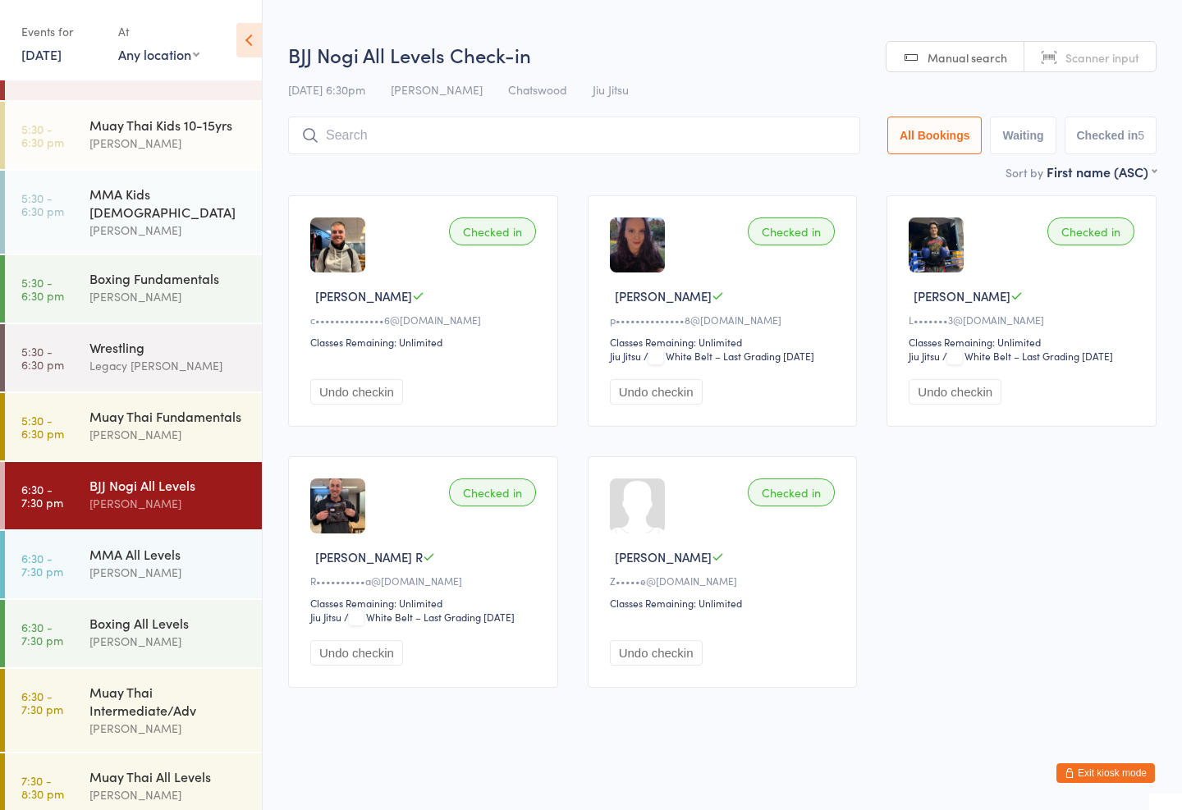
click at [398, 149] on input "search" at bounding box center [574, 136] width 572 height 38
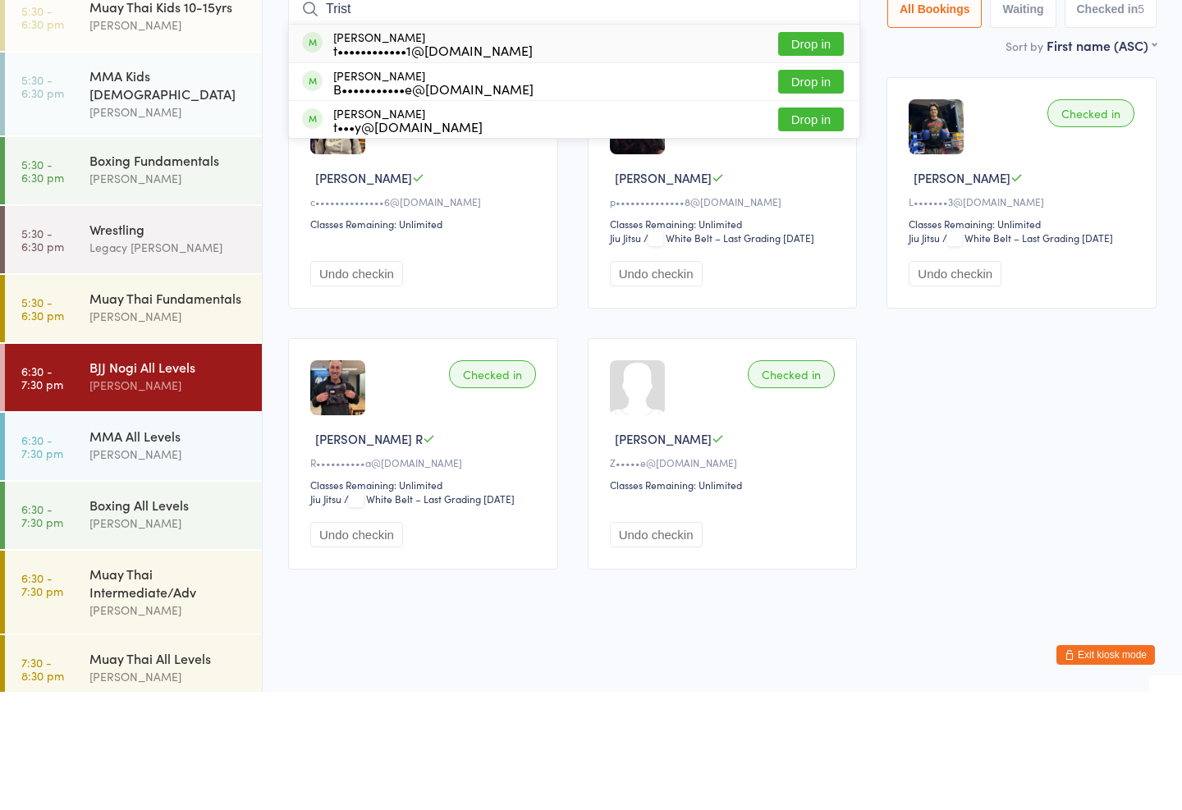
type input "Trist"
click at [804, 150] on button "Drop in" at bounding box center [811, 162] width 66 height 24
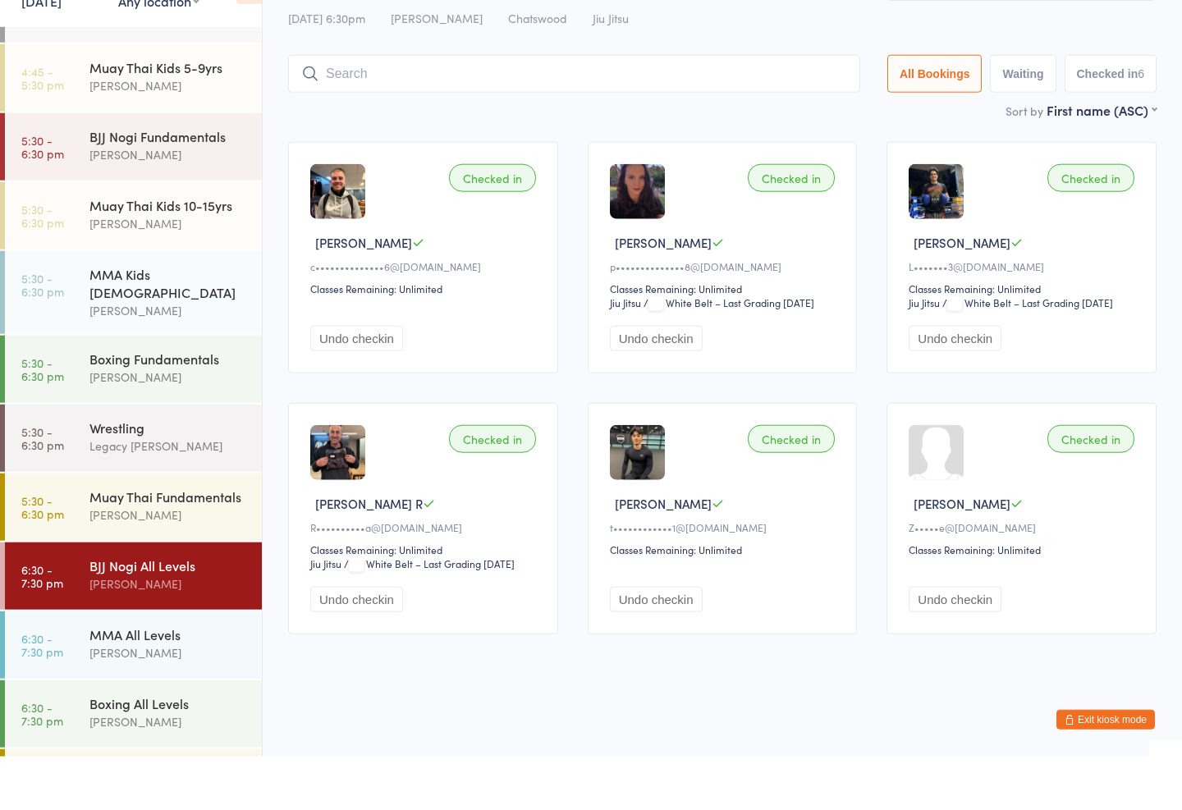
scroll to position [327, 0]
click at [150, 199] on div "[PERSON_NAME]" at bounding box center [168, 208] width 158 height 19
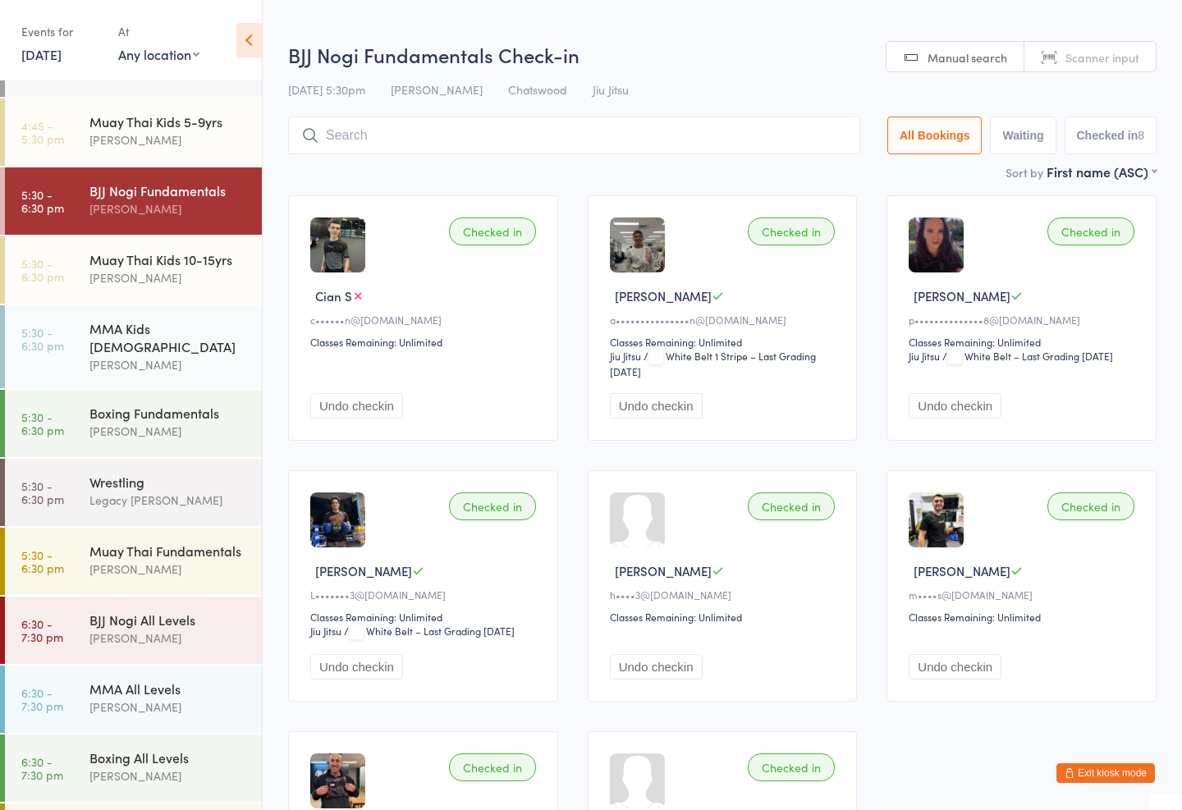
click at [367, 141] on input "search" at bounding box center [574, 136] width 572 height 38
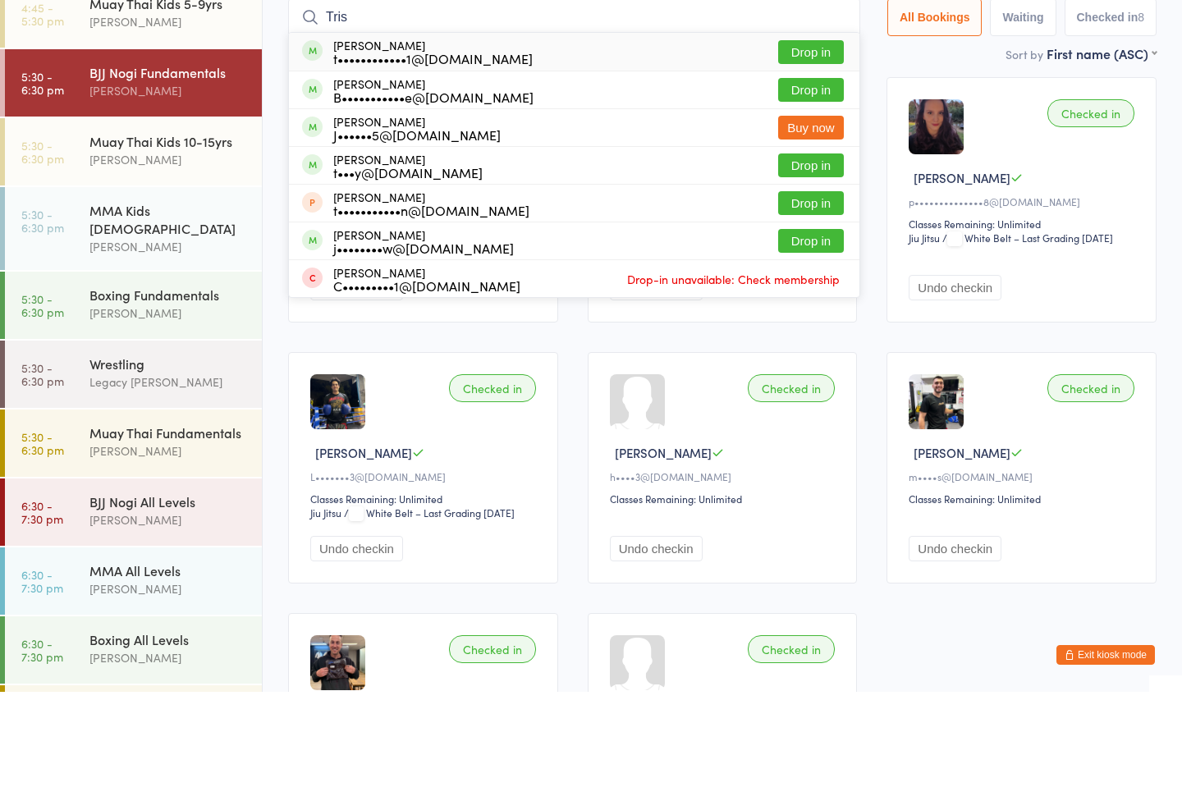
type input "Tris"
click at [807, 158] on button "Drop in" at bounding box center [811, 170] width 66 height 24
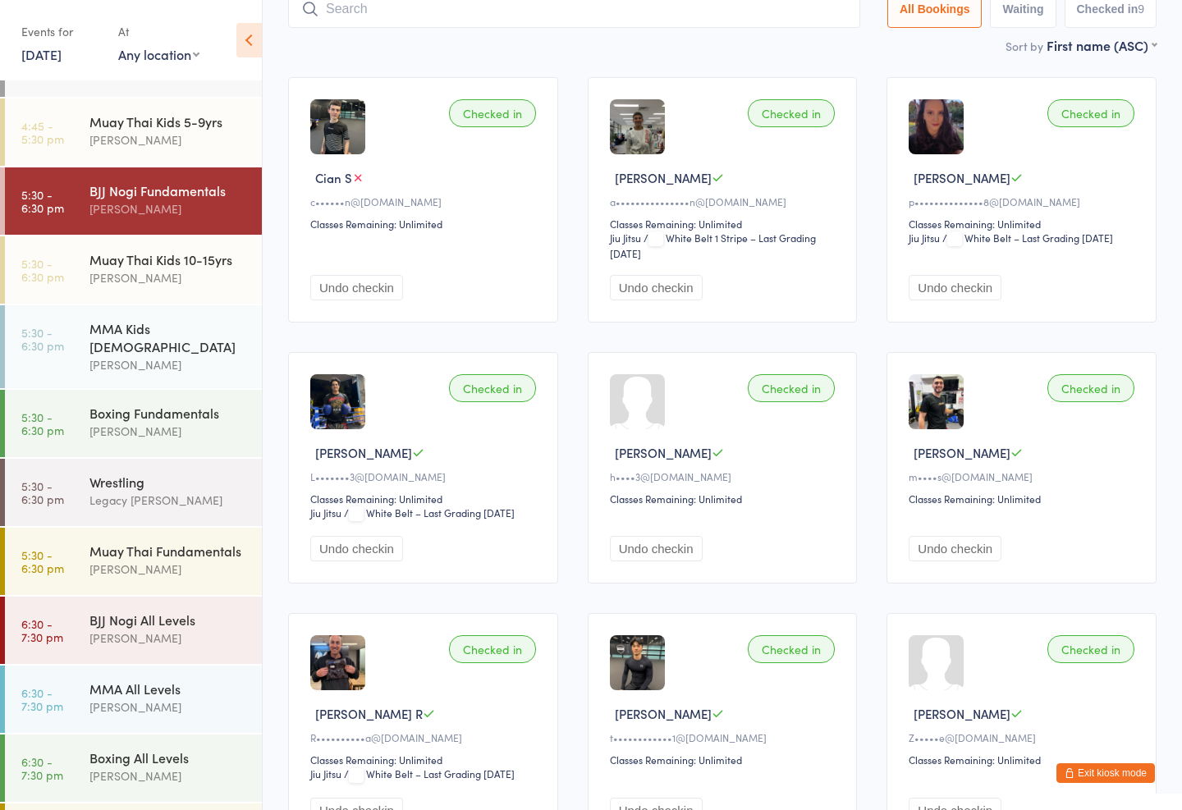
click at [208, 542] on div "Muay Thai Fundamentals" at bounding box center [168, 551] width 158 height 18
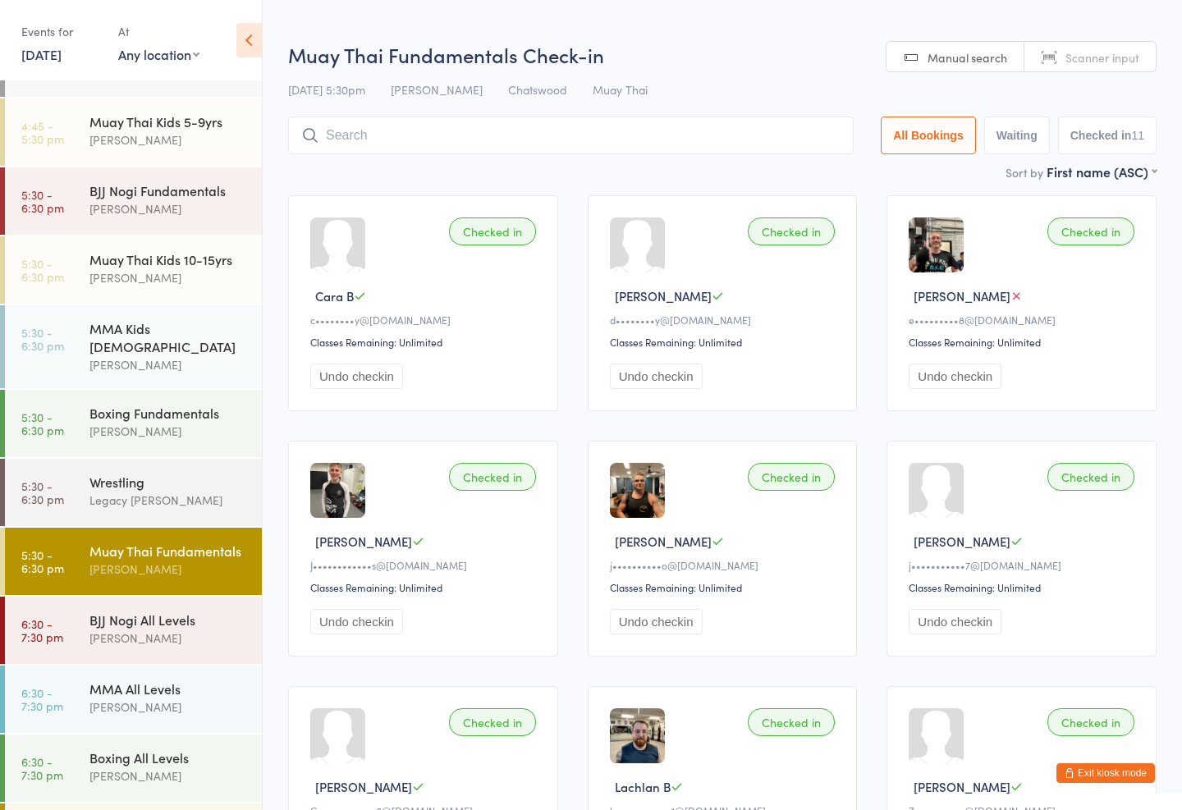
click at [537, 131] on input "search" at bounding box center [571, 136] width 566 height 38
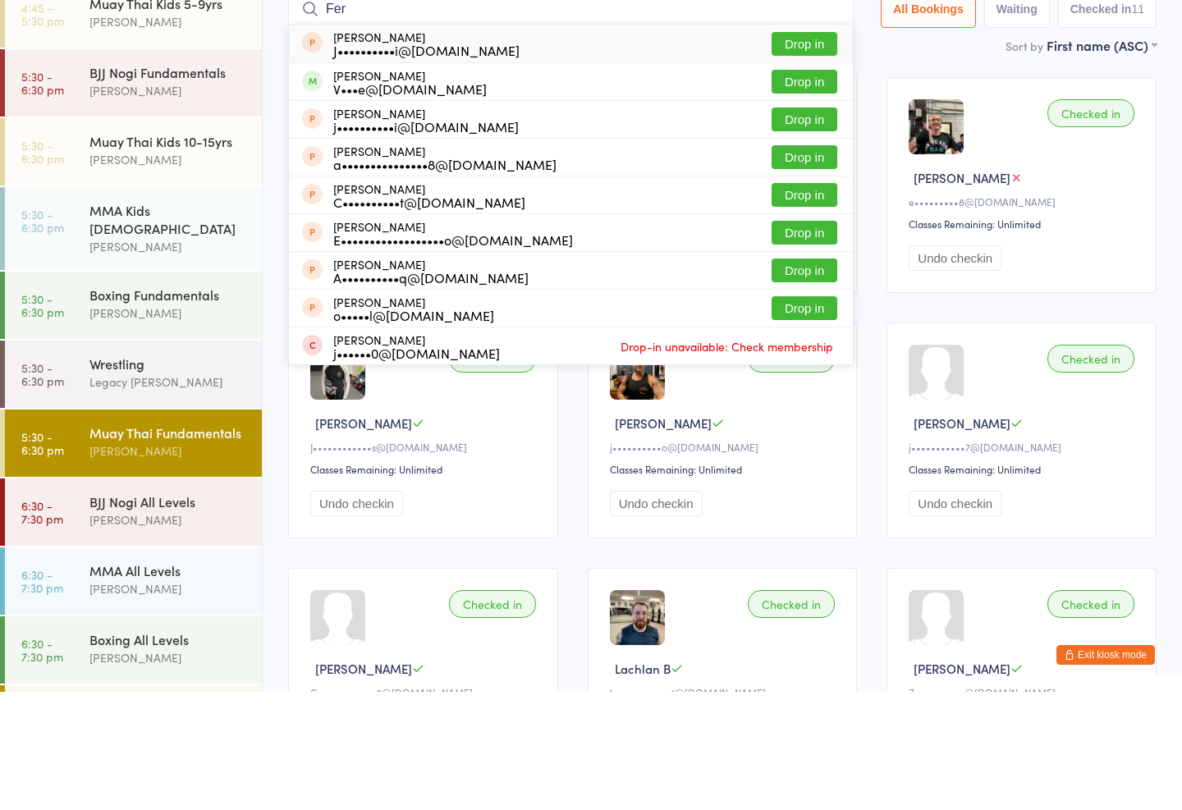
type input "Fer"
click at [804, 188] on button "Drop in" at bounding box center [805, 200] width 66 height 24
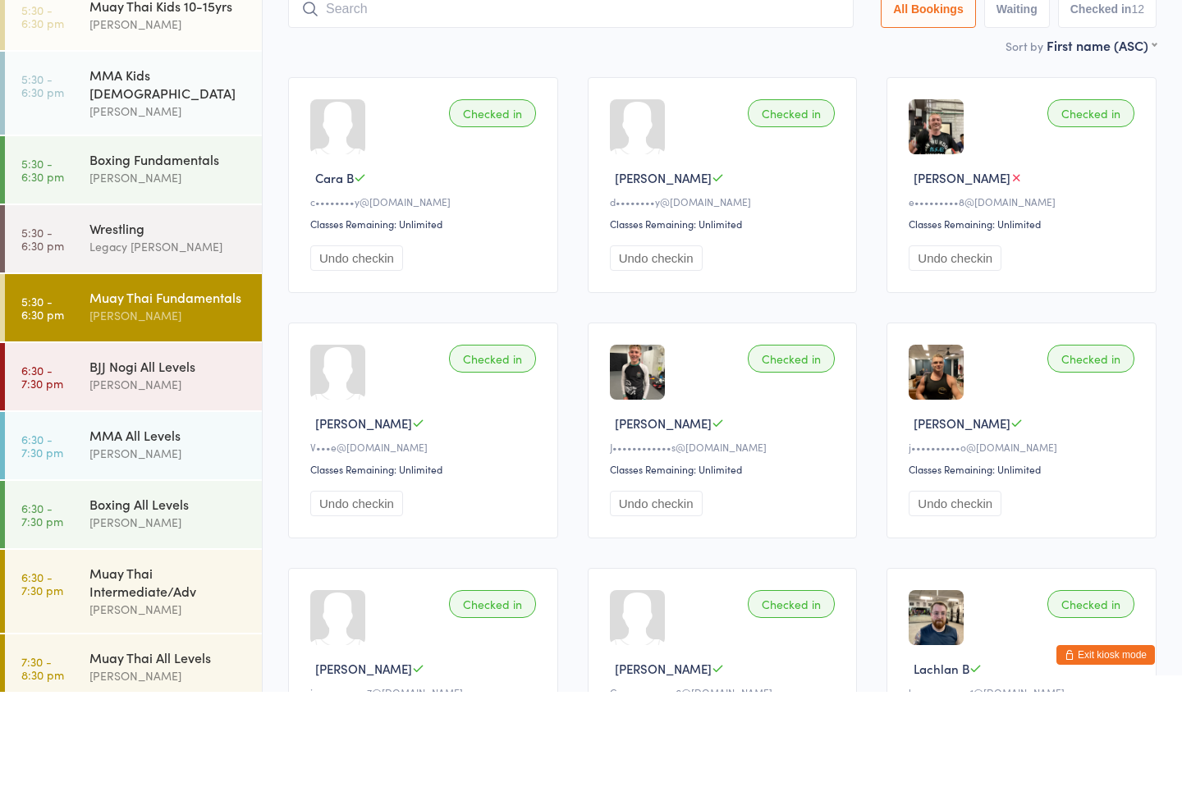
scroll to position [461, 0]
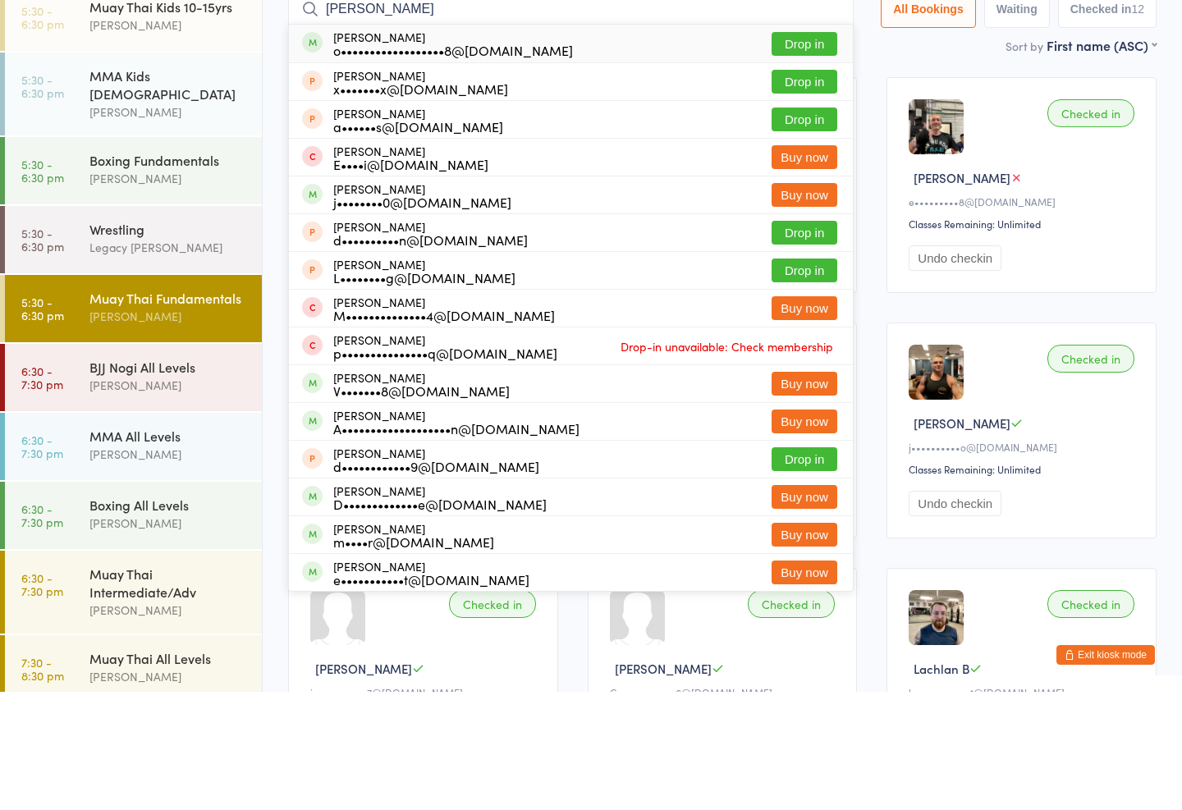
type input "[PERSON_NAME]"
click at [797, 150] on button "Drop in" at bounding box center [805, 162] width 66 height 24
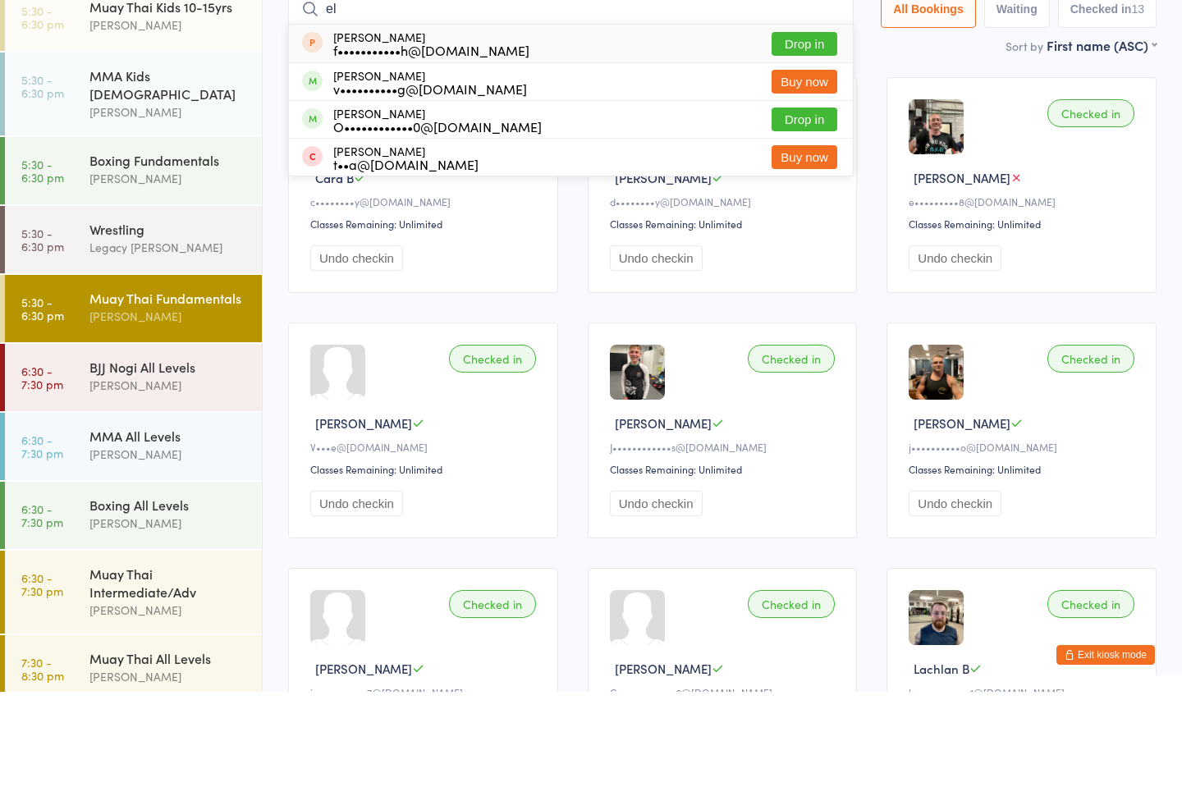
type input "e"
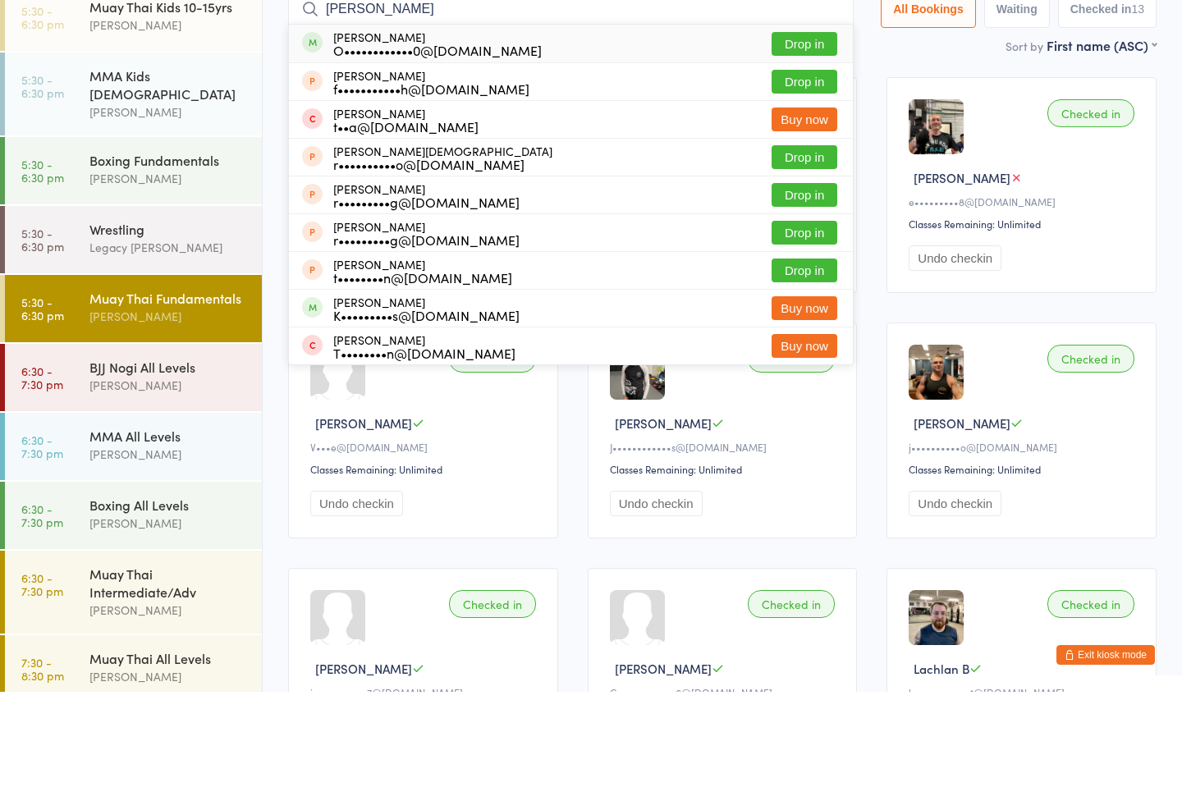
type input "[PERSON_NAME]"
click at [788, 150] on button "Drop in" at bounding box center [805, 162] width 66 height 24
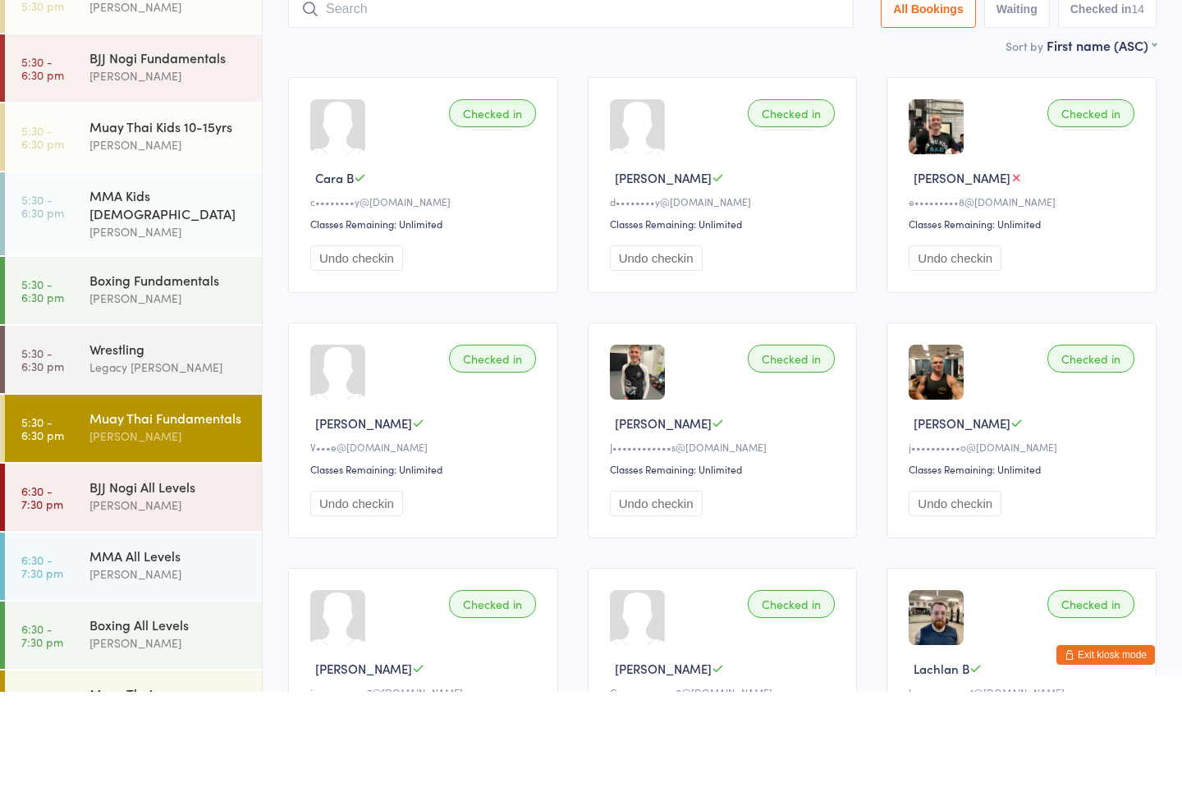
scroll to position [337, 0]
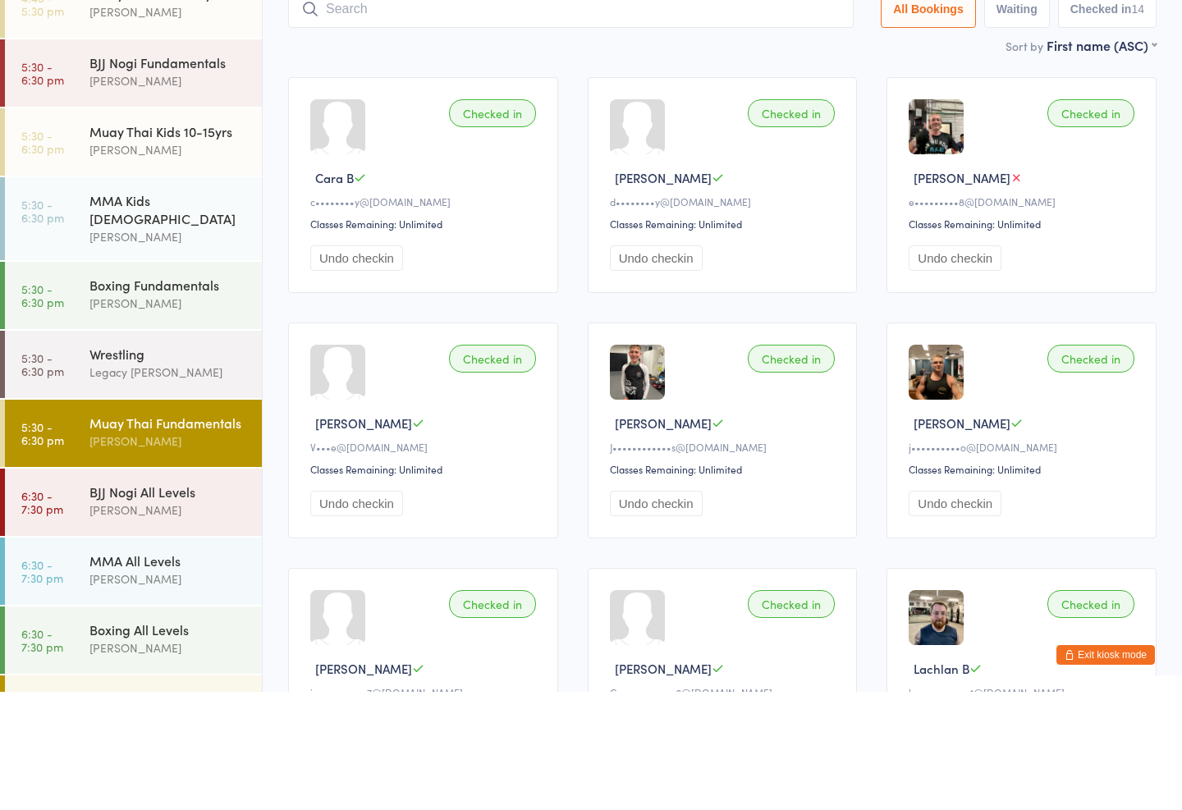
click at [157, 172] on div "BJJ Nogi Fundamentals" at bounding box center [168, 181] width 158 height 18
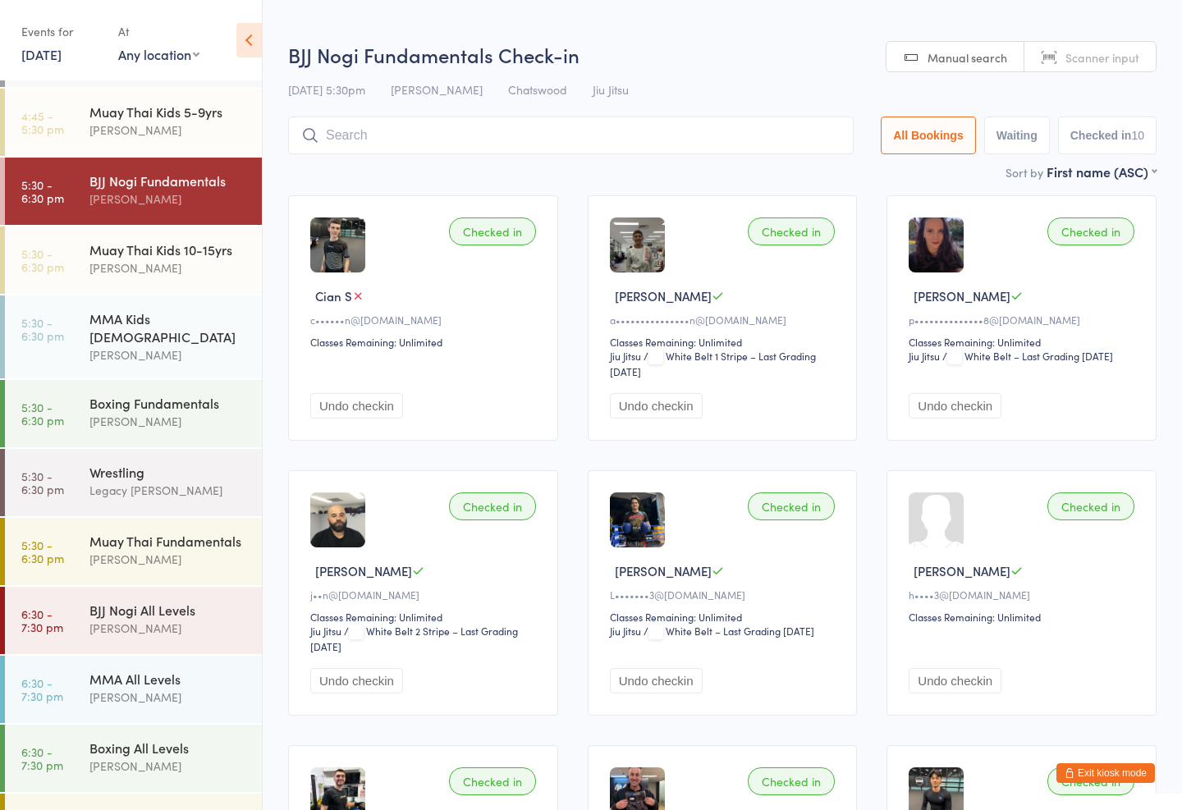
click at [460, 134] on input "search" at bounding box center [571, 136] width 566 height 38
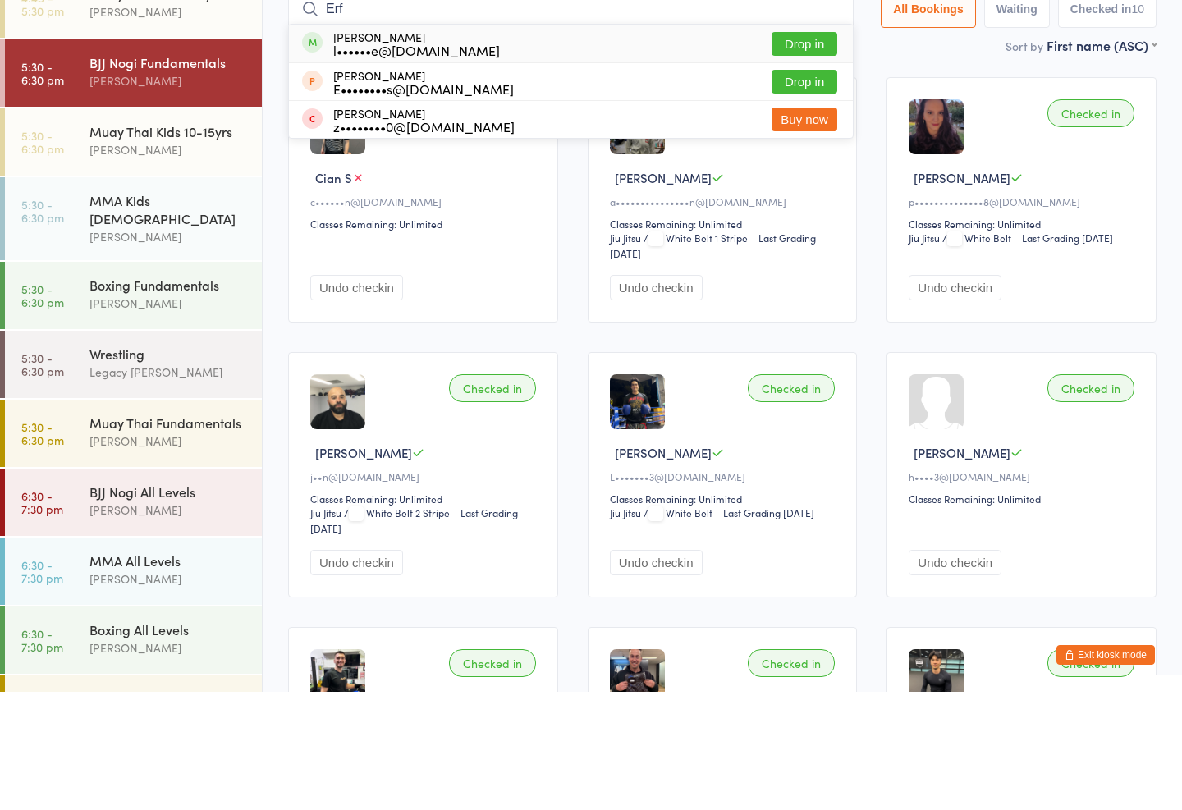
type input "Erf"
click at [790, 150] on button "Drop in" at bounding box center [805, 162] width 66 height 24
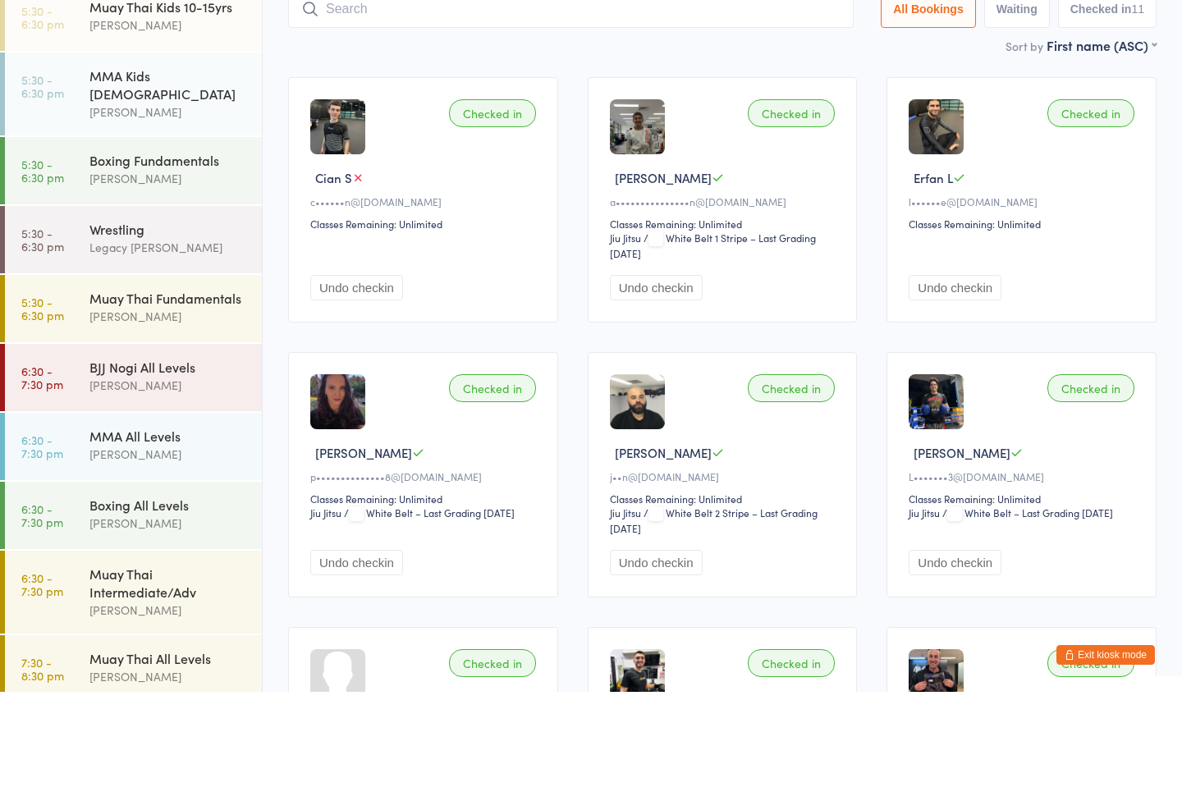
scroll to position [428, 0]
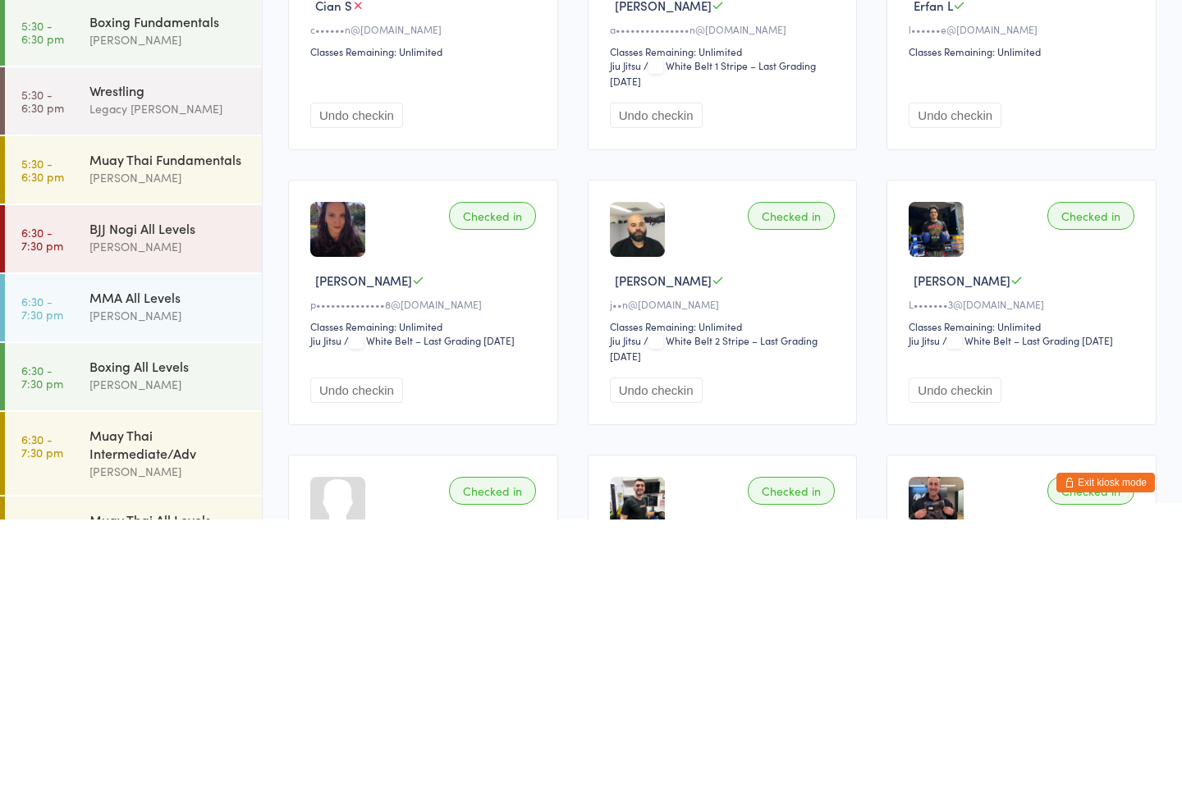
click at [163, 597] on div "[PERSON_NAME]" at bounding box center [168, 606] width 158 height 19
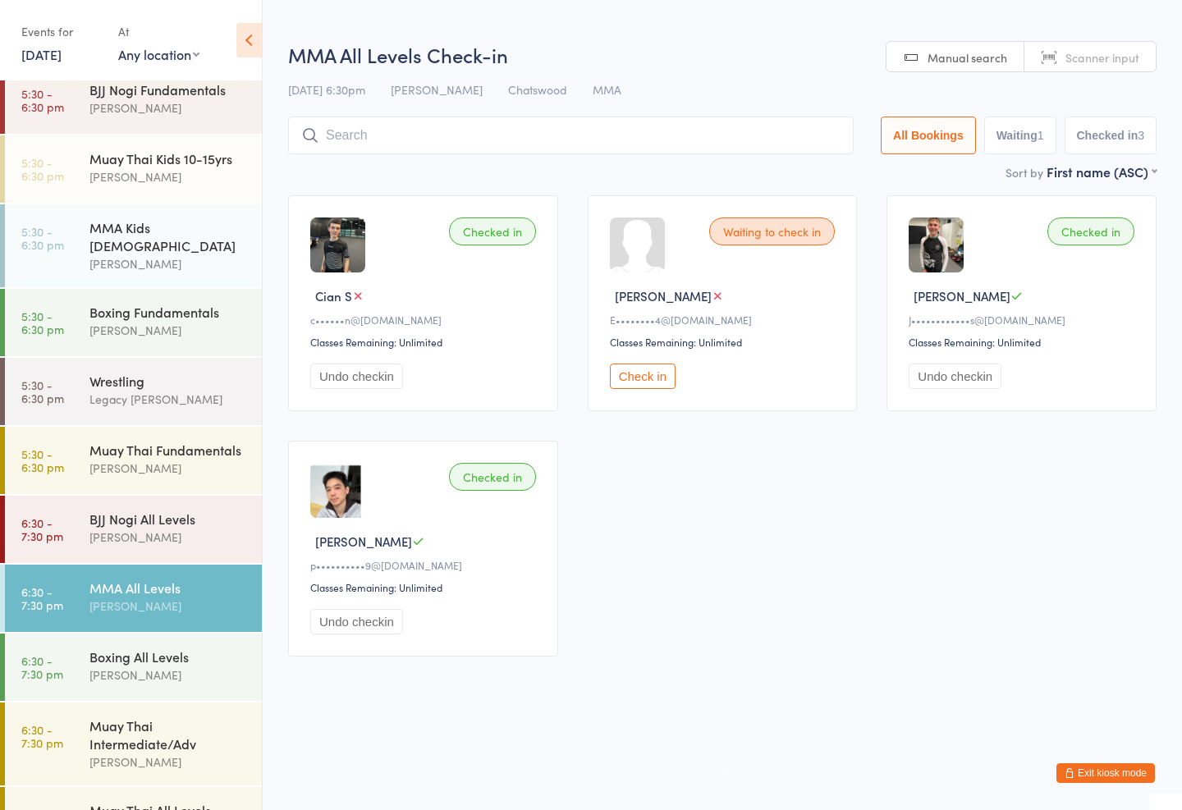
click at [552, 132] on input "search" at bounding box center [571, 136] width 566 height 38
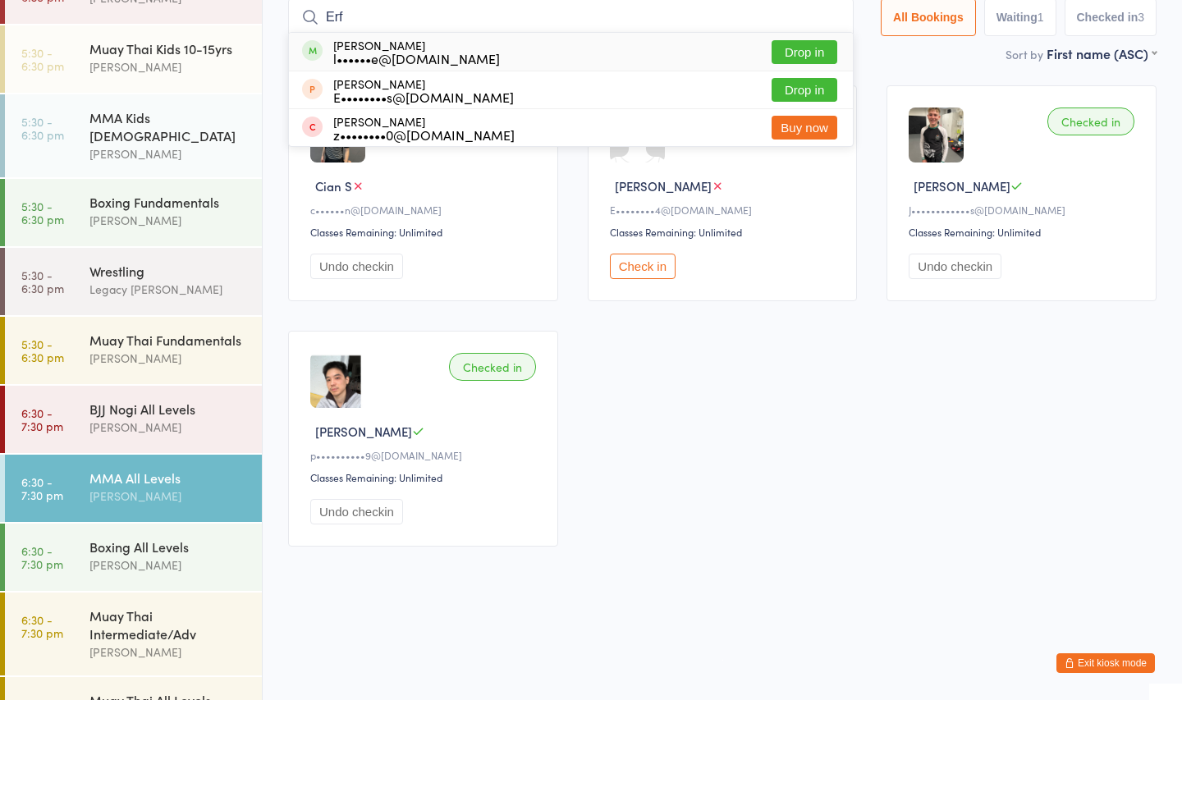
type input "Erf"
click at [795, 150] on button "Drop in" at bounding box center [805, 162] width 66 height 24
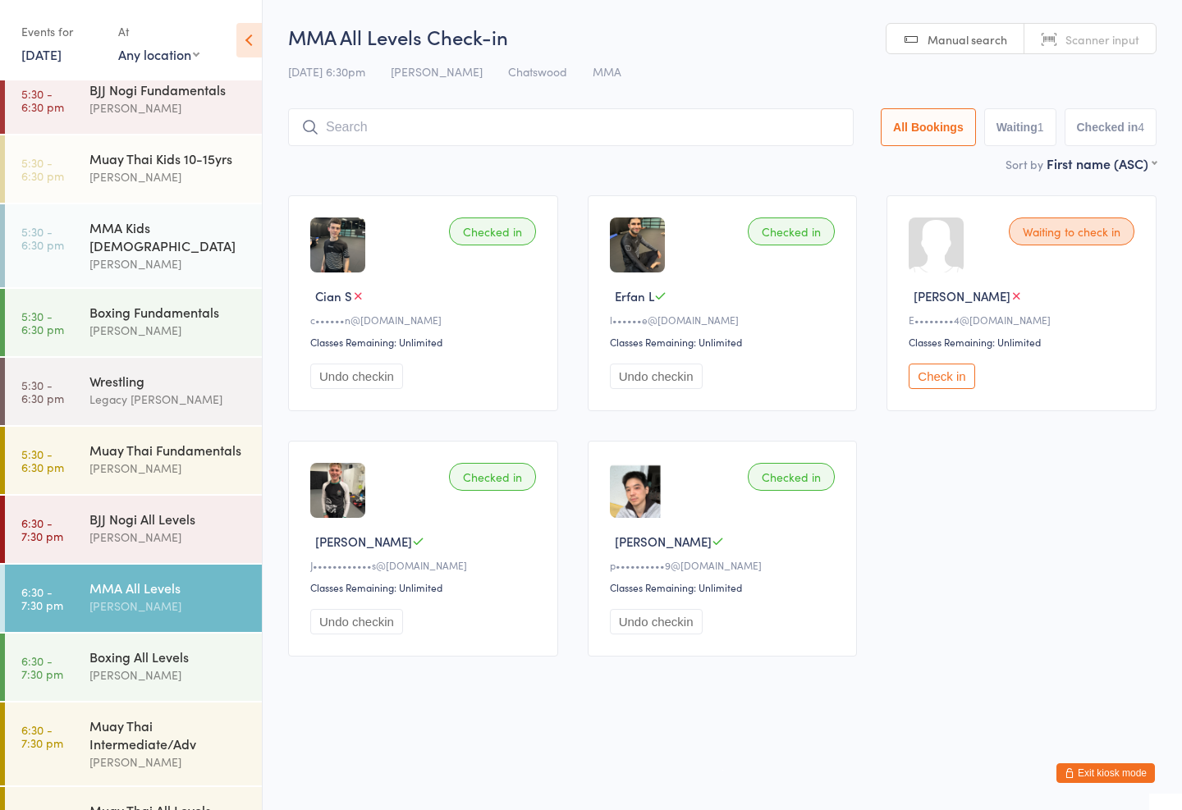
click at [436, 118] on input "search" at bounding box center [571, 127] width 566 height 38
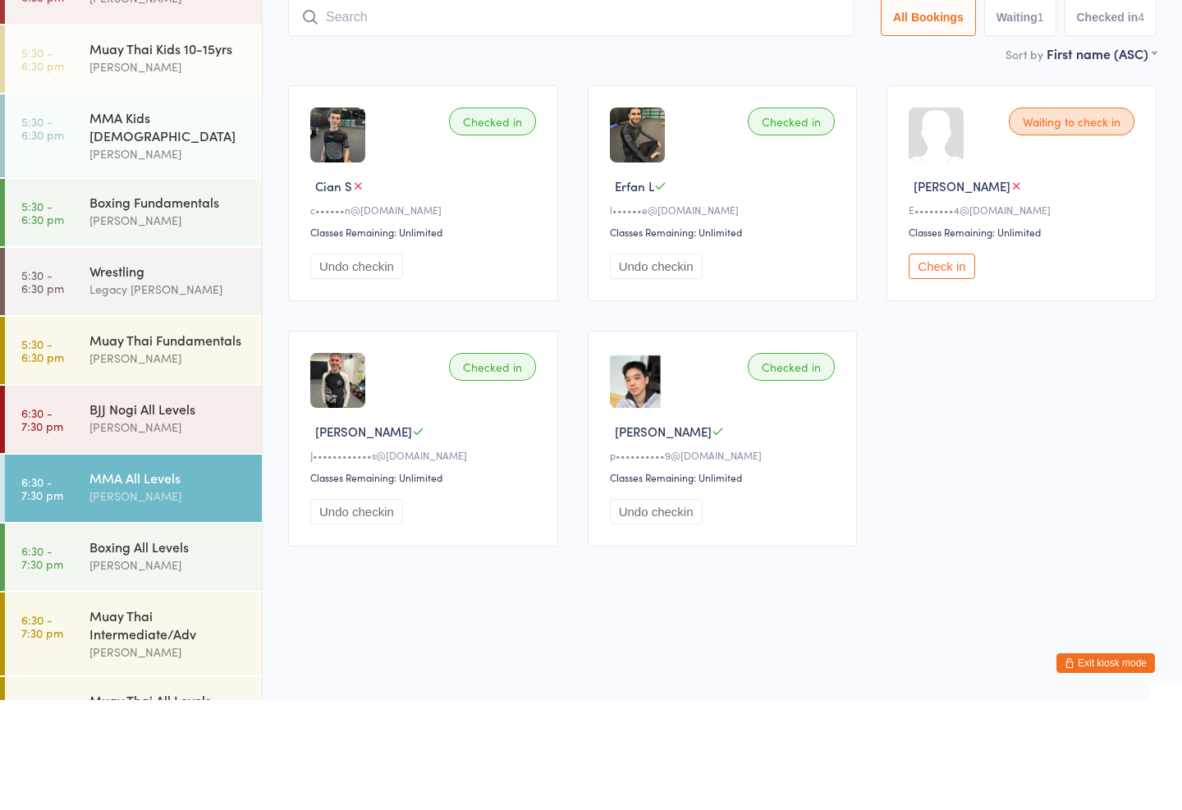
click at [598, 108] on input "search" at bounding box center [571, 127] width 566 height 38
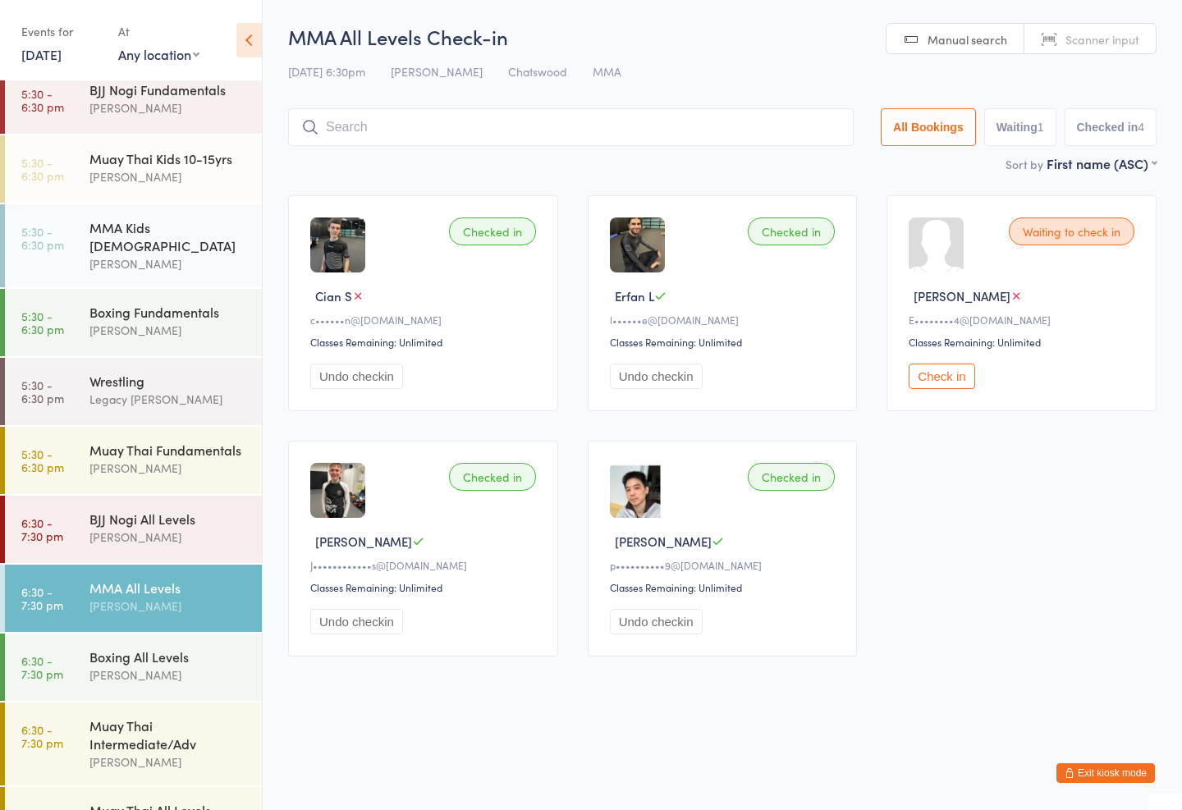
click at [424, 122] on input "search" at bounding box center [571, 127] width 566 height 38
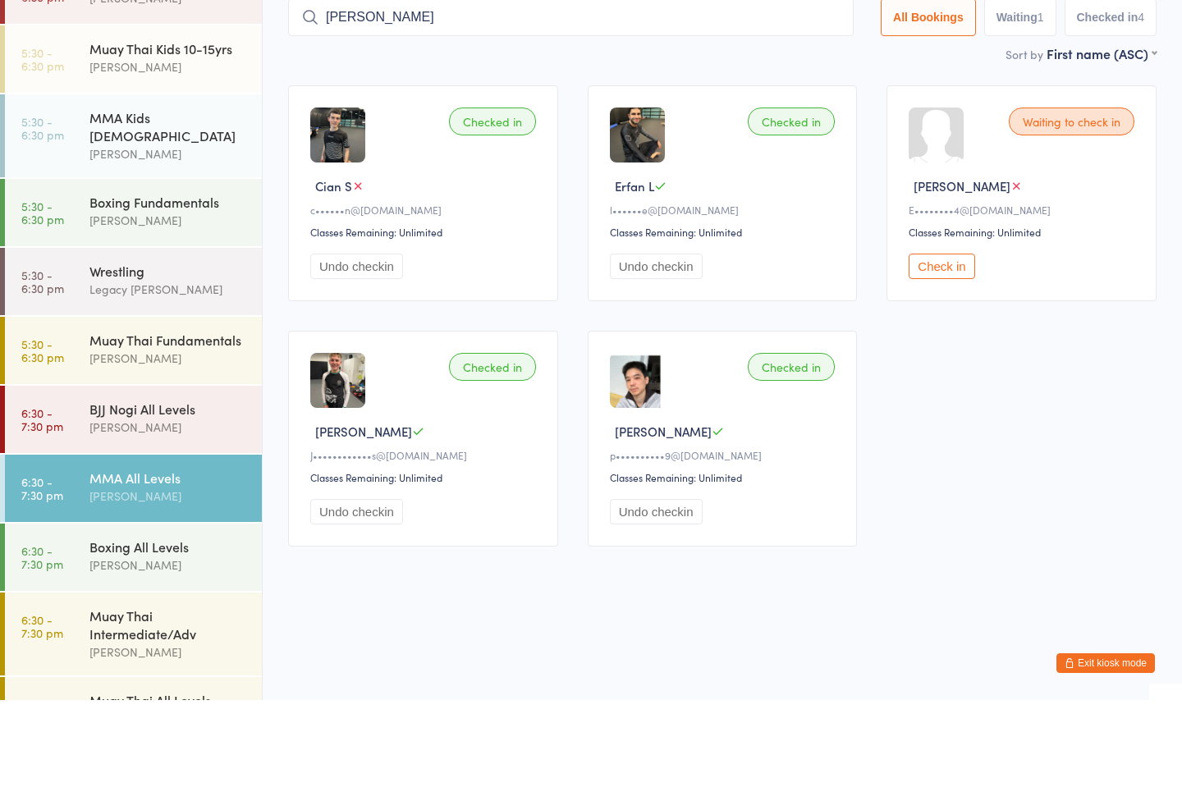
type input "Kimg"
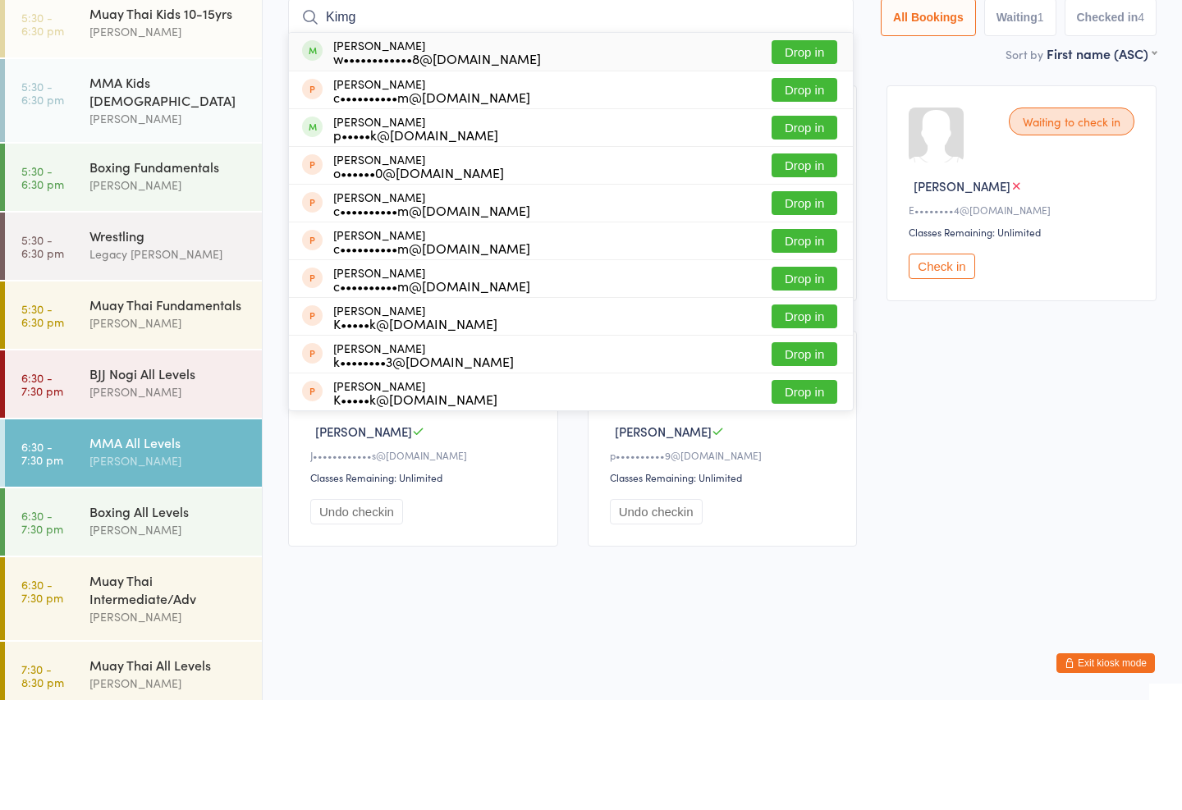
scroll to position [461, 0]
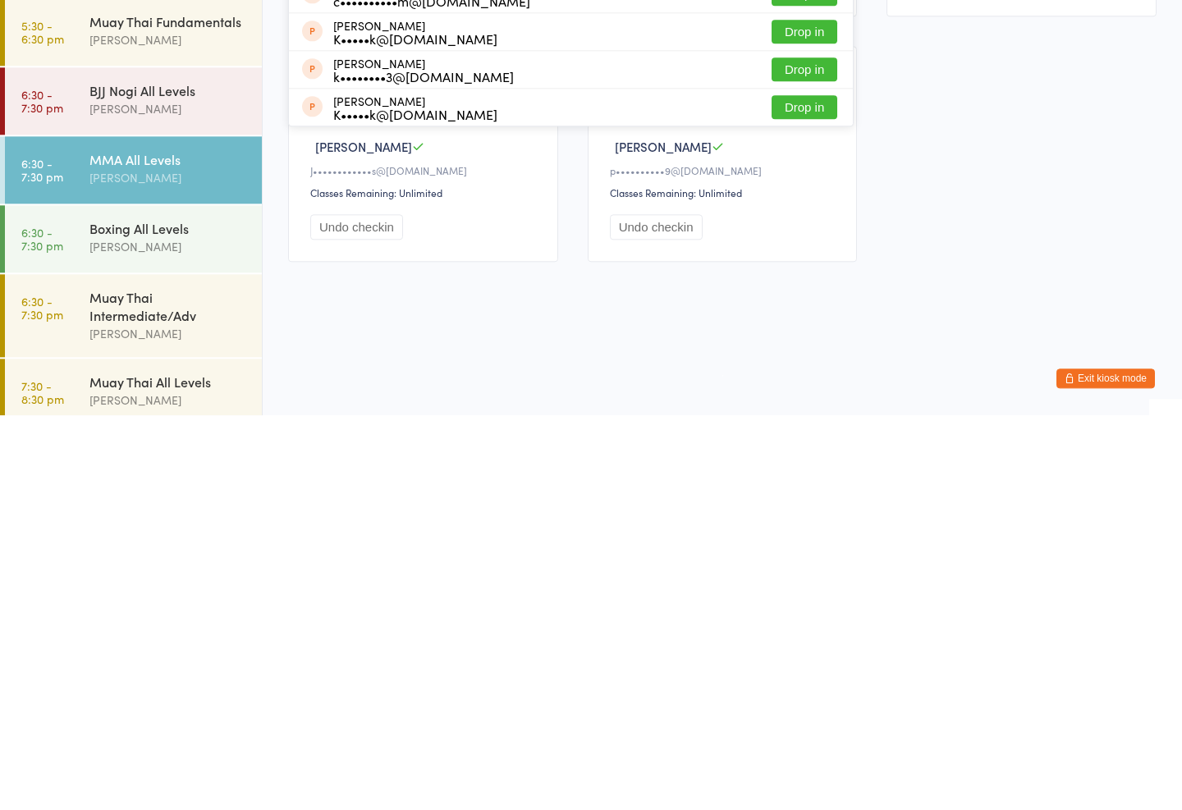
click at [174, 494] on div "[PERSON_NAME]" at bounding box center [168, 503] width 158 height 19
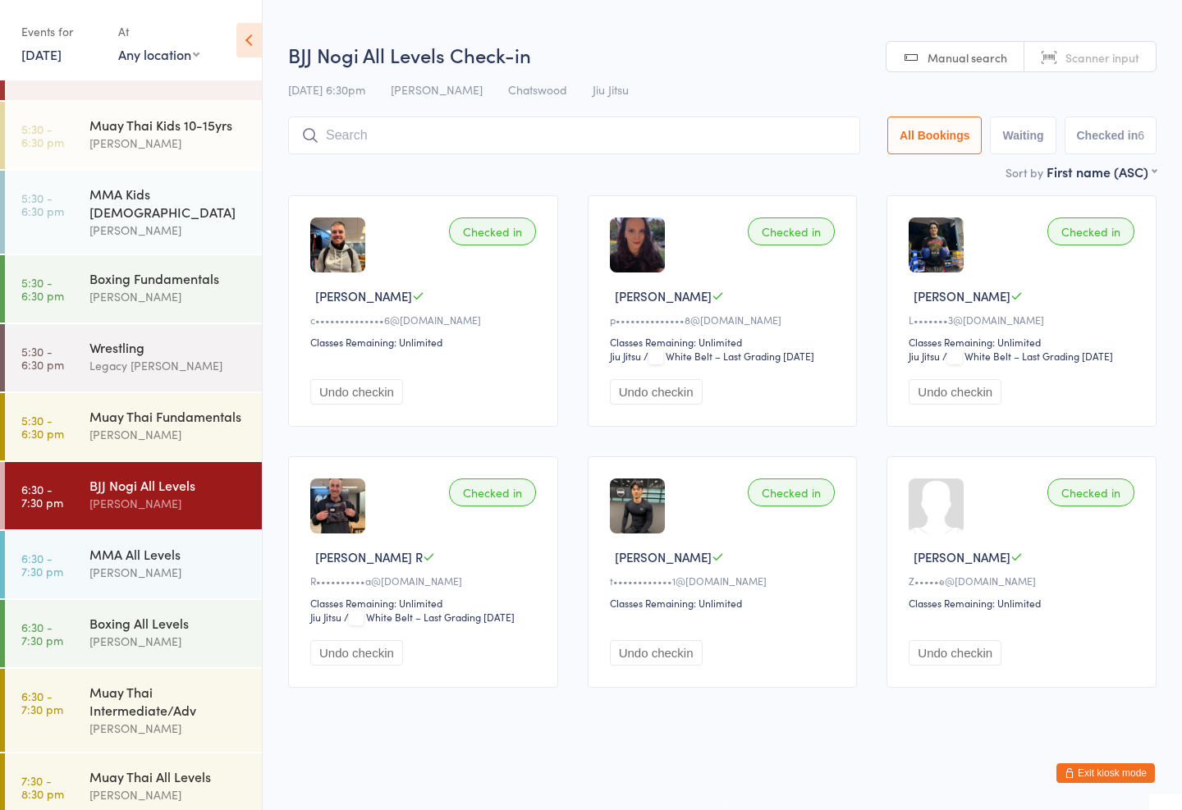
click at [754, 135] on input "search" at bounding box center [574, 136] width 572 height 38
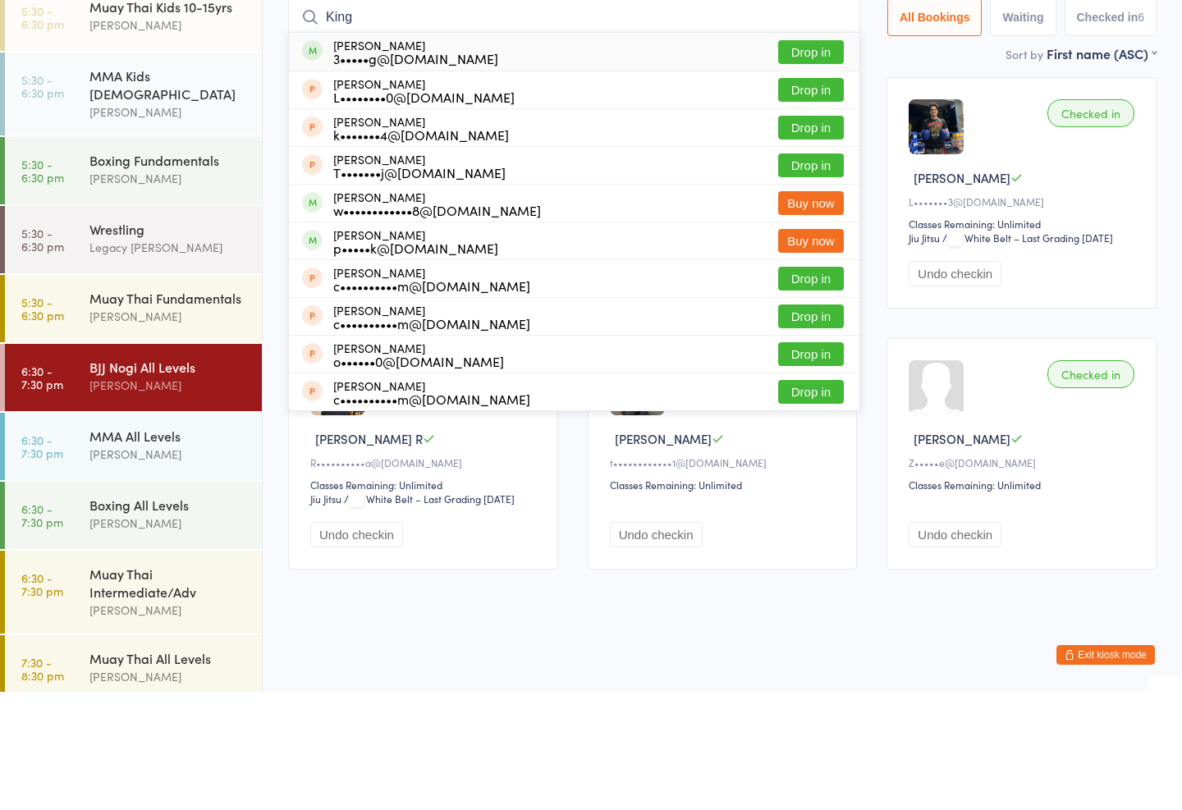
type input "King"
click at [802, 158] on button "Drop in" at bounding box center [811, 170] width 66 height 24
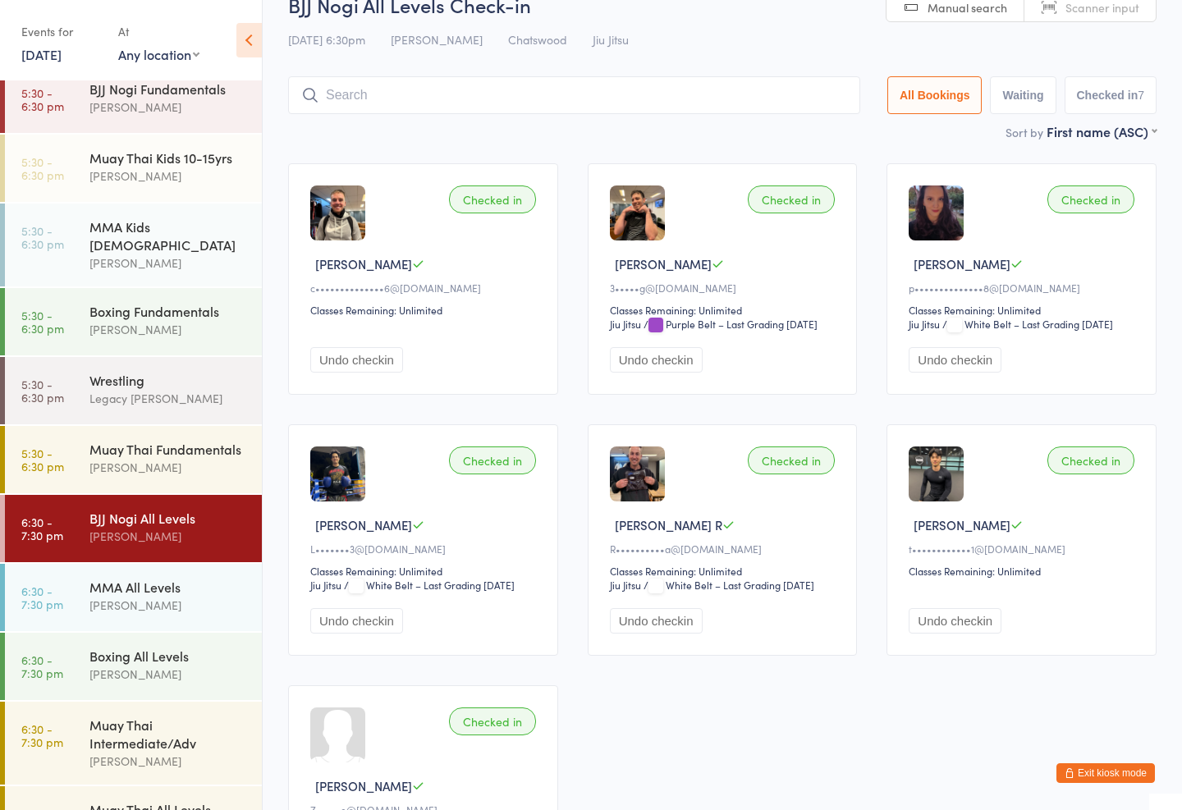
scroll to position [428, 0]
click at [191, 528] on div "[PERSON_NAME]" at bounding box center [168, 537] width 158 height 19
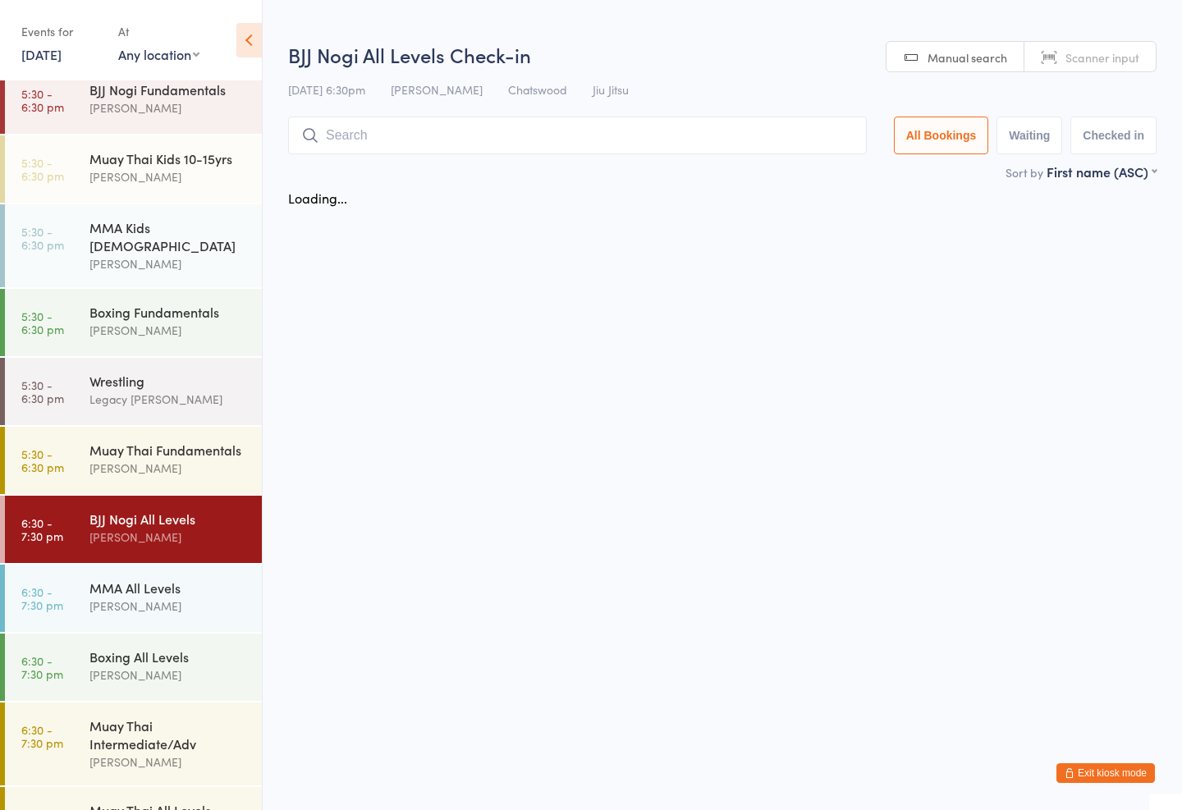
scroll to position [0, 0]
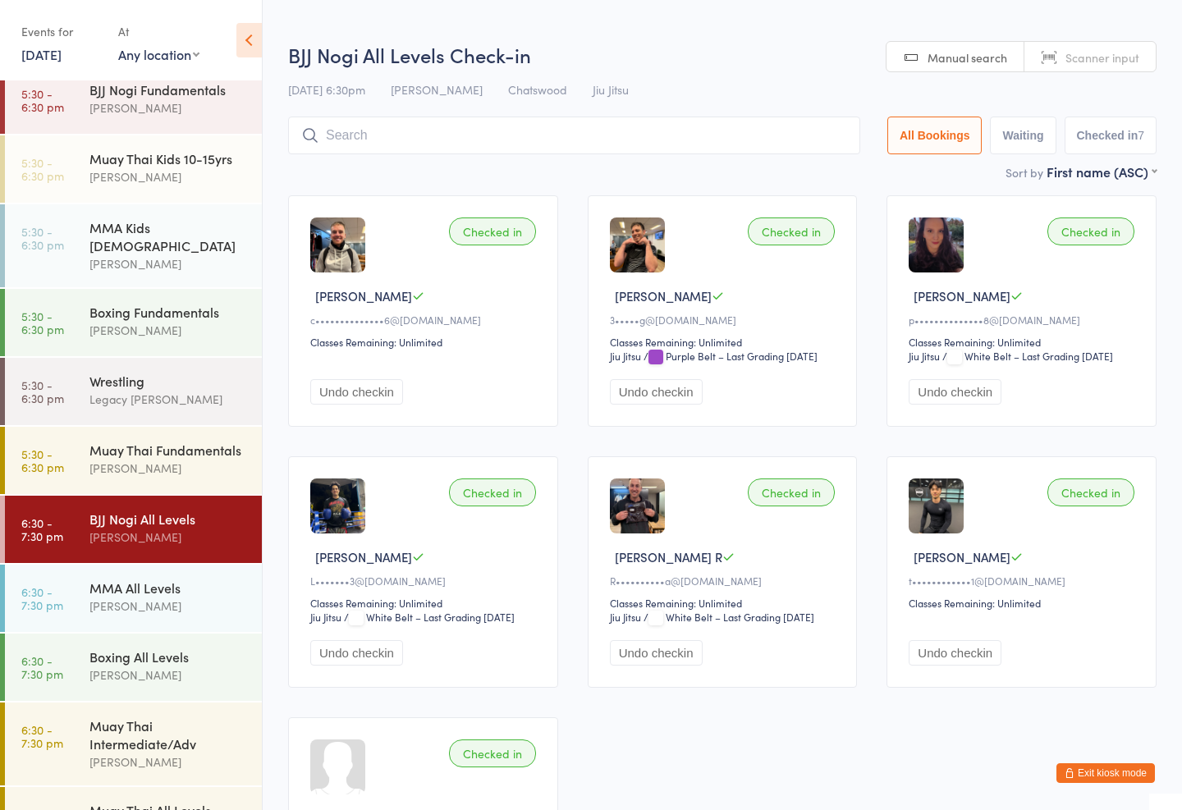
click at [612, 138] on input "search" at bounding box center [574, 136] width 572 height 38
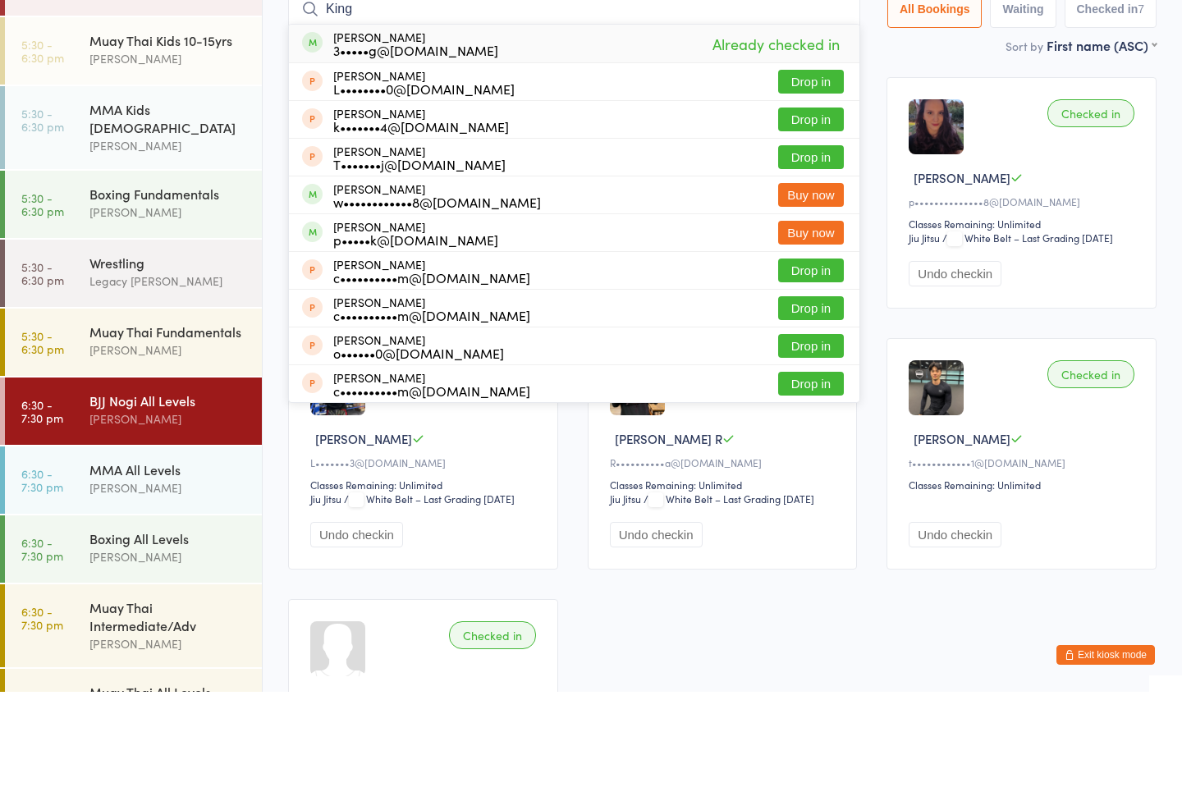
type input "King"
click at [868, 181] on div "Checked in [PERSON_NAME] D c••••••••••••••6@[DOMAIN_NAME] Classes Remaining: Un…" at bounding box center [722, 564] width 898 height 767
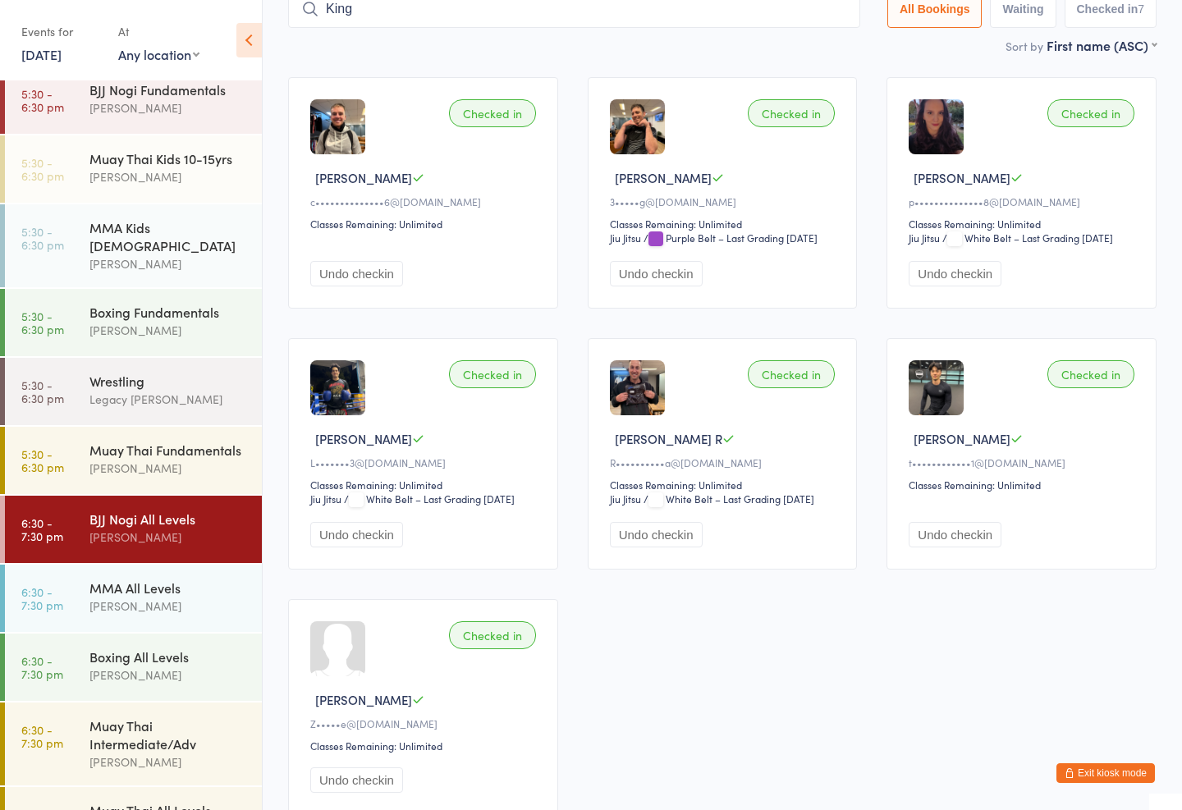
click at [172, 93] on div "BJJ Nogi Fundamentals" at bounding box center [168, 89] width 158 height 18
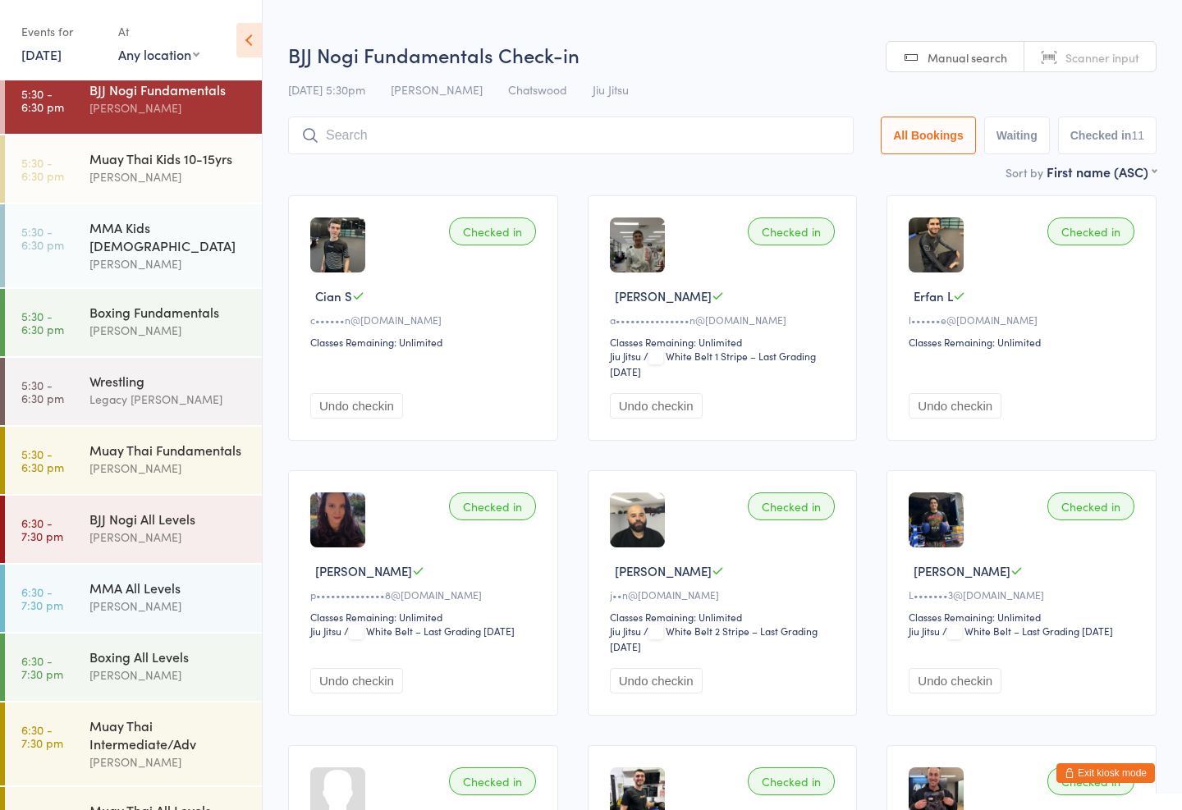
click at [667, 132] on input "search" at bounding box center [571, 136] width 566 height 38
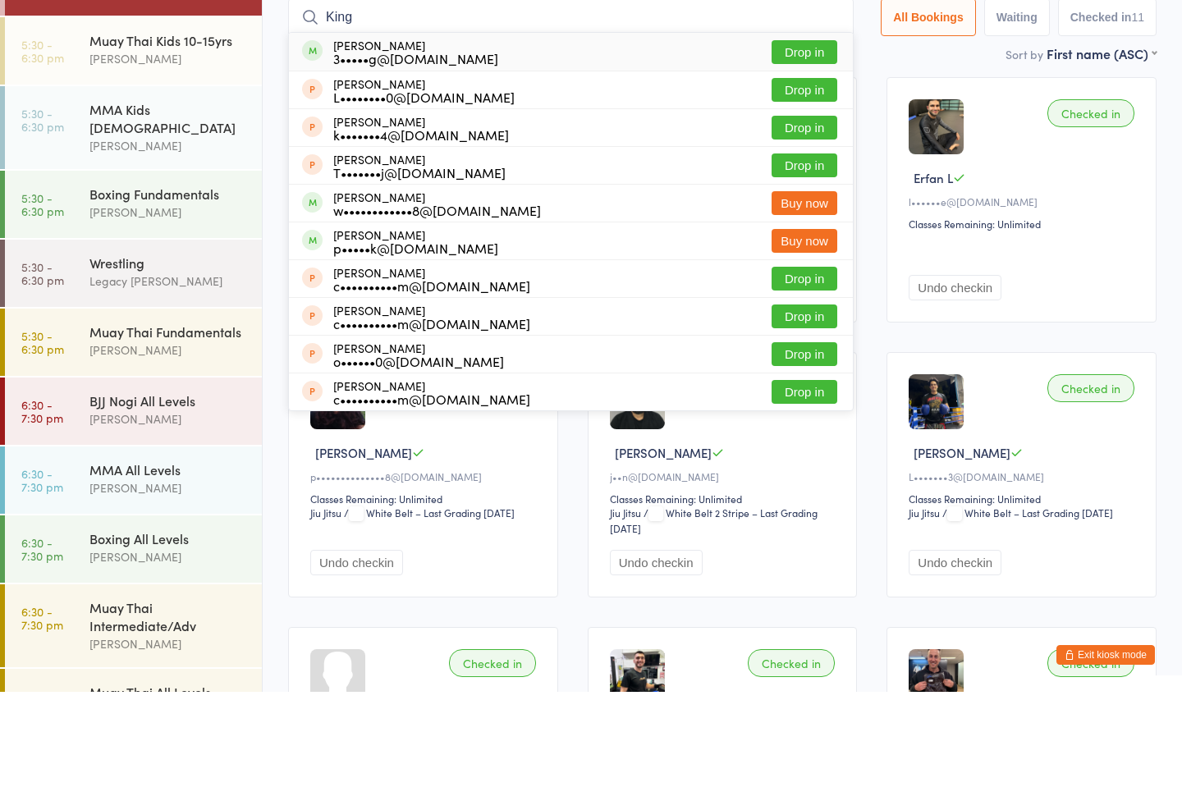
type input "King"
click at [802, 158] on button "Drop in" at bounding box center [805, 170] width 66 height 24
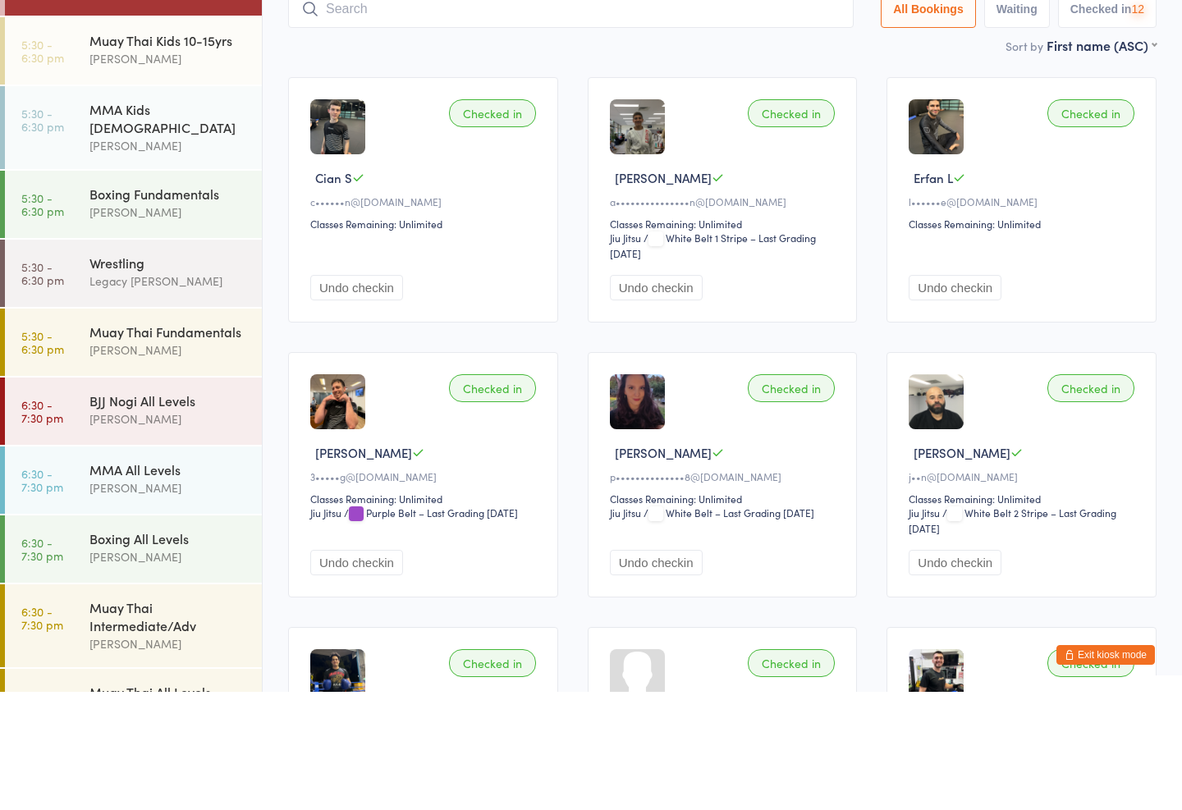
scroll to position [118, 0]
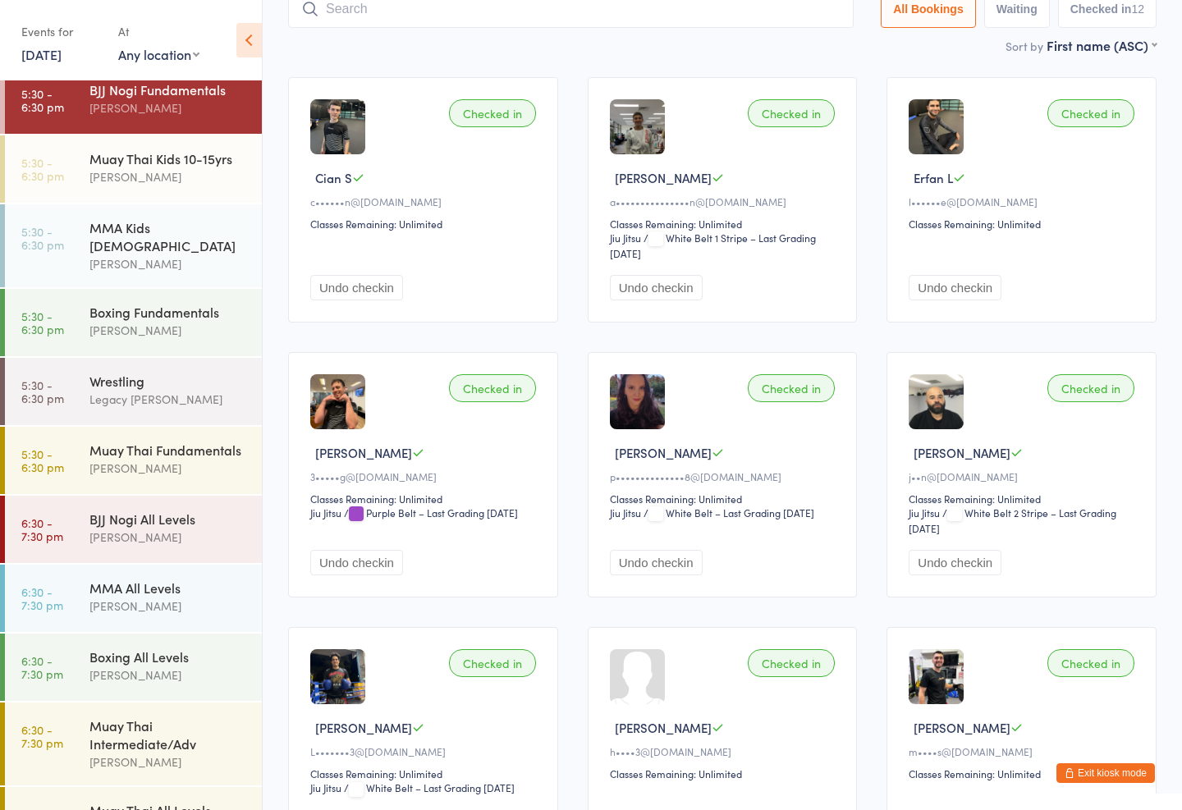
click at [160, 510] on div "BJJ Nogi All Levels" at bounding box center [168, 519] width 158 height 18
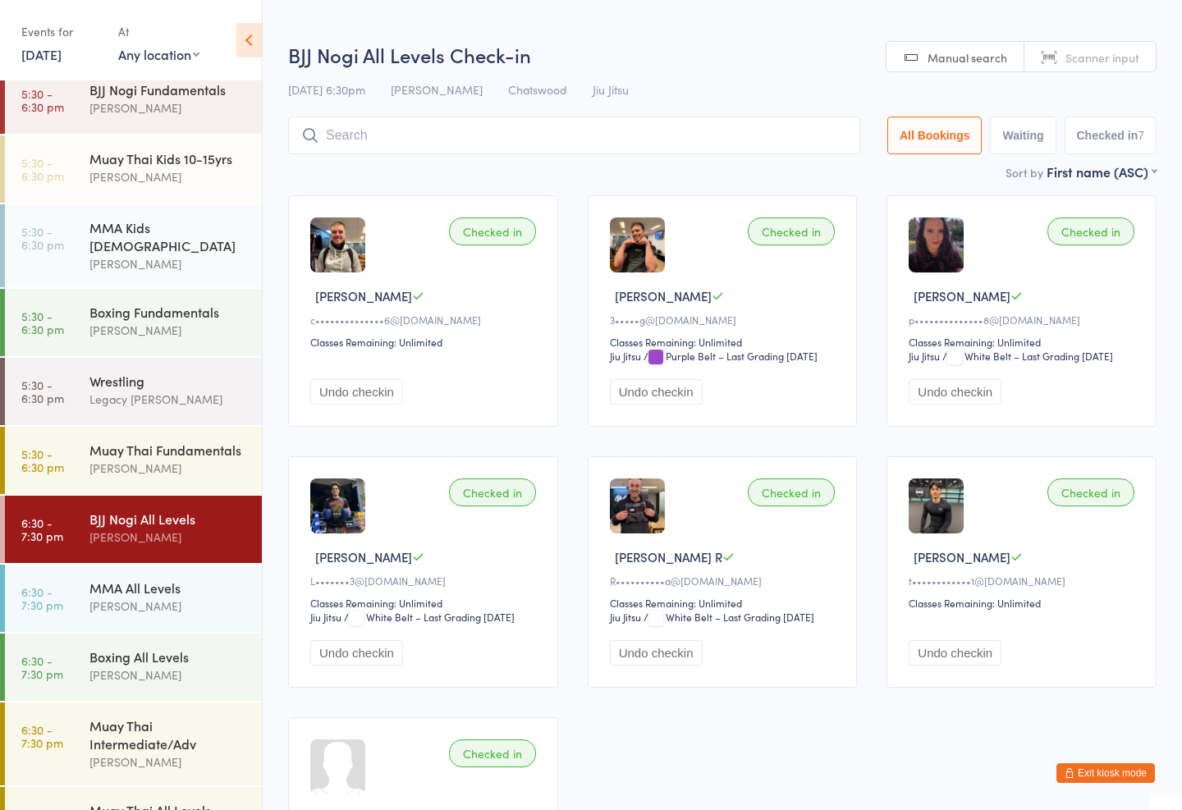
click at [437, 128] on input "search" at bounding box center [574, 136] width 572 height 38
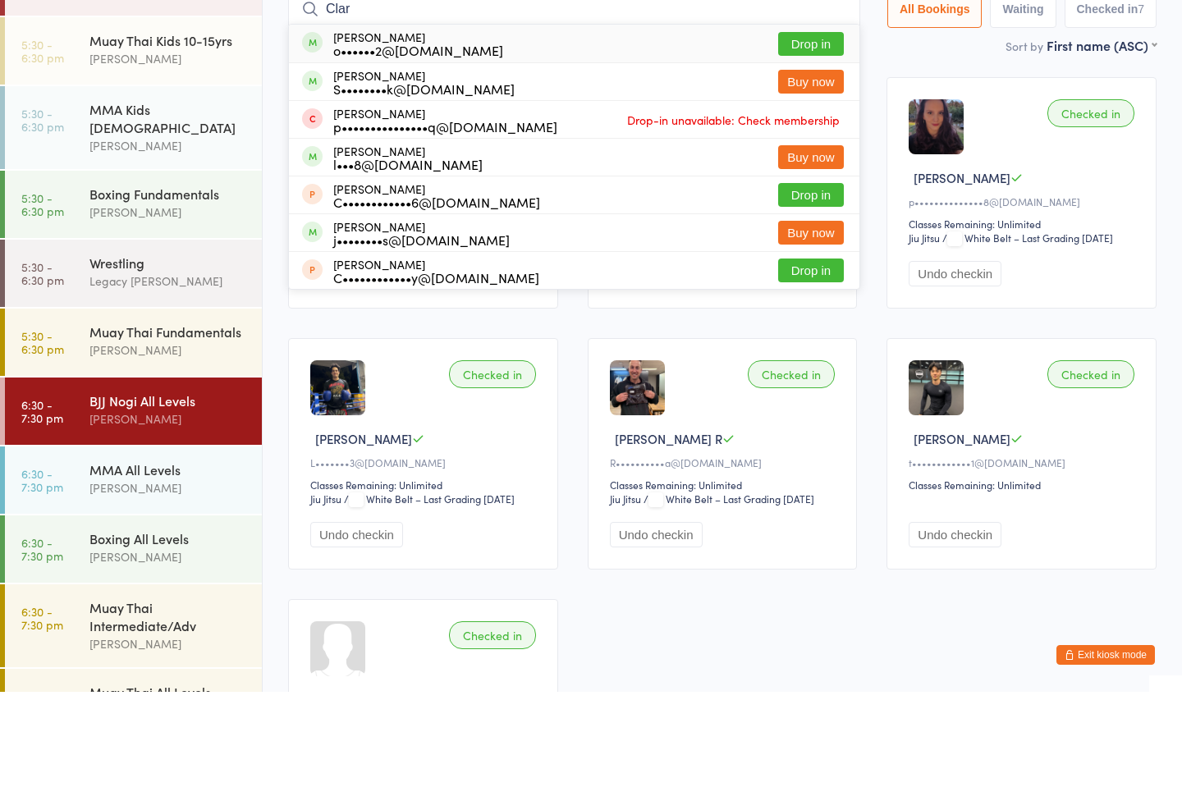
type input "Clar"
click at [515, 143] on div "[PERSON_NAME] o••••••2@[DOMAIN_NAME] Drop in" at bounding box center [574, 162] width 570 height 38
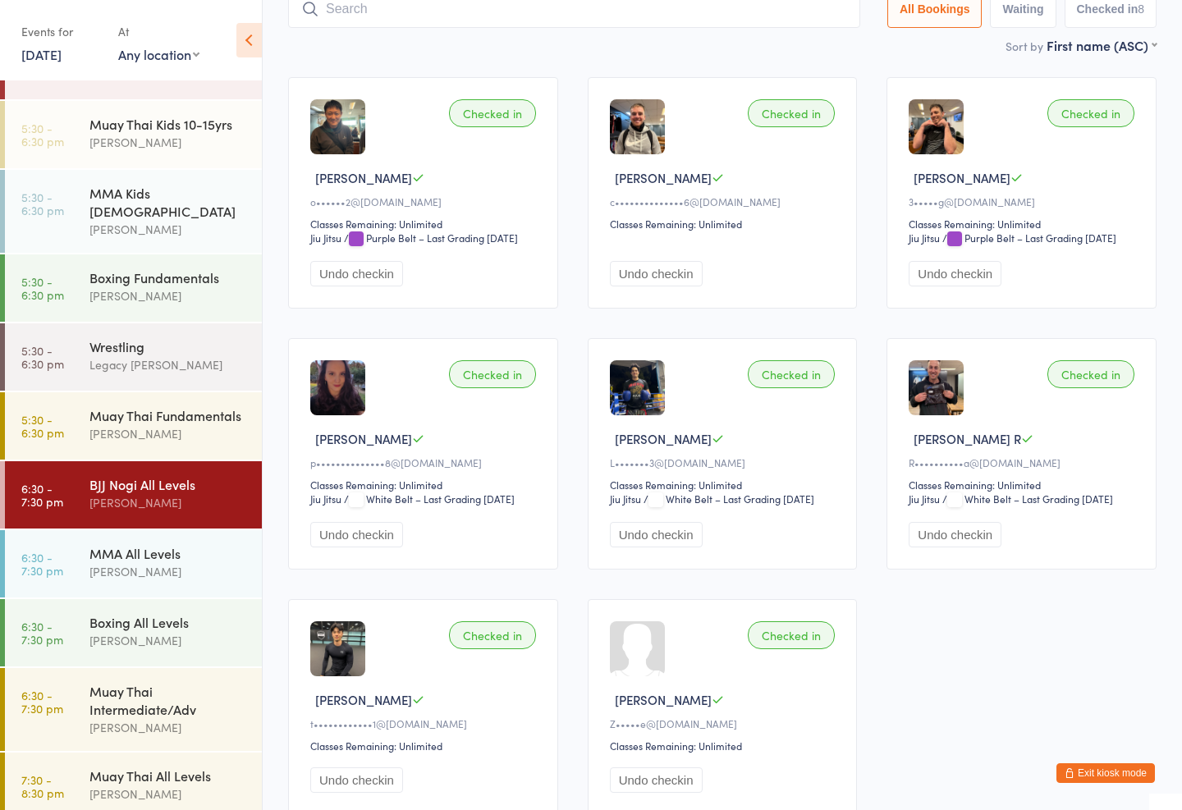
scroll to position [461, 0]
click at [170, 600] on div "Boxing All Levels [PERSON_NAME]" at bounding box center [175, 632] width 172 height 65
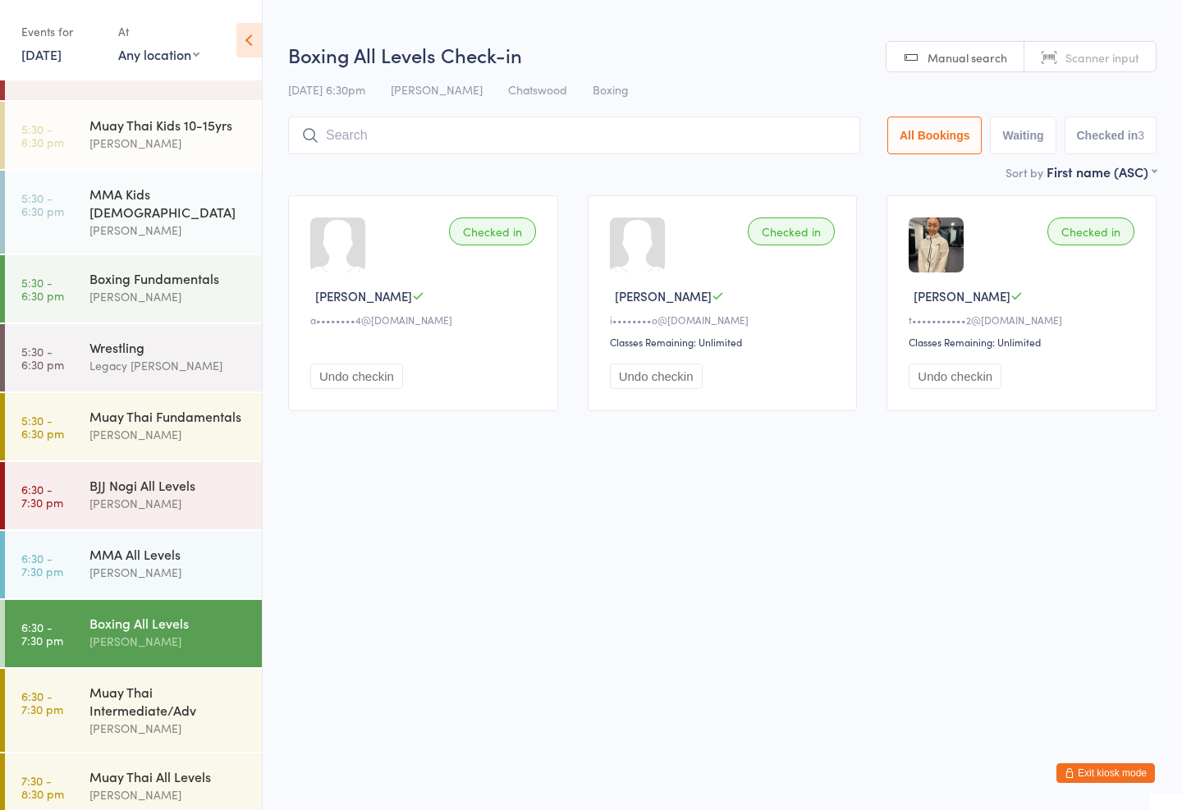
click at [662, 140] on input "search" at bounding box center [574, 136] width 572 height 38
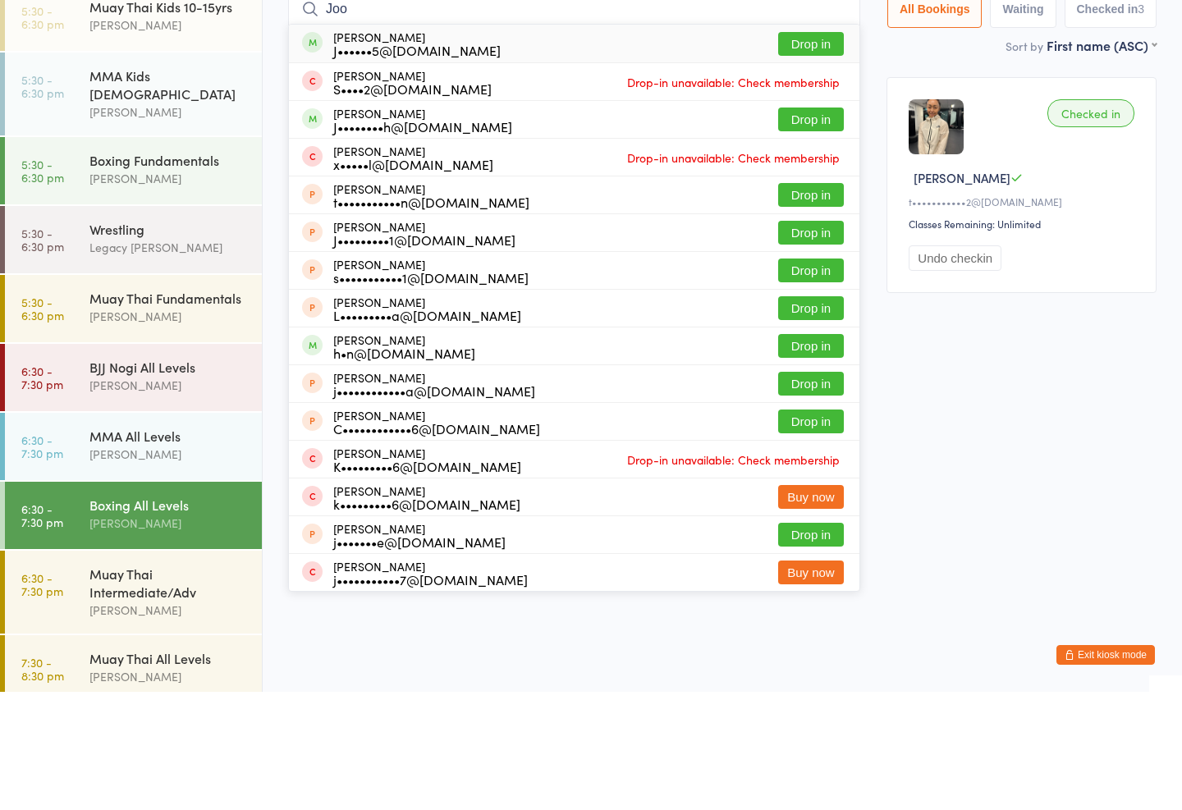
type input "Joo"
click at [778, 150] on button "Drop in" at bounding box center [811, 162] width 66 height 24
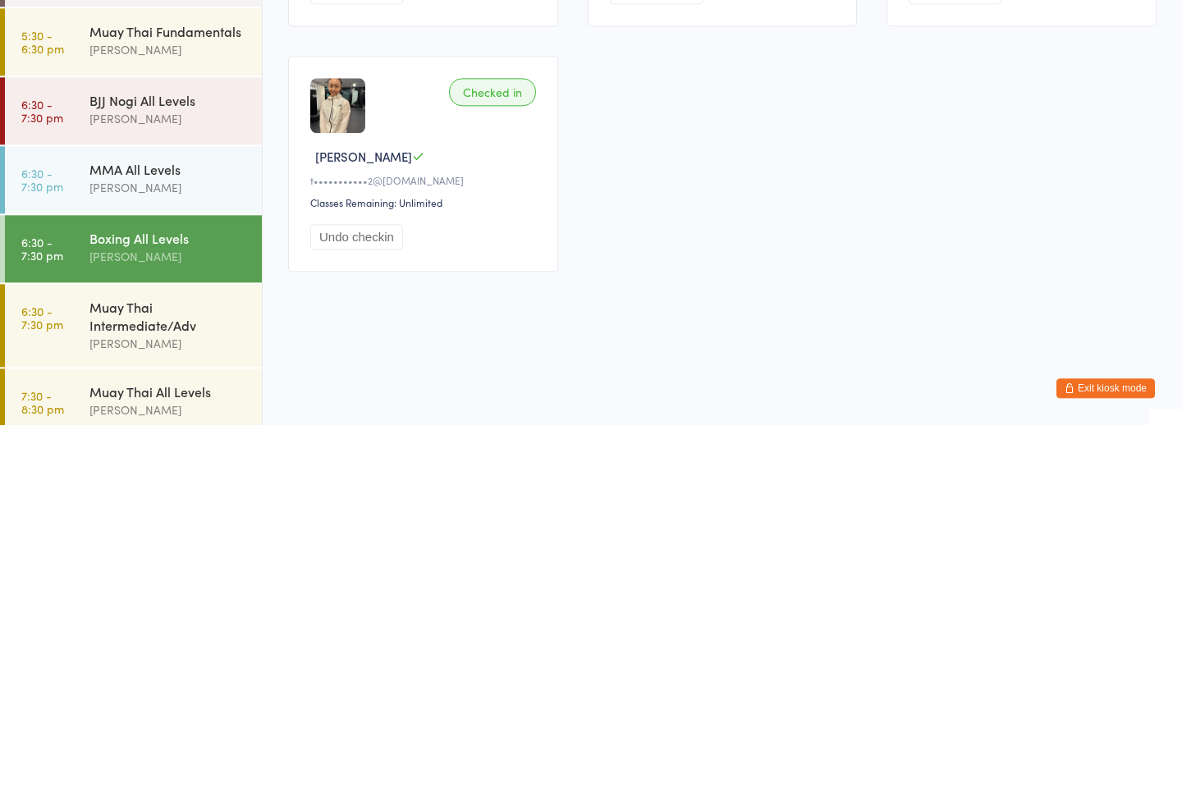
click at [136, 614] on div "Boxing All Levels" at bounding box center [168, 623] width 158 height 18
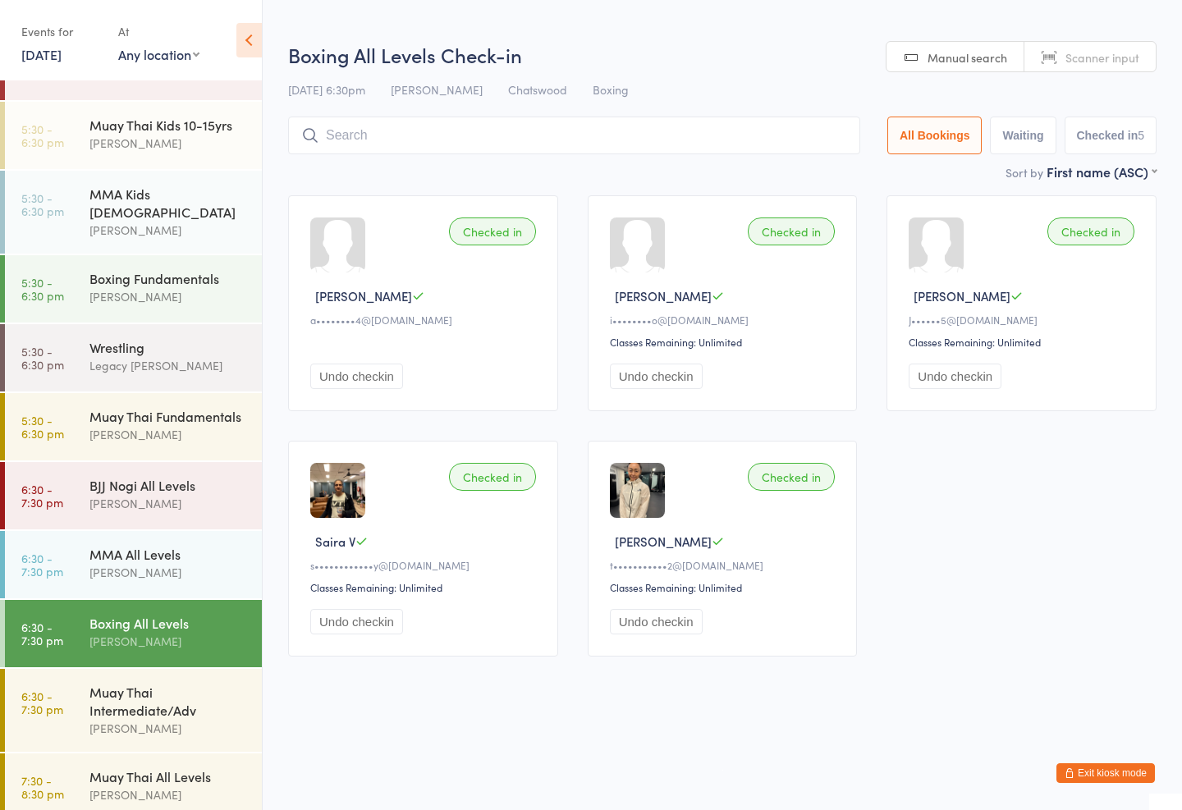
click at [379, 122] on input "search" at bounding box center [574, 136] width 572 height 38
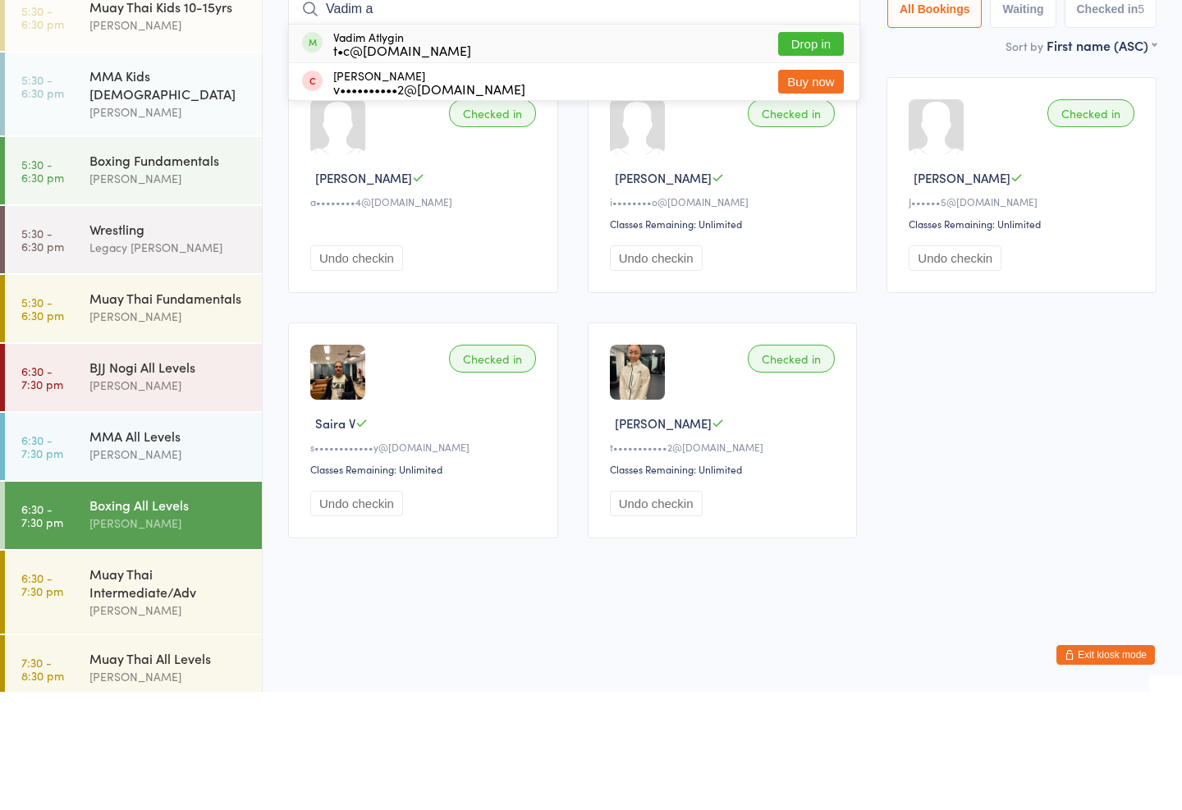
type input "Vadim a"
click at [383, 149] on div "Vadim Atlygin t•c@[DOMAIN_NAME]" at bounding box center [402, 162] width 138 height 26
